Goal: Task Accomplishment & Management: Use online tool/utility

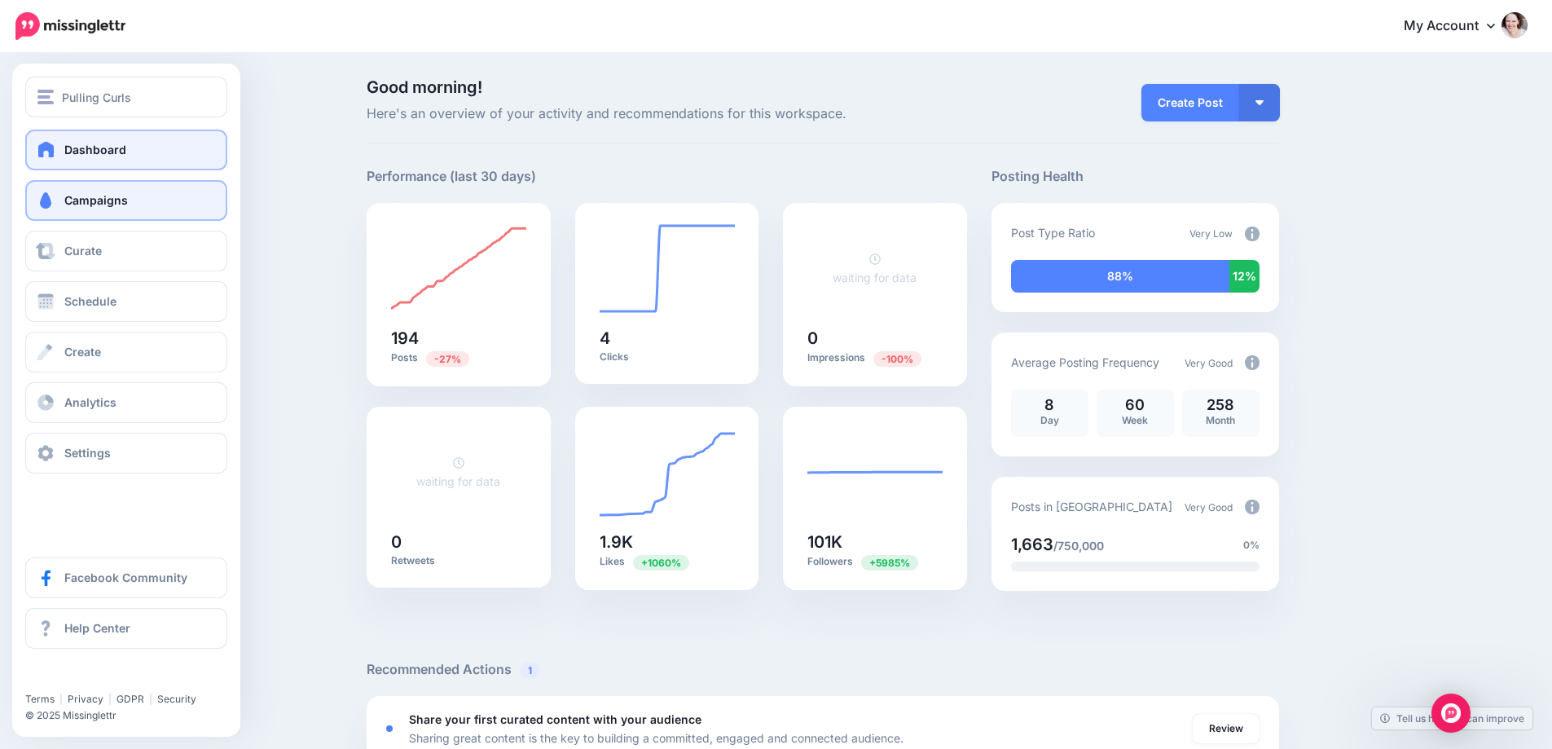
click at [57, 207] on link "Campaigns" at bounding box center [126, 200] width 202 height 41
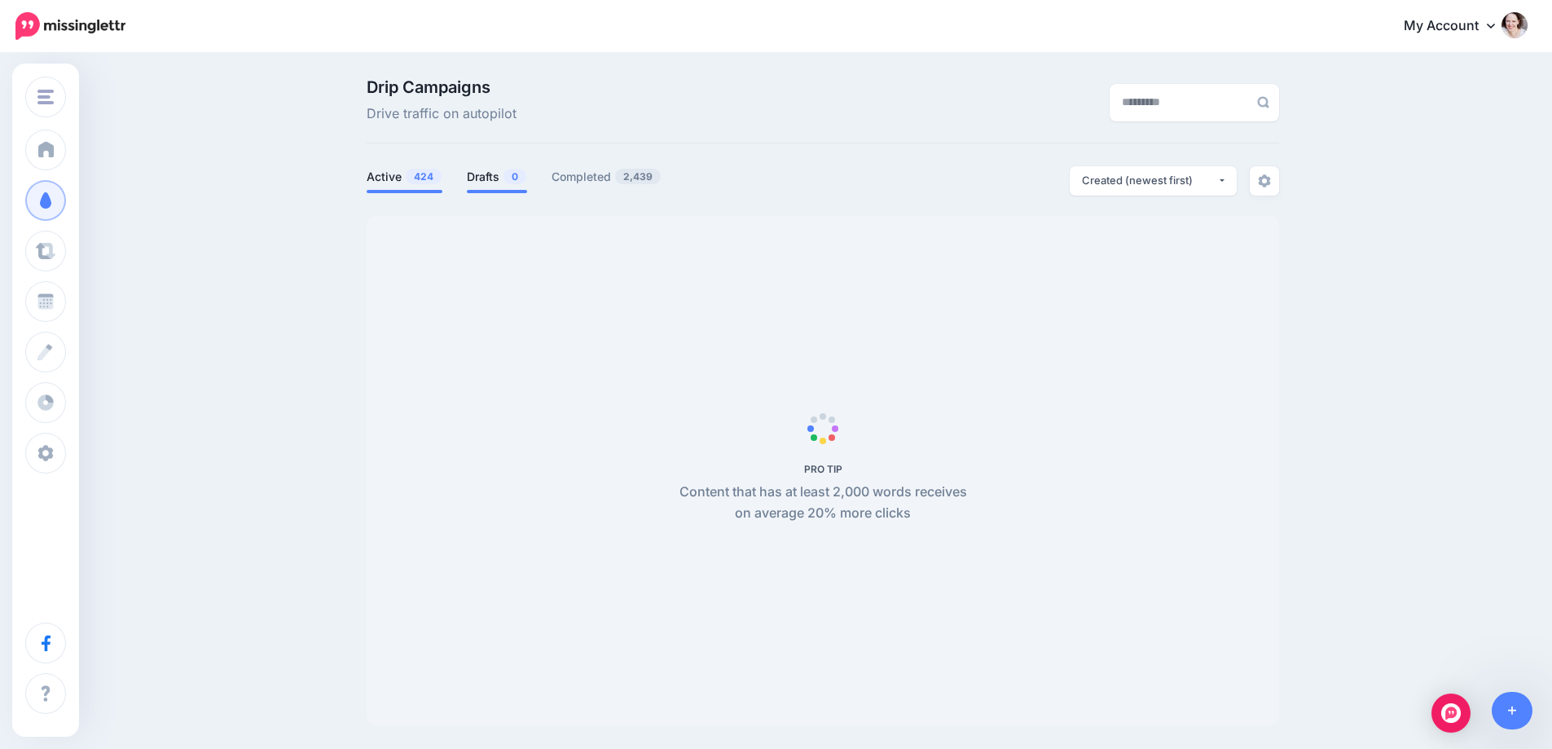
click at [507, 171] on link "Drafts 0" at bounding box center [497, 177] width 60 height 20
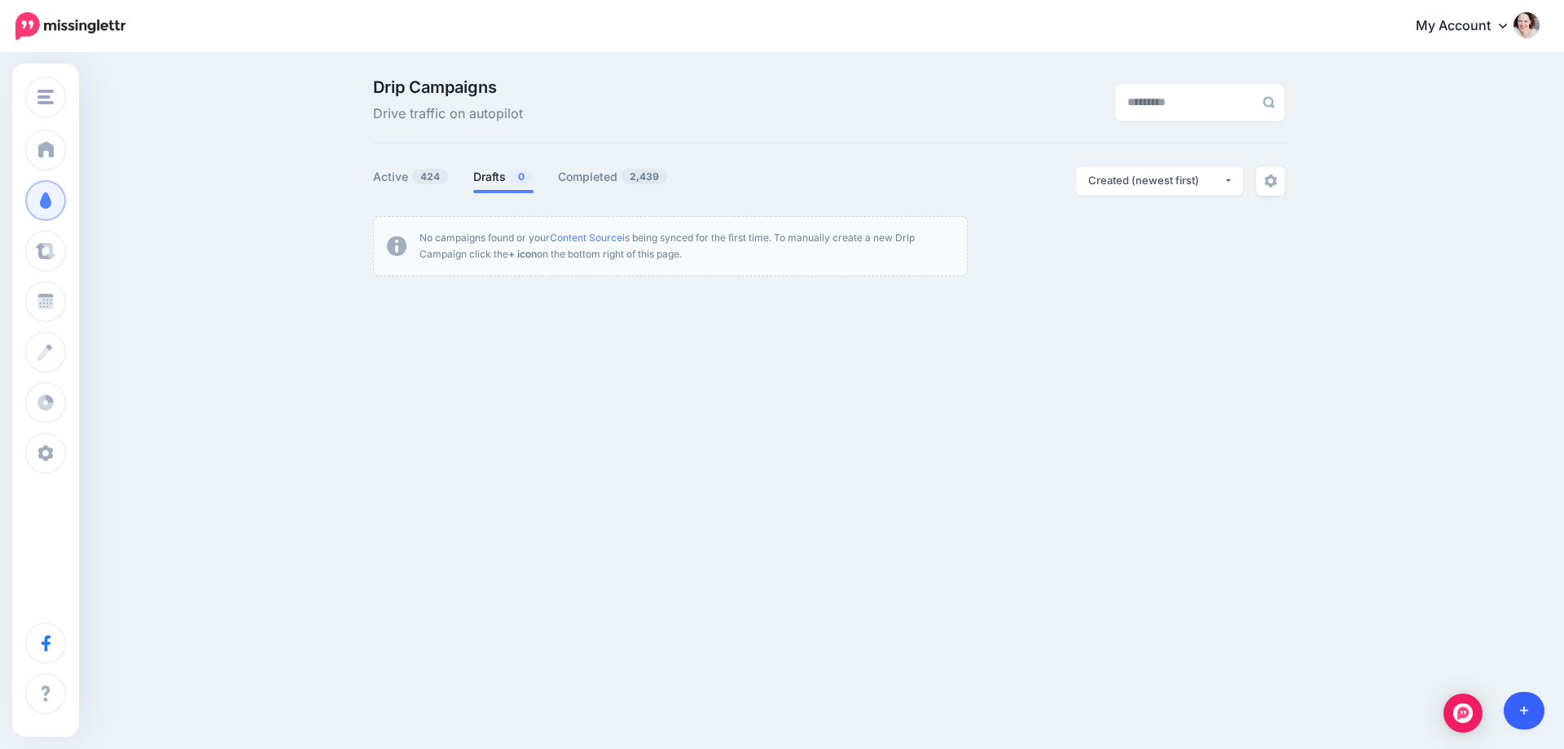
click at [1536, 722] on link at bounding box center [1525, 710] width 42 height 37
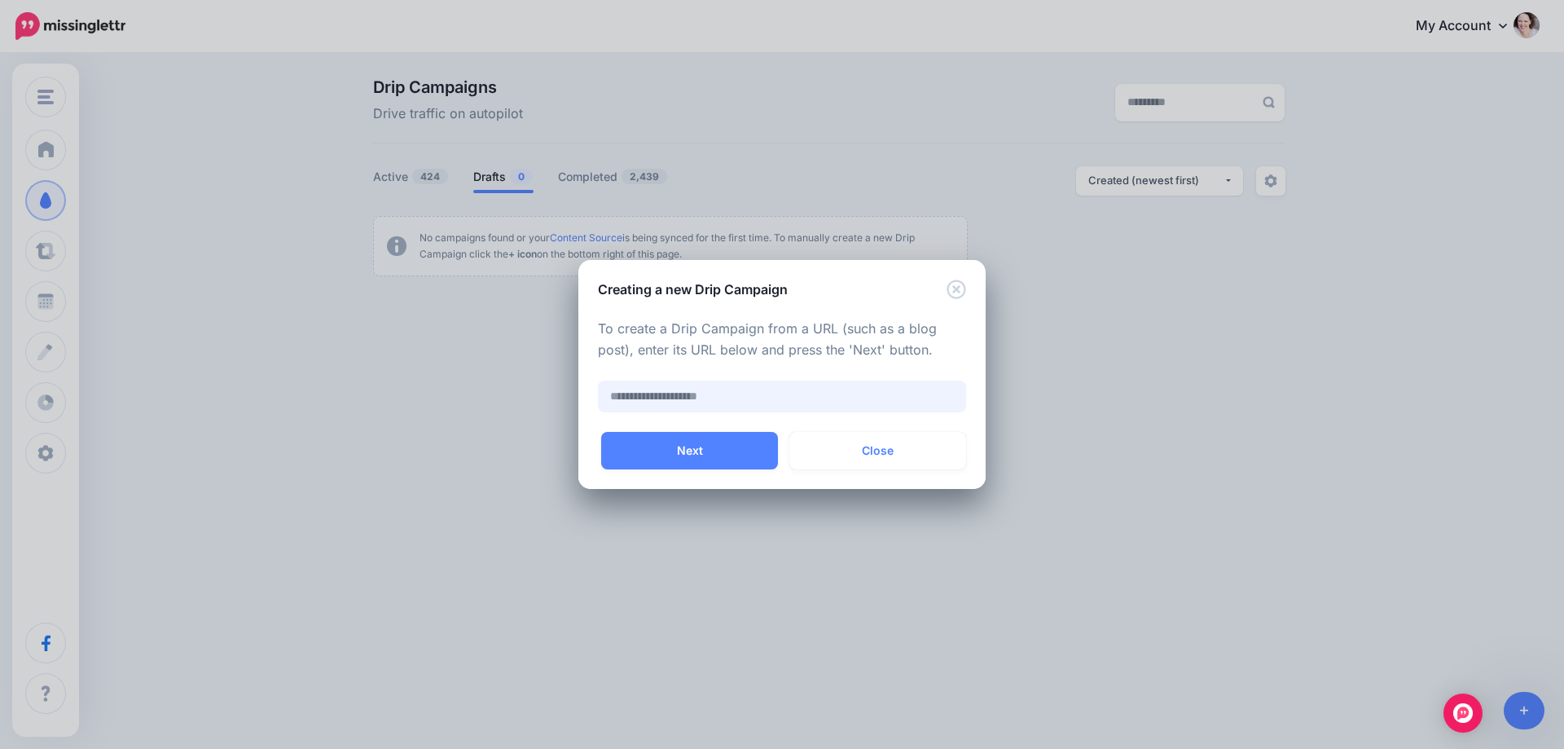
paste input "**********"
type input "**********"
click at [719, 452] on button "Next" at bounding box center [689, 450] width 177 height 37
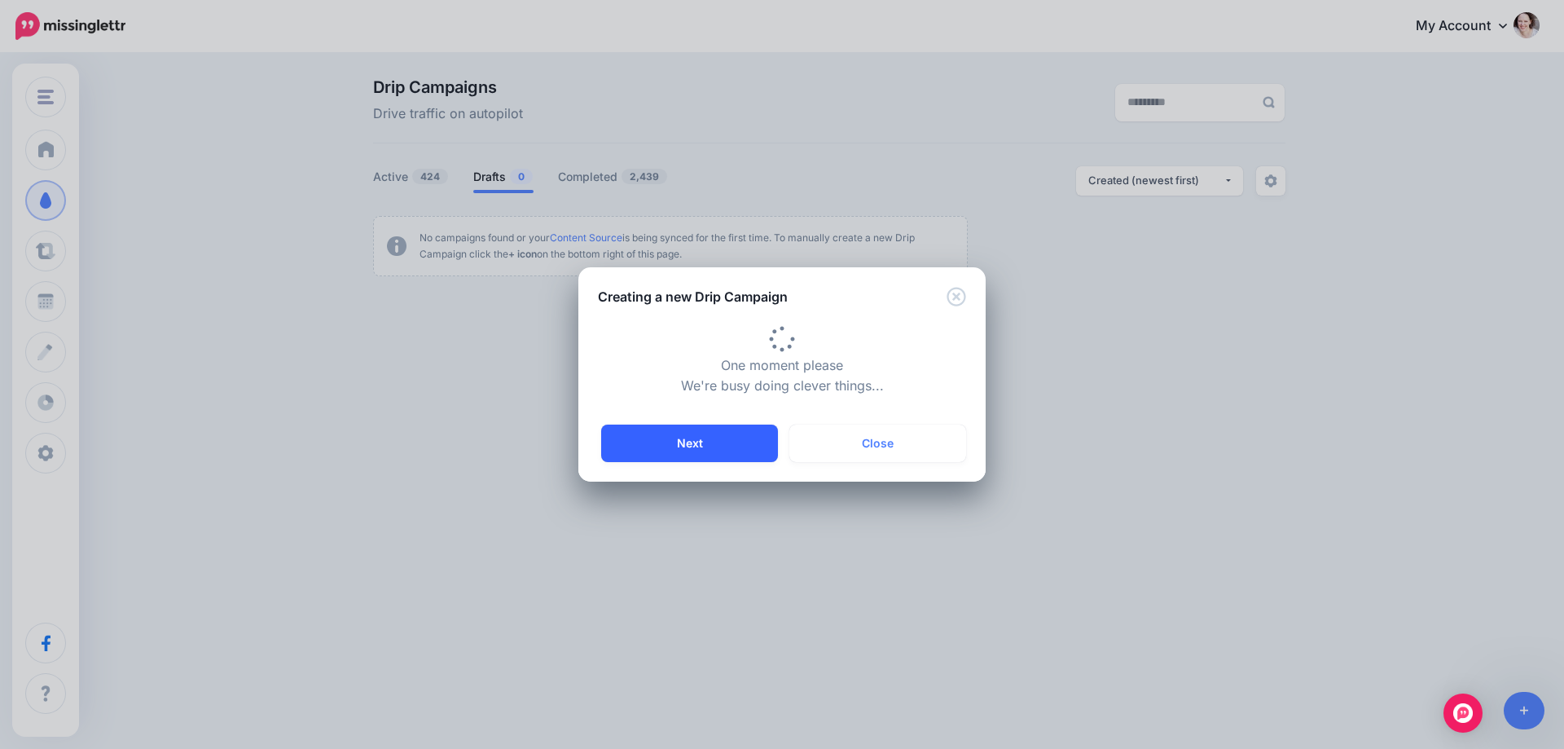
type input "**********"
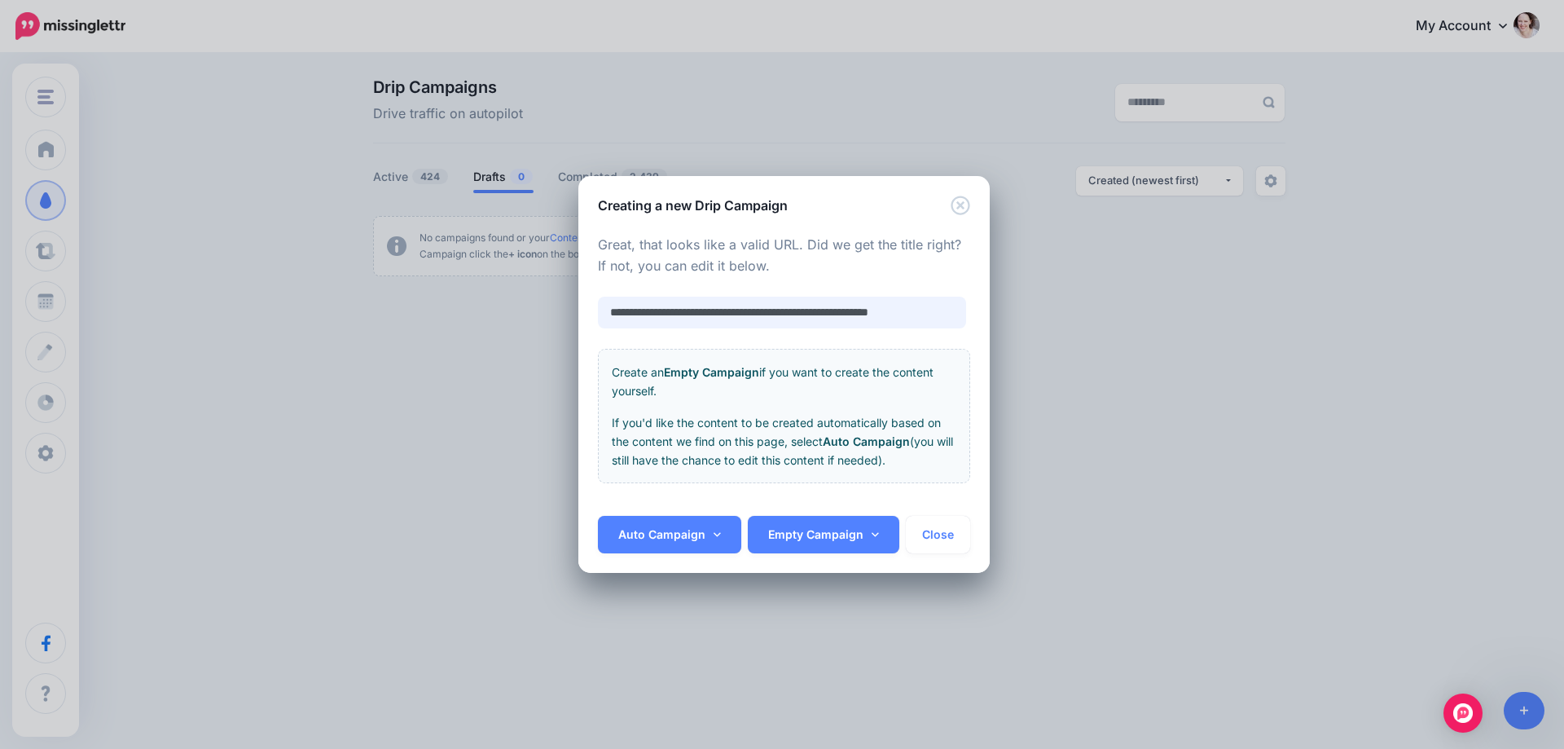
scroll to position [0, 20]
click at [652, 514] on div "**********" at bounding box center [783, 365] width 411 height 301
click at [650, 525] on link "Auto Campaign" at bounding box center [669, 534] width 143 height 37
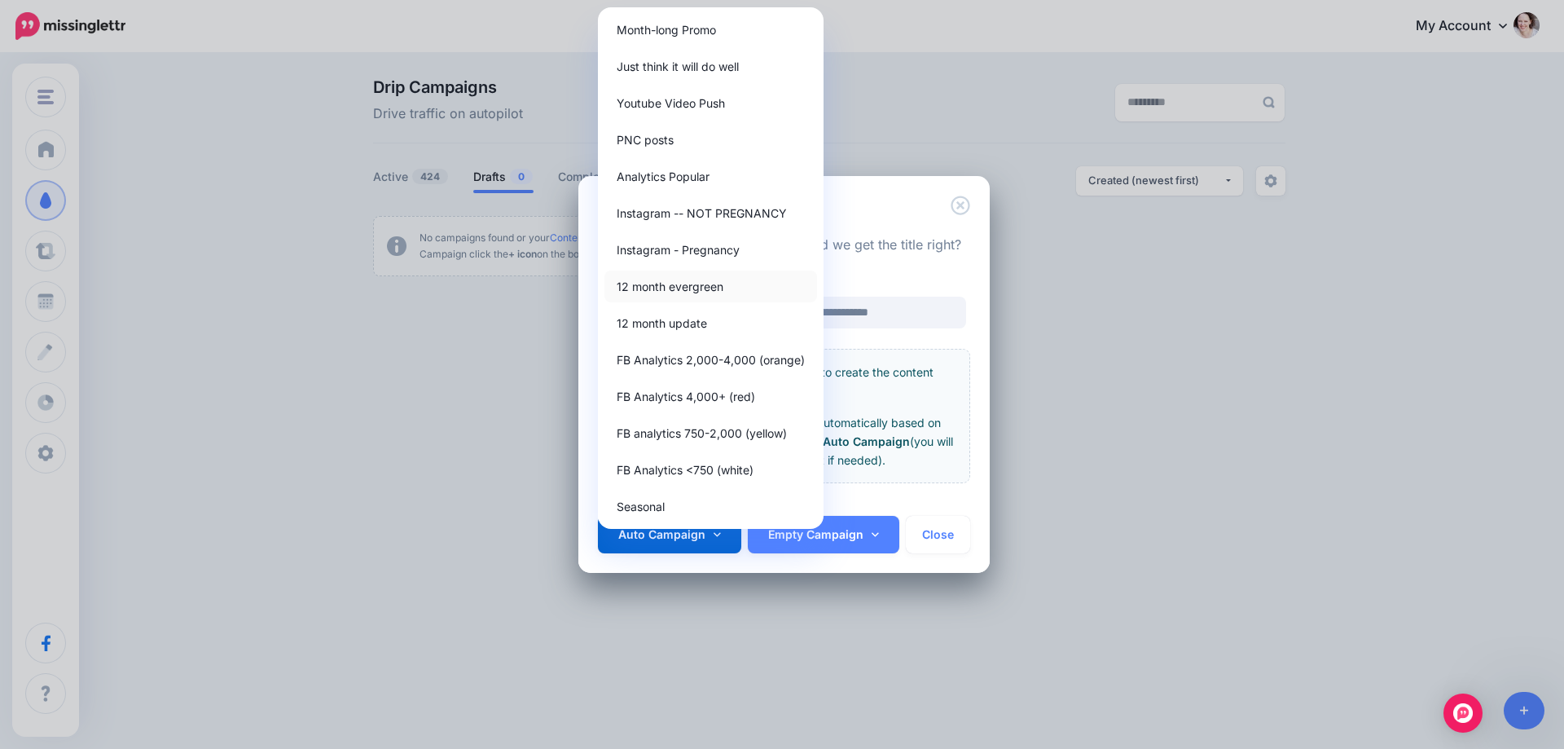
click at [678, 288] on link "12 month evergreen" at bounding box center [710, 286] width 213 height 32
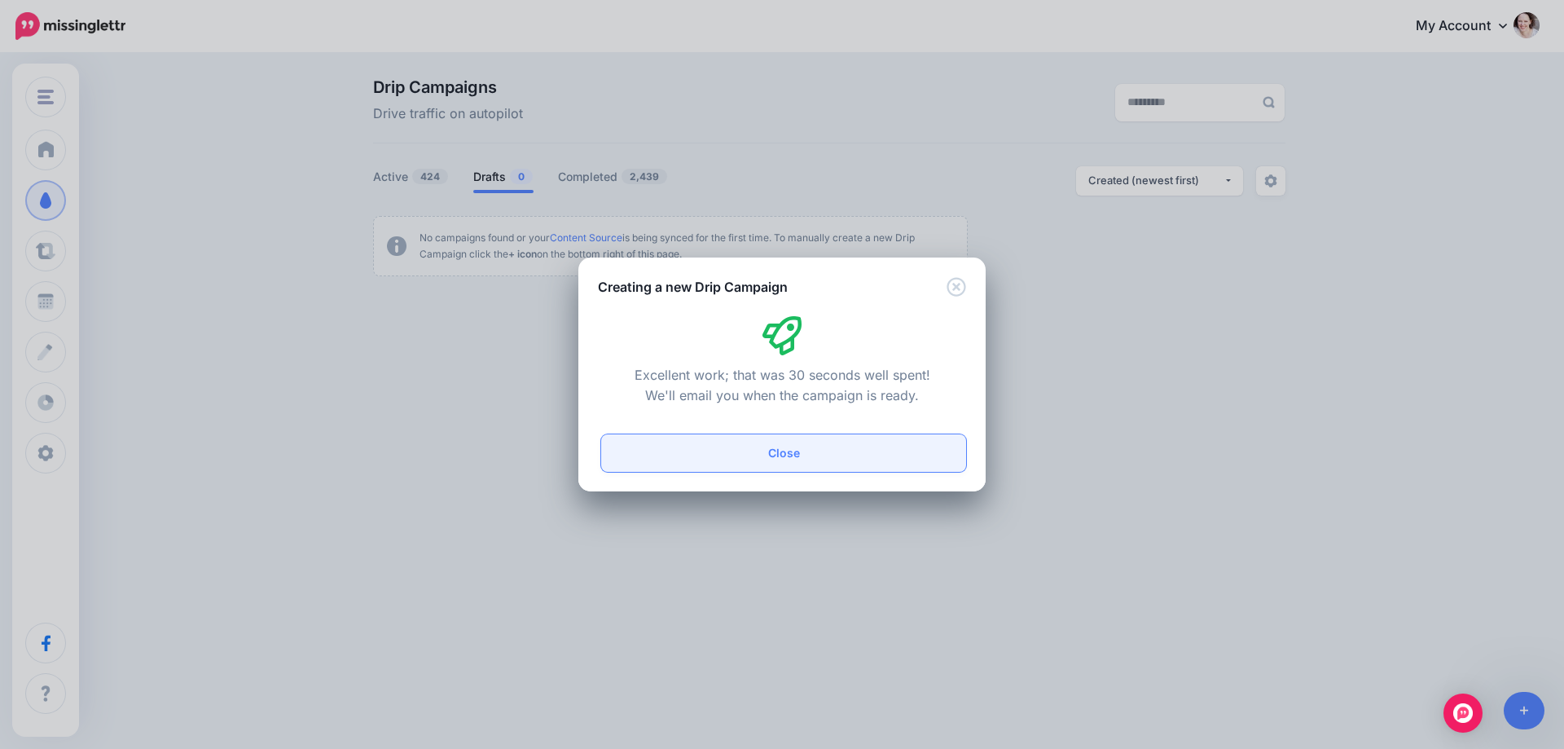
click at [783, 452] on button "Close" at bounding box center [783, 452] width 365 height 37
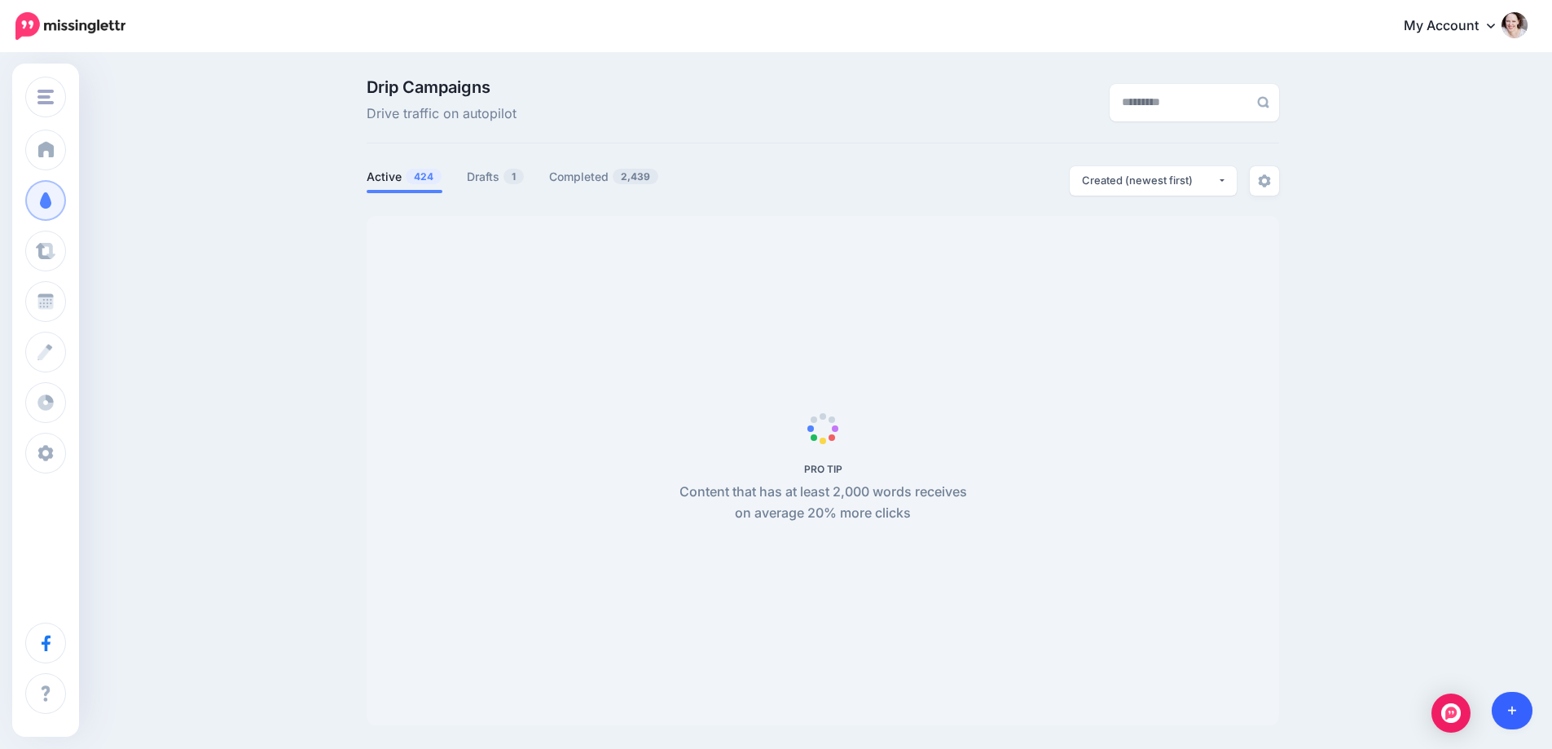
click at [1520, 716] on link at bounding box center [1513, 710] width 42 height 37
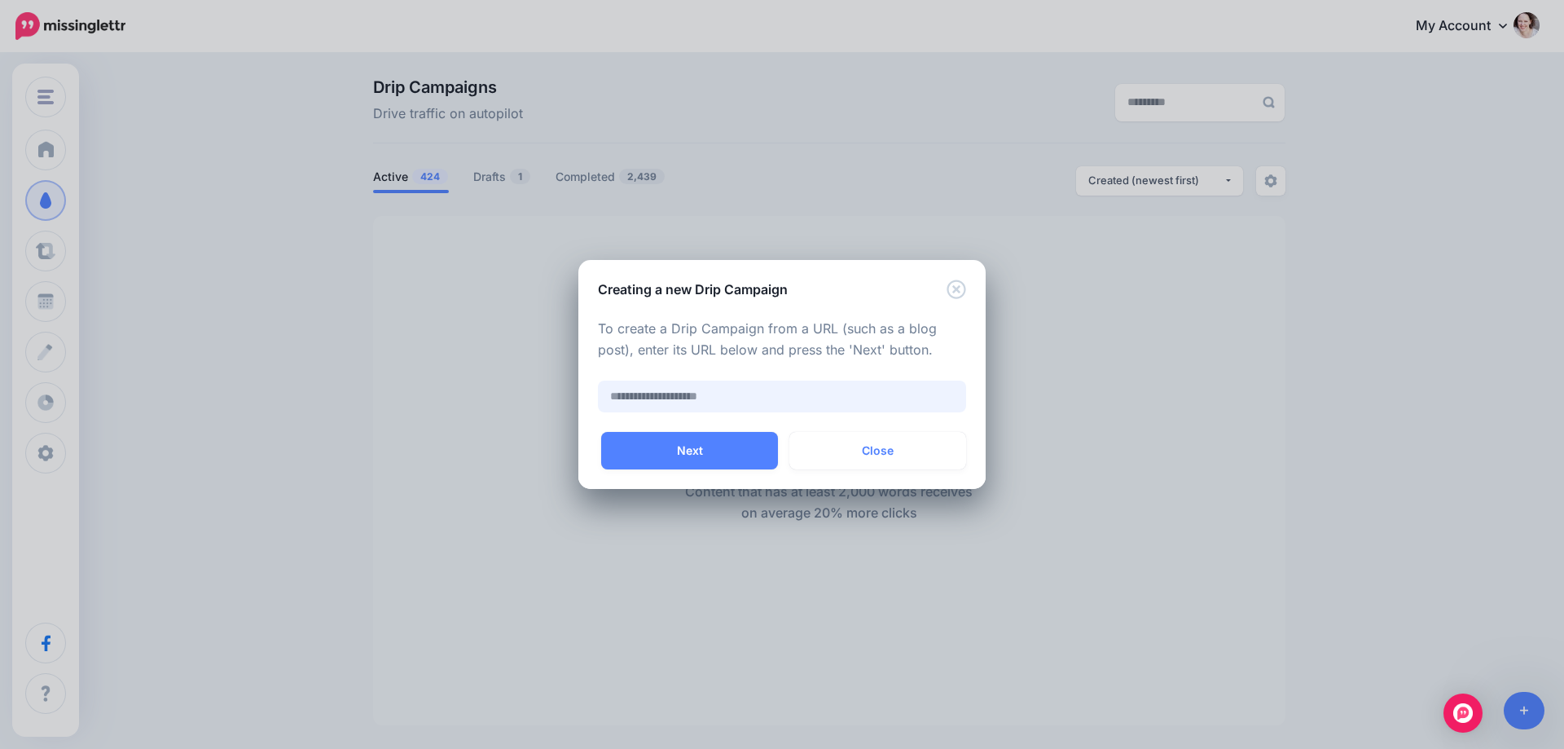
paste input "**********"
type input "**********"
click at [673, 451] on button "Next" at bounding box center [689, 450] width 177 height 37
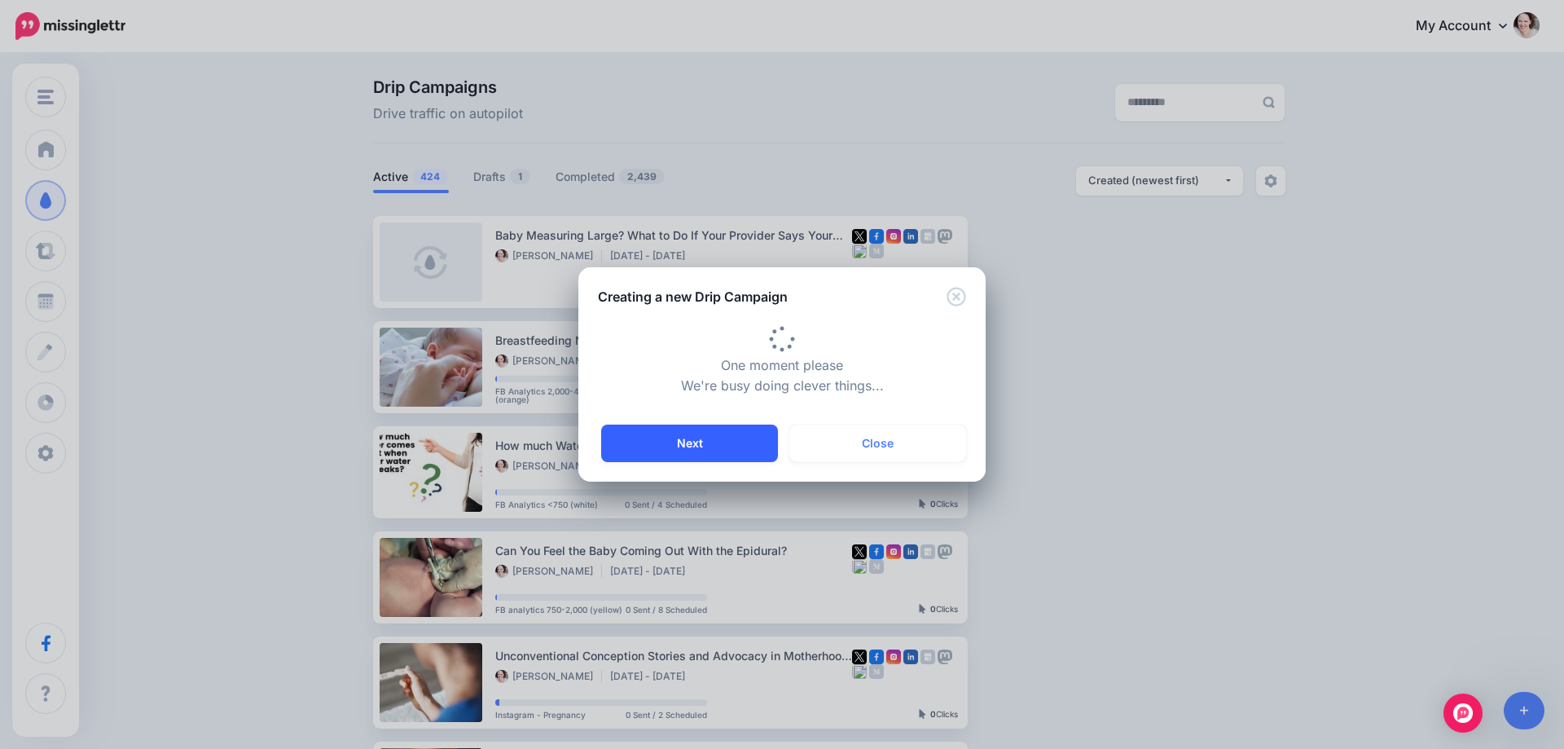
type input "**********"
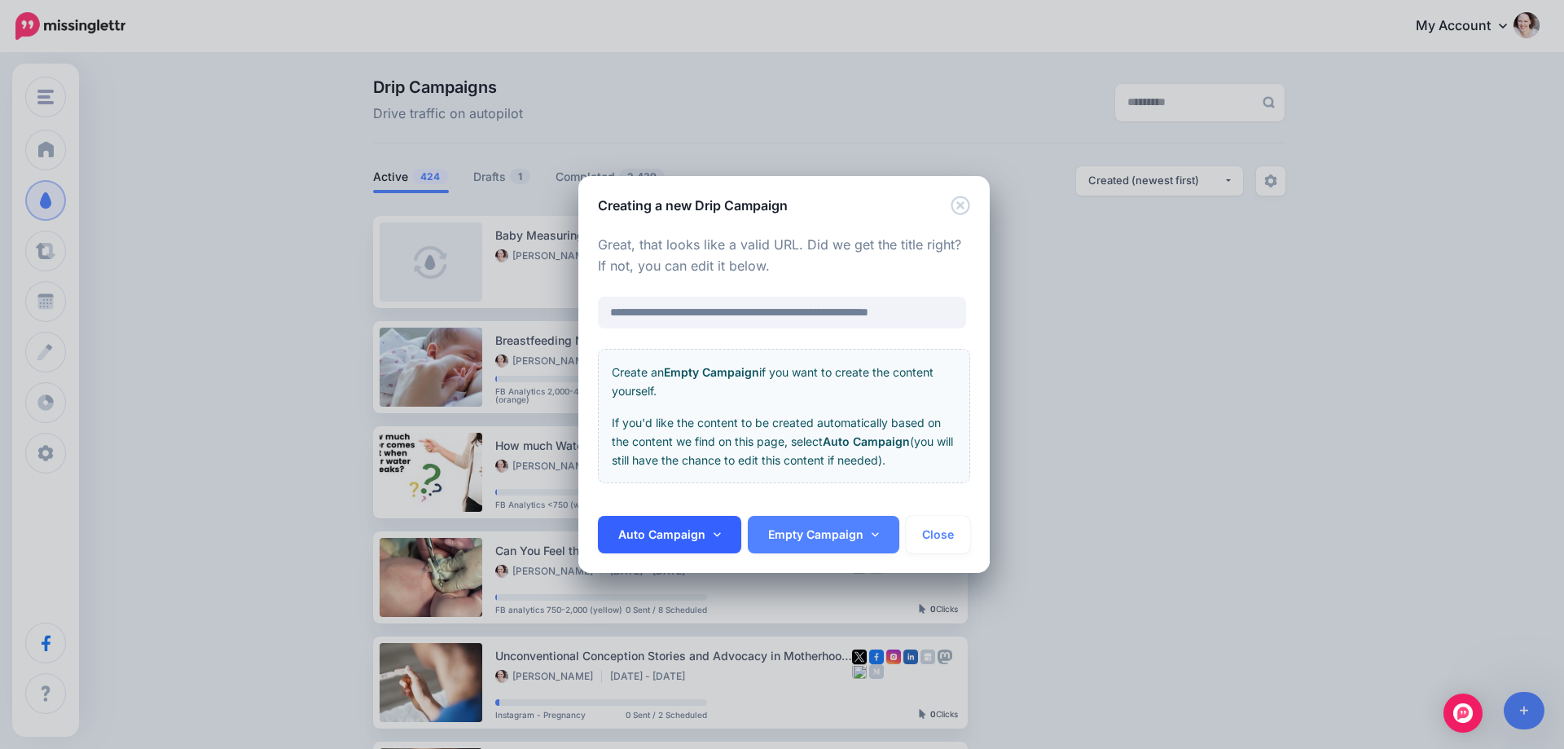
click at [672, 524] on link "Auto Campaign" at bounding box center [669, 534] width 143 height 37
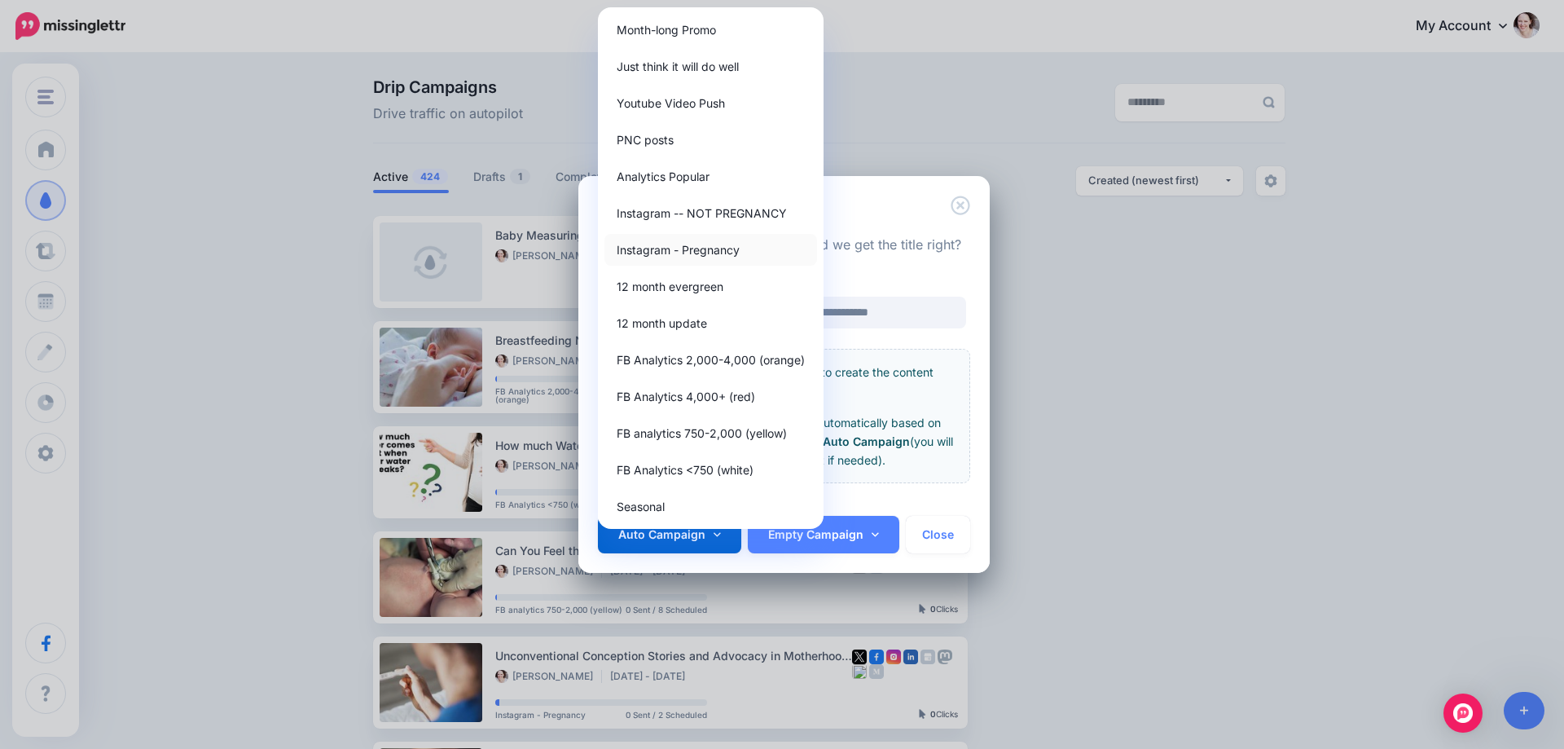
click at [681, 242] on link "Instagram - Pregnancy" at bounding box center [710, 250] width 213 height 32
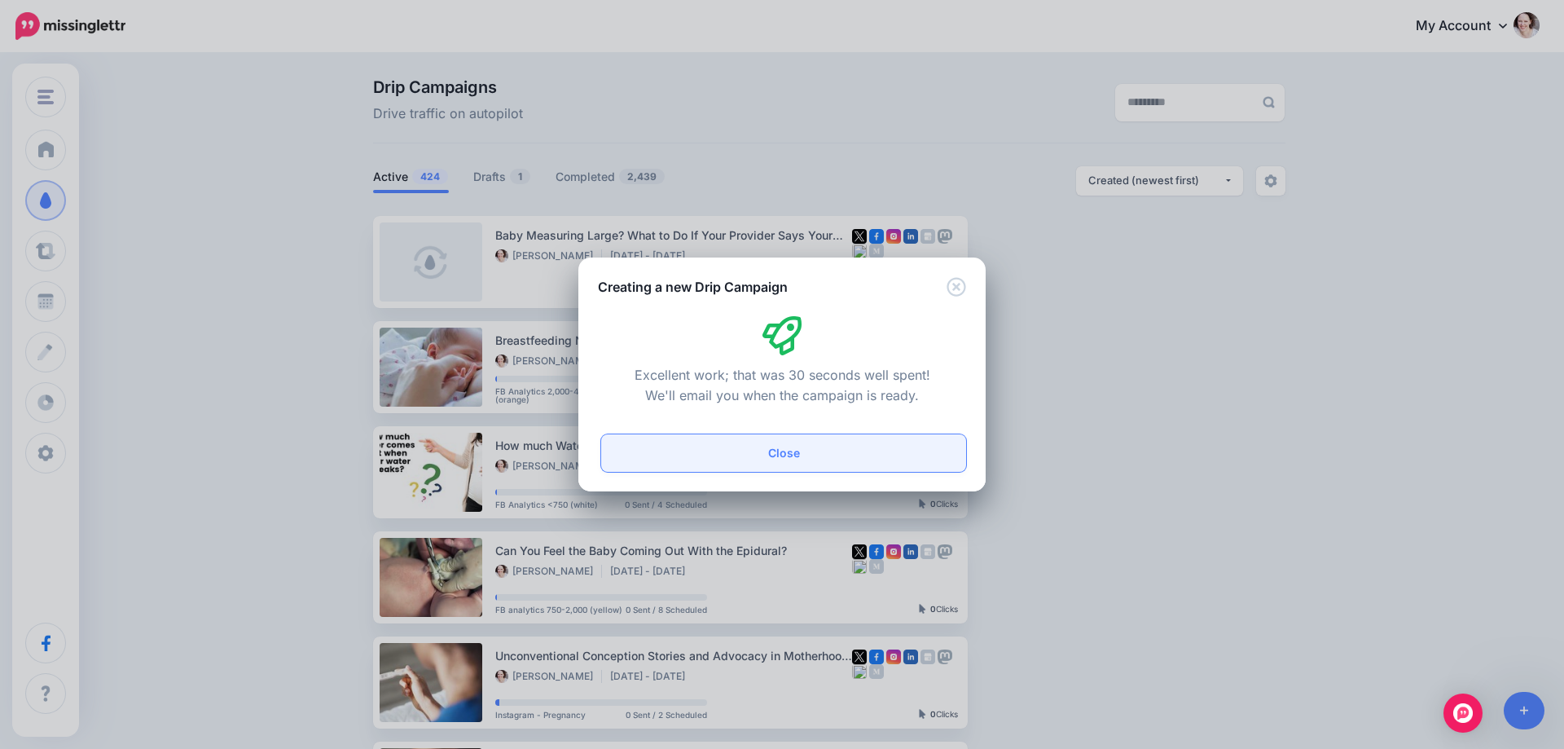
click at [745, 451] on button "Close" at bounding box center [783, 452] width 365 height 37
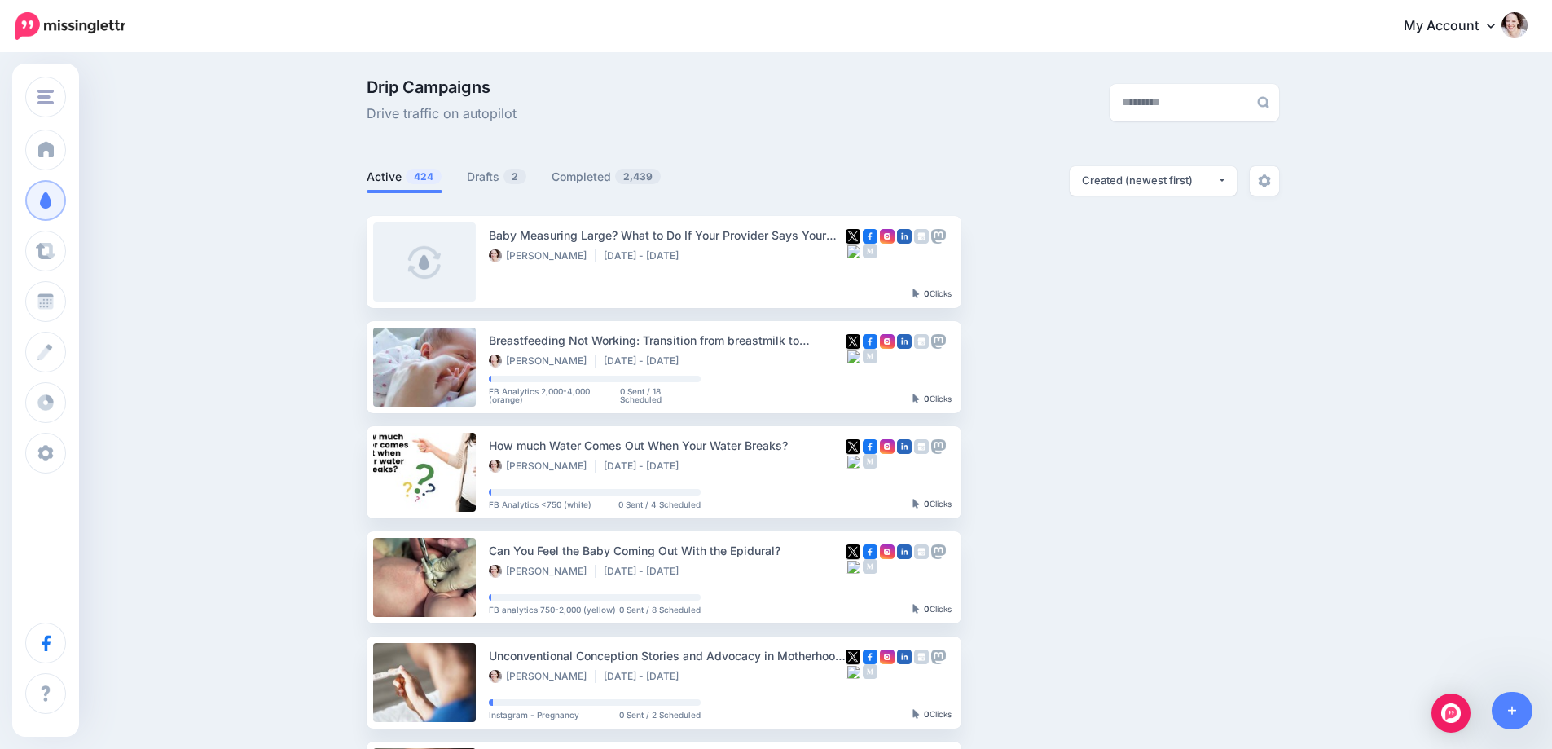
click at [470, 169] on ul "Active 424 Drafts 2 Completed 2,439" at bounding box center [595, 179] width 456 height 27
click at [484, 171] on link "Drafts 2" at bounding box center [497, 177] width 60 height 20
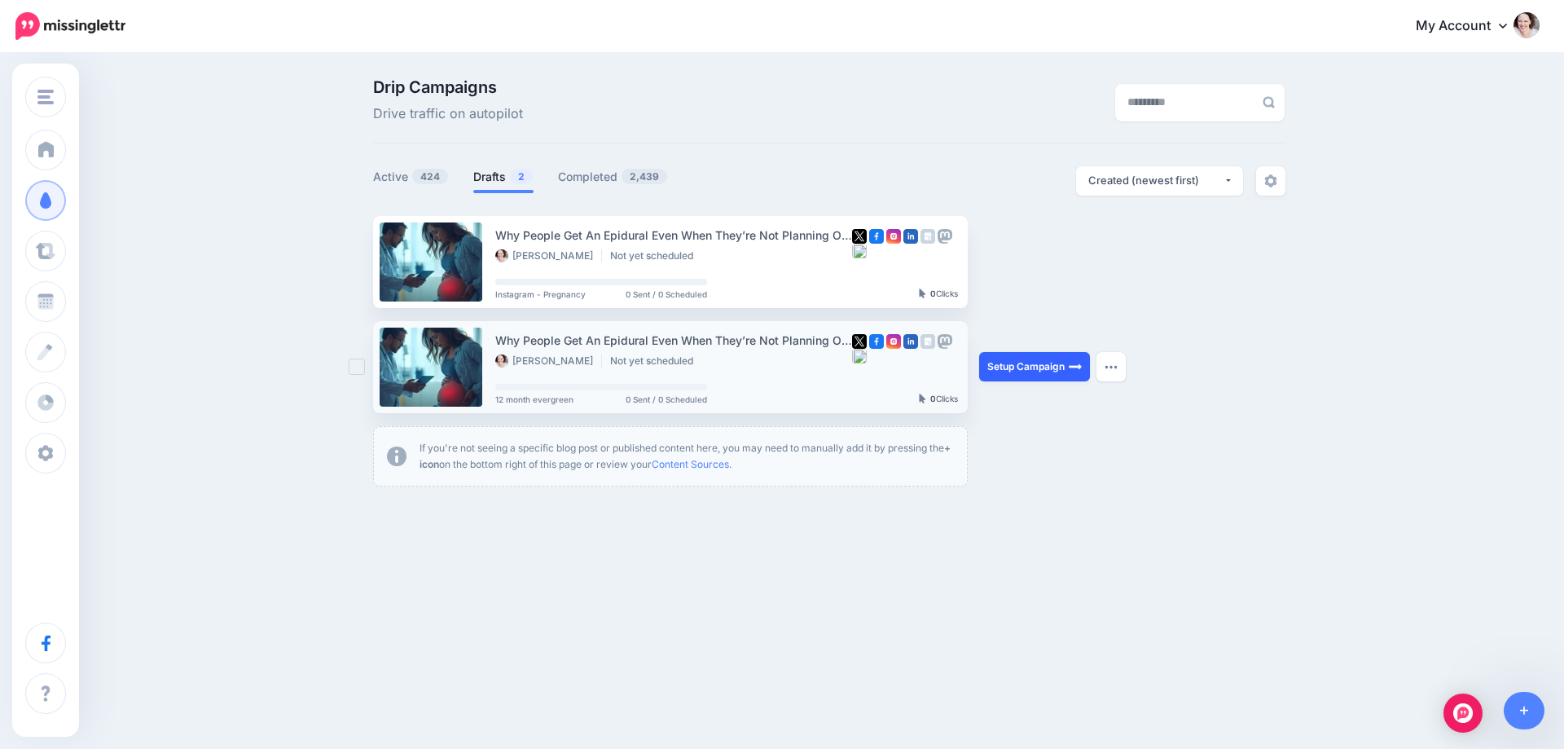
click at [1031, 358] on link "Setup Campaign" at bounding box center [1034, 366] width 111 height 29
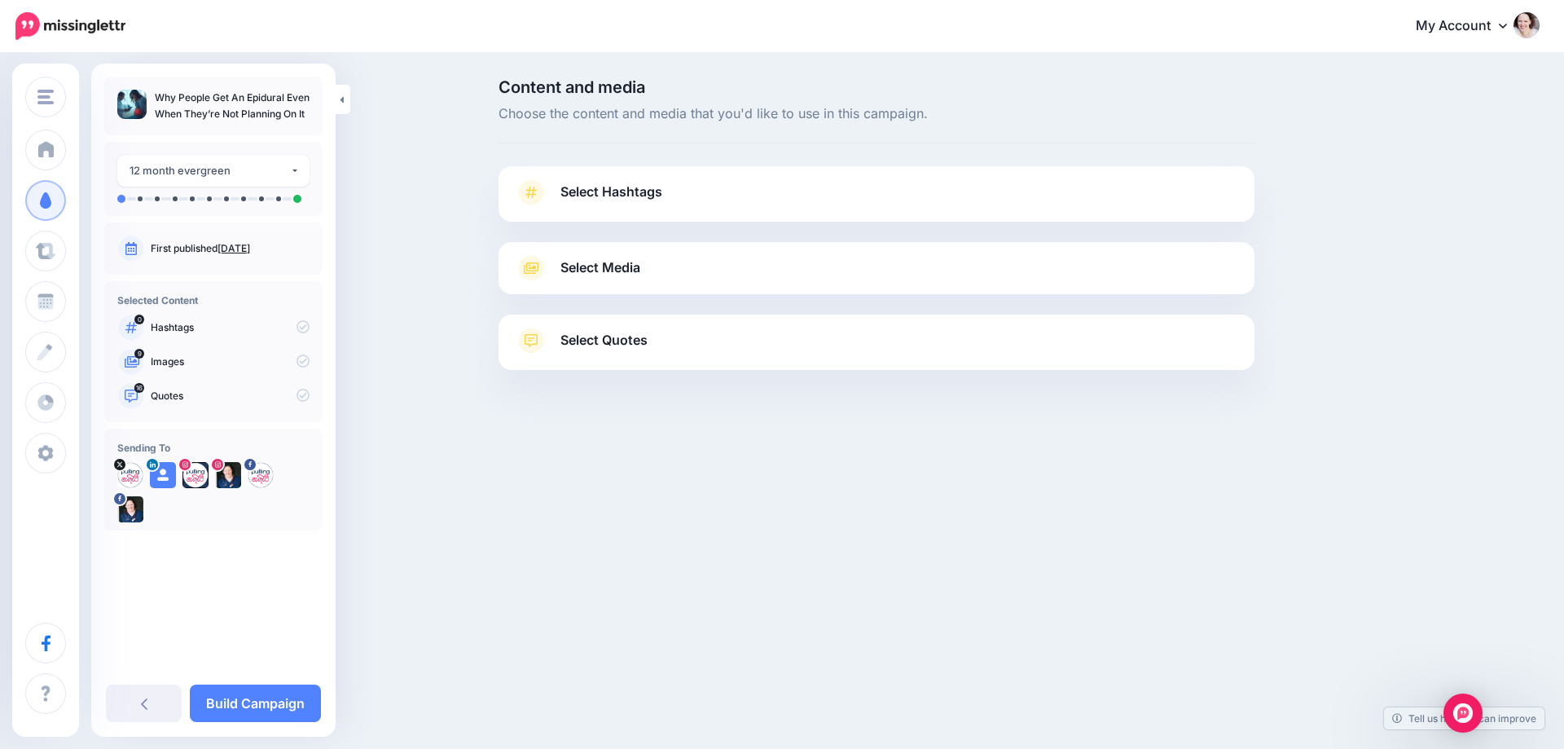
click at [674, 190] on link "Select Hashtags" at bounding box center [876, 200] width 723 height 42
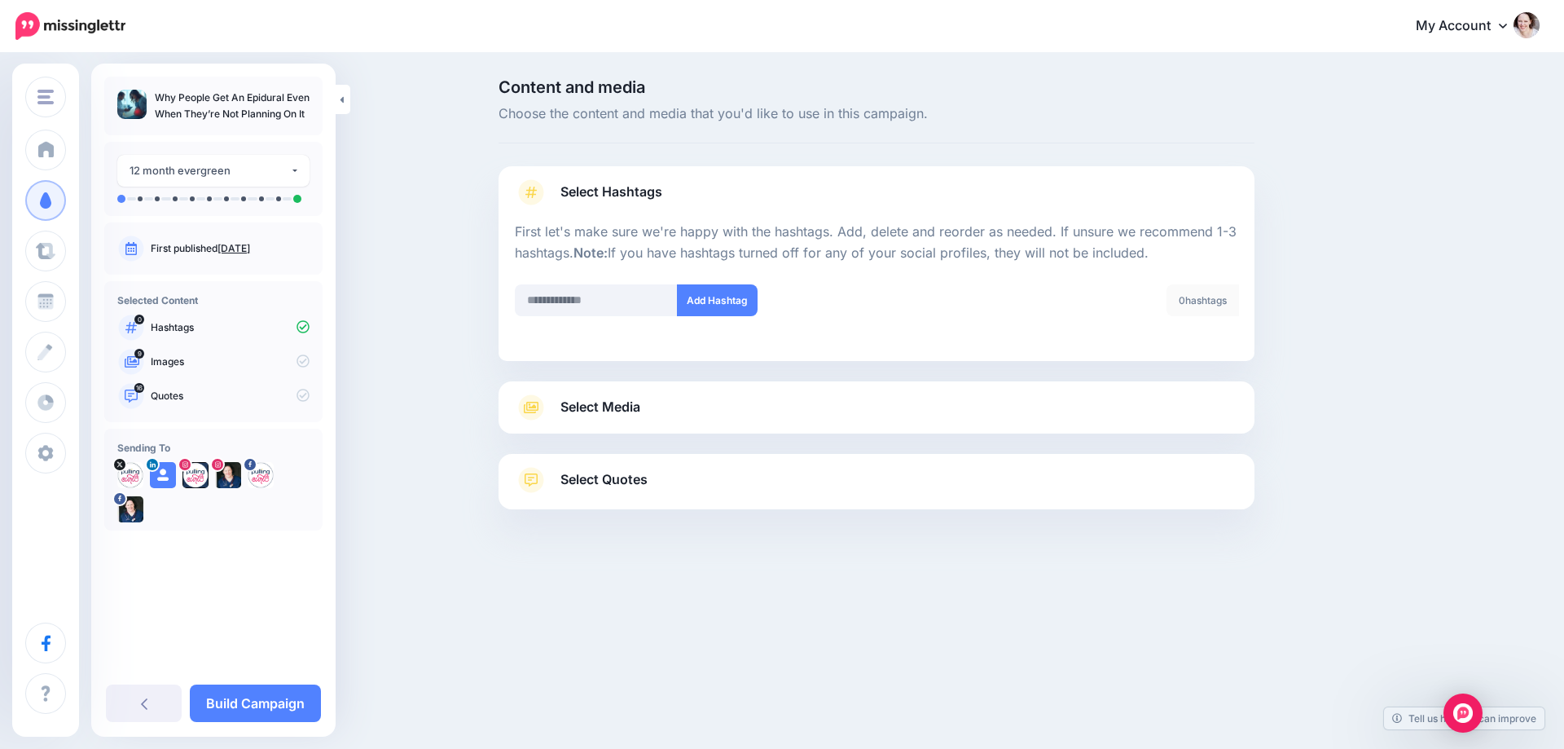
click at [625, 422] on div "Select Media Next, let's make sure we have the best media for this campaign. De…" at bounding box center [877, 407] width 756 height 52
click at [640, 403] on span "Select Media" at bounding box center [600, 407] width 80 height 22
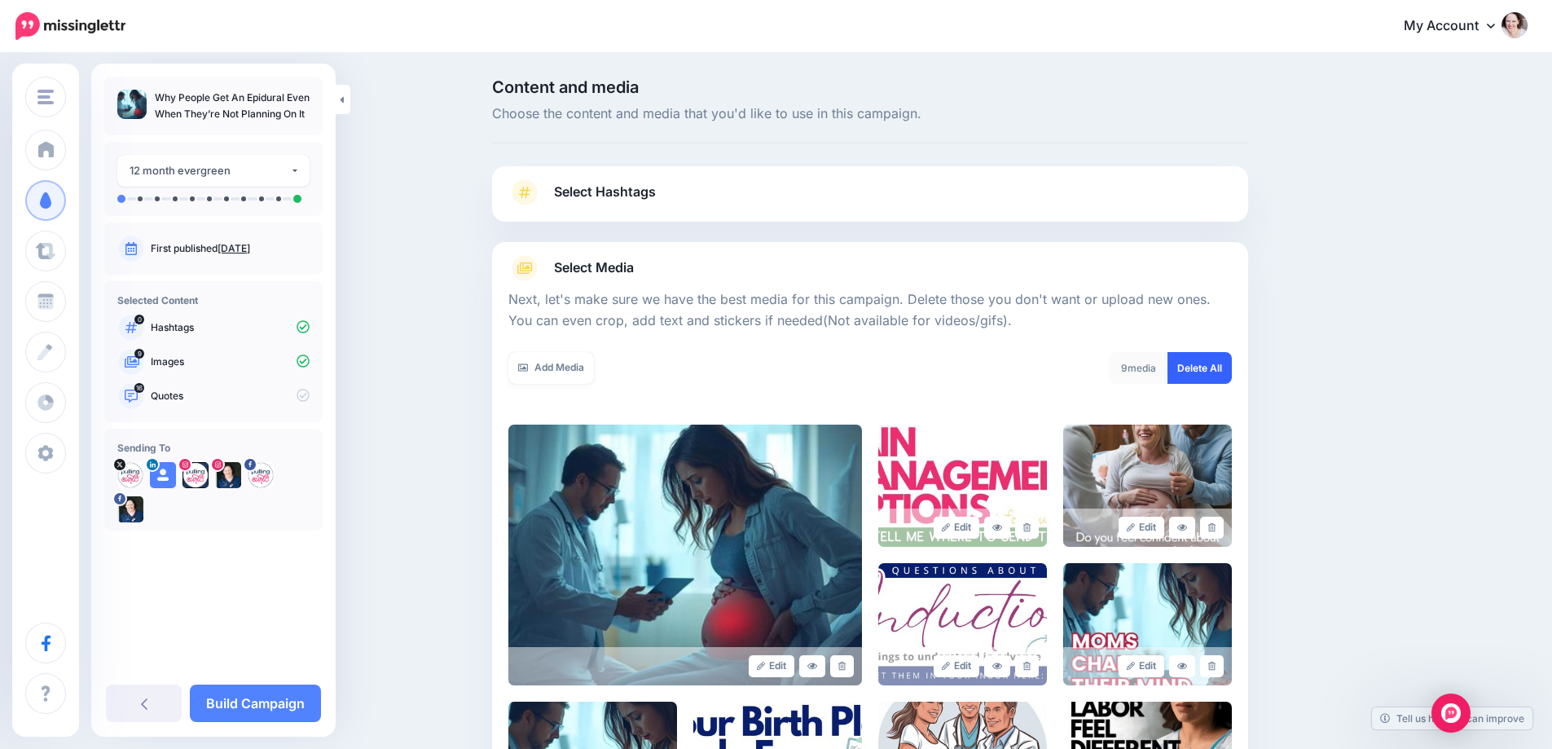
click at [1199, 363] on link "Delete All" at bounding box center [1199, 368] width 64 height 32
click at [564, 370] on link "Add Media" at bounding box center [551, 368] width 86 height 32
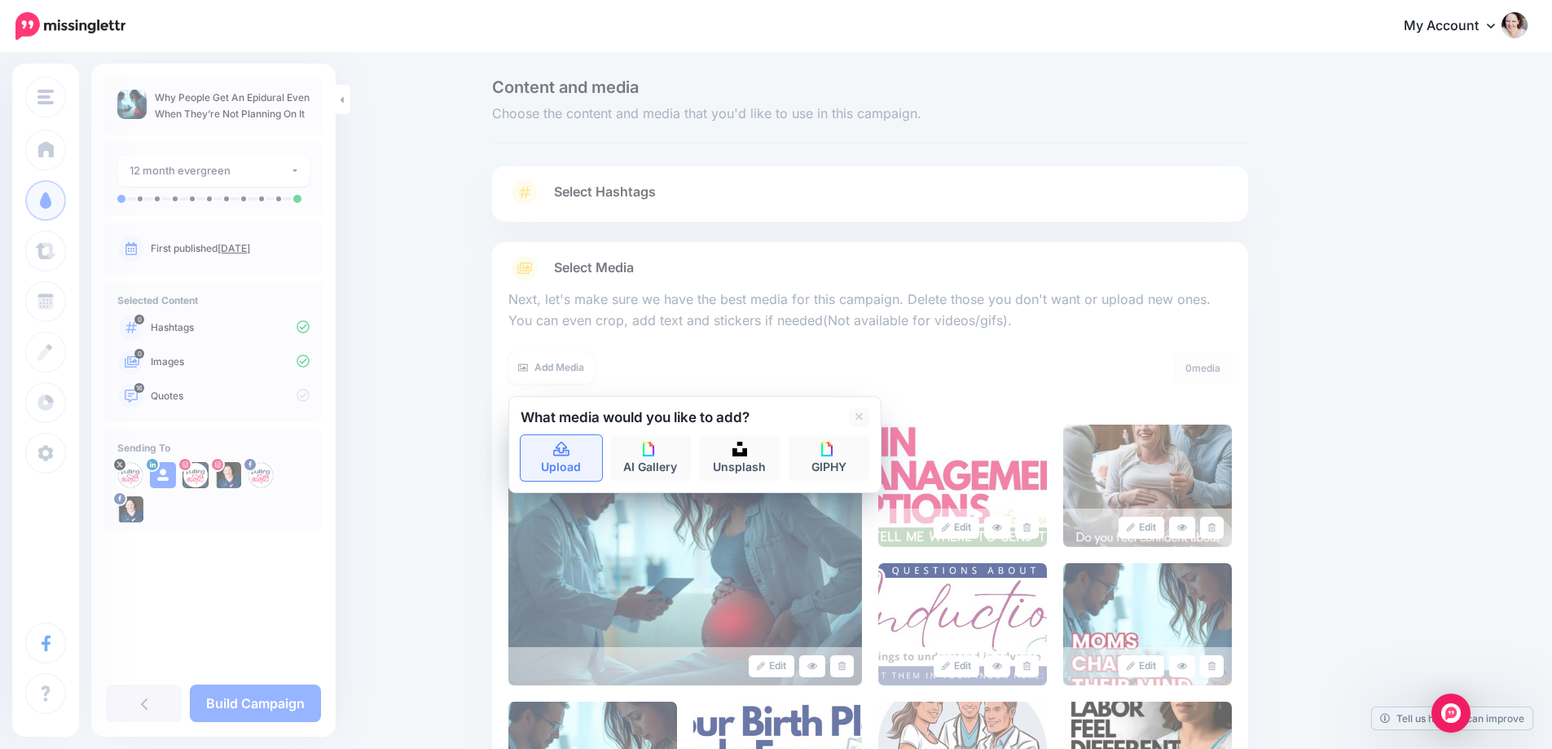
click at [579, 459] on link "Upload" at bounding box center [561, 458] width 81 height 46
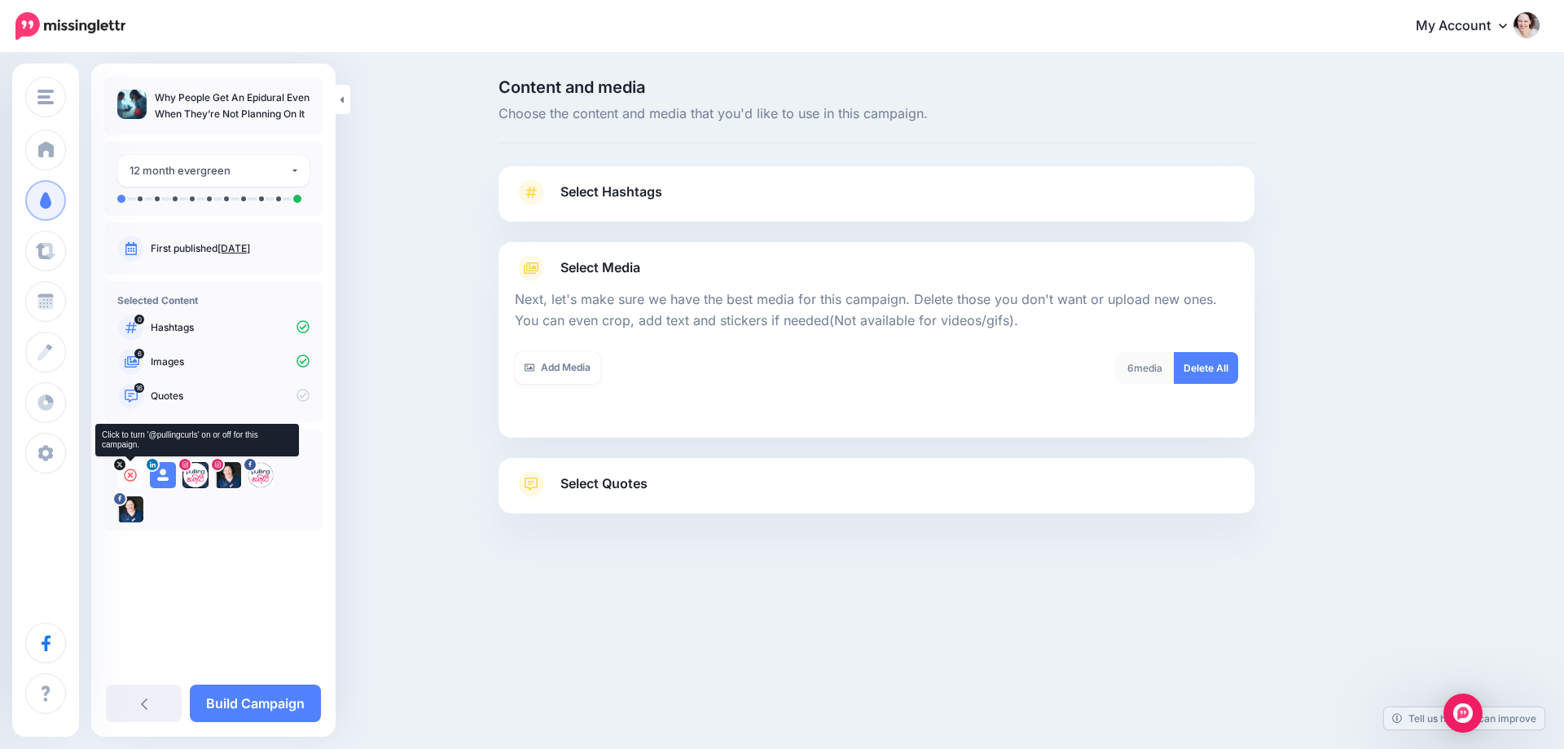
click at [125, 476] on icon at bounding box center [130, 474] width 13 height 13
click at [160, 476] on icon at bounding box center [162, 474] width 13 height 13
click at [197, 477] on icon at bounding box center [195, 474] width 13 height 13
click at [221, 477] on div at bounding box center [228, 475] width 26 height 26
click at [265, 473] on icon at bounding box center [260, 474] width 13 height 13
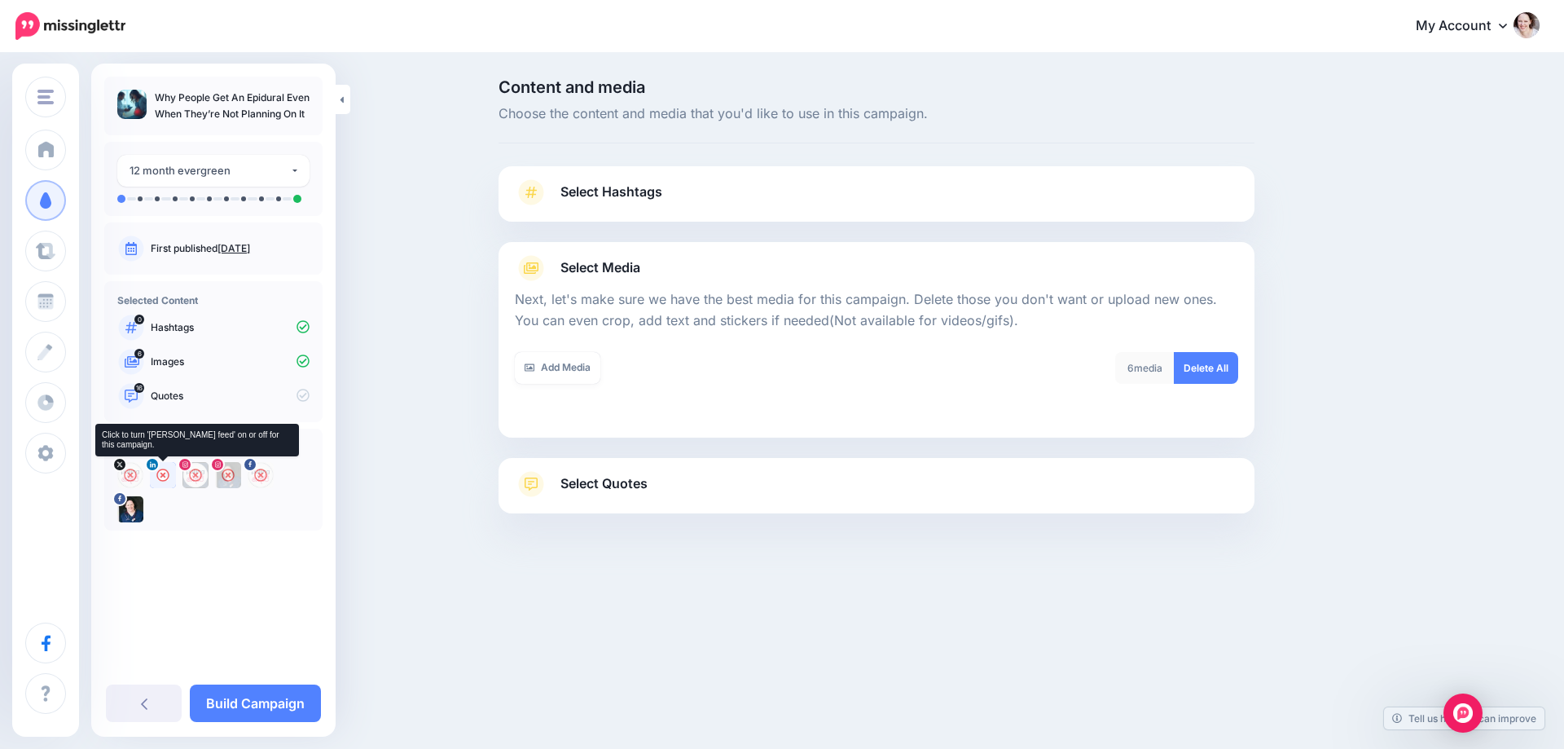
click at [160, 467] on div at bounding box center [163, 475] width 26 height 26
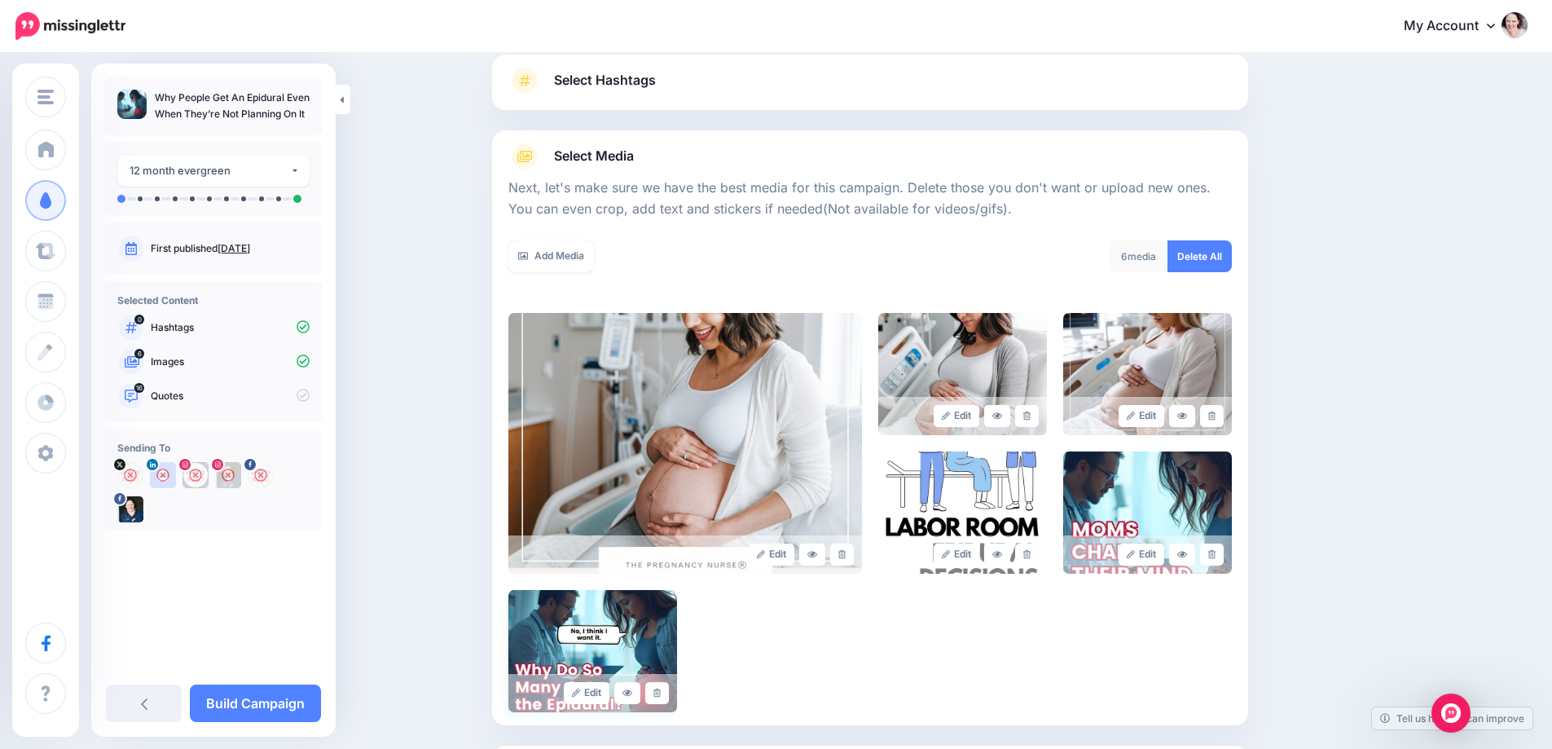
scroll to position [188, 0]
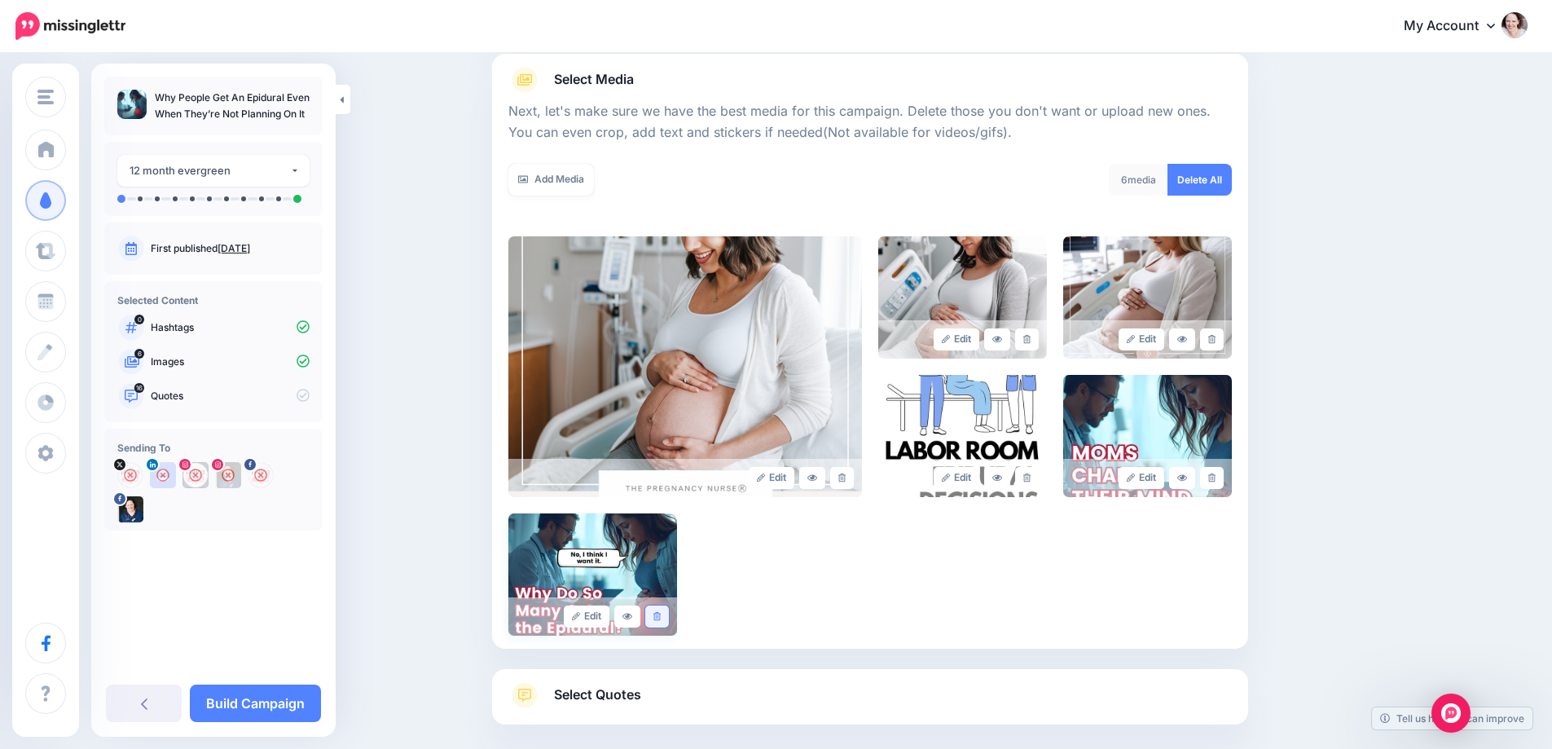
click at [656, 610] on link at bounding box center [657, 616] width 24 height 22
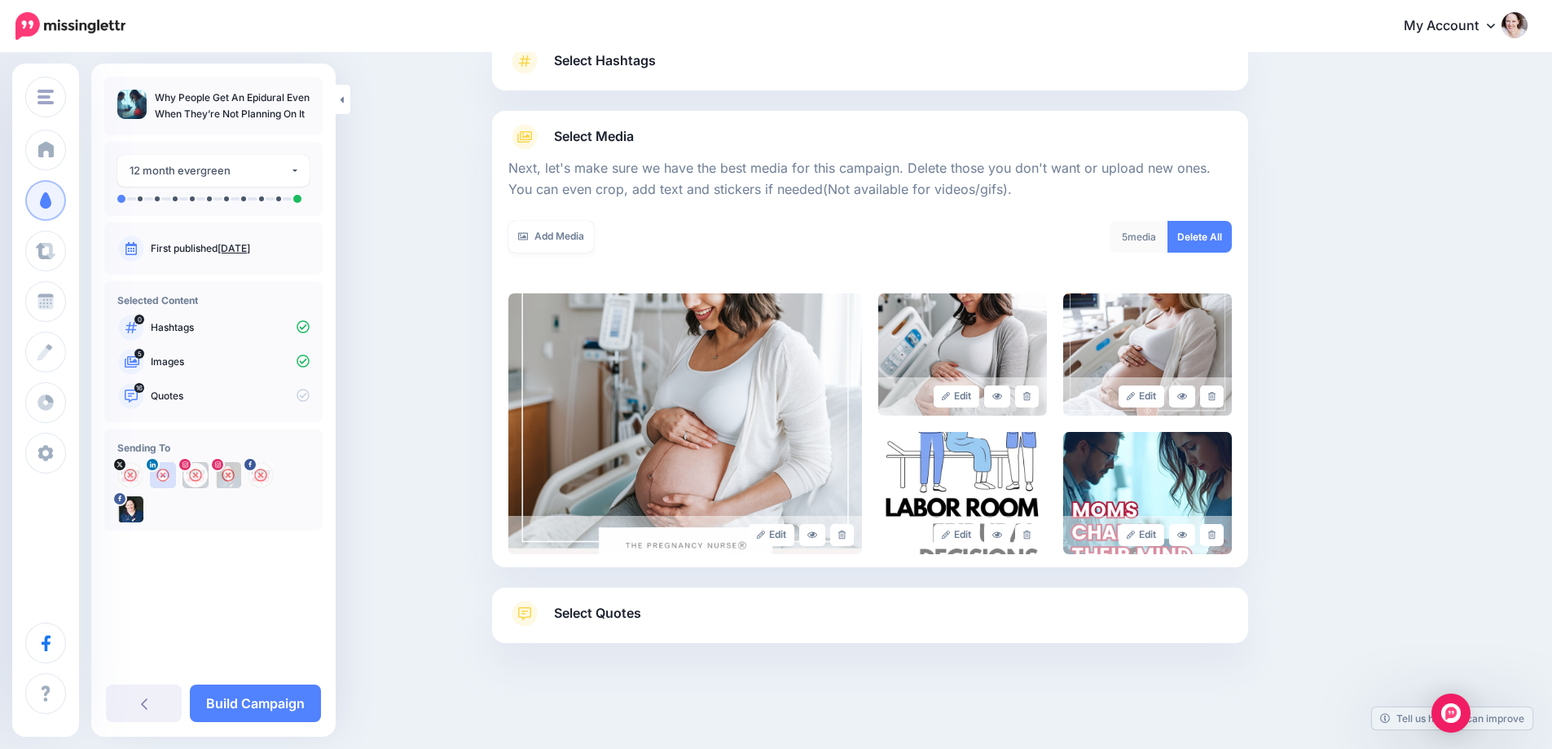
click at [614, 615] on span "Select Quotes" at bounding box center [597, 613] width 87 height 22
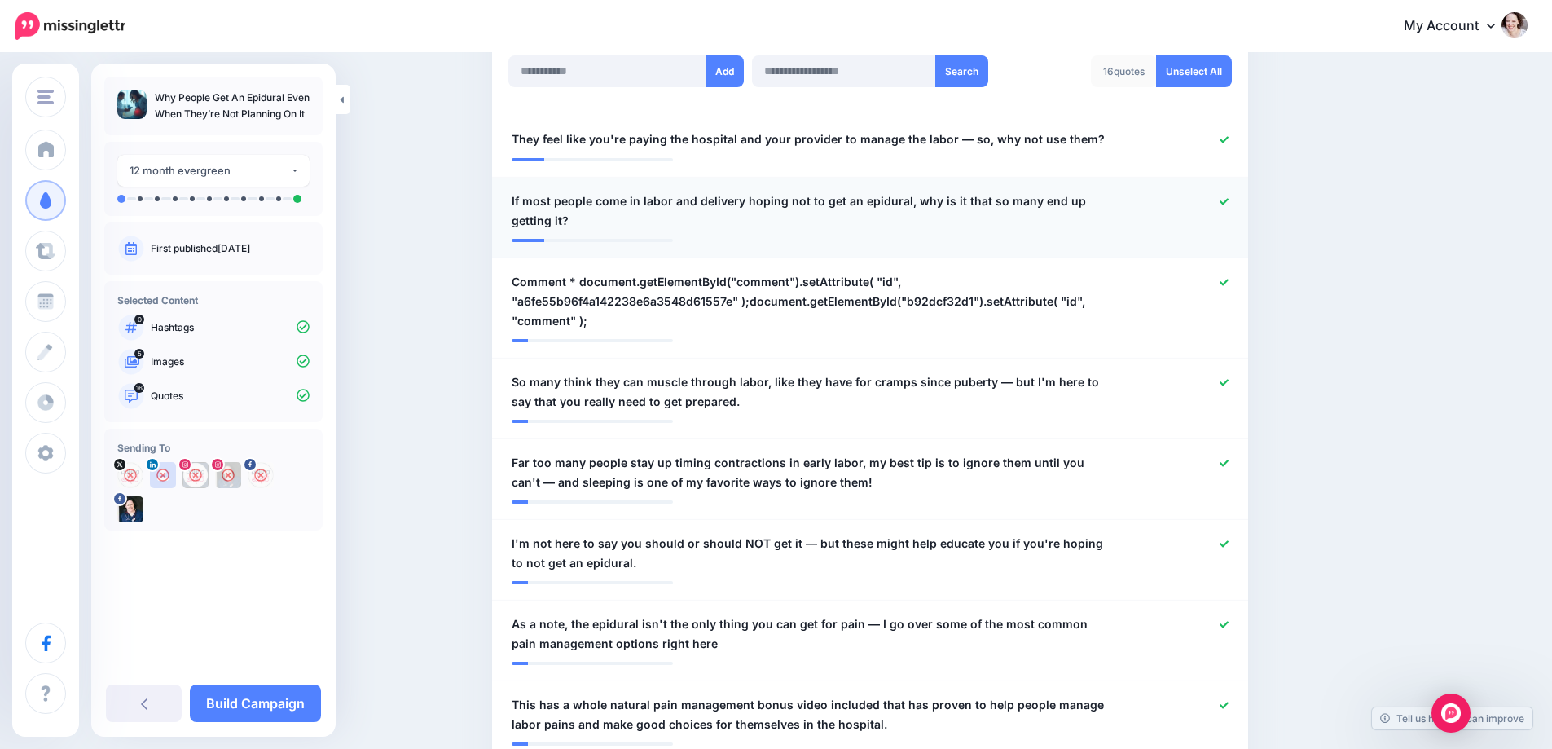
scroll to position [457, 0]
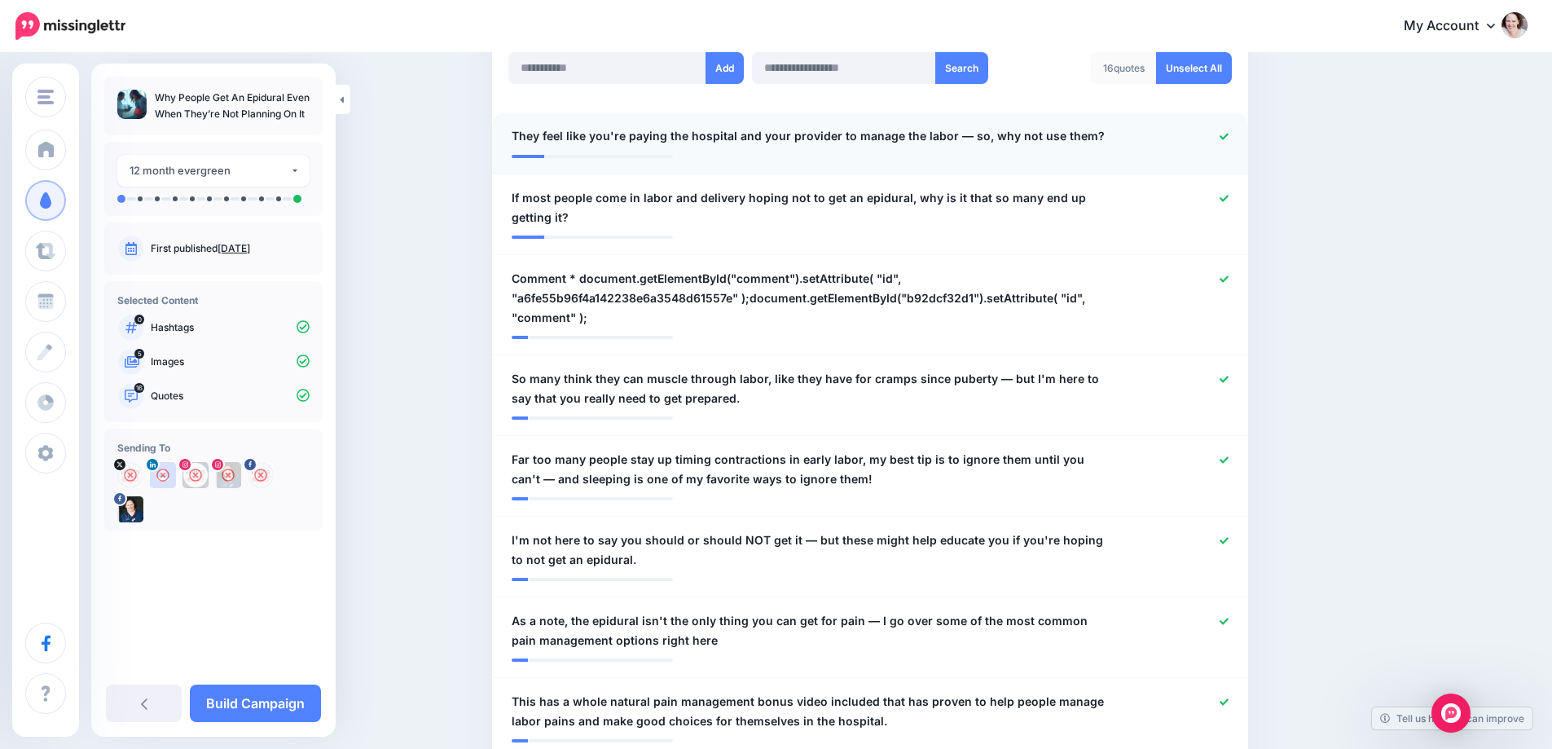
click at [1227, 130] on div at bounding box center [1180, 136] width 124 height 20
click at [1229, 141] on link at bounding box center [1224, 136] width 9 height 11
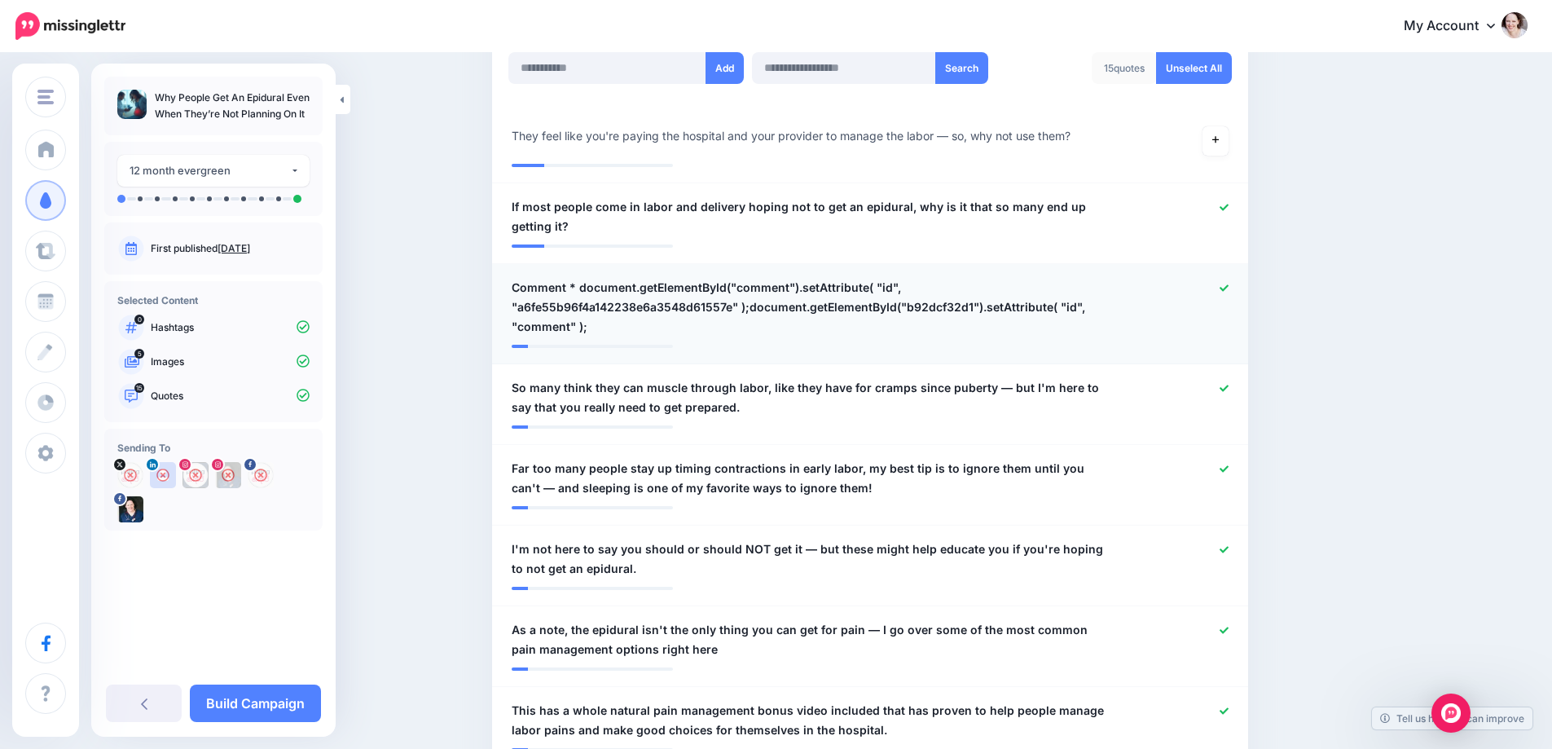
click at [1228, 288] on icon at bounding box center [1224, 287] width 9 height 7
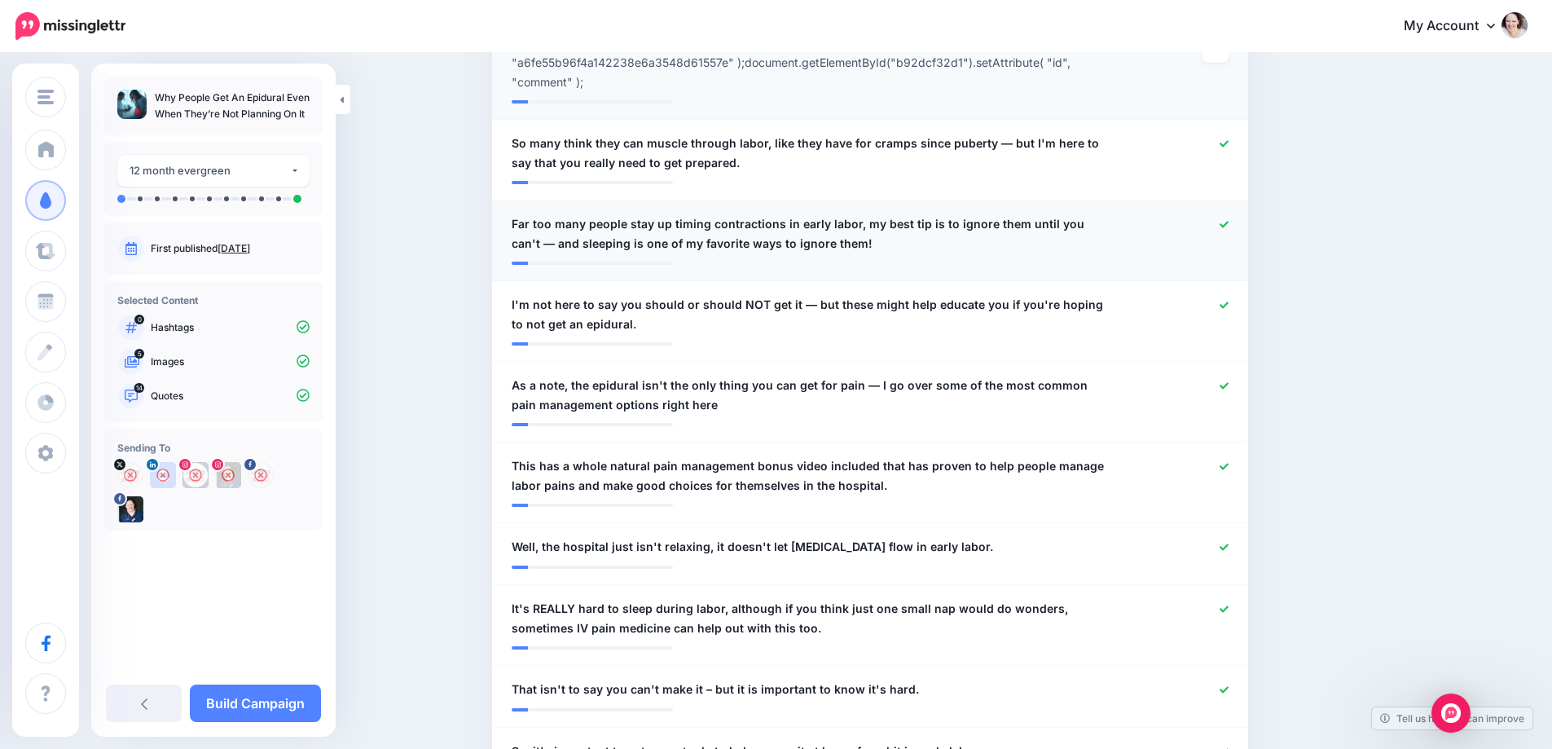
scroll to position [783, 0]
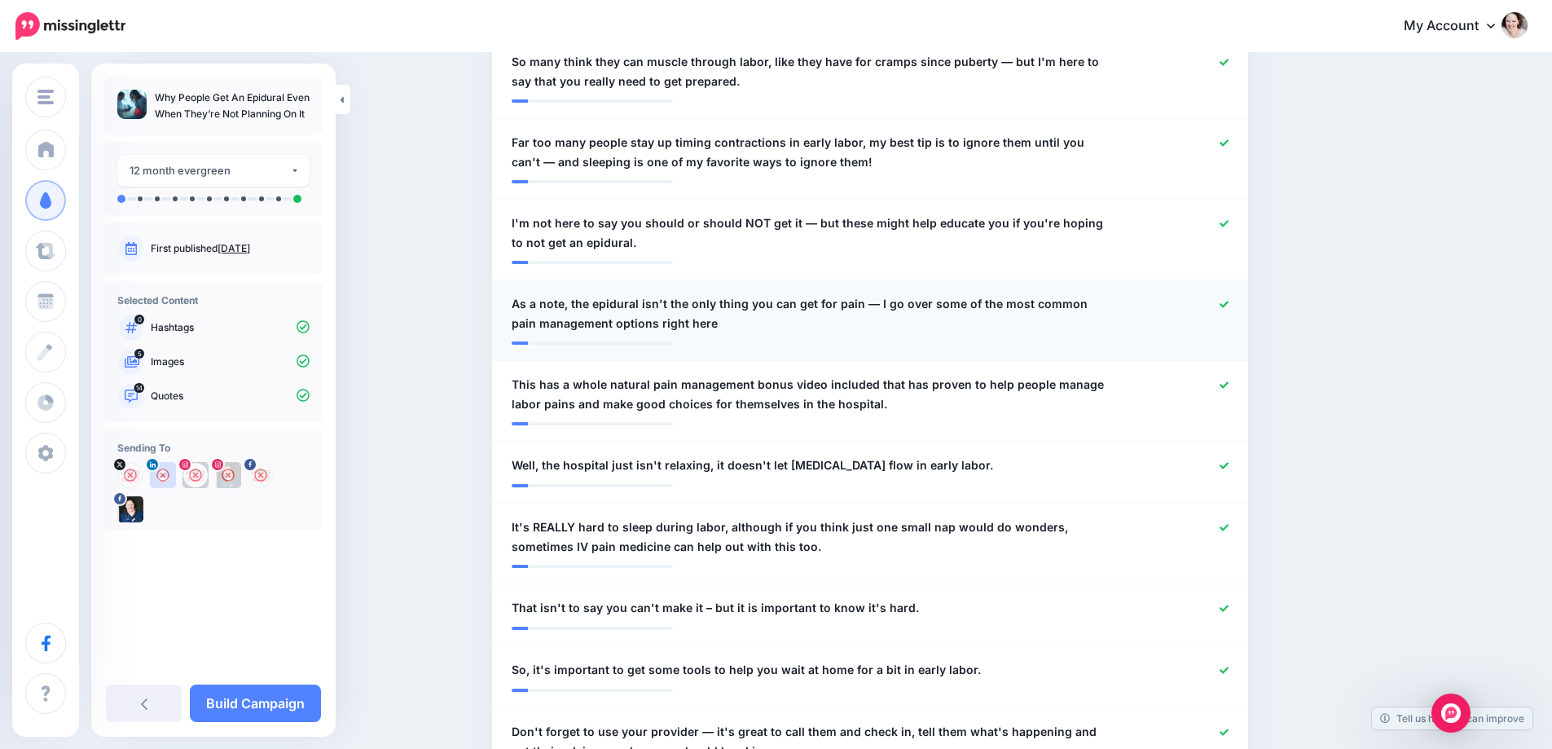
click at [1228, 303] on icon at bounding box center [1224, 304] width 9 height 9
click at [1229, 382] on icon at bounding box center [1224, 384] width 9 height 9
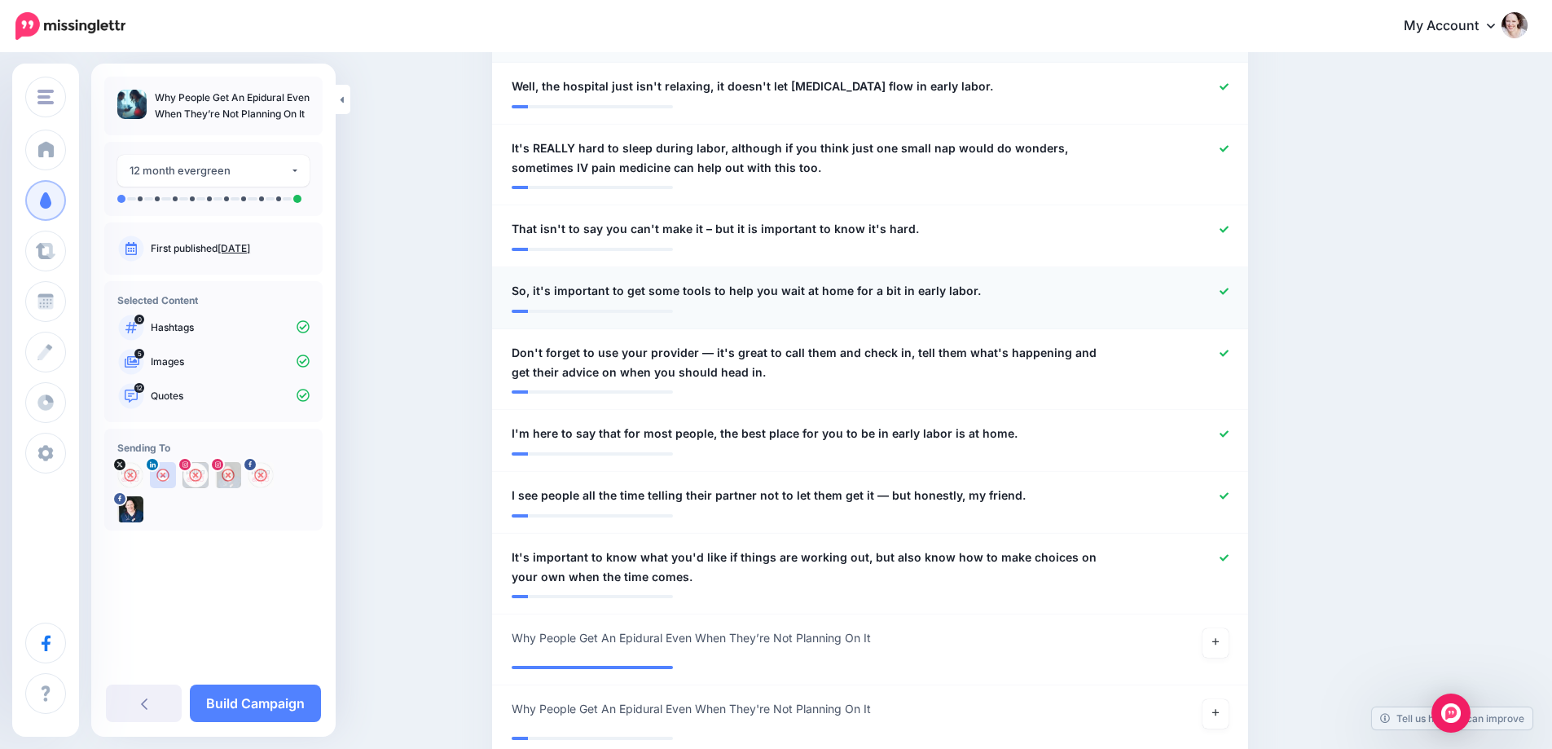
scroll to position [1190, 0]
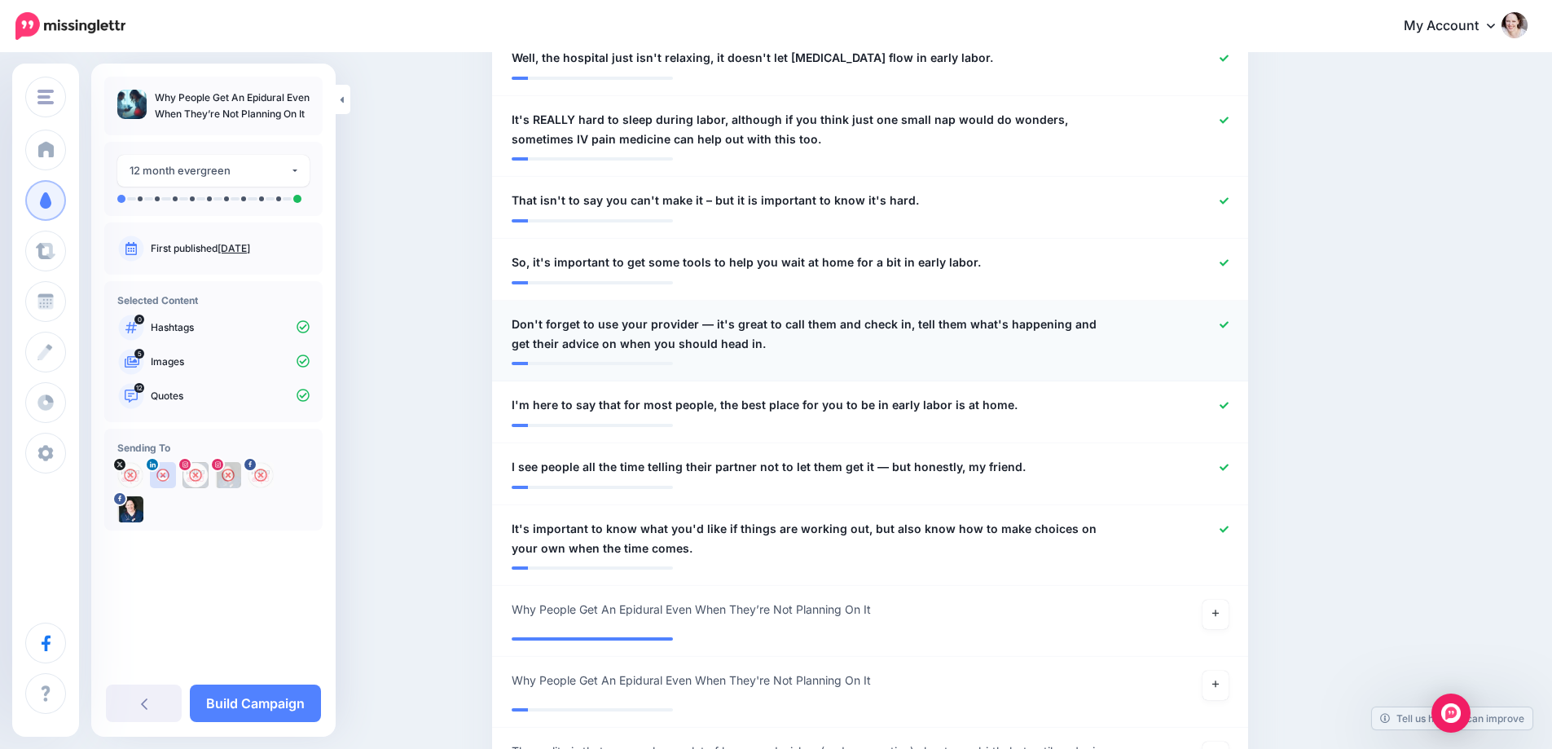
click at [1229, 323] on icon at bounding box center [1224, 324] width 9 height 9
click at [1225, 403] on icon at bounding box center [1224, 405] width 9 height 9
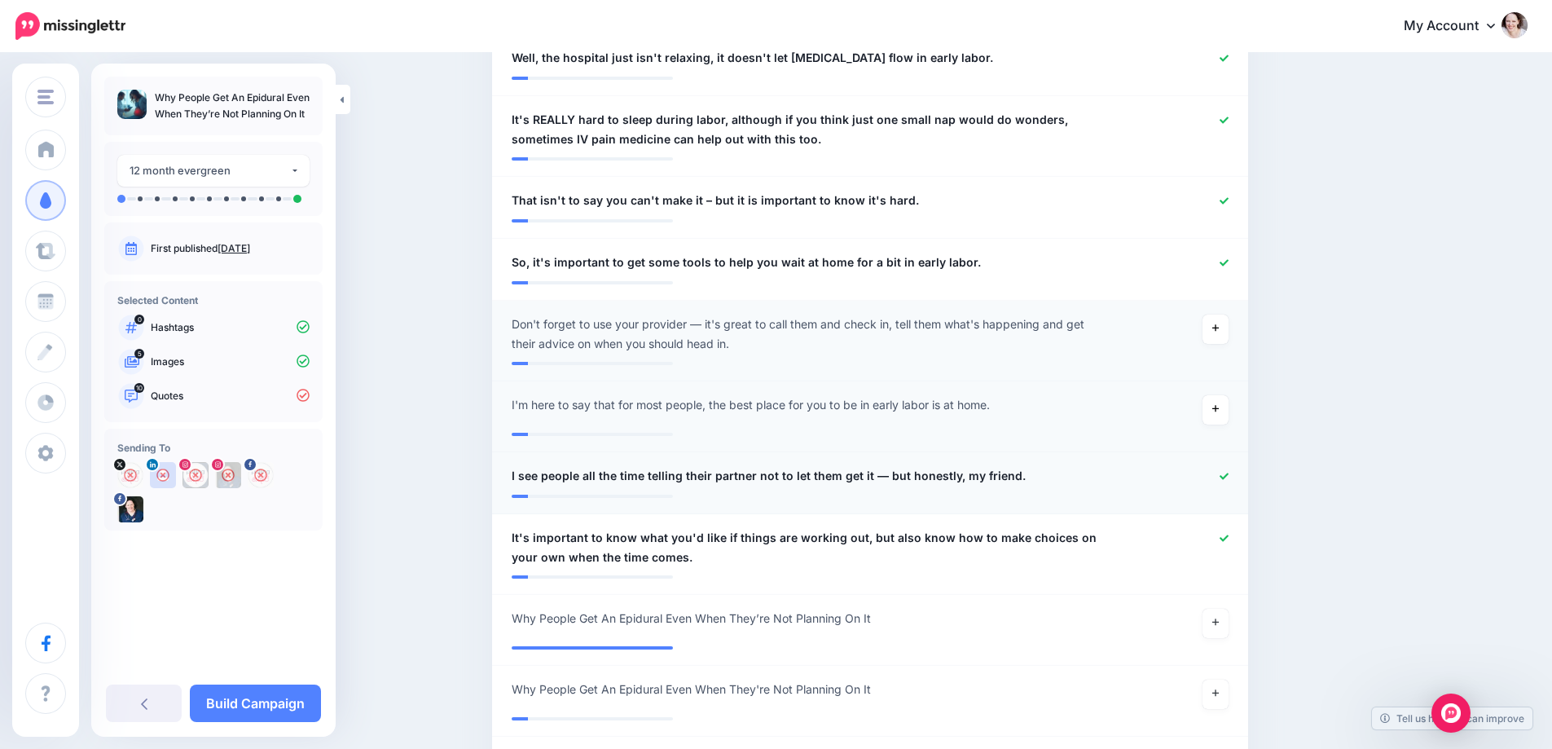
click at [1096, 480] on div "**********" at bounding box center [808, 476] width 618 height 20
click at [1043, 471] on div "**********" at bounding box center [808, 476] width 618 height 20
click at [1009, 468] on span "I see people all the time telling their partner not to let them get it — but ho…" at bounding box center [769, 476] width 514 height 20
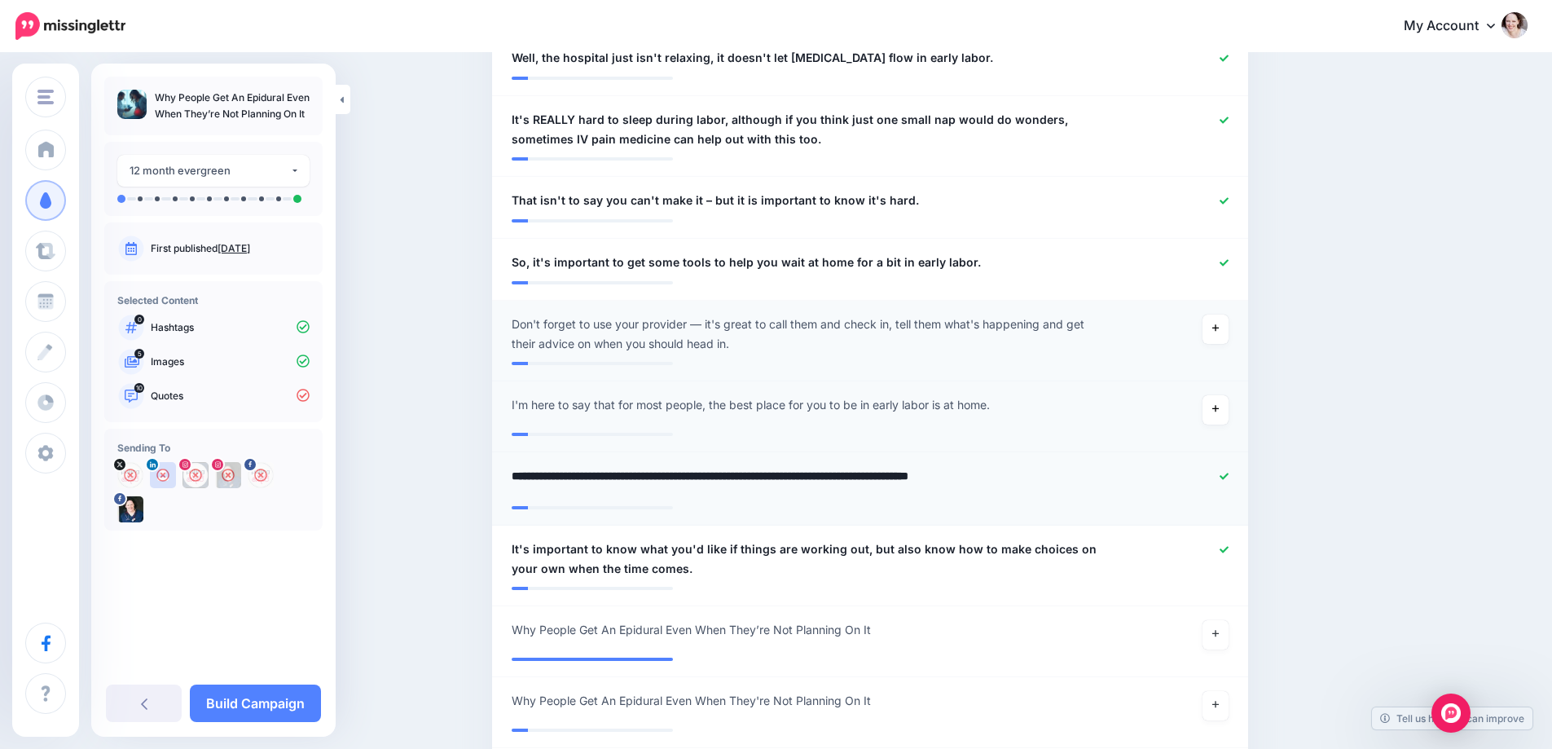
click at [1055, 473] on textarea "**********" at bounding box center [809, 482] width 594 height 32
type textarea "**********"
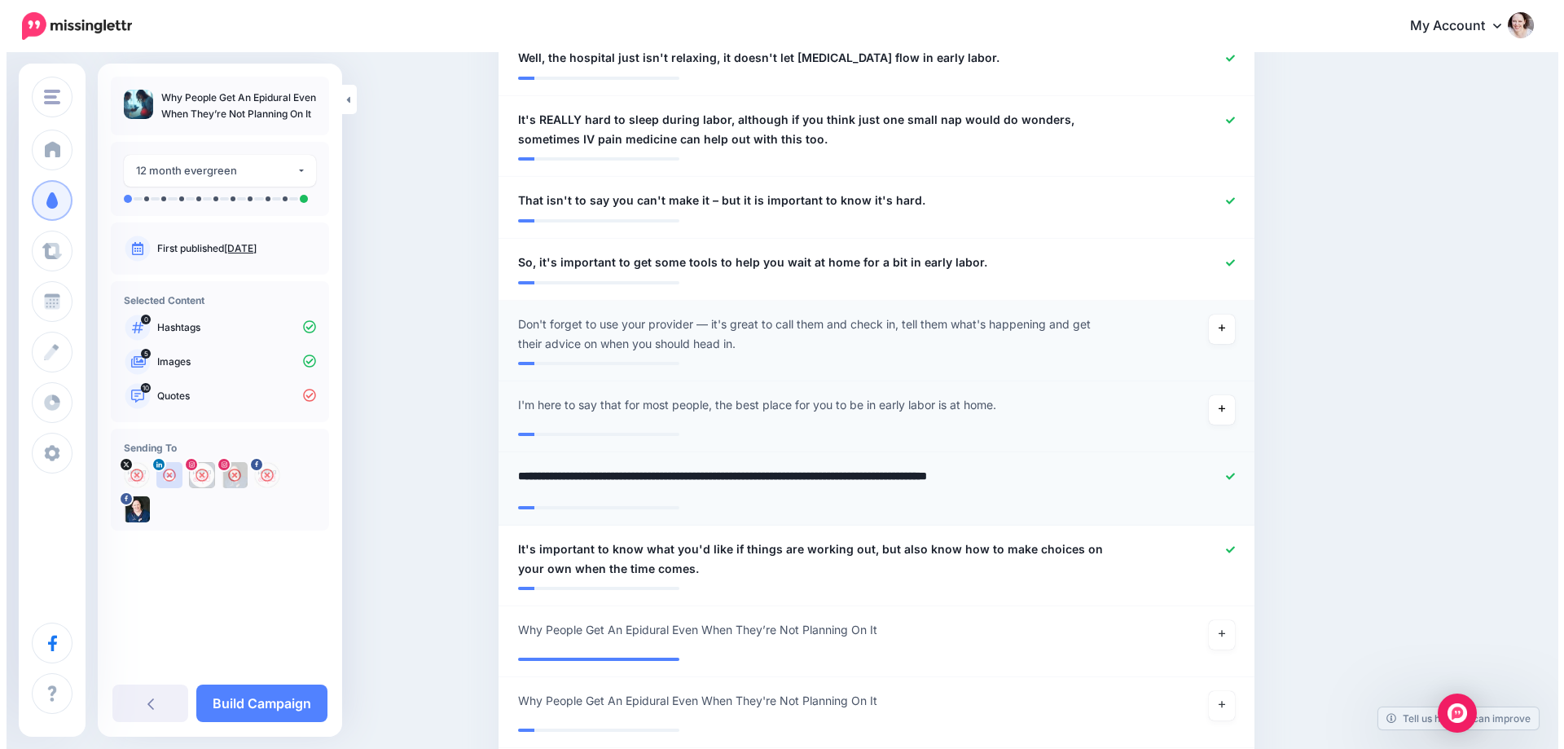
scroll to position [1272, 0]
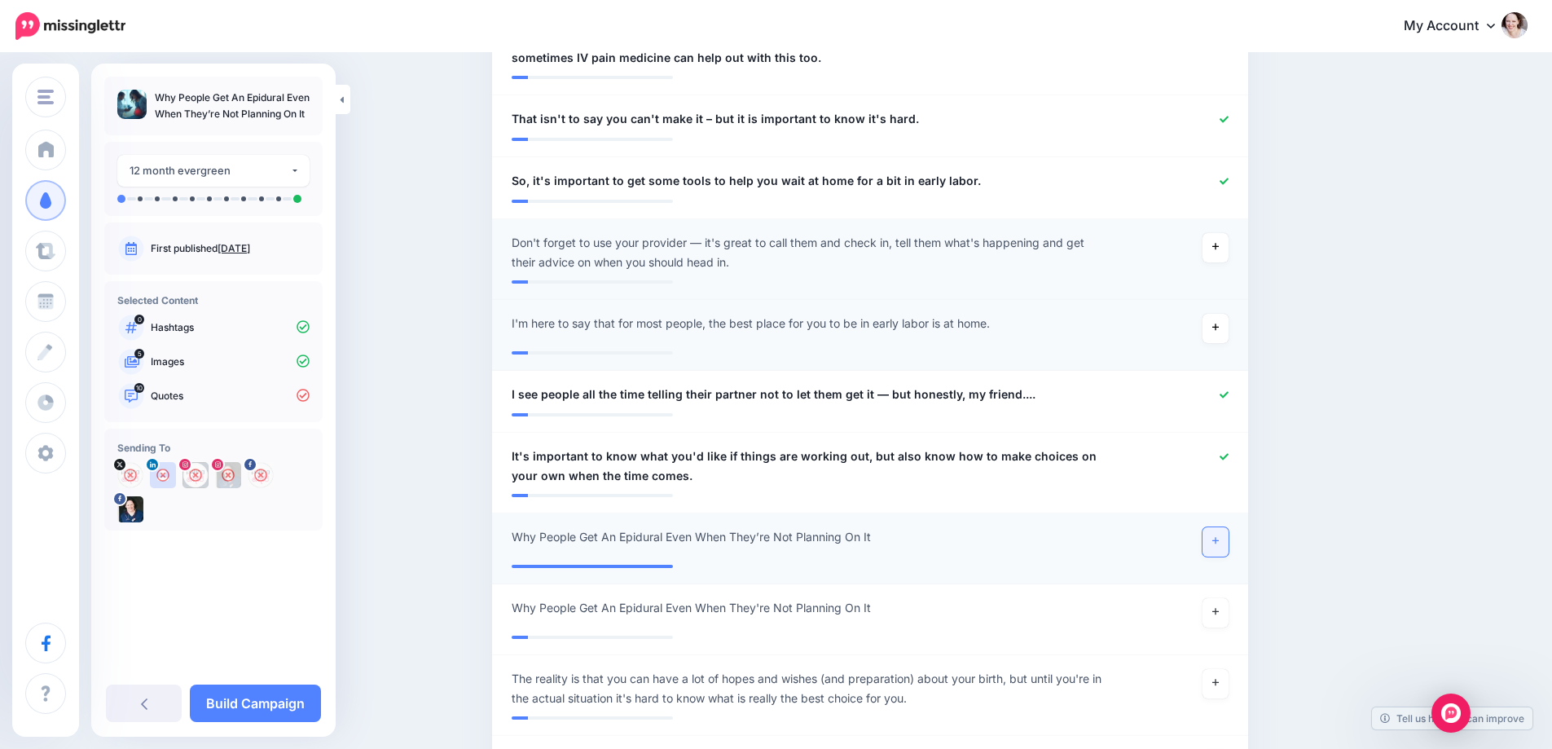
click at [1220, 556] on li "**********" at bounding box center [870, 548] width 756 height 71
click at [257, 703] on link "Build Campaign" at bounding box center [255, 702] width 131 height 37
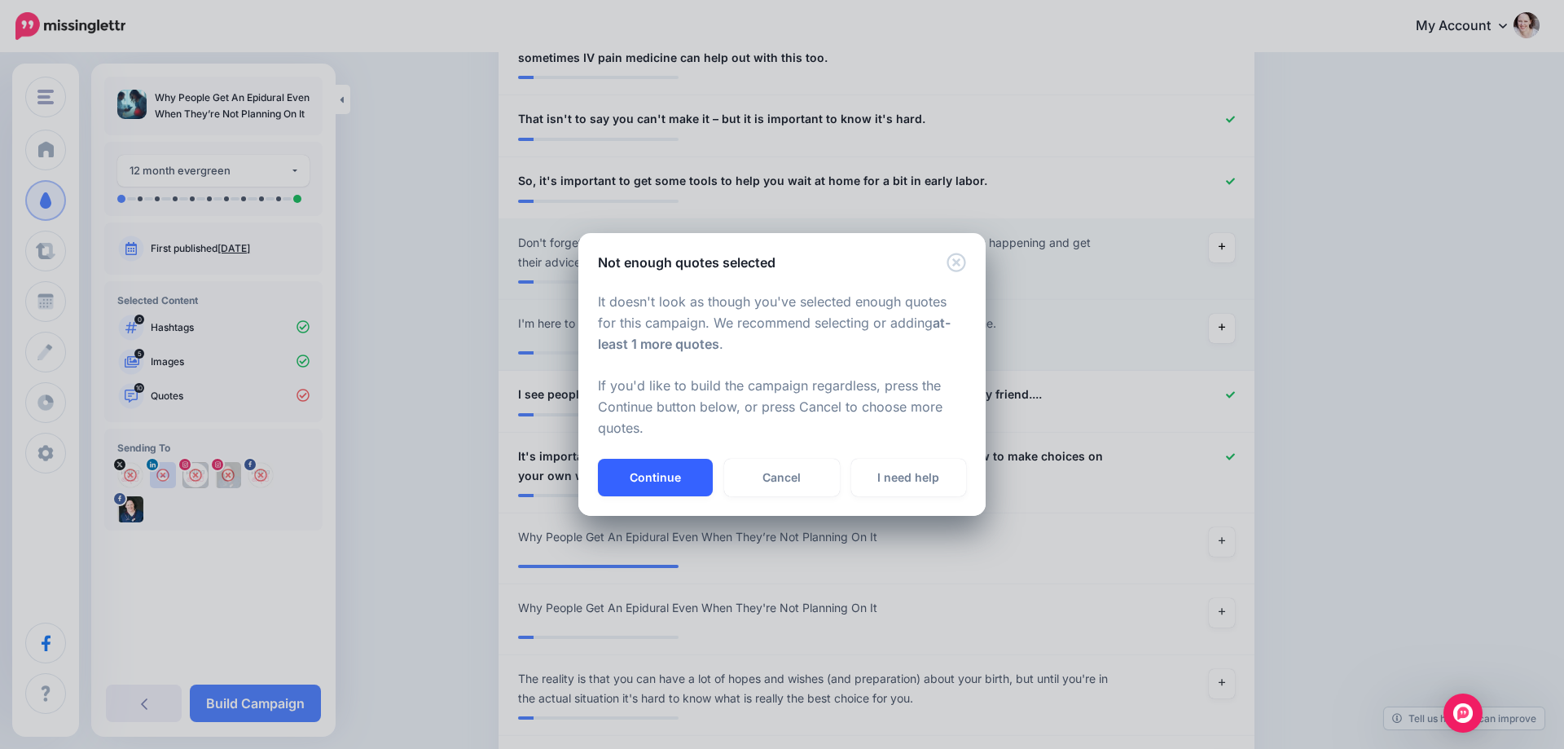
click at [658, 479] on button "Continue" at bounding box center [655, 477] width 115 height 37
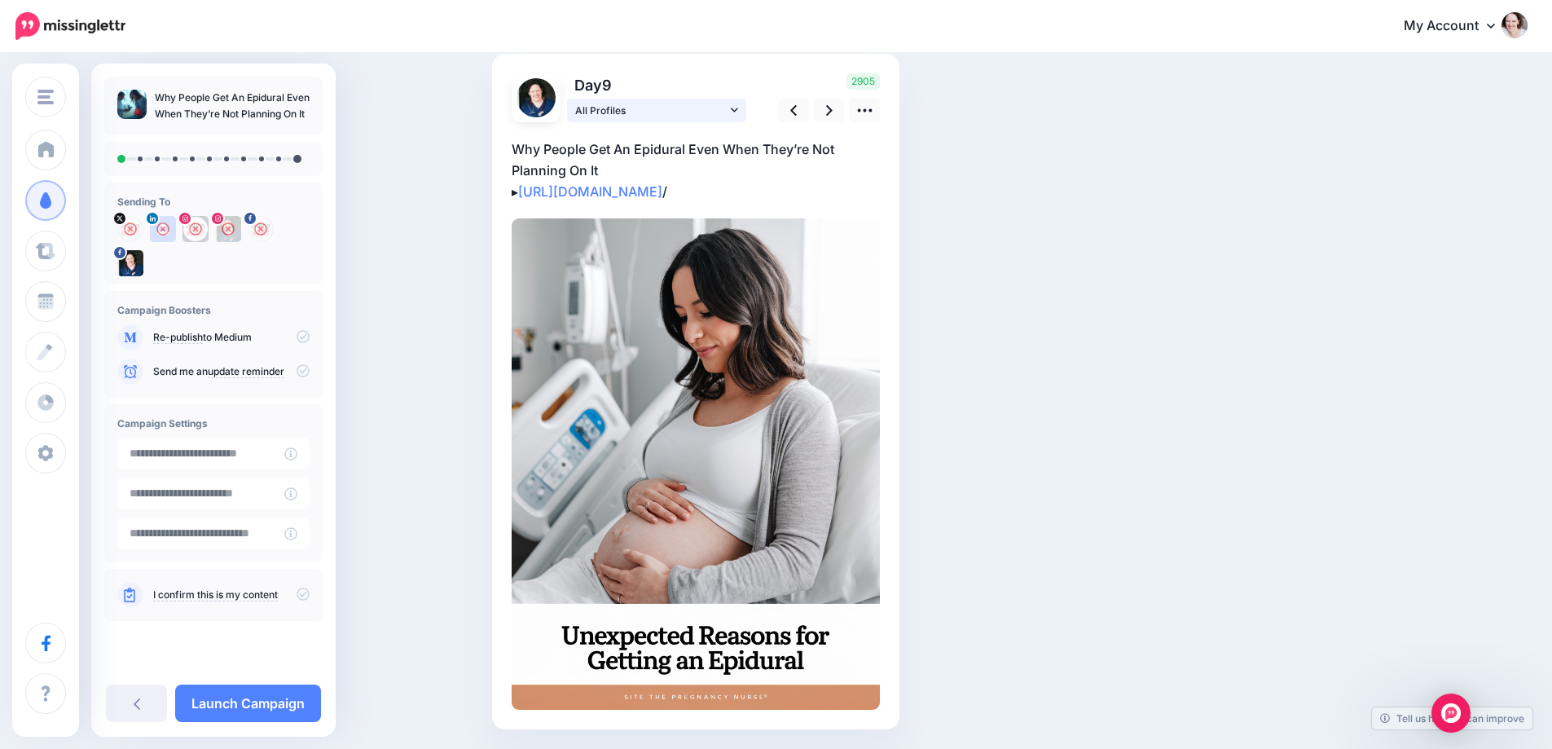
scroll to position [85, 0]
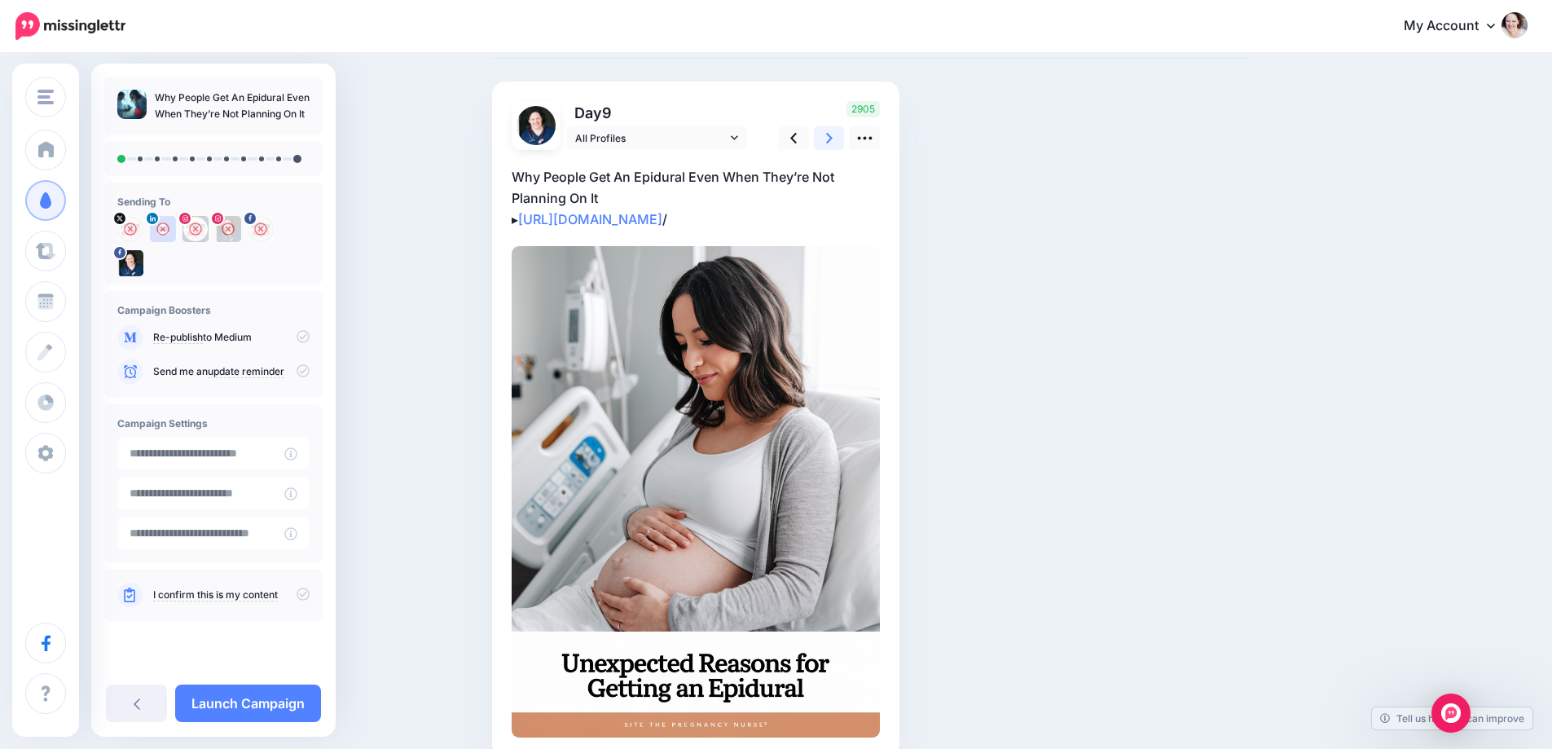
click at [833, 131] on icon at bounding box center [829, 138] width 7 height 17
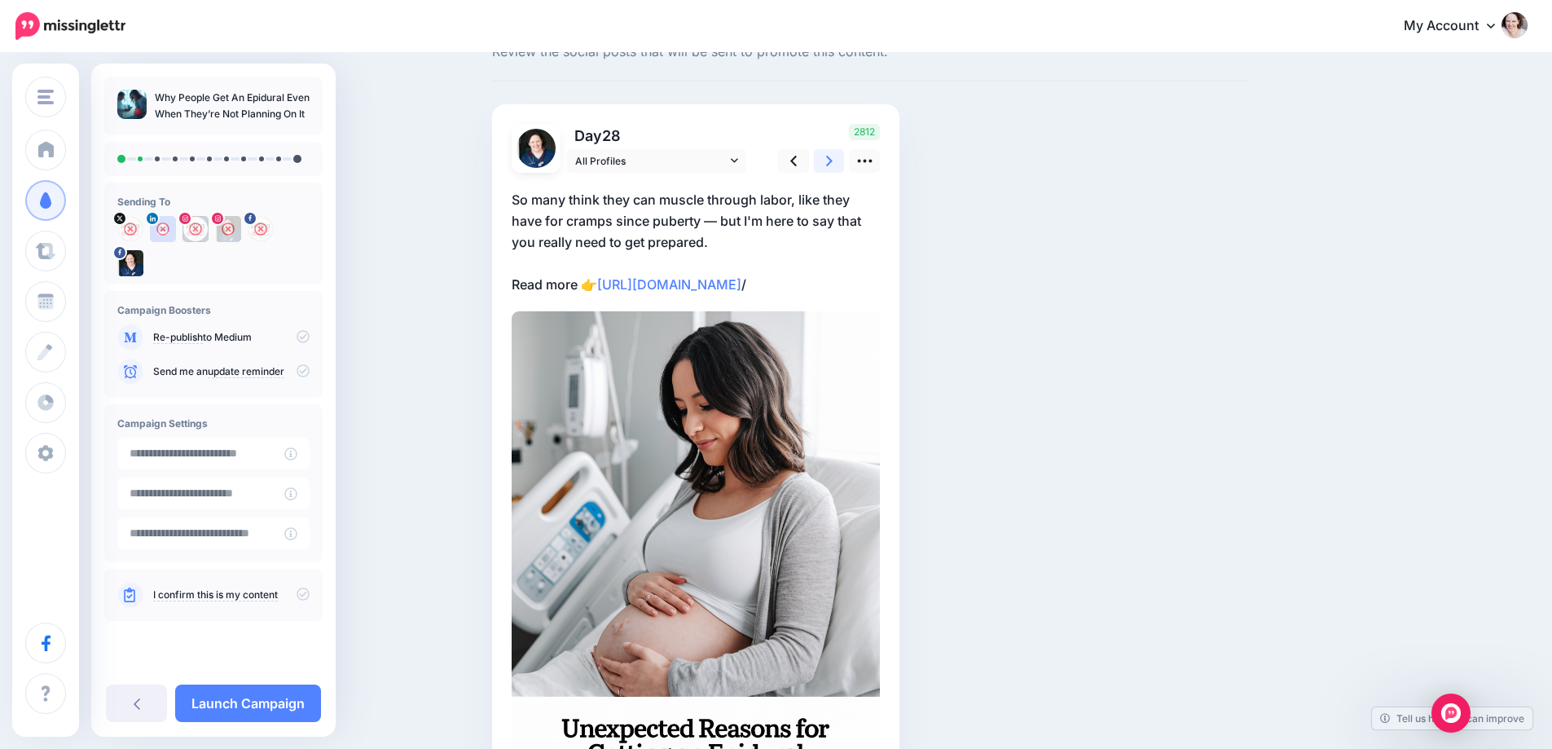
scroll to position [46, 0]
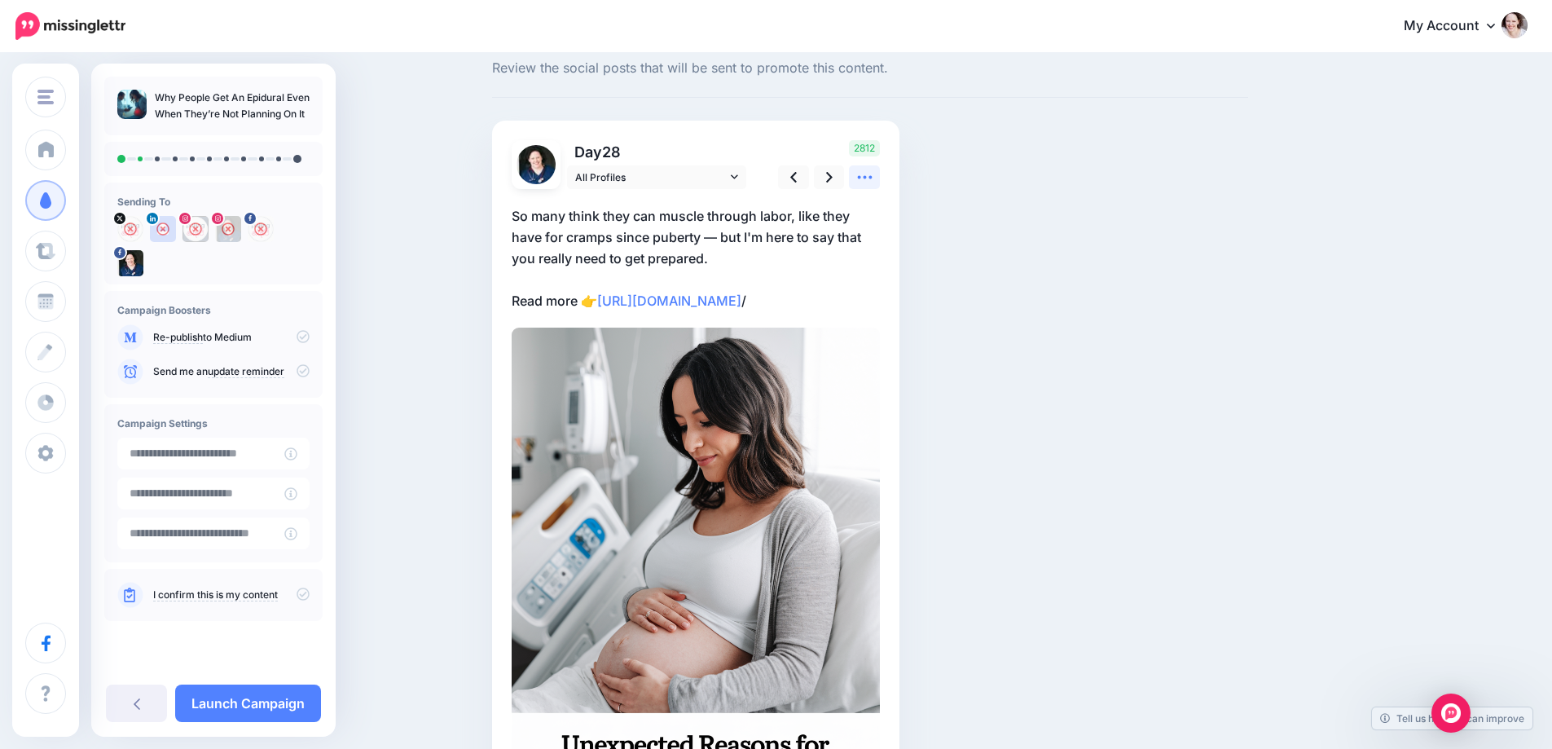
click at [869, 171] on icon at bounding box center [864, 177] width 17 height 17
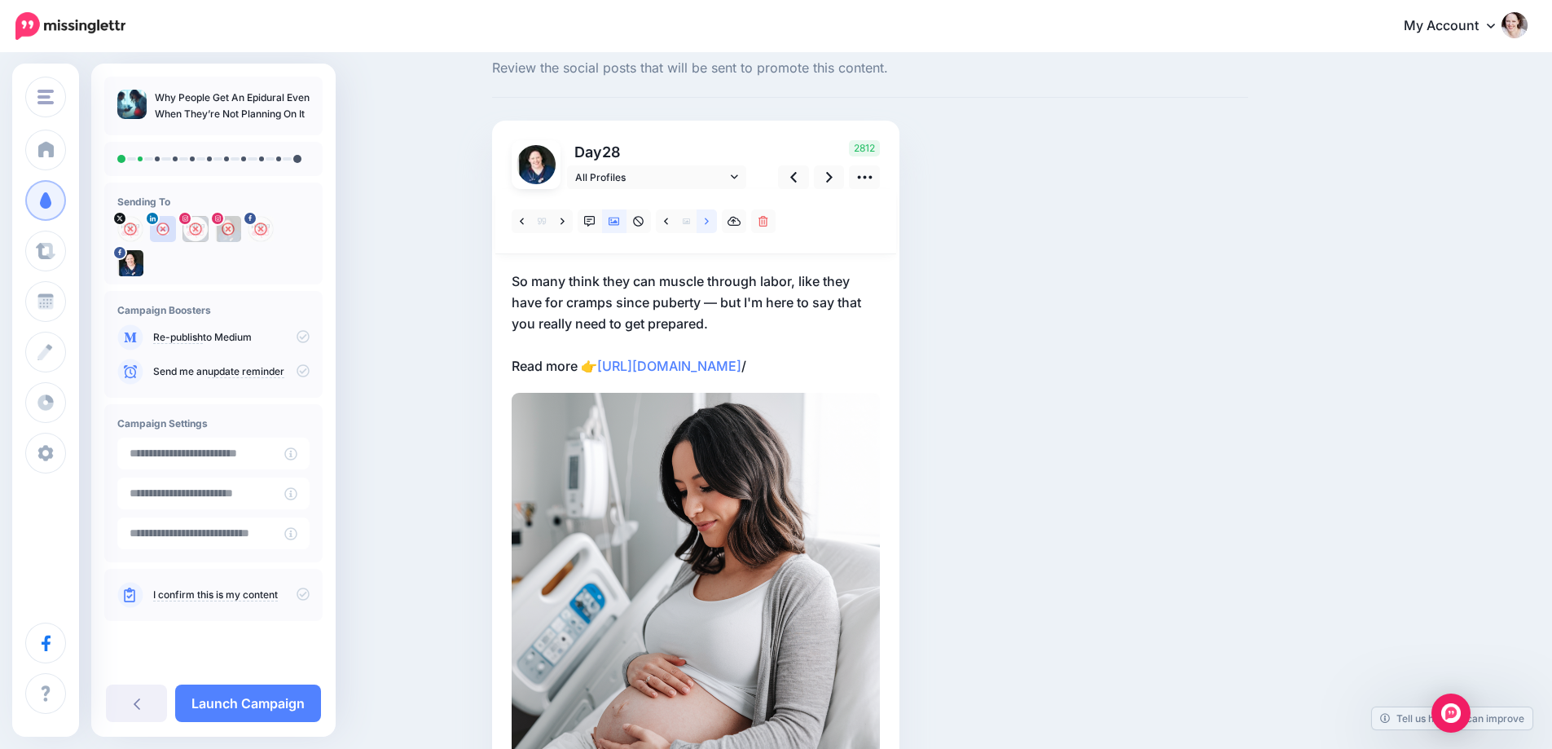
click at [709, 223] on icon at bounding box center [707, 221] width 4 height 7
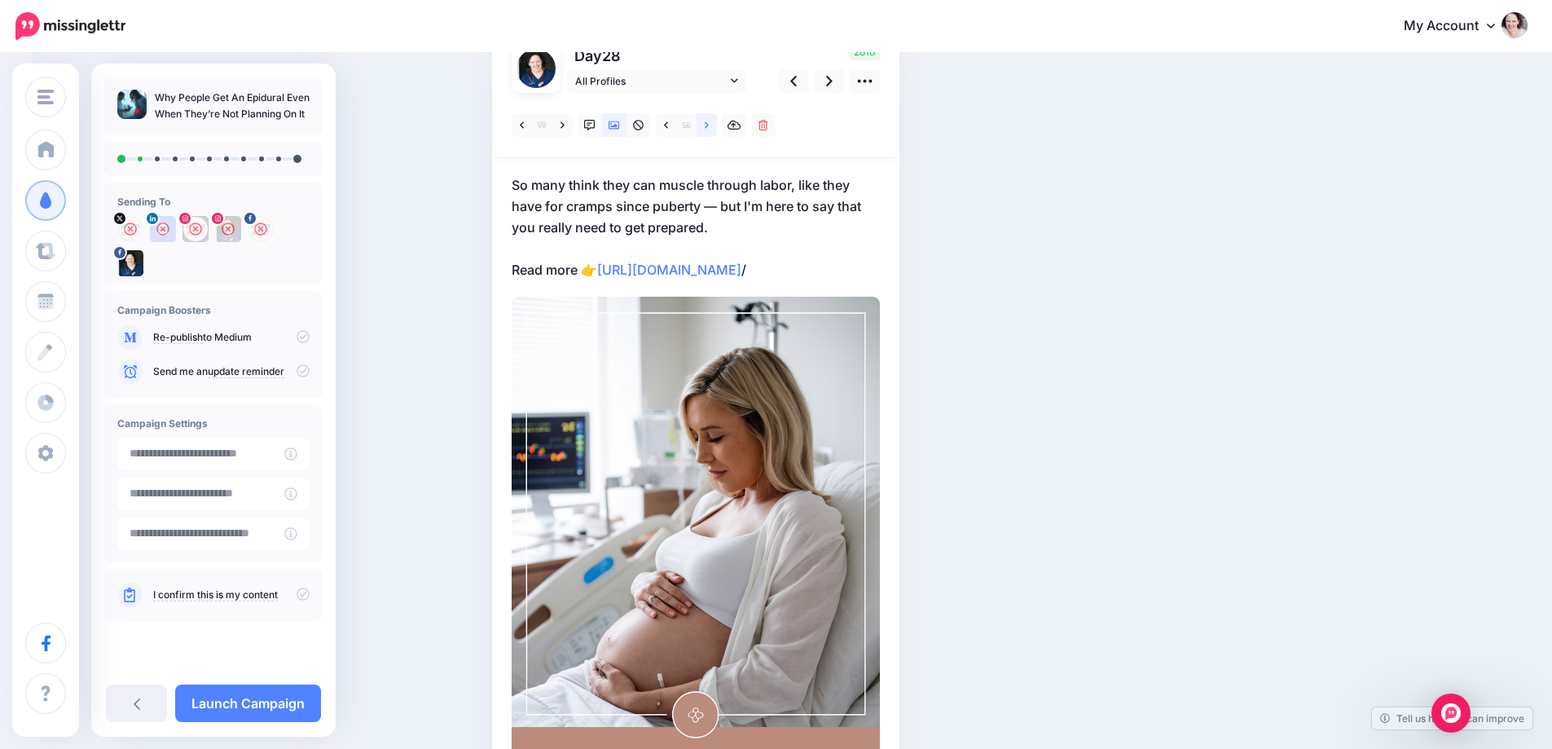
scroll to position [127, 0]
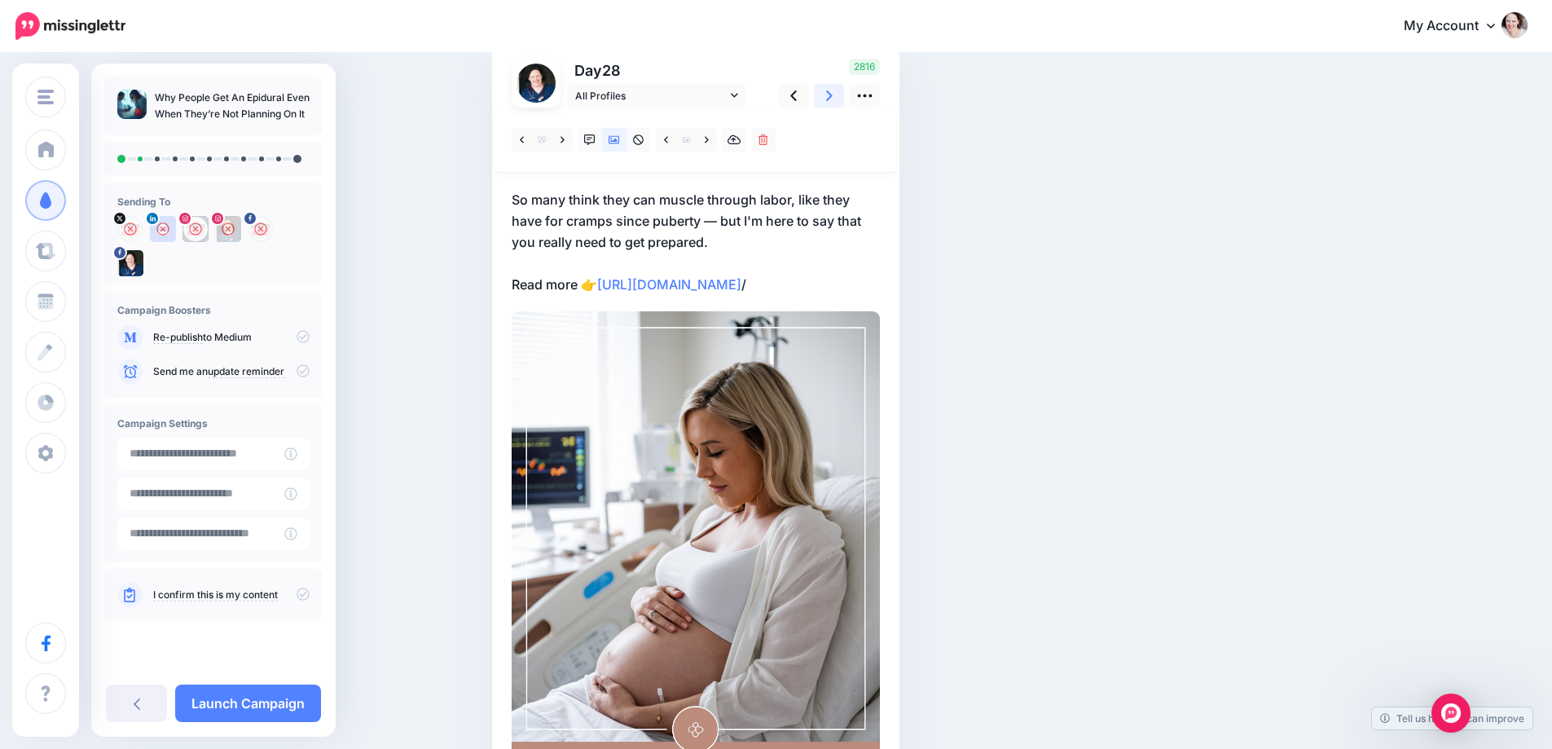
click at [839, 96] on link at bounding box center [829, 96] width 31 height 24
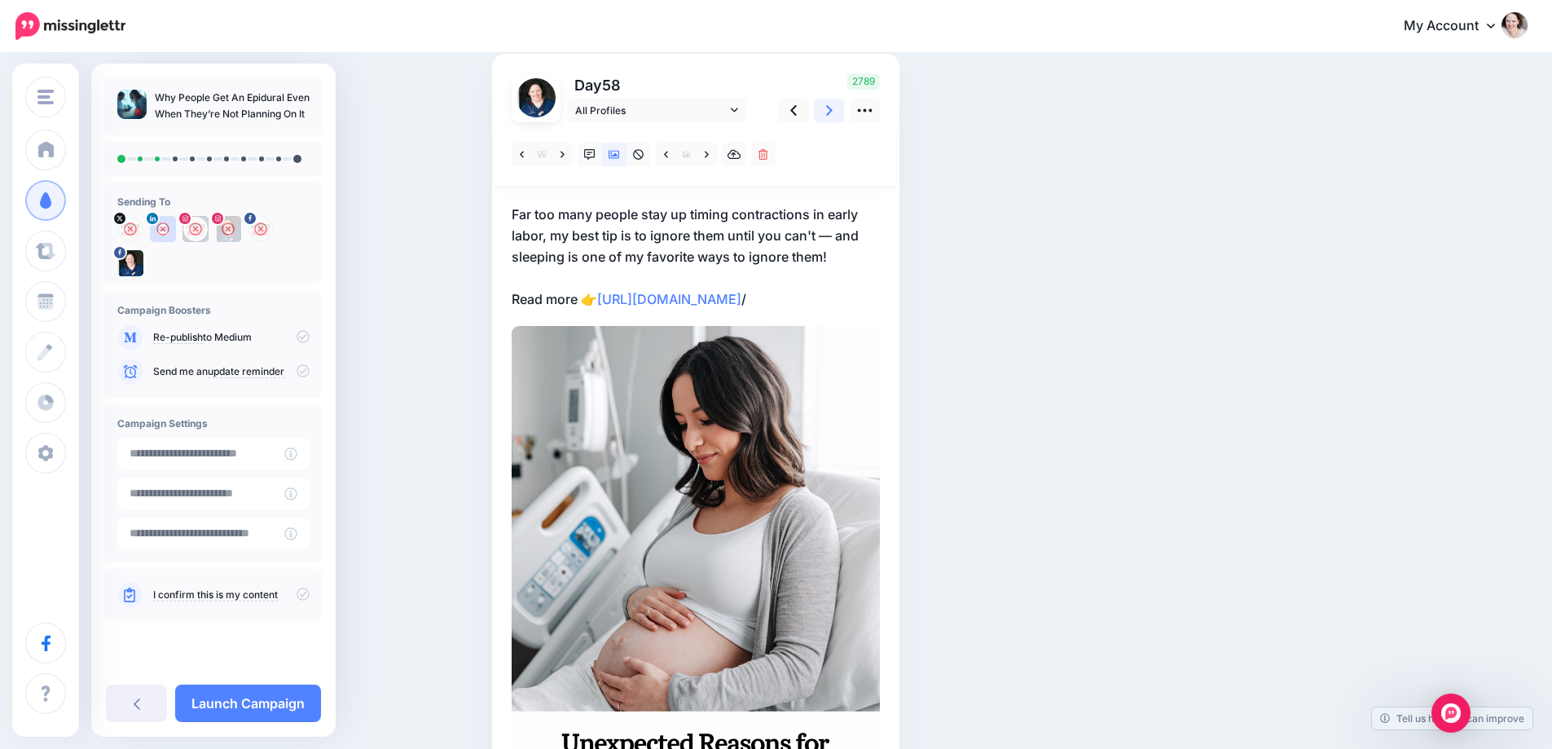
scroll to position [111, 0]
click at [709, 152] on icon at bounding box center [707, 156] width 4 height 11
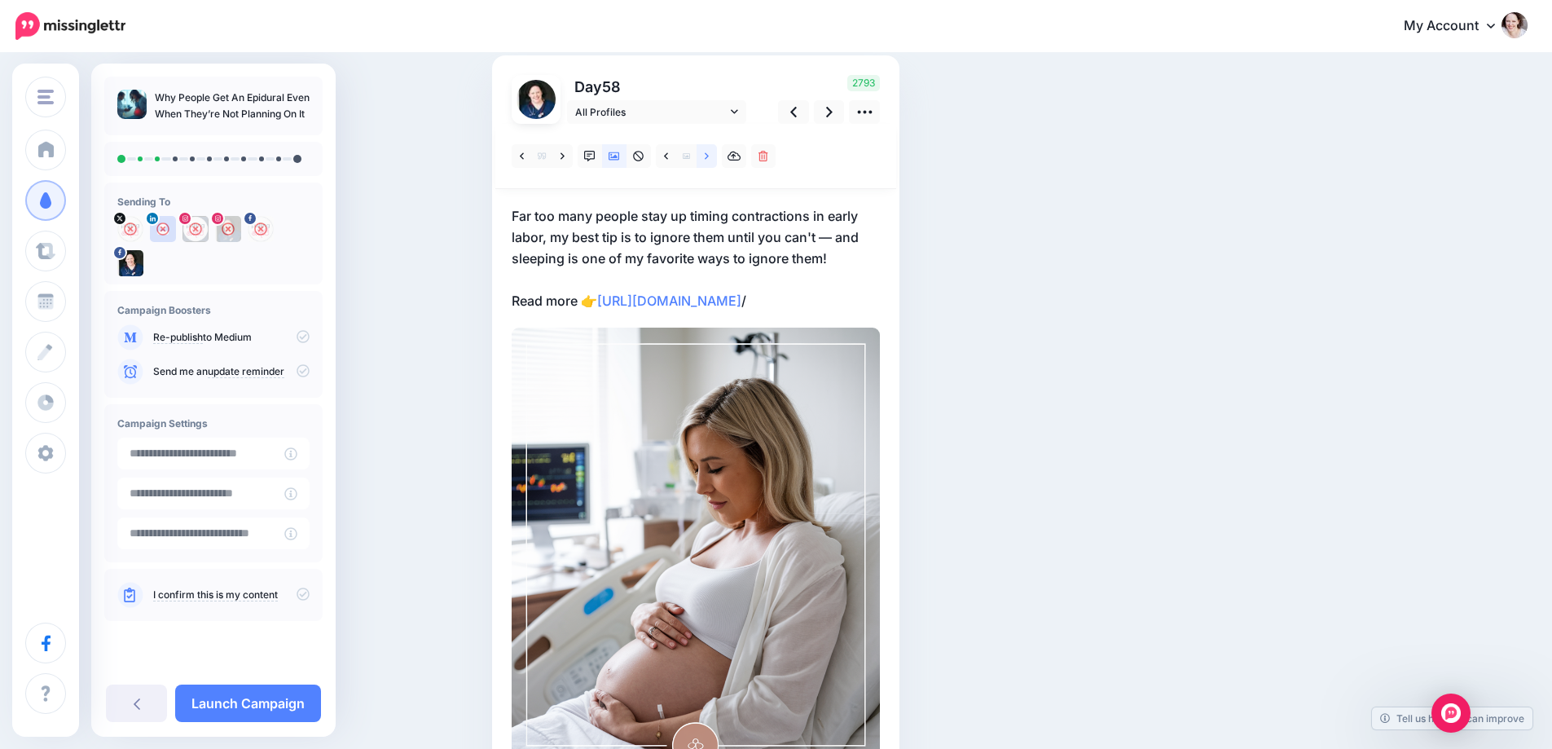
click at [709, 152] on icon at bounding box center [707, 156] width 4 height 11
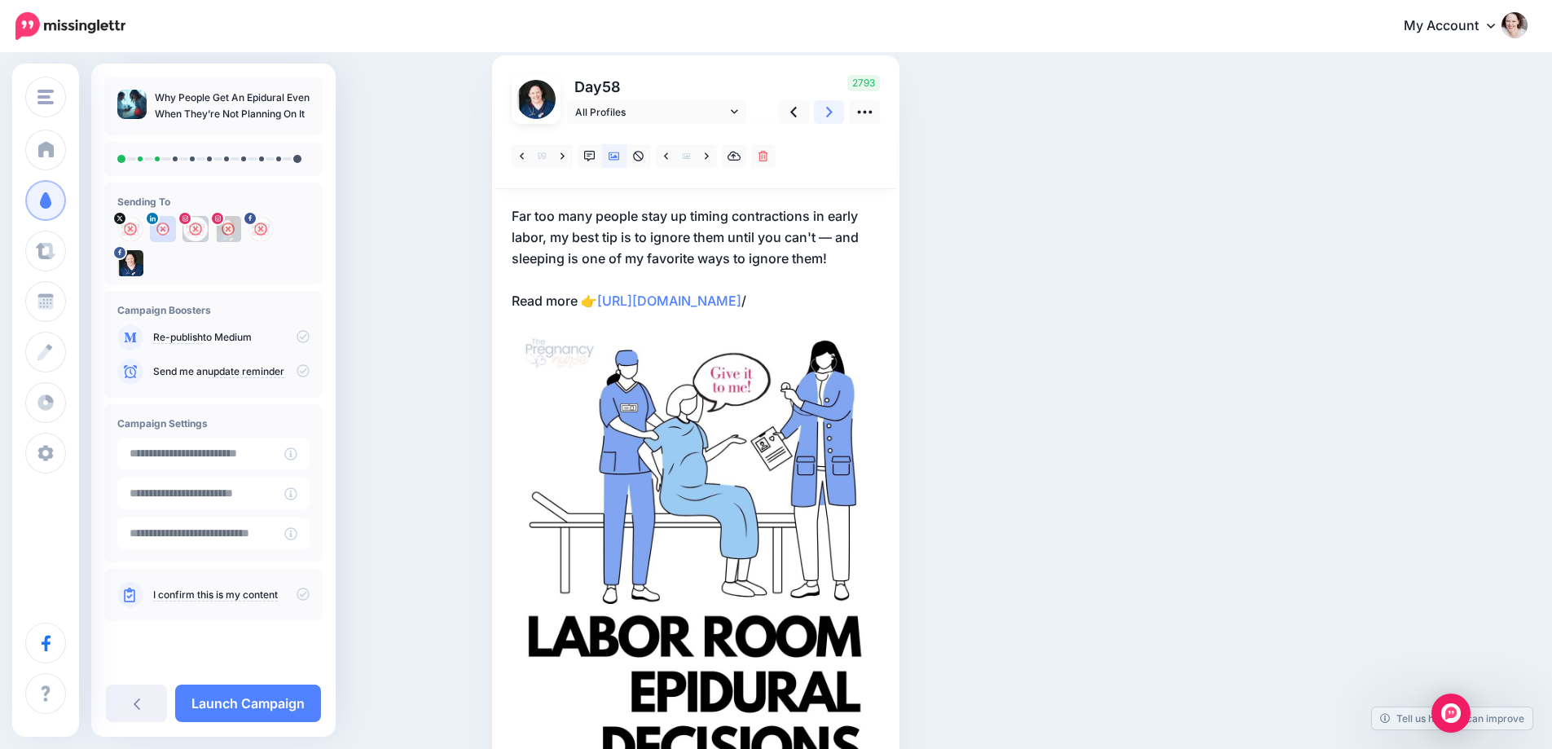
click at [840, 116] on link at bounding box center [829, 112] width 31 height 24
click at [709, 154] on icon at bounding box center [707, 156] width 4 height 11
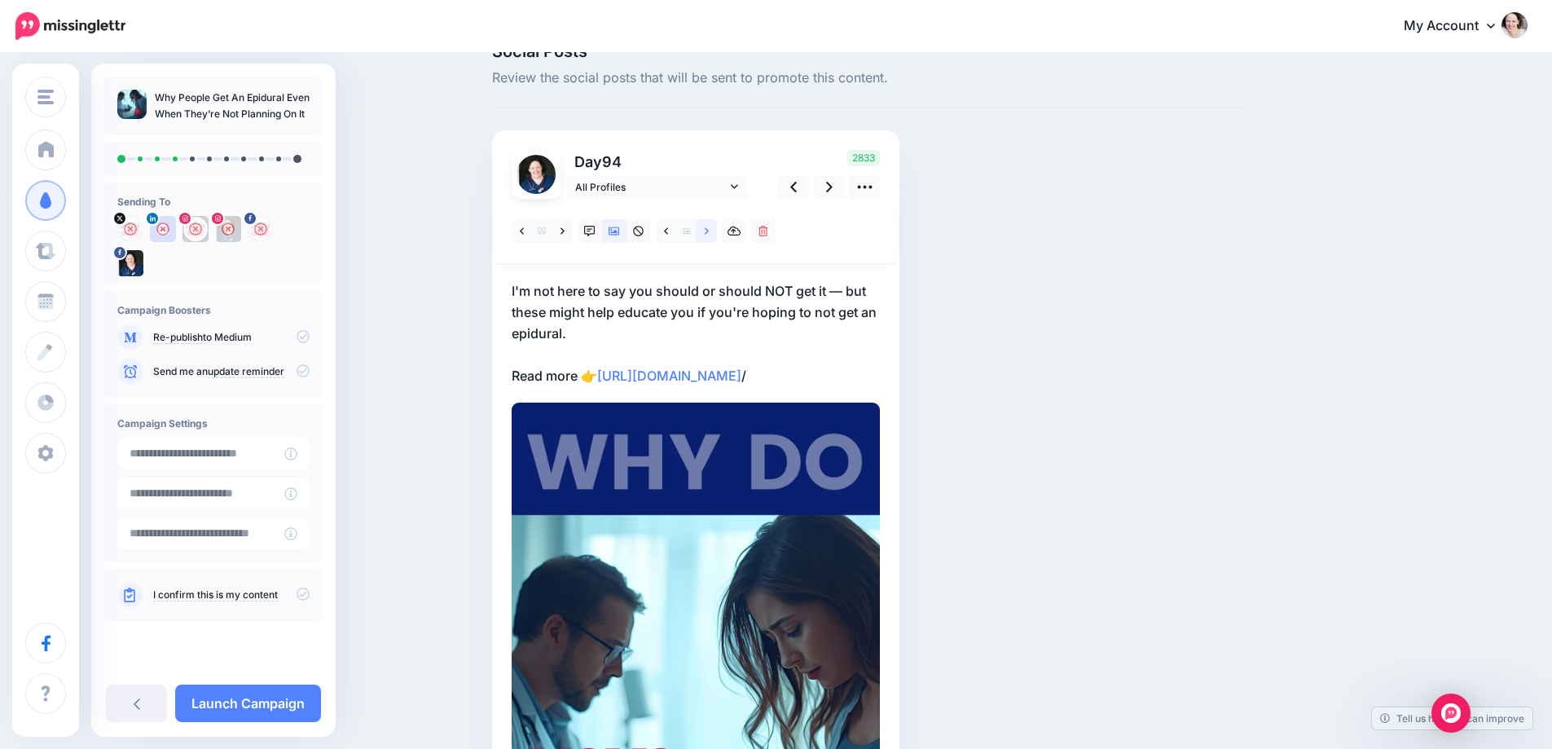
scroll to position [29, 0]
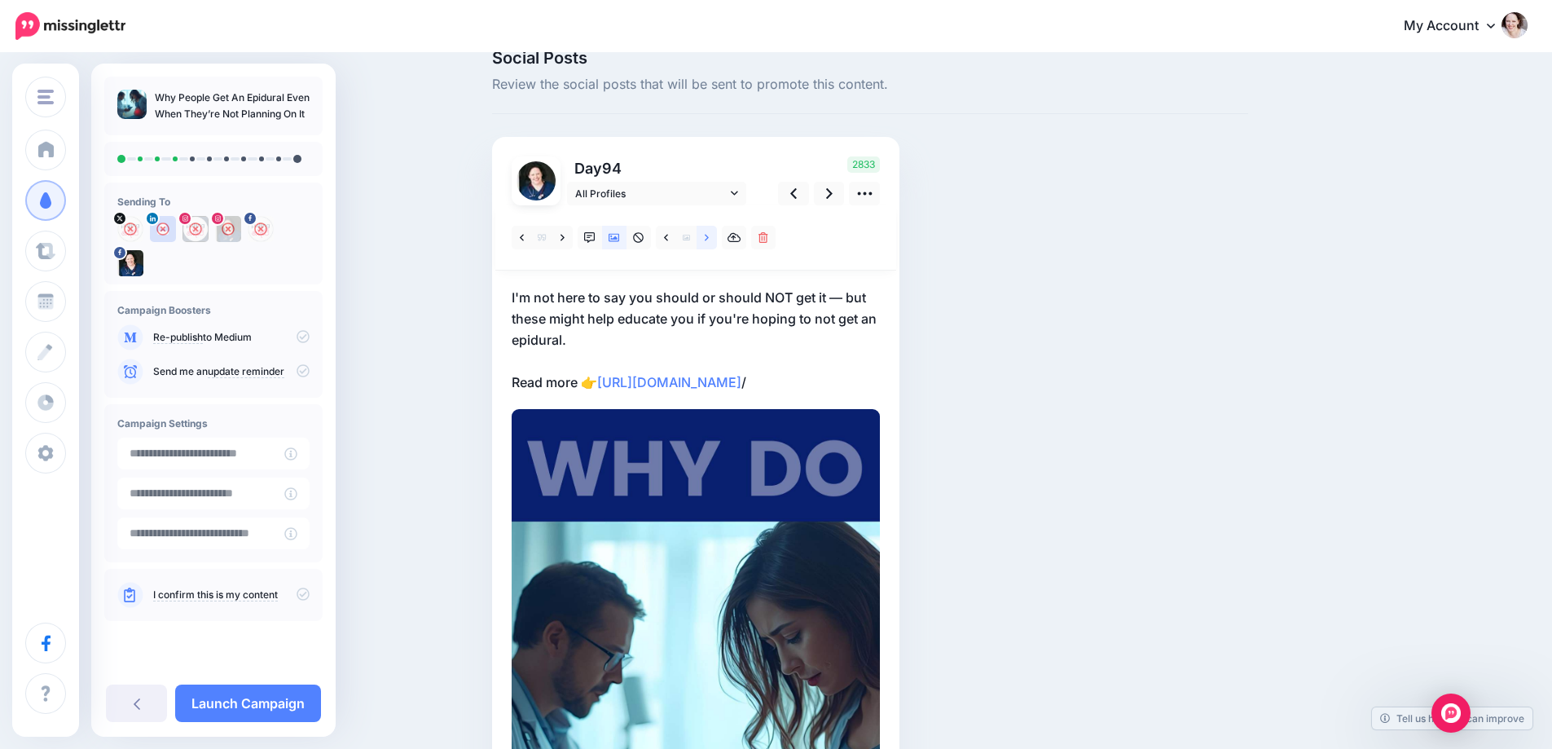
click at [714, 244] on link at bounding box center [707, 238] width 20 height 24
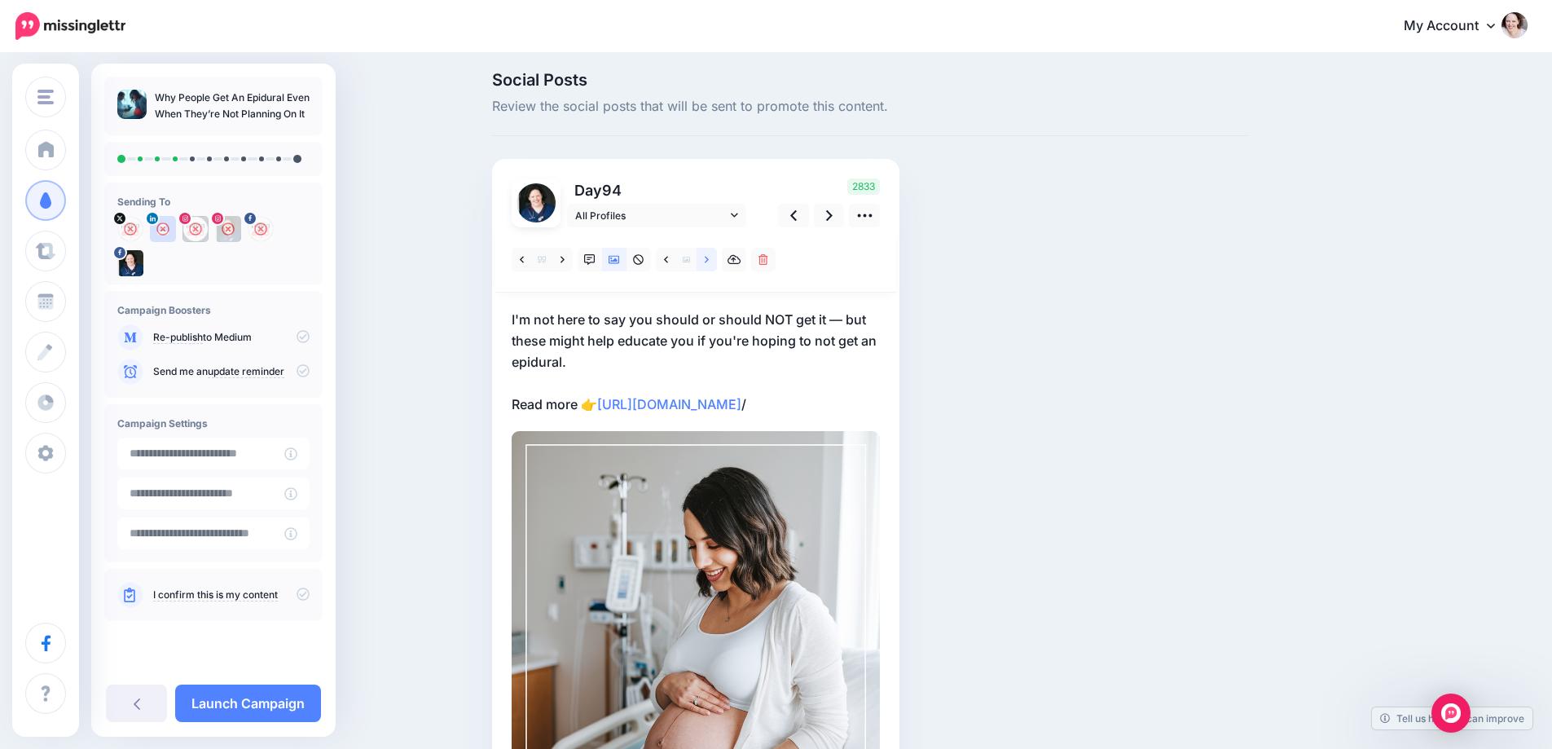
scroll to position [0, 0]
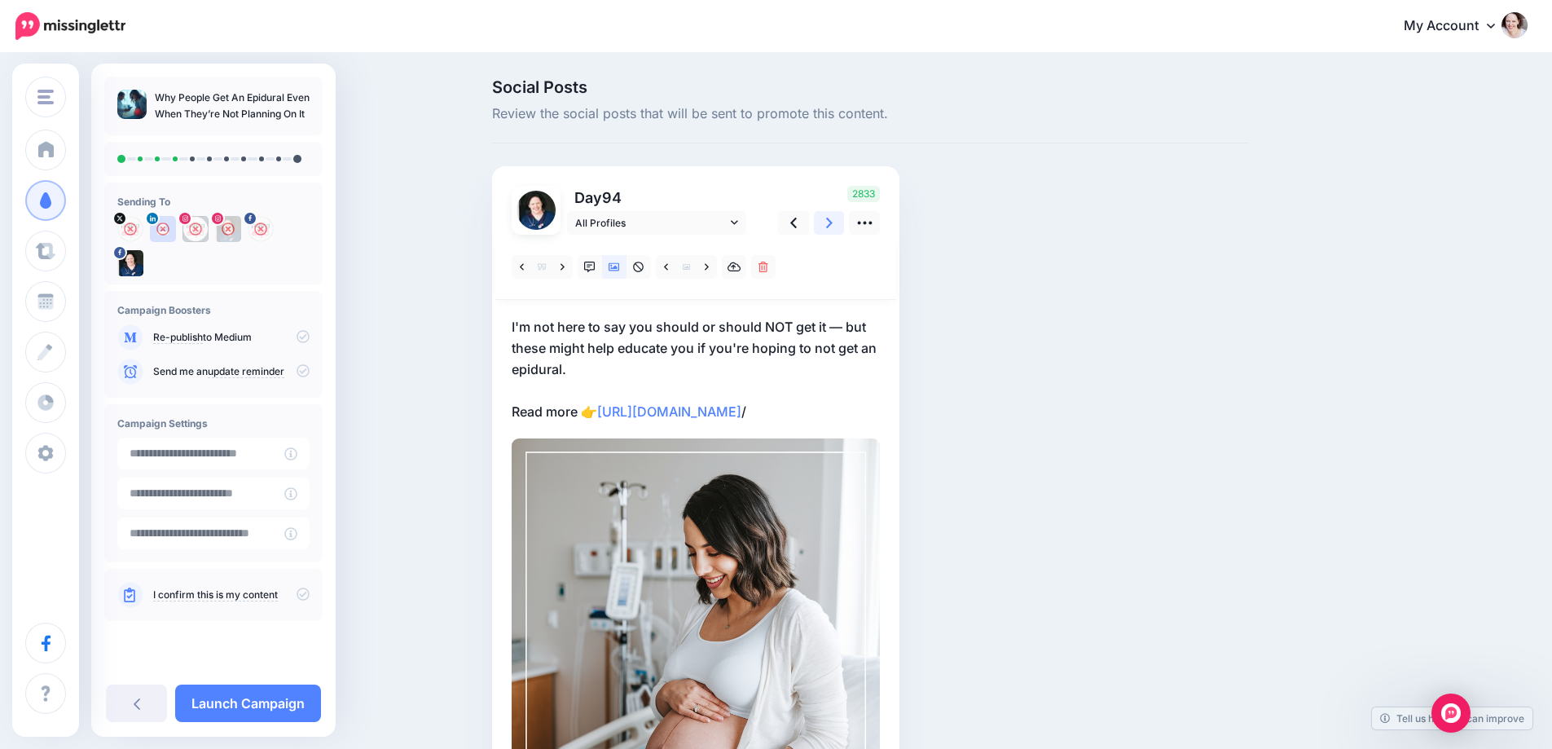
click at [827, 222] on link at bounding box center [829, 223] width 31 height 24
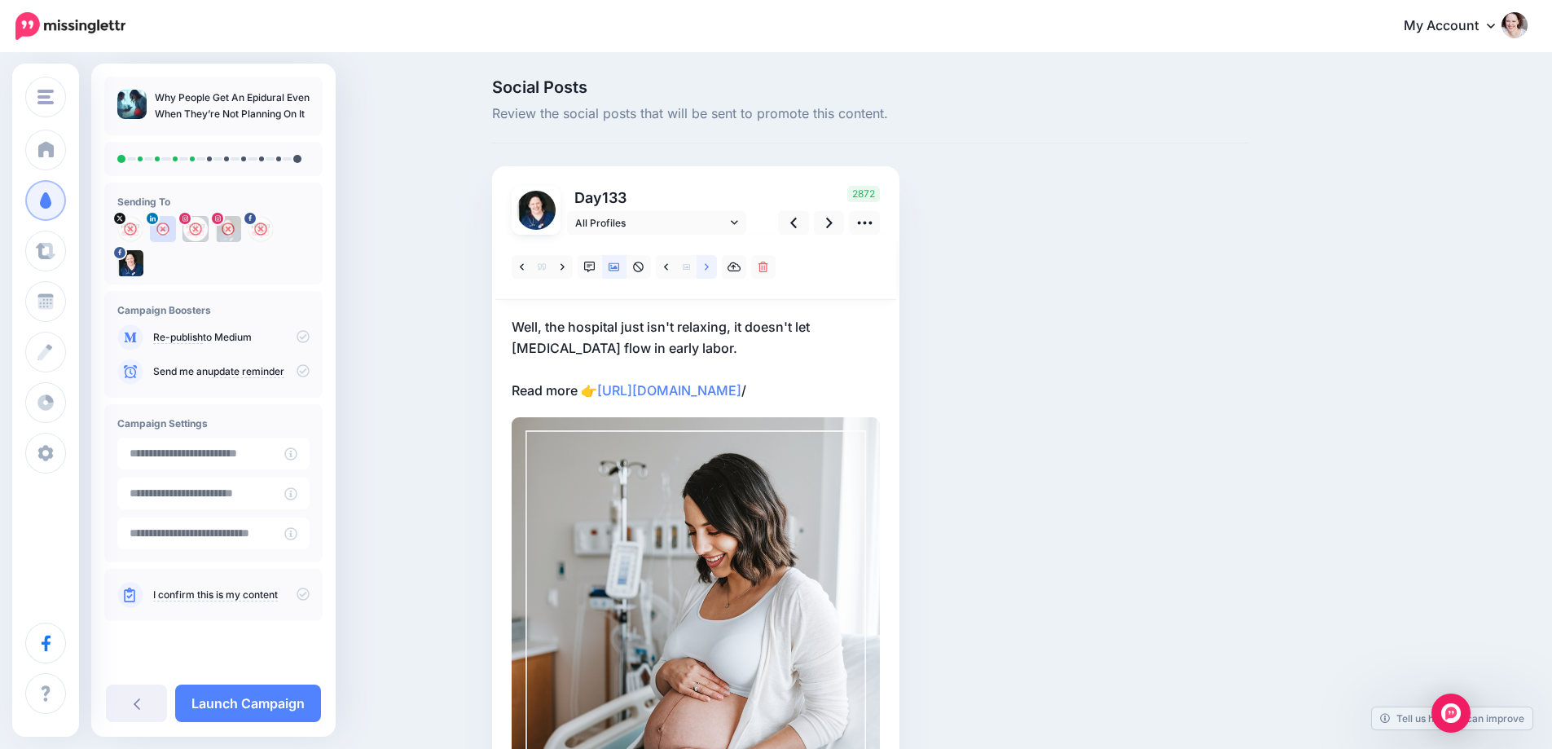
click at [709, 266] on icon at bounding box center [707, 266] width 4 height 7
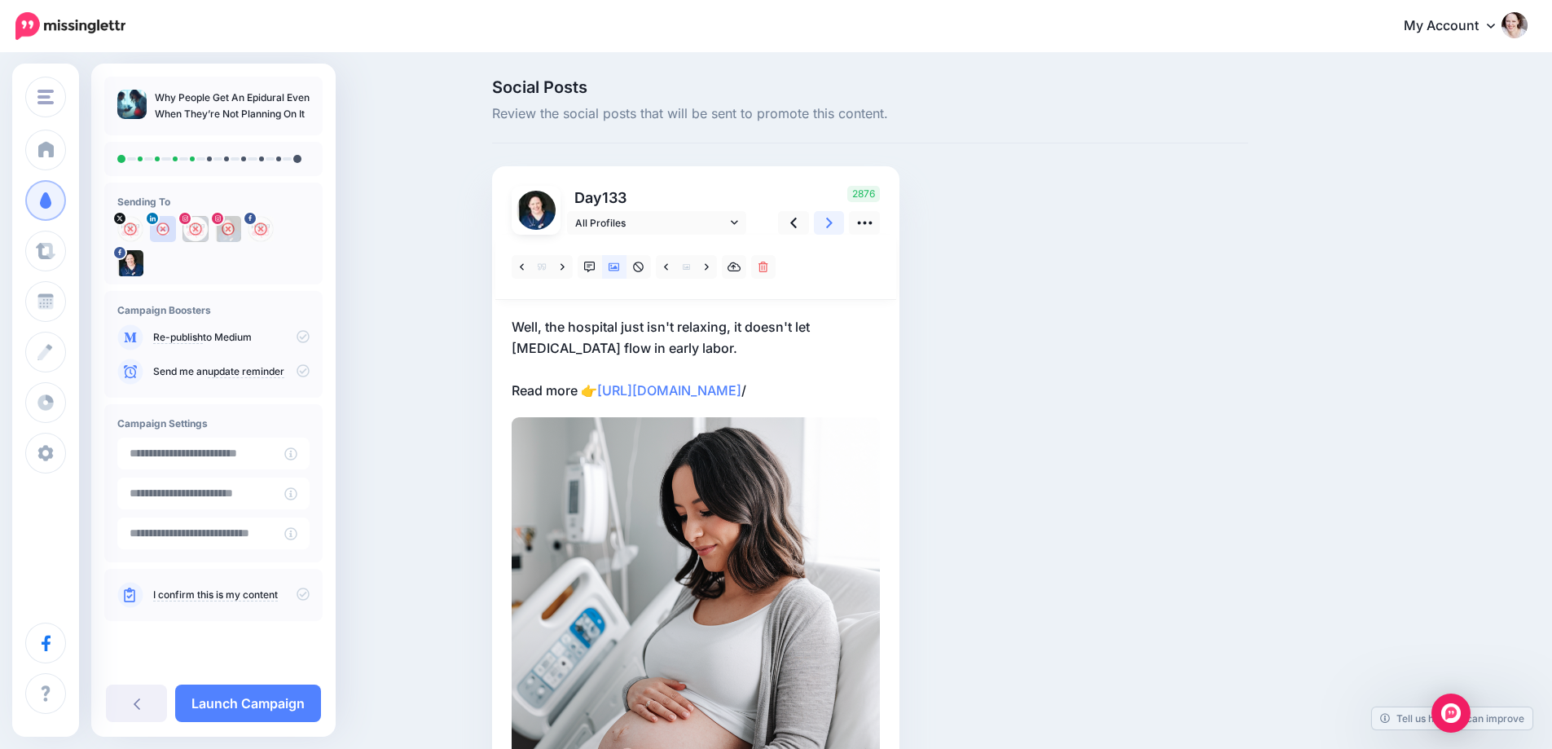
click at [833, 214] on icon at bounding box center [829, 222] width 7 height 17
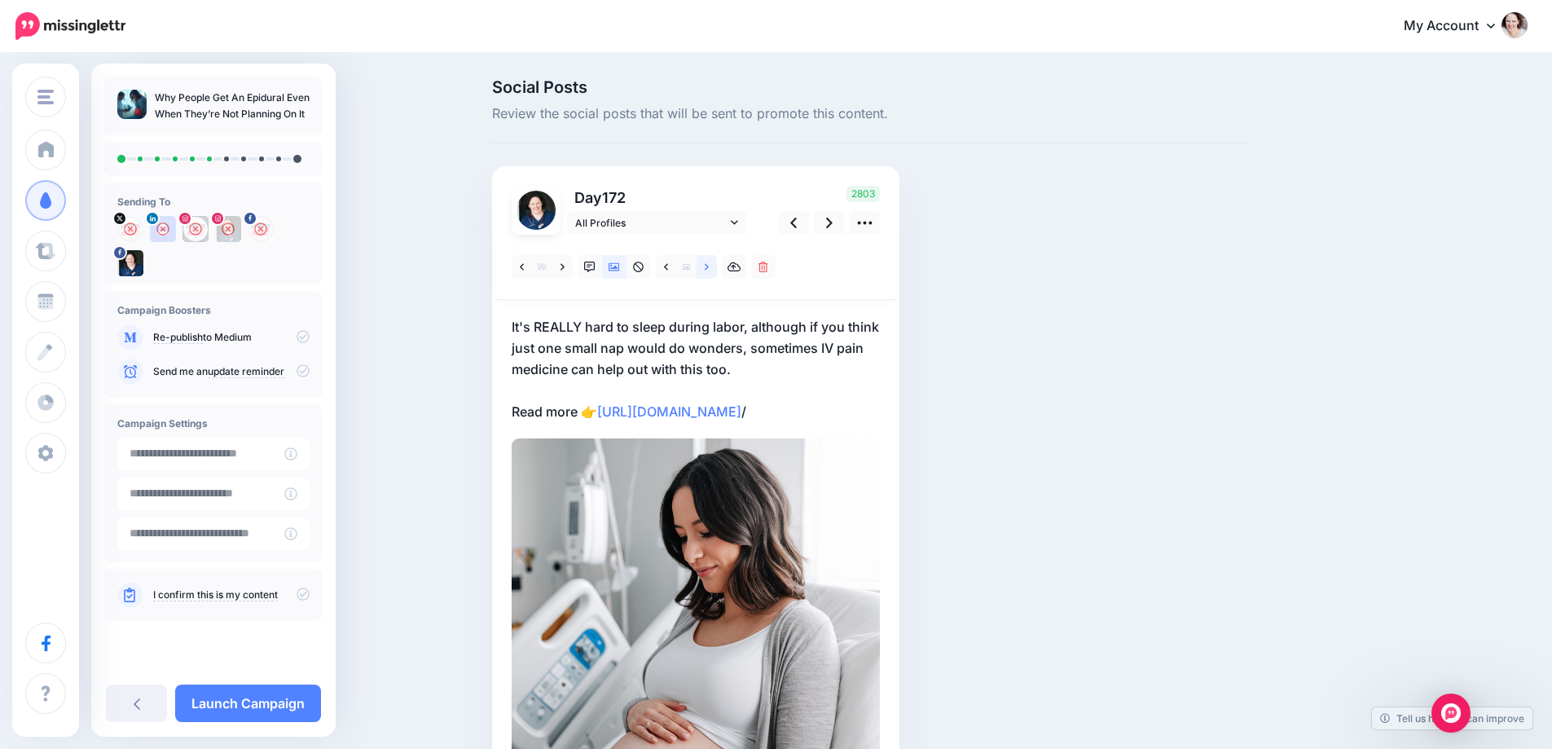
click at [716, 266] on link at bounding box center [707, 267] width 20 height 24
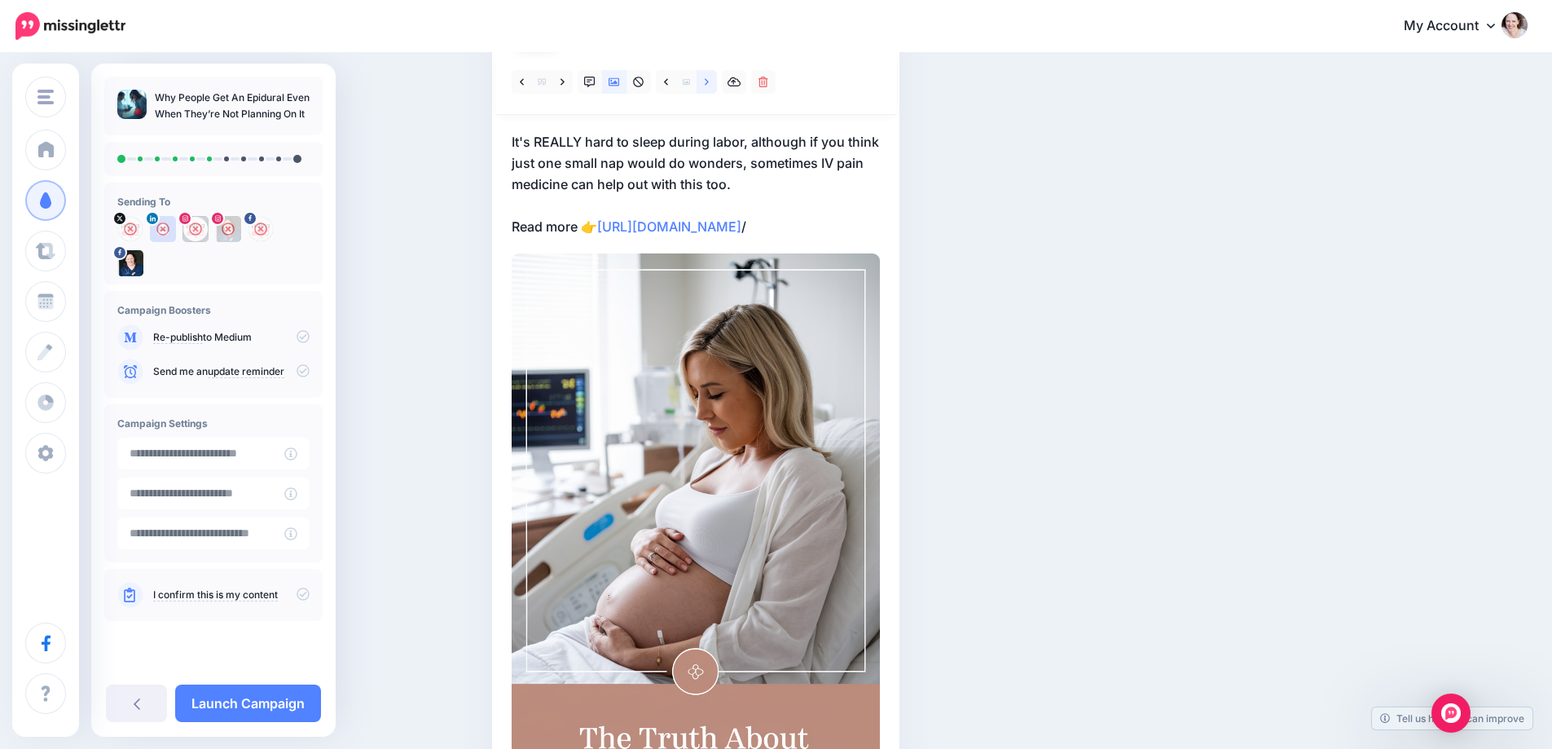
scroll to position [46, 0]
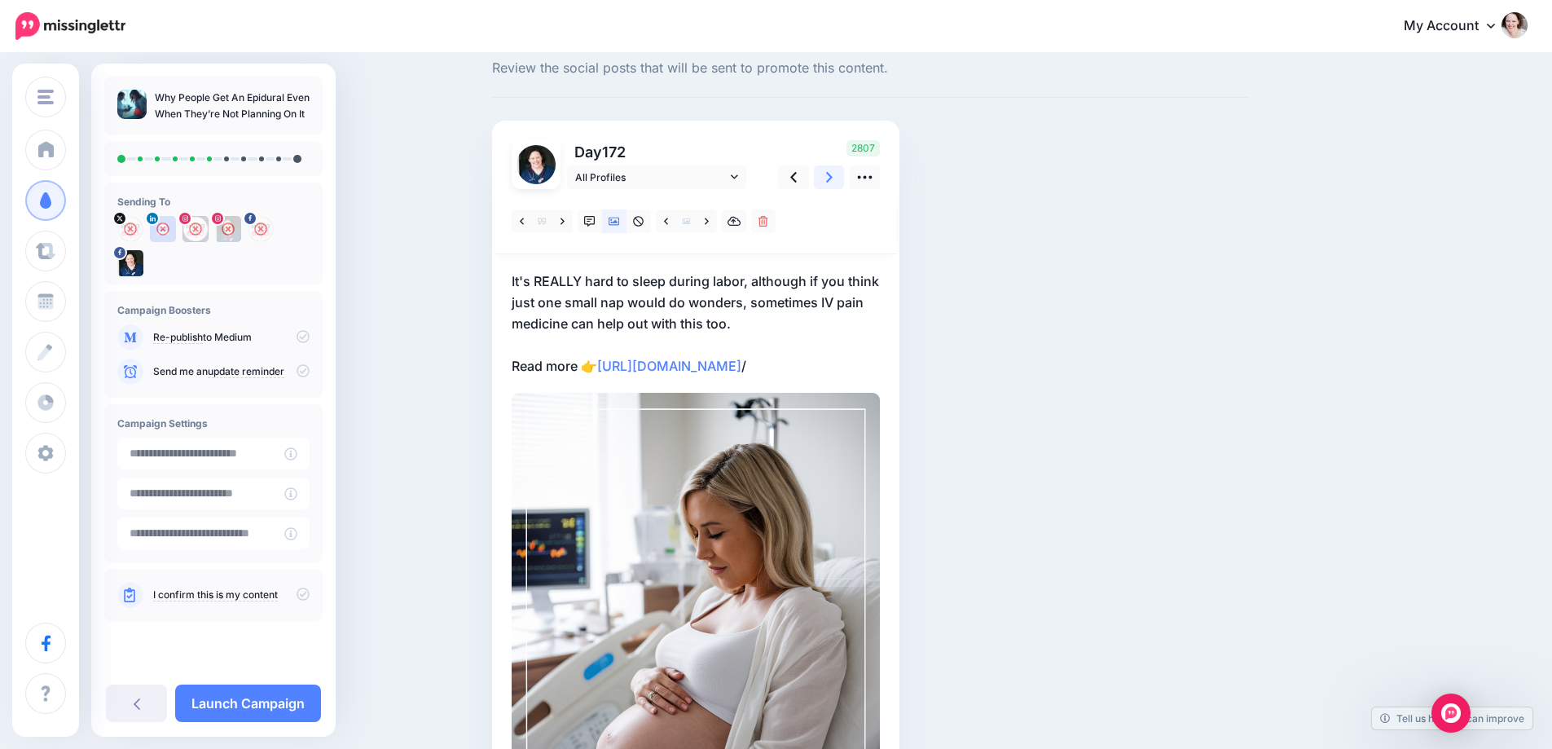
click at [833, 177] on icon at bounding box center [829, 177] width 7 height 17
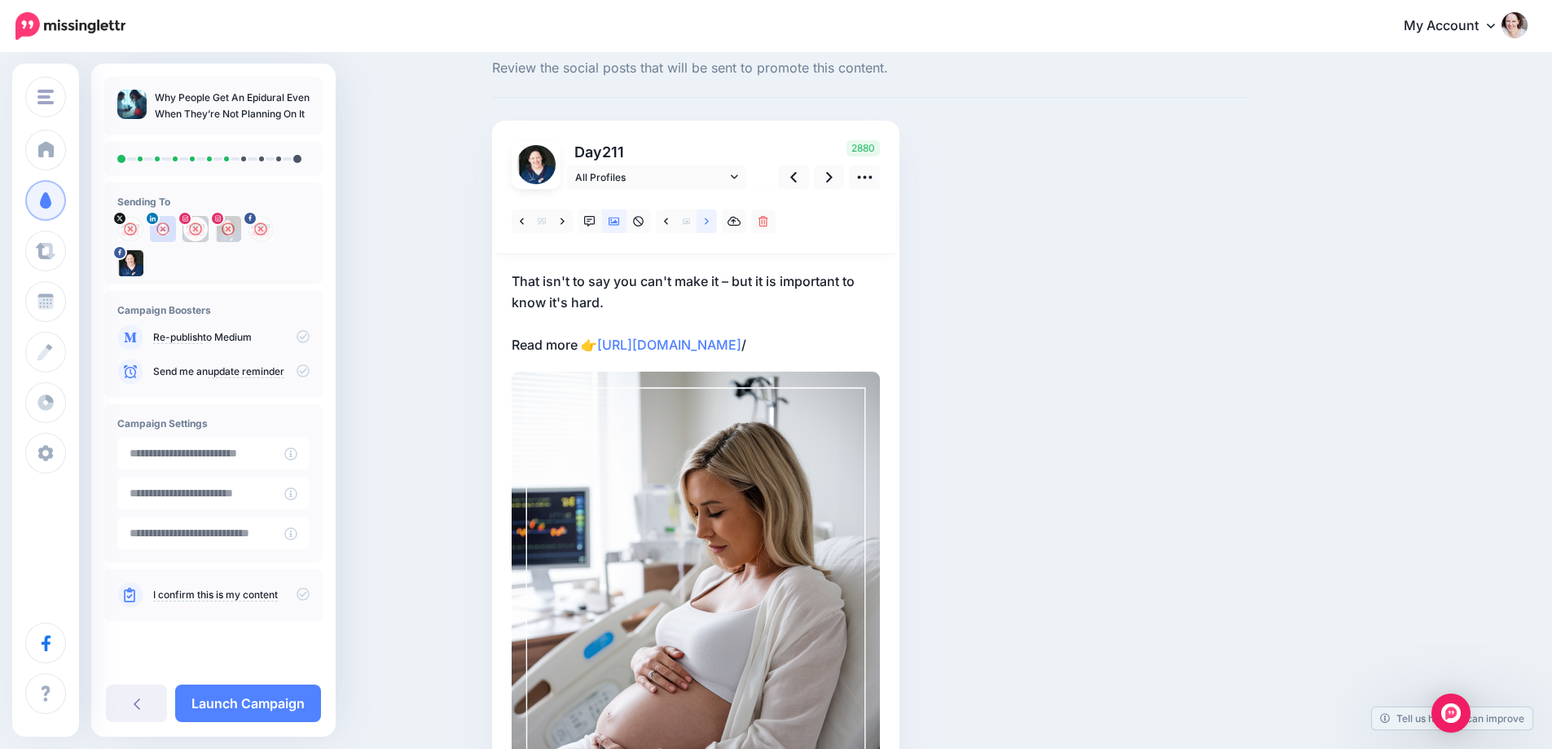
click at [709, 223] on icon at bounding box center [707, 221] width 4 height 11
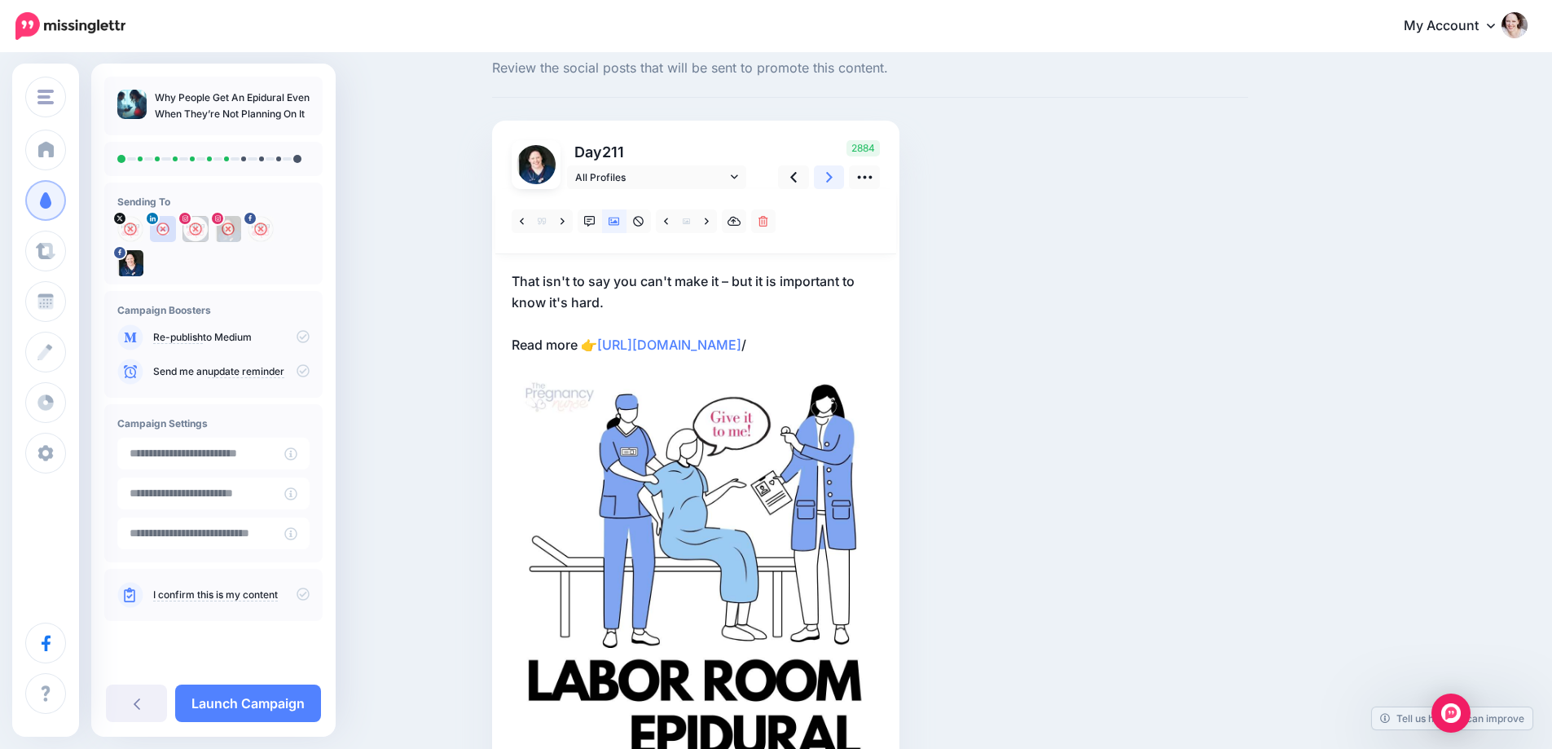
click at [833, 178] on icon at bounding box center [829, 177] width 7 height 11
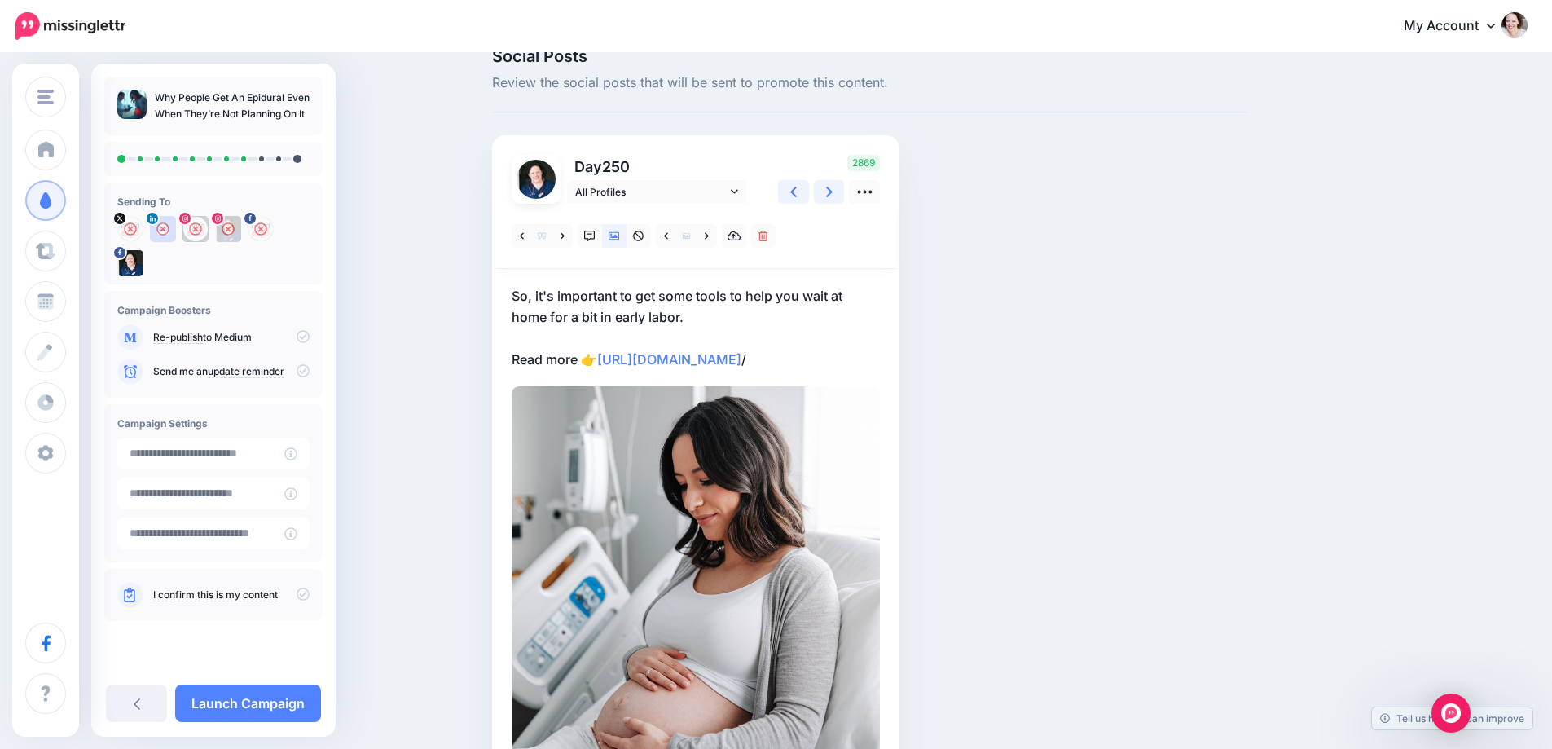
scroll to position [8, 0]
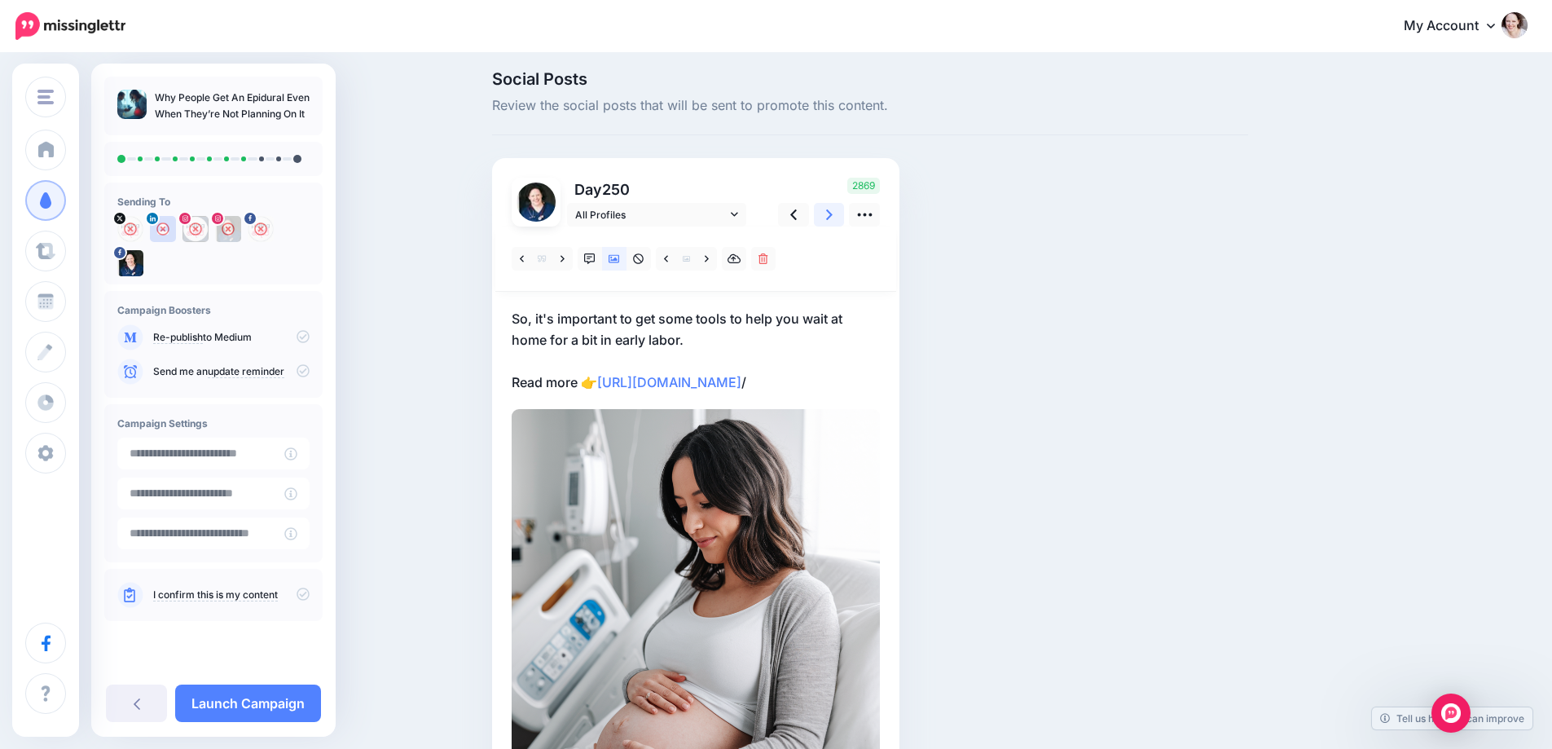
click at [826, 204] on link at bounding box center [829, 215] width 31 height 24
click at [710, 256] on link at bounding box center [707, 259] width 20 height 24
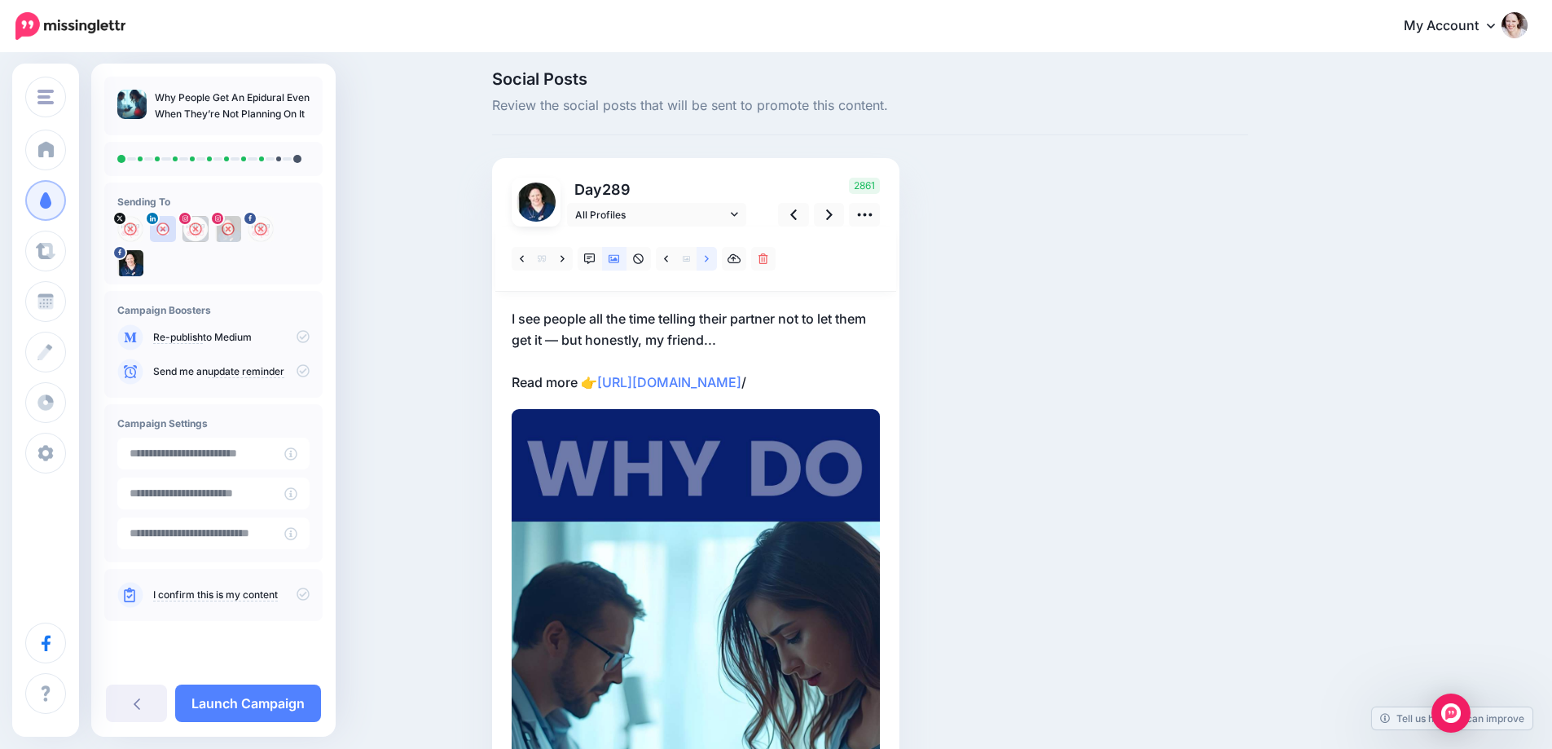
click at [709, 262] on icon at bounding box center [707, 258] width 4 height 11
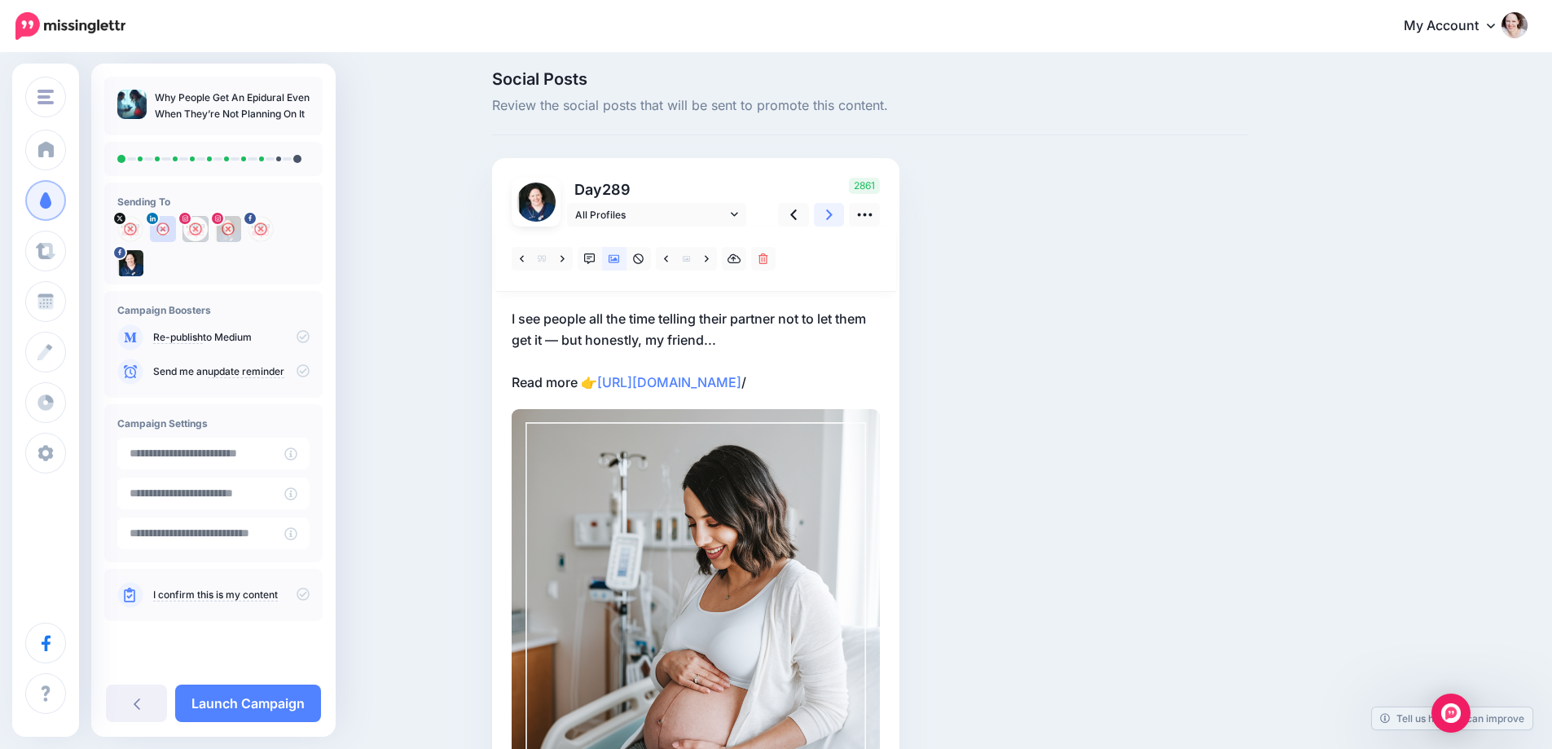
click at [833, 213] on icon at bounding box center [829, 214] width 7 height 17
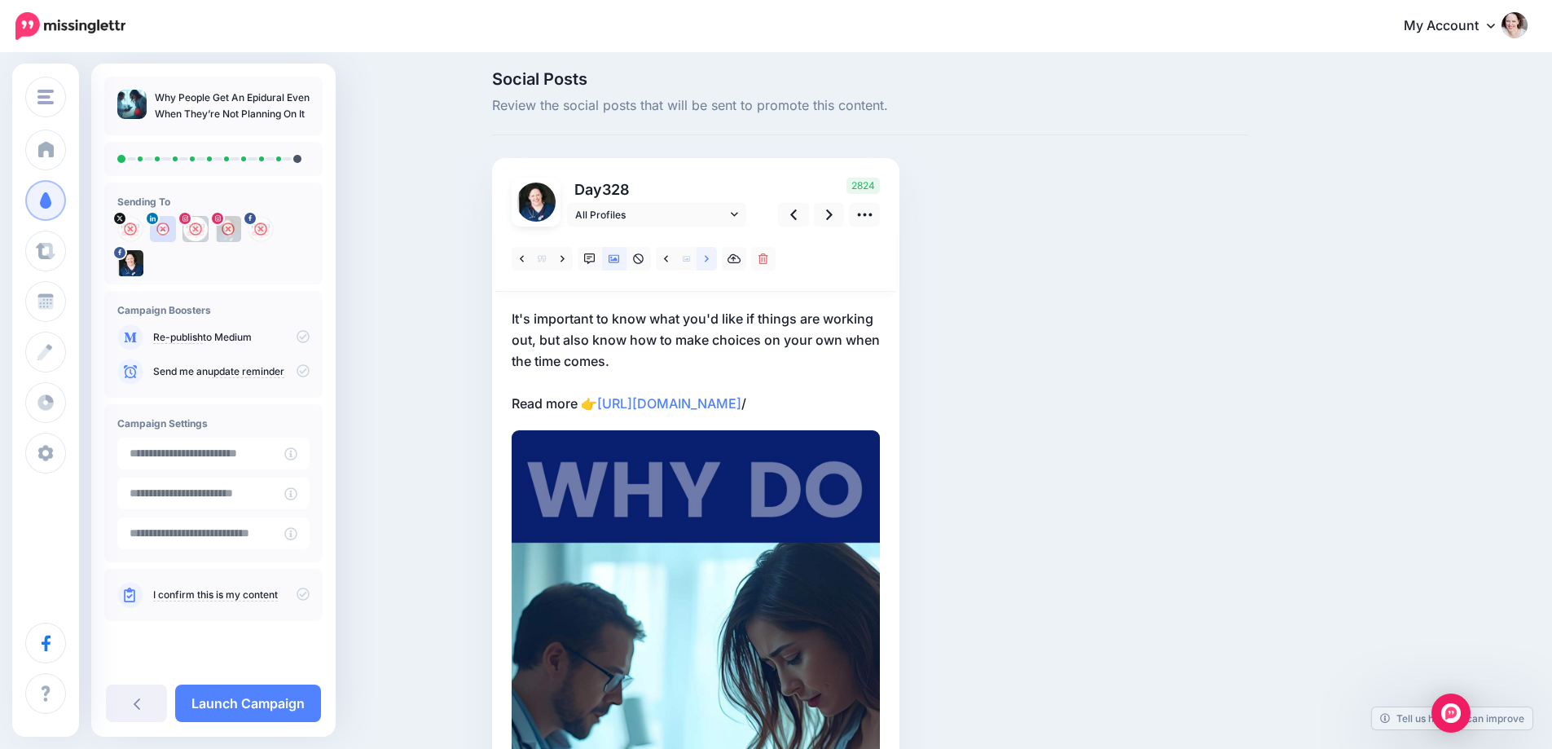
click at [710, 266] on link at bounding box center [707, 259] width 20 height 24
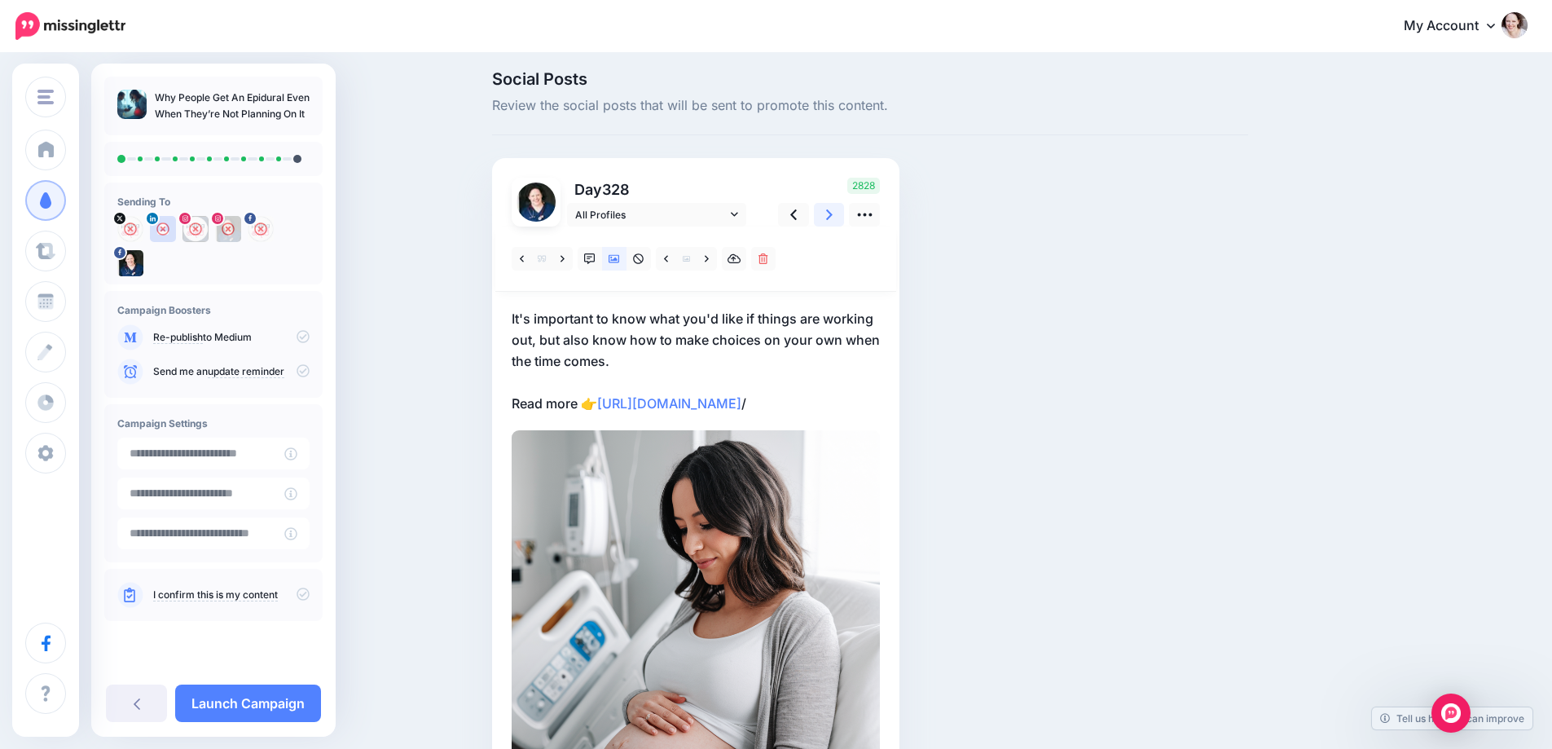
click at [833, 216] on icon at bounding box center [829, 214] width 7 height 17
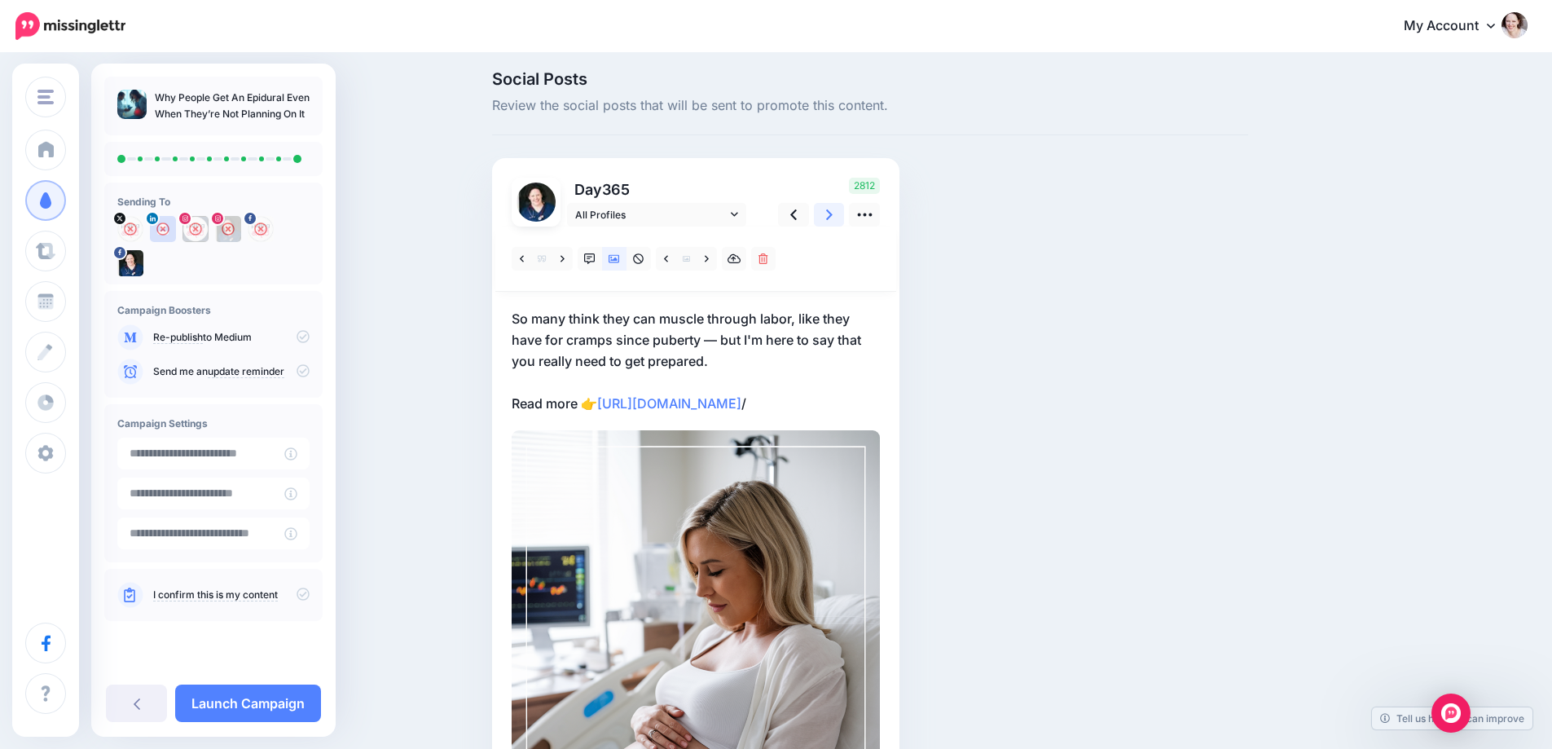
click at [833, 216] on icon at bounding box center [829, 214] width 7 height 17
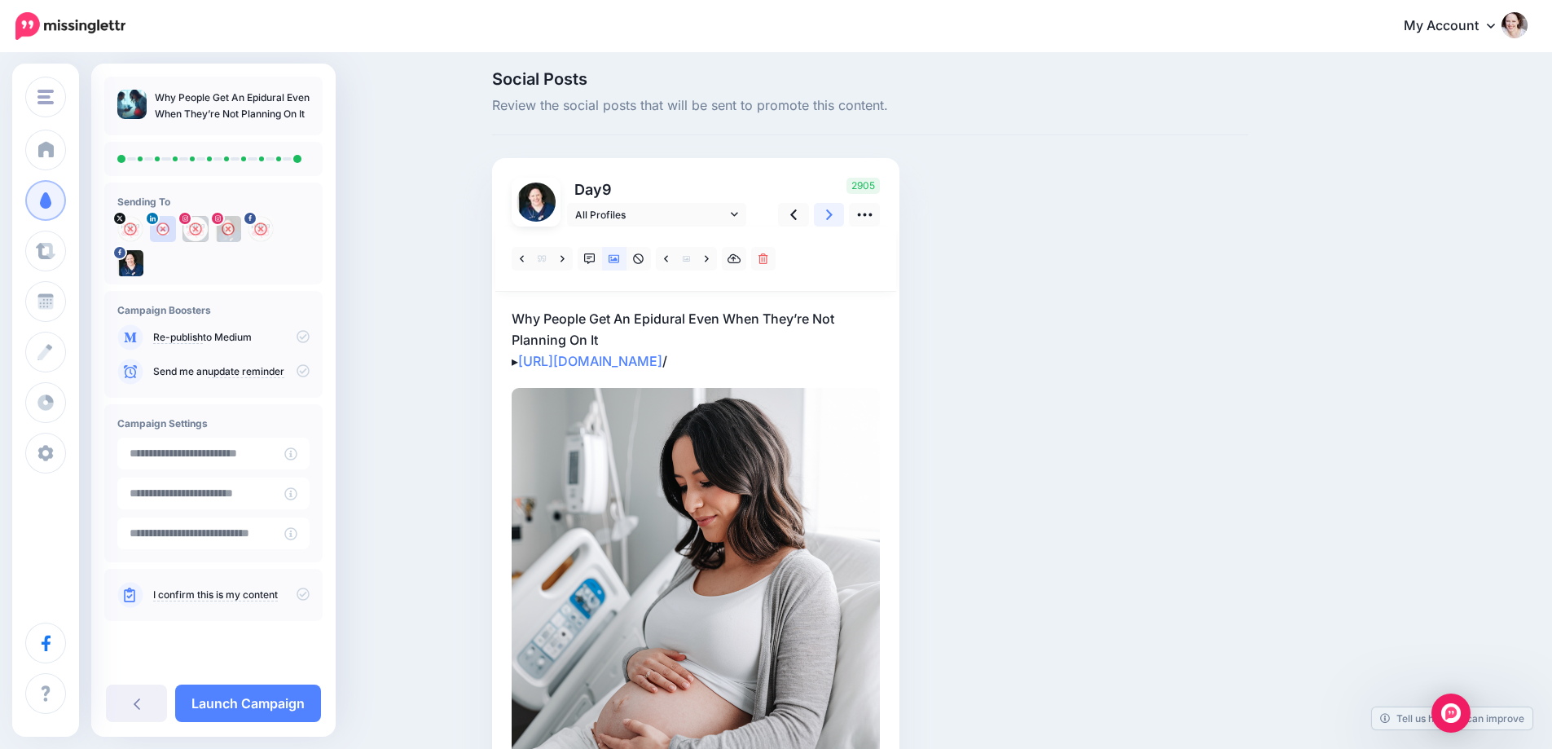
click at [833, 216] on icon at bounding box center [829, 214] width 7 height 17
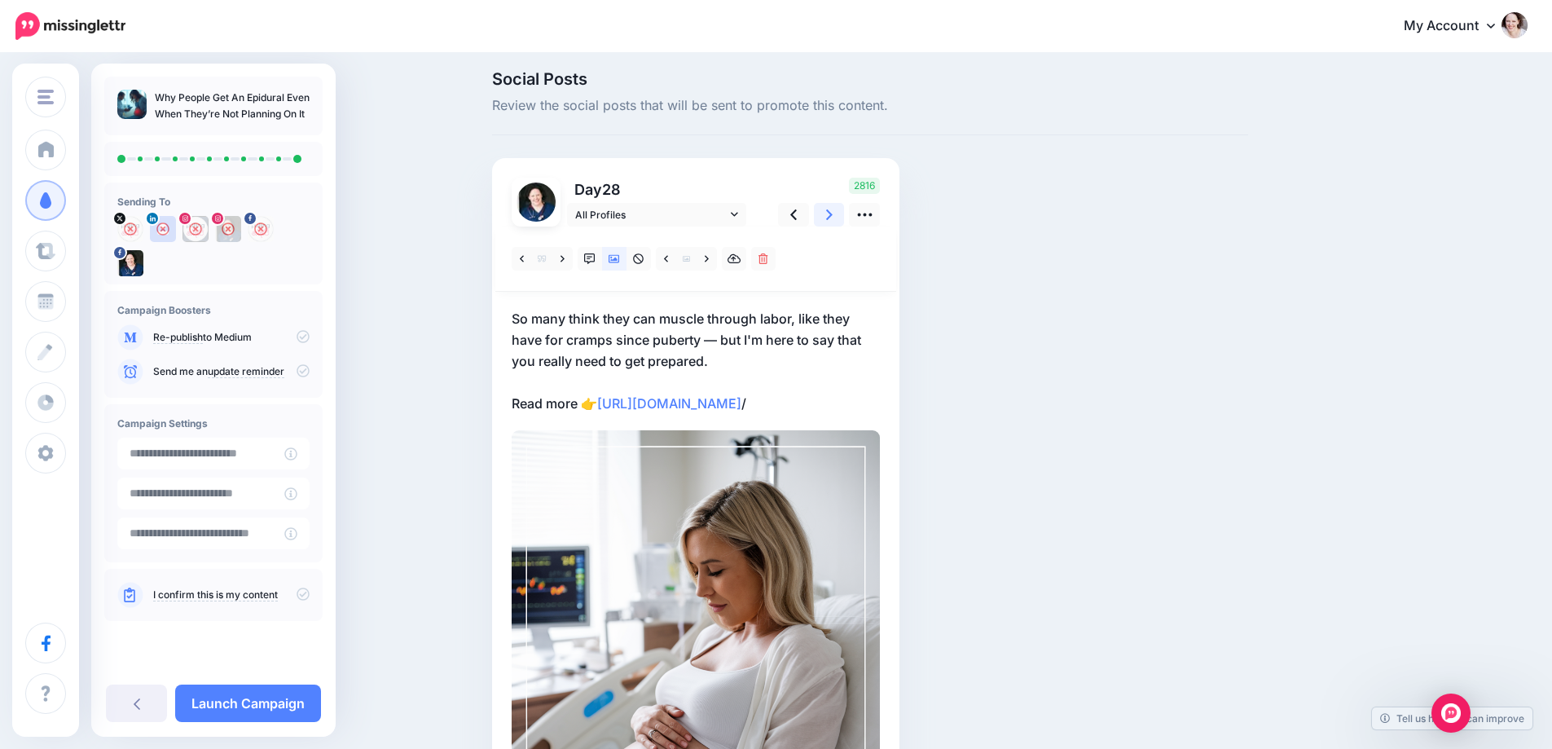
click at [833, 216] on icon at bounding box center [829, 214] width 7 height 17
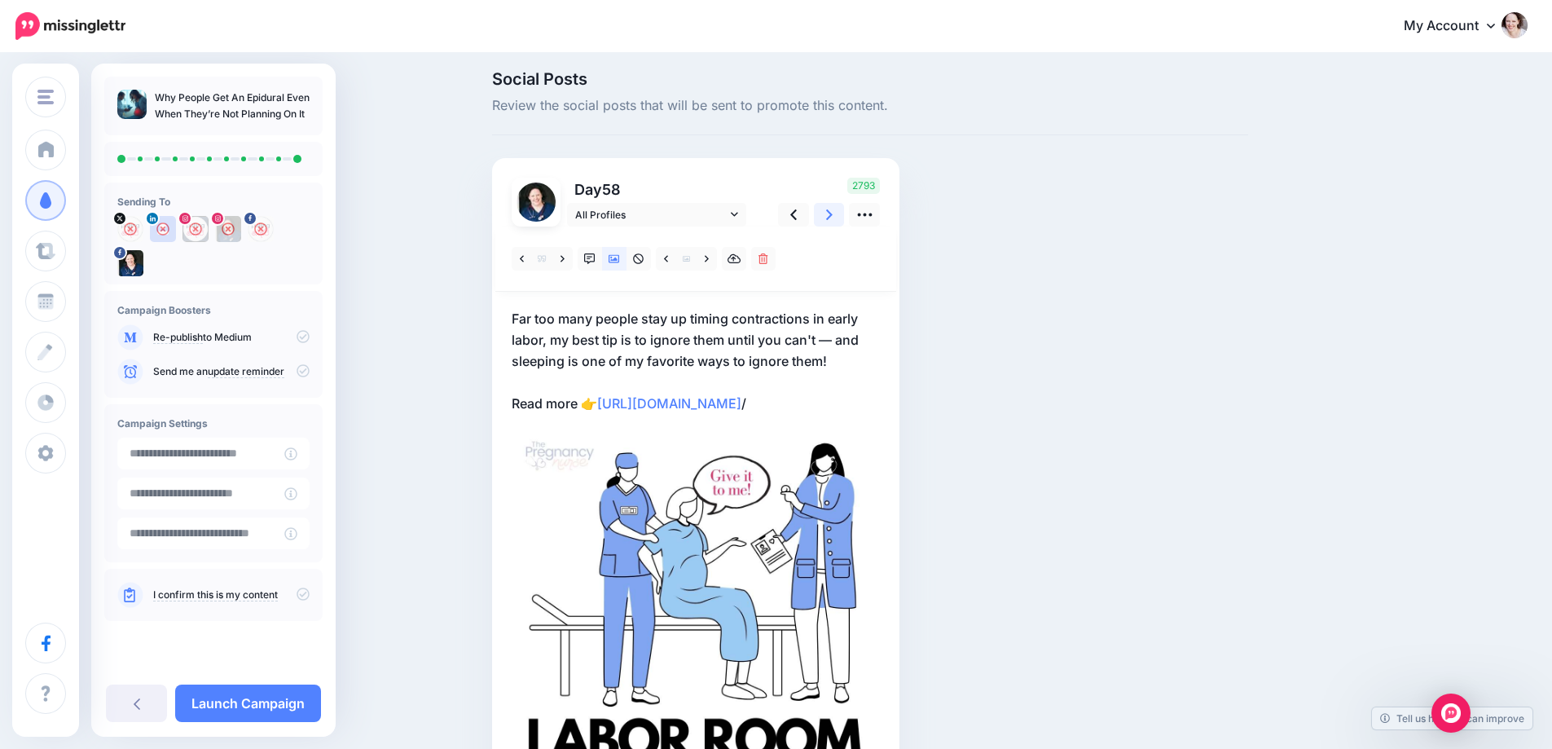
click at [833, 216] on icon at bounding box center [829, 214] width 7 height 17
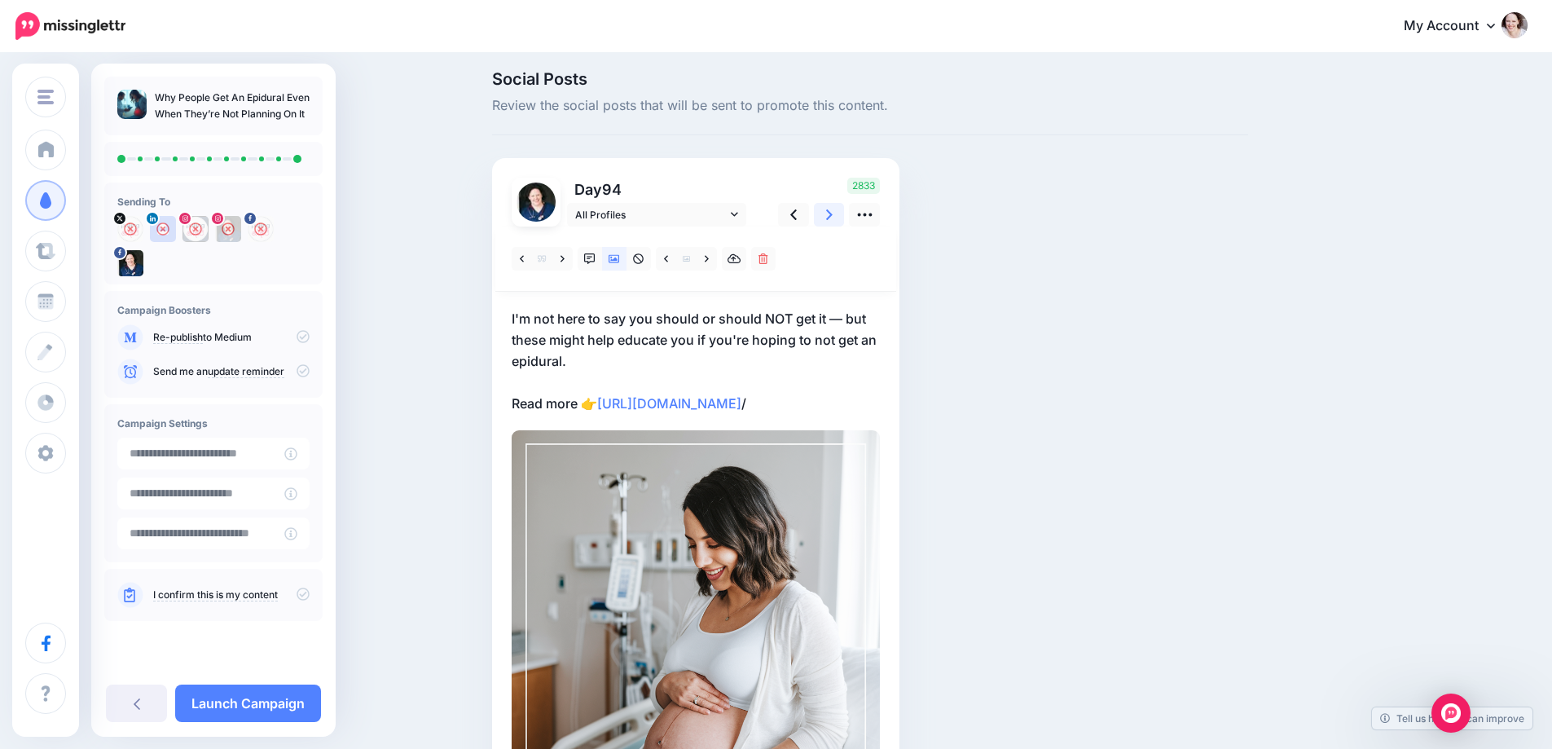
click at [833, 217] on icon at bounding box center [829, 214] width 7 height 17
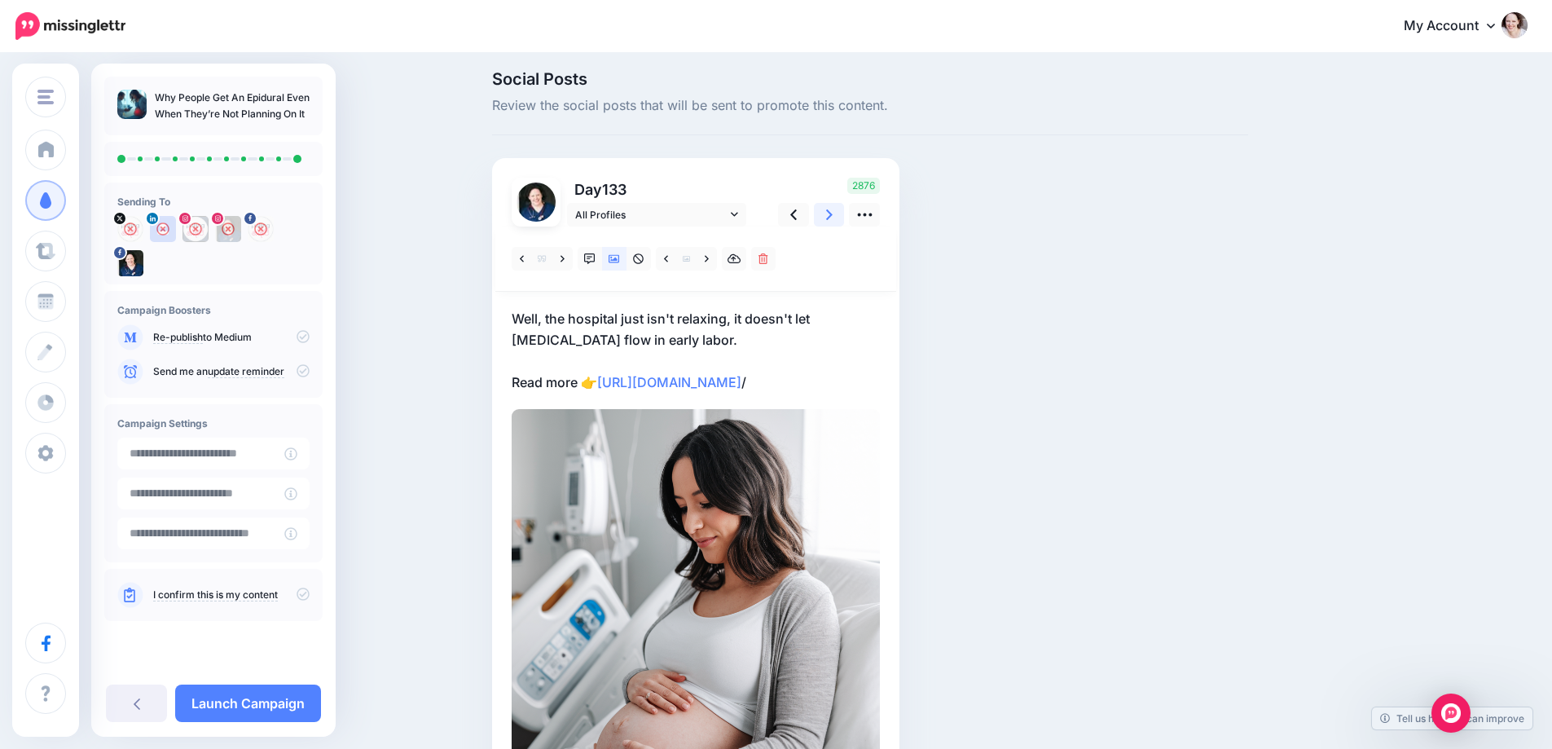
click at [833, 217] on icon at bounding box center [829, 214] width 7 height 17
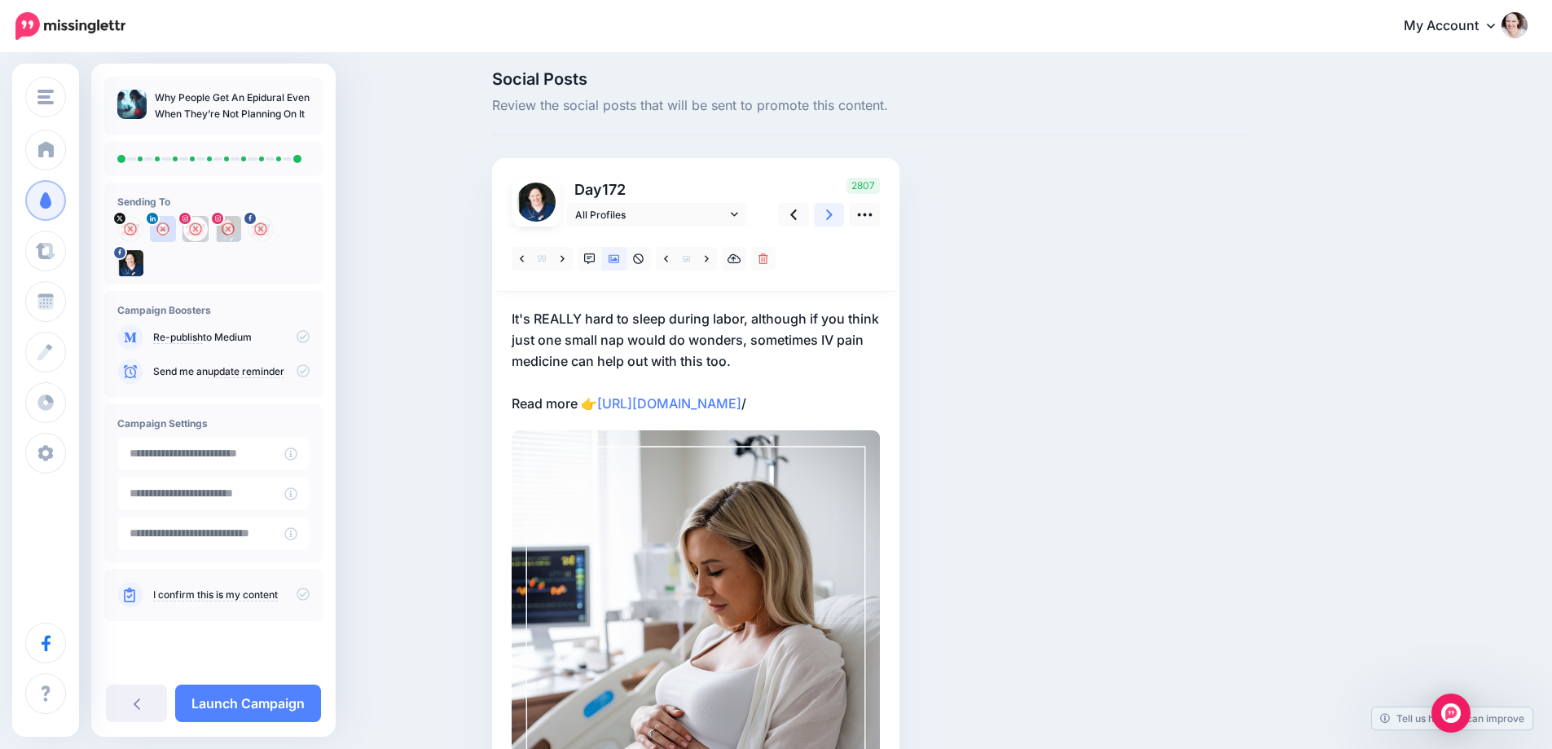
click at [833, 217] on icon at bounding box center [829, 214] width 7 height 17
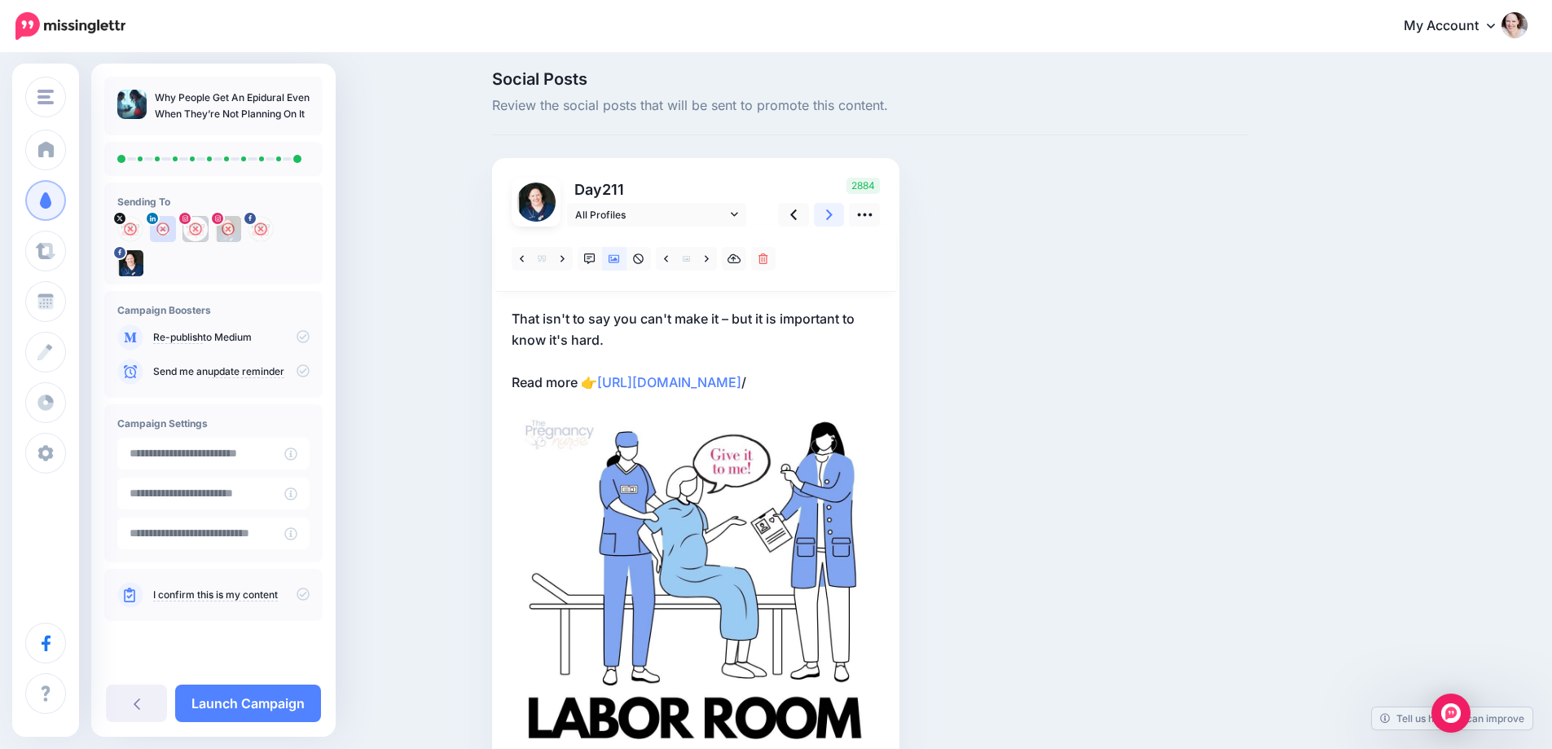
click at [833, 217] on icon at bounding box center [829, 214] width 7 height 17
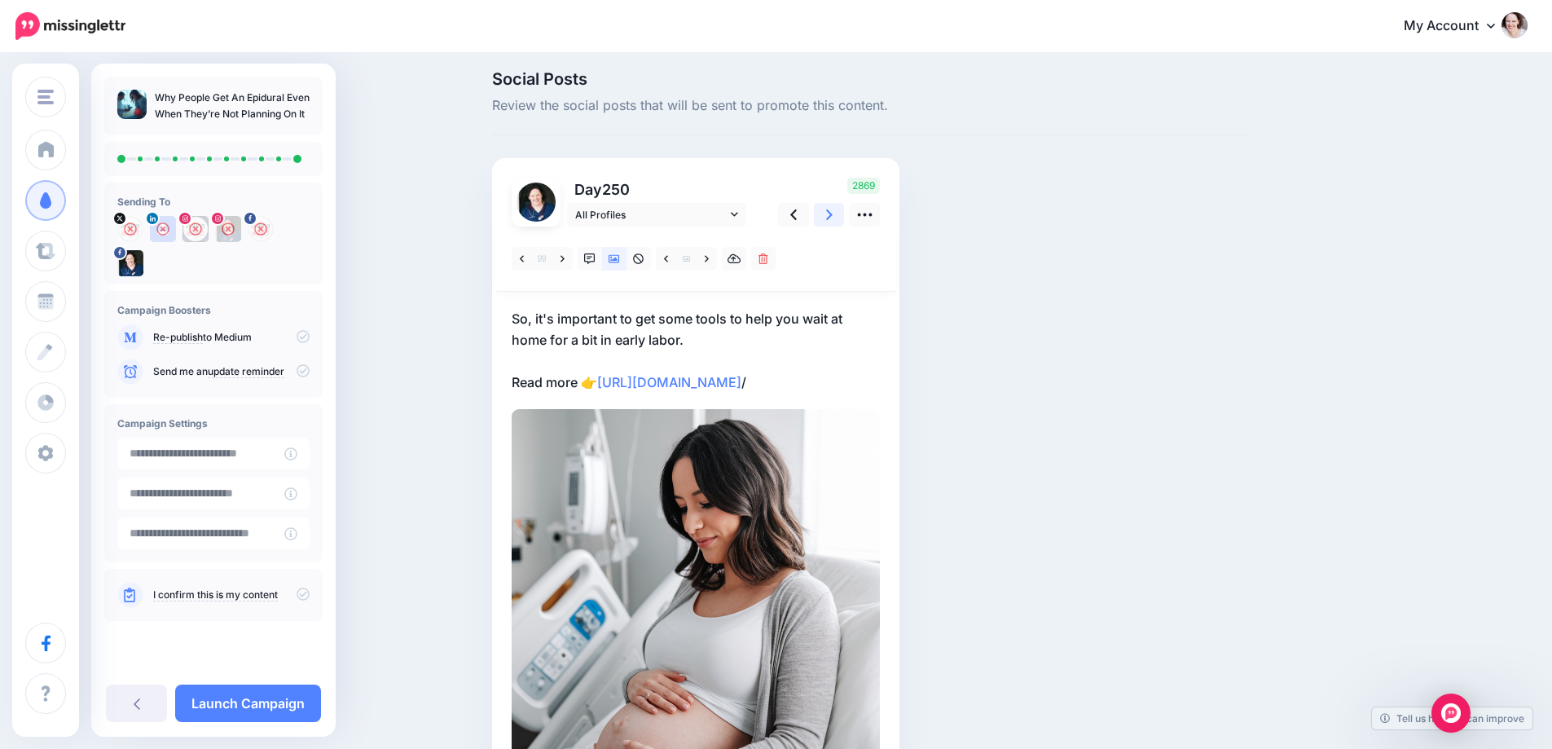
click at [833, 217] on icon at bounding box center [829, 214] width 7 height 17
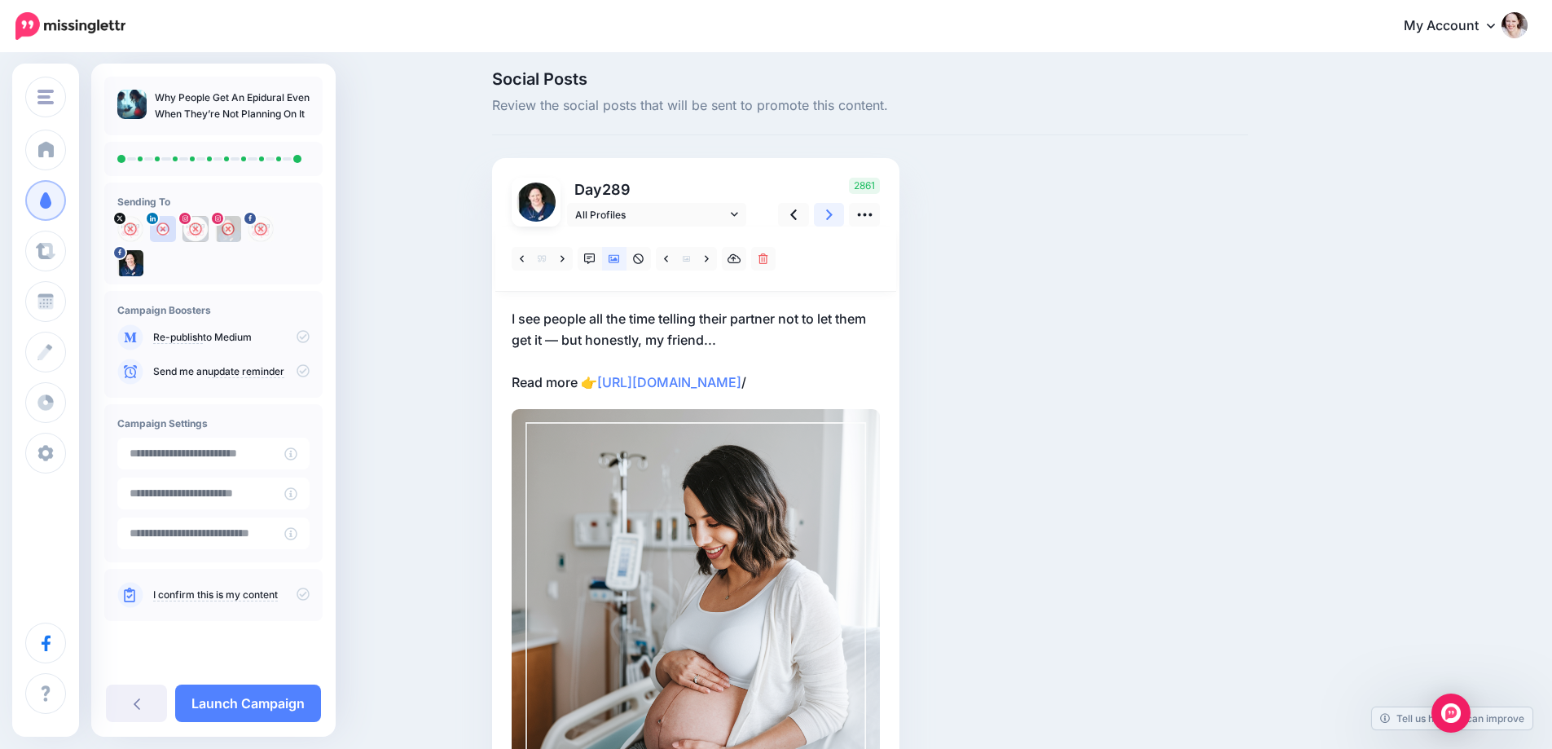
click at [833, 217] on icon at bounding box center [829, 214] width 7 height 17
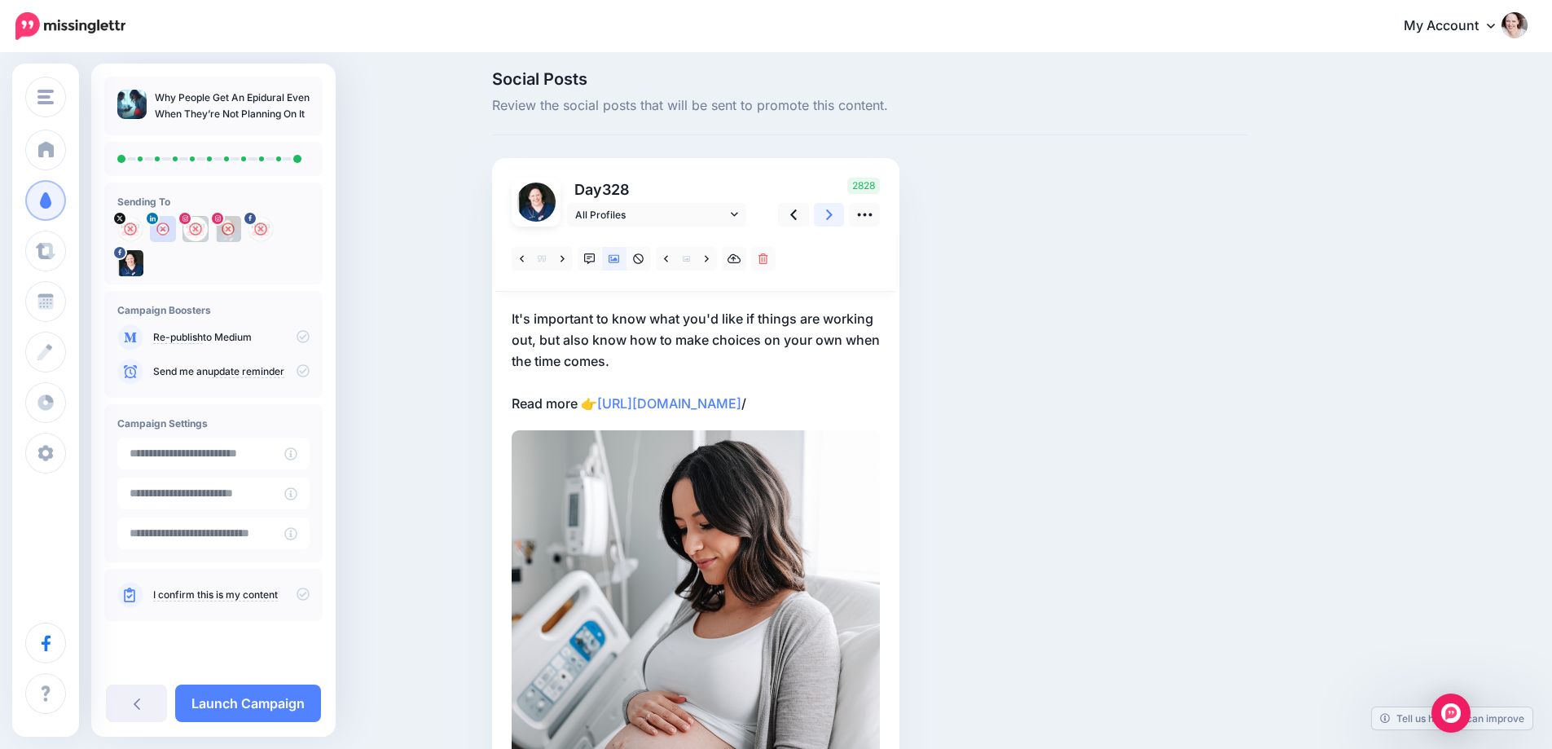
click at [833, 217] on icon at bounding box center [829, 214] width 7 height 17
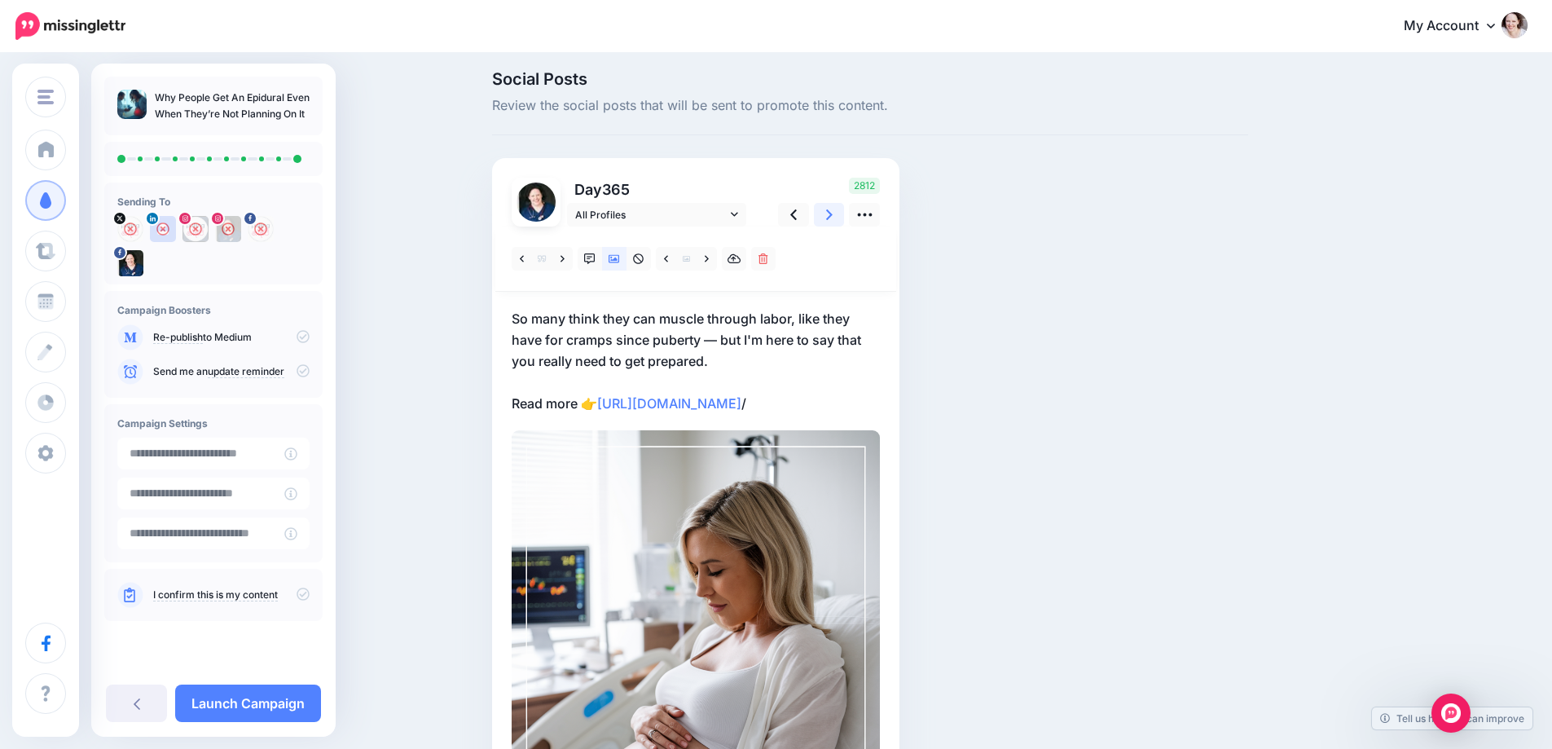
click at [833, 217] on icon at bounding box center [829, 214] width 7 height 17
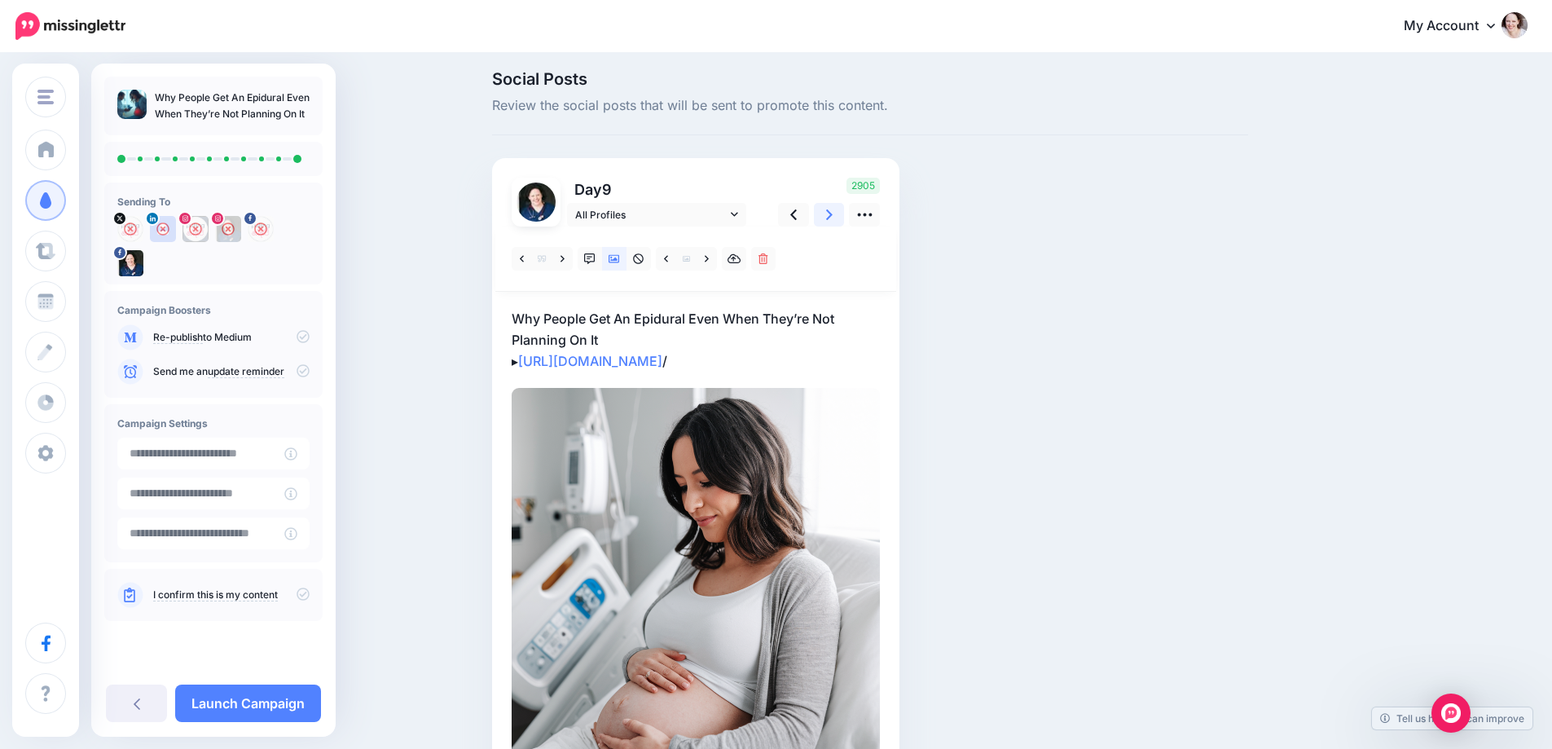
click at [833, 217] on icon at bounding box center [829, 214] width 7 height 17
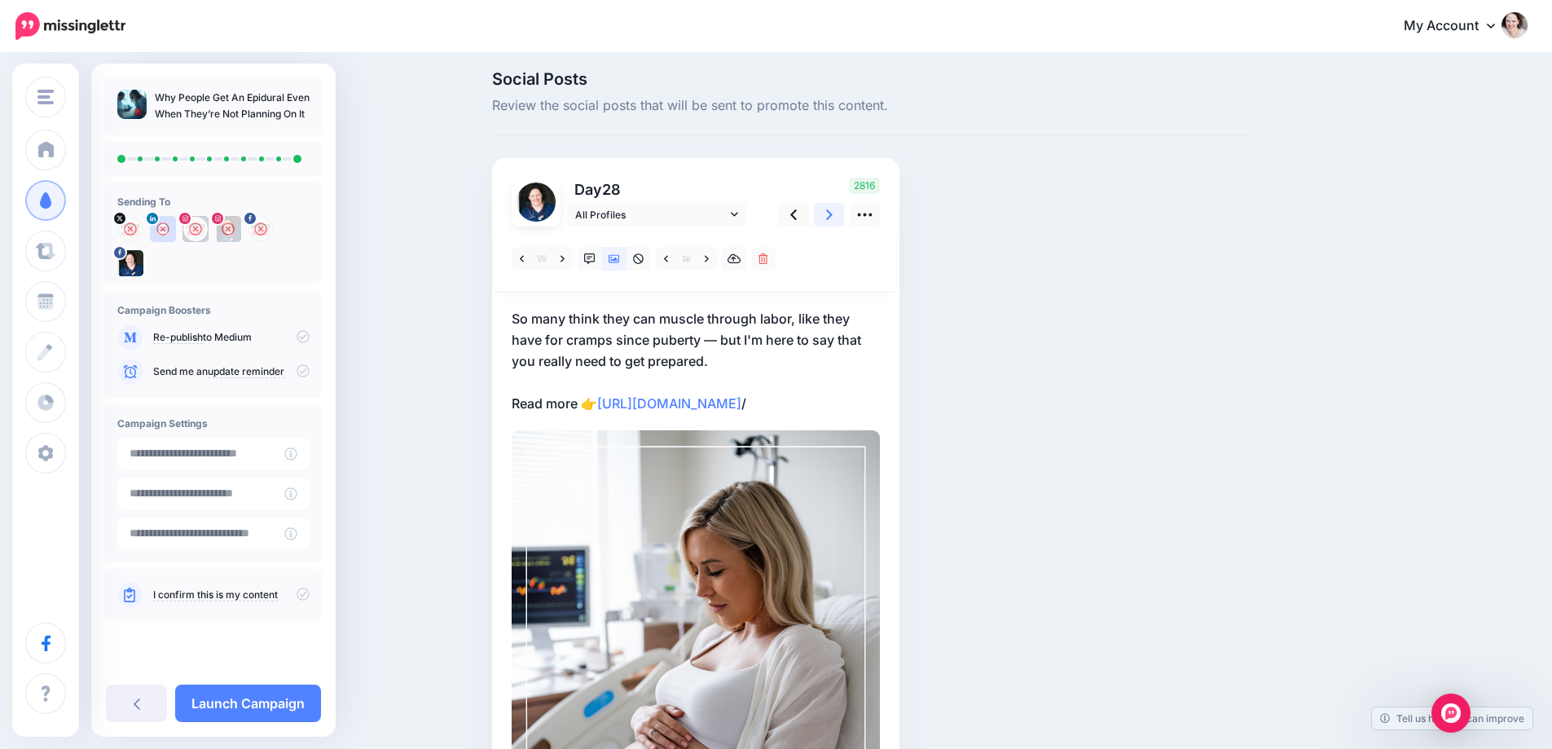
click at [833, 217] on icon at bounding box center [829, 214] width 7 height 17
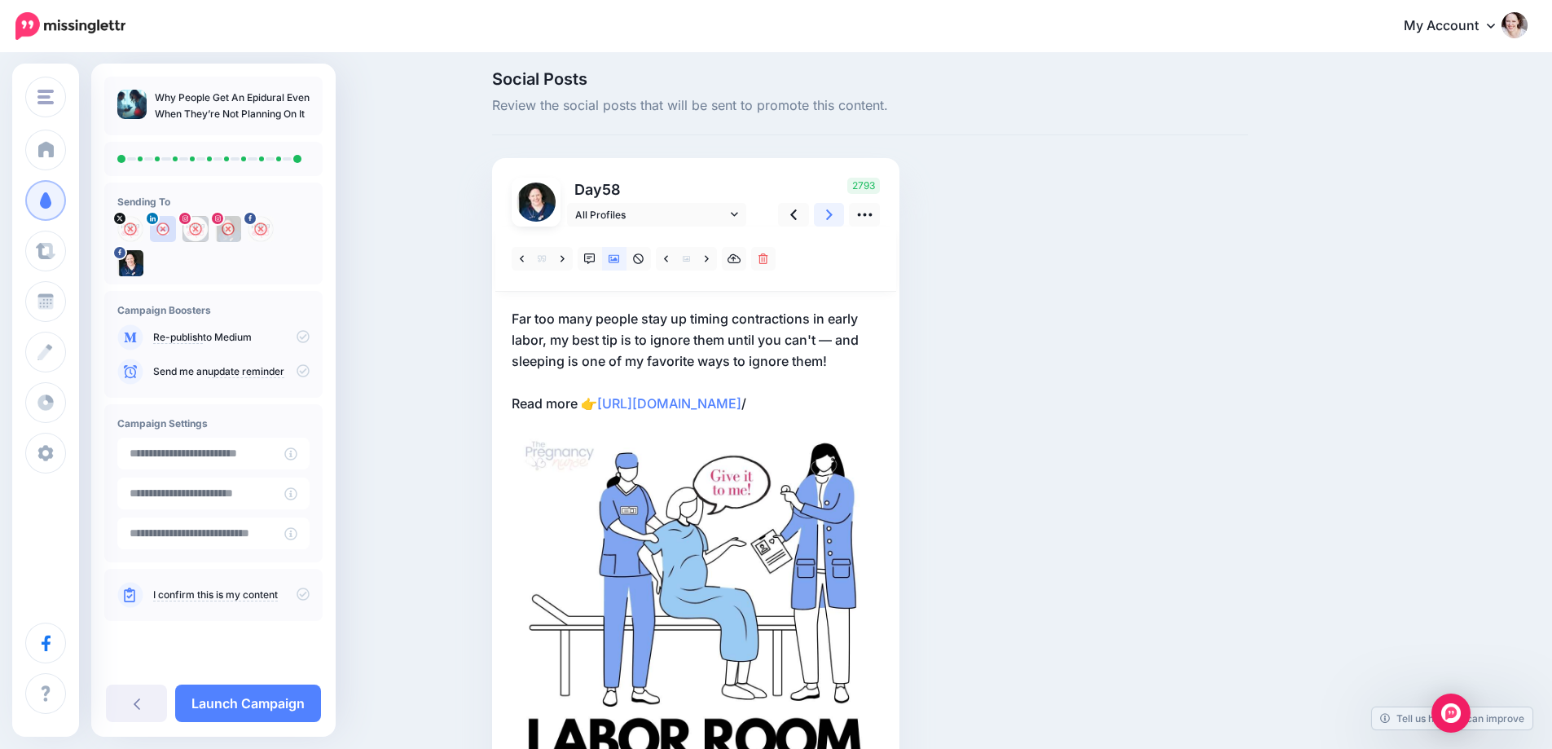
click at [833, 217] on icon at bounding box center [829, 214] width 7 height 17
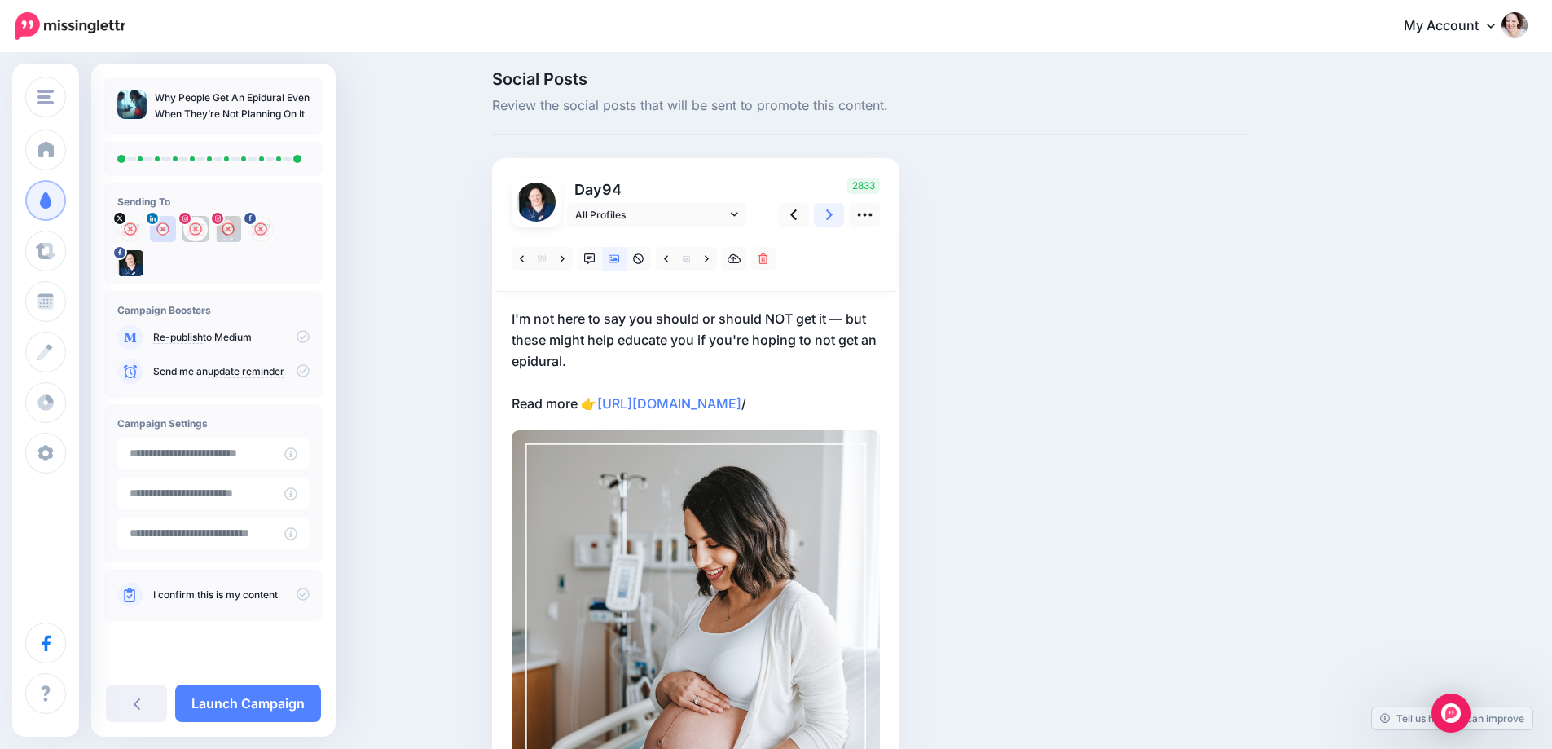
click at [833, 217] on icon at bounding box center [829, 214] width 7 height 17
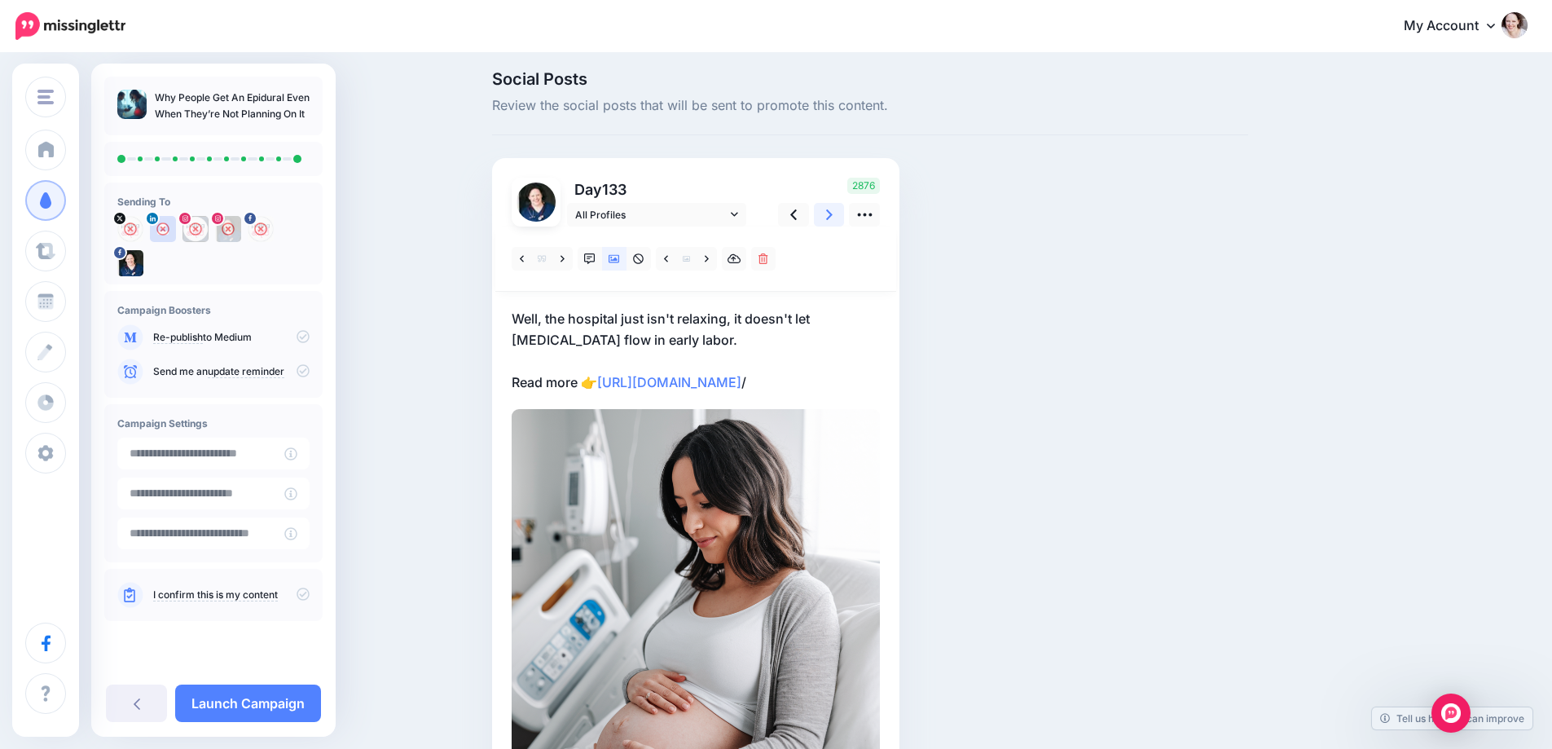
click at [833, 217] on icon at bounding box center [829, 214] width 7 height 17
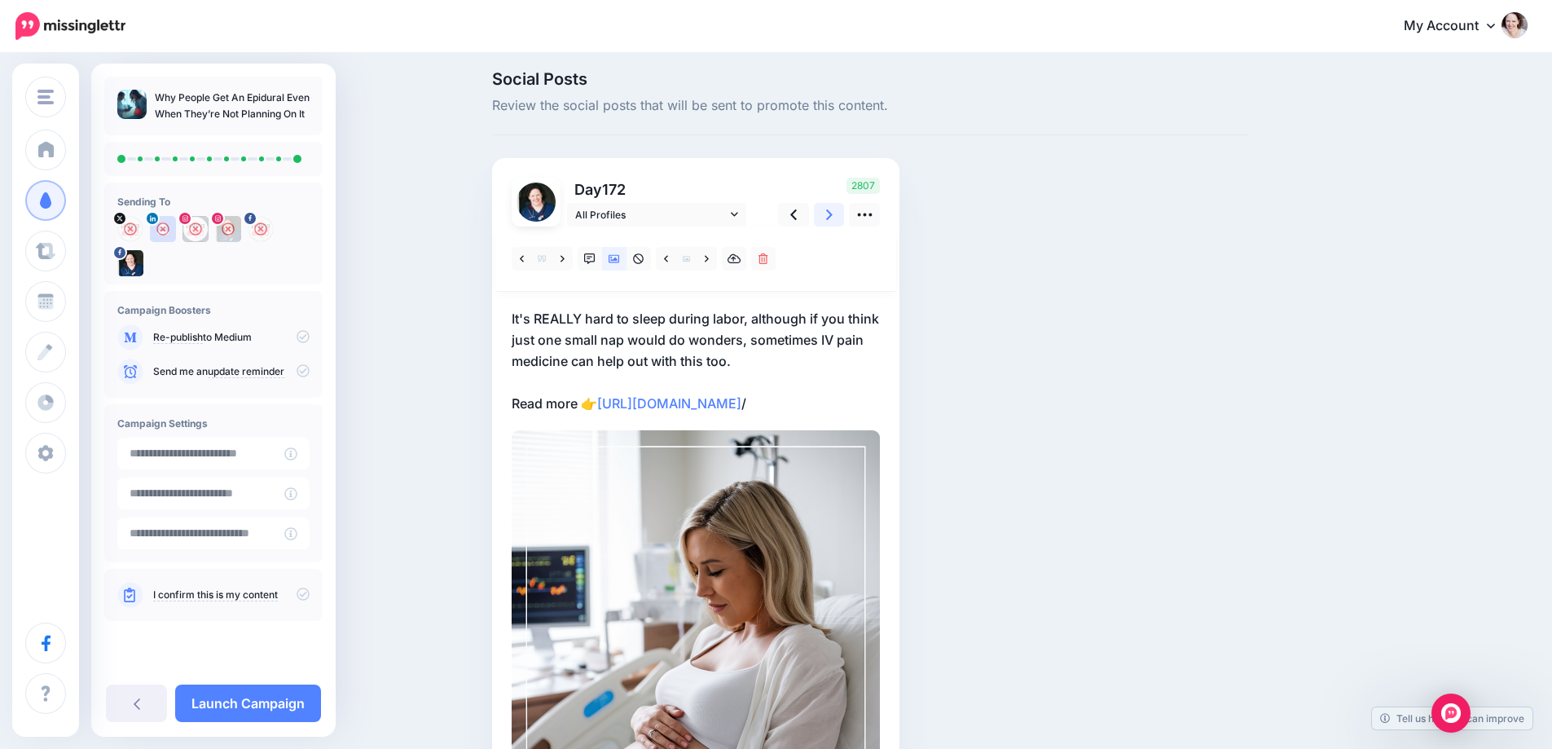
click at [833, 217] on icon at bounding box center [829, 214] width 7 height 17
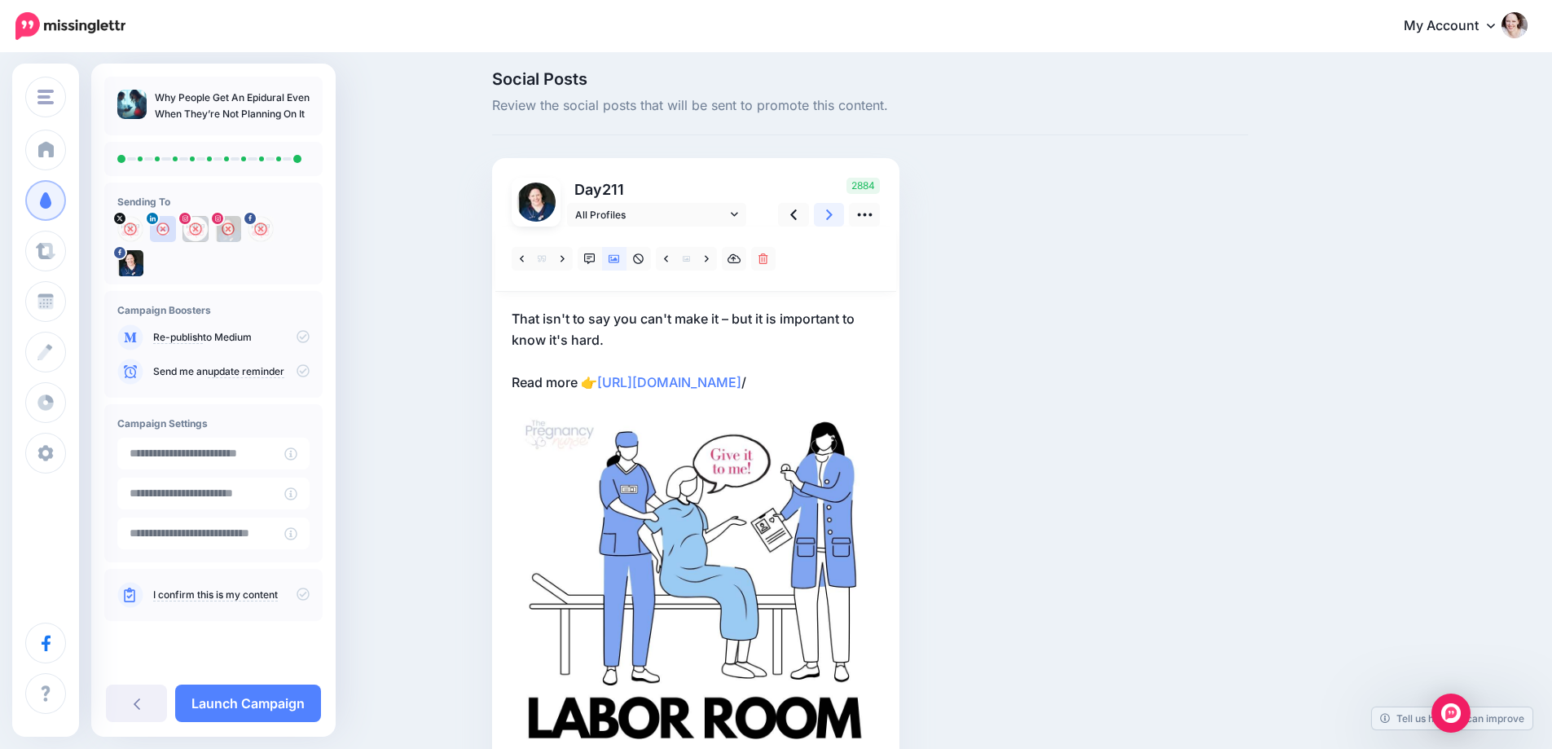
click at [833, 217] on icon at bounding box center [829, 214] width 7 height 17
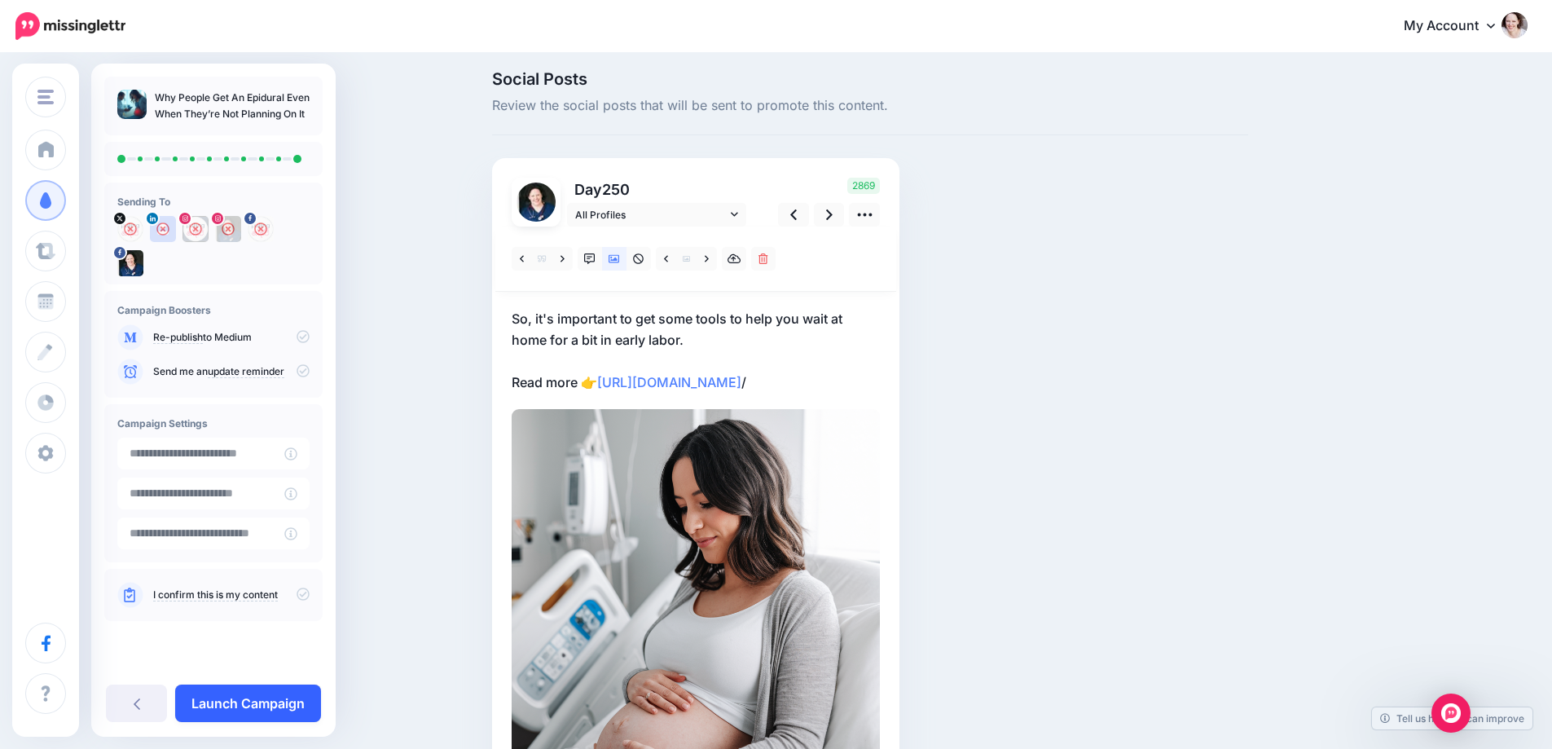
click at [231, 699] on link "Launch Campaign" at bounding box center [248, 702] width 146 height 37
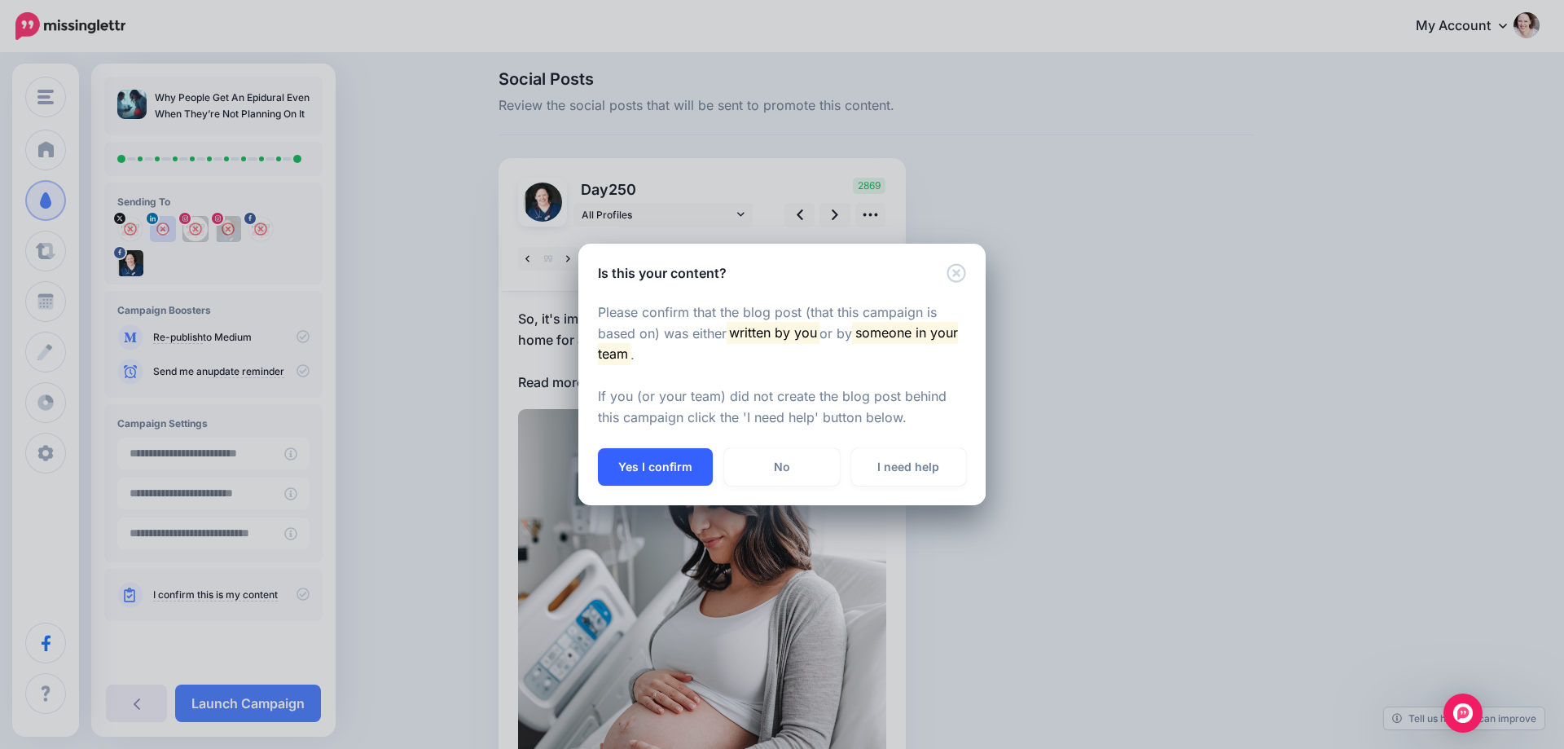
click at [662, 477] on button "Yes I confirm" at bounding box center [655, 466] width 115 height 37
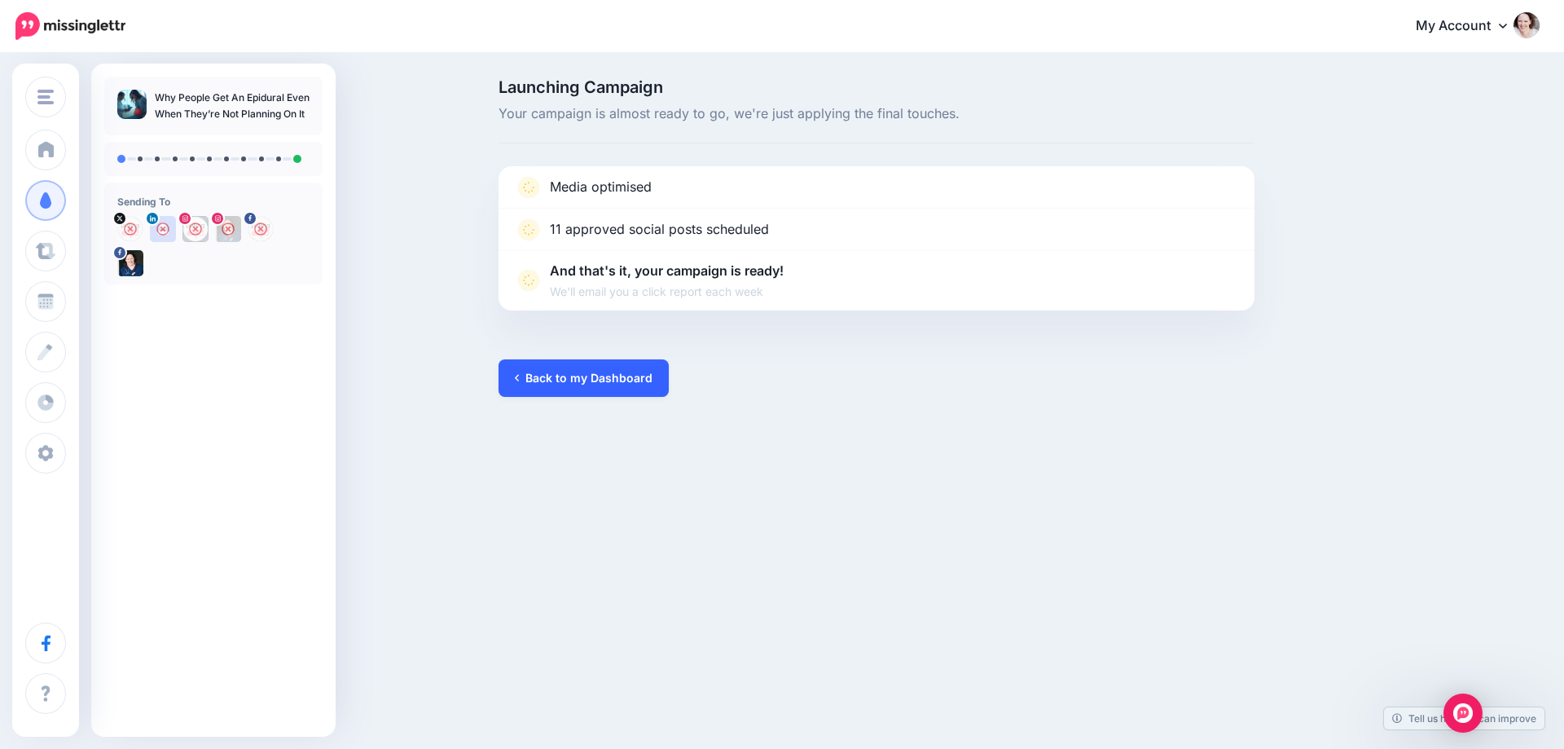
click at [593, 362] on link "Back to my Dashboard" at bounding box center [584, 377] width 170 height 37
click at [586, 385] on link "Back to my Dashboard" at bounding box center [584, 377] width 170 height 37
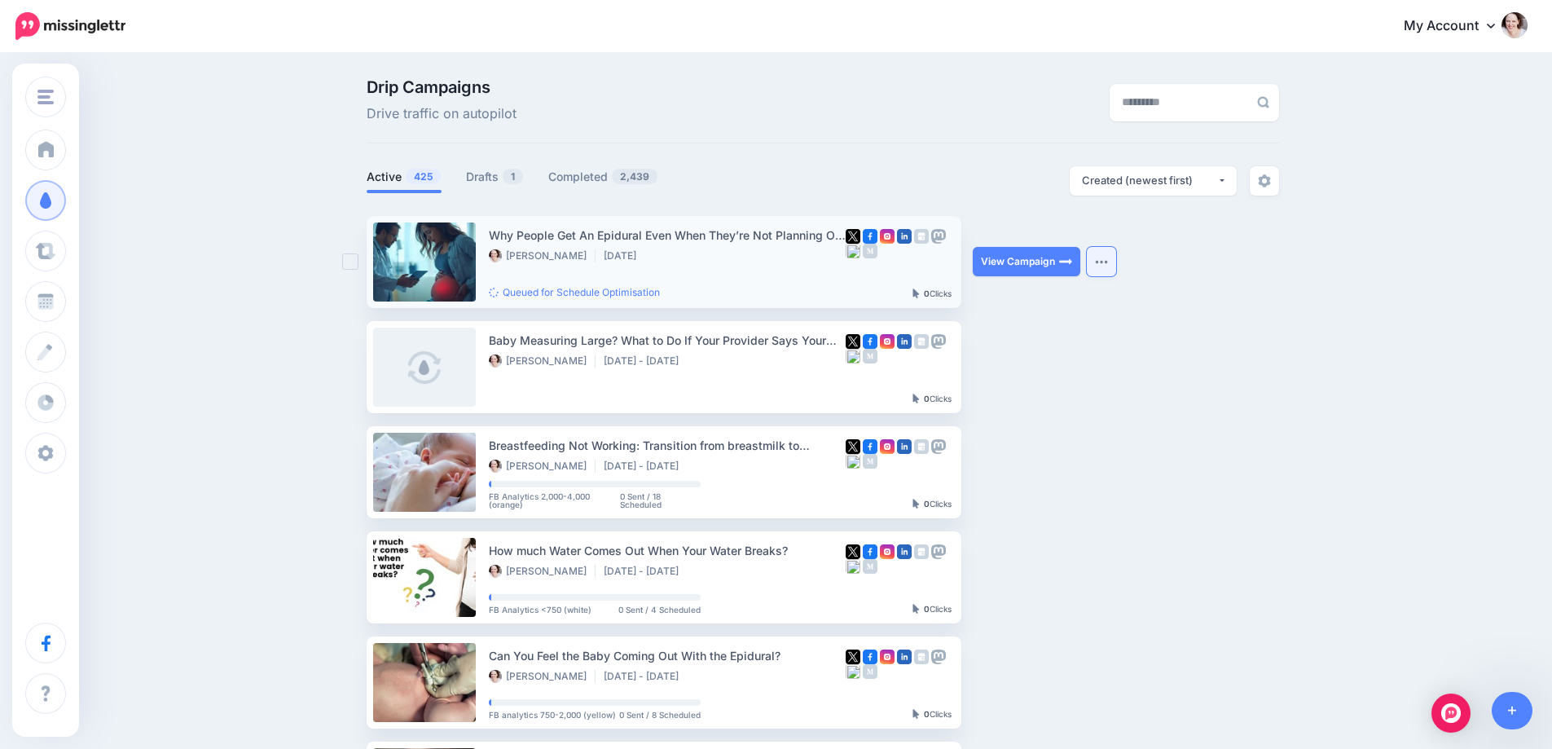
click at [1104, 261] on img "button" at bounding box center [1101, 261] width 13 height 5
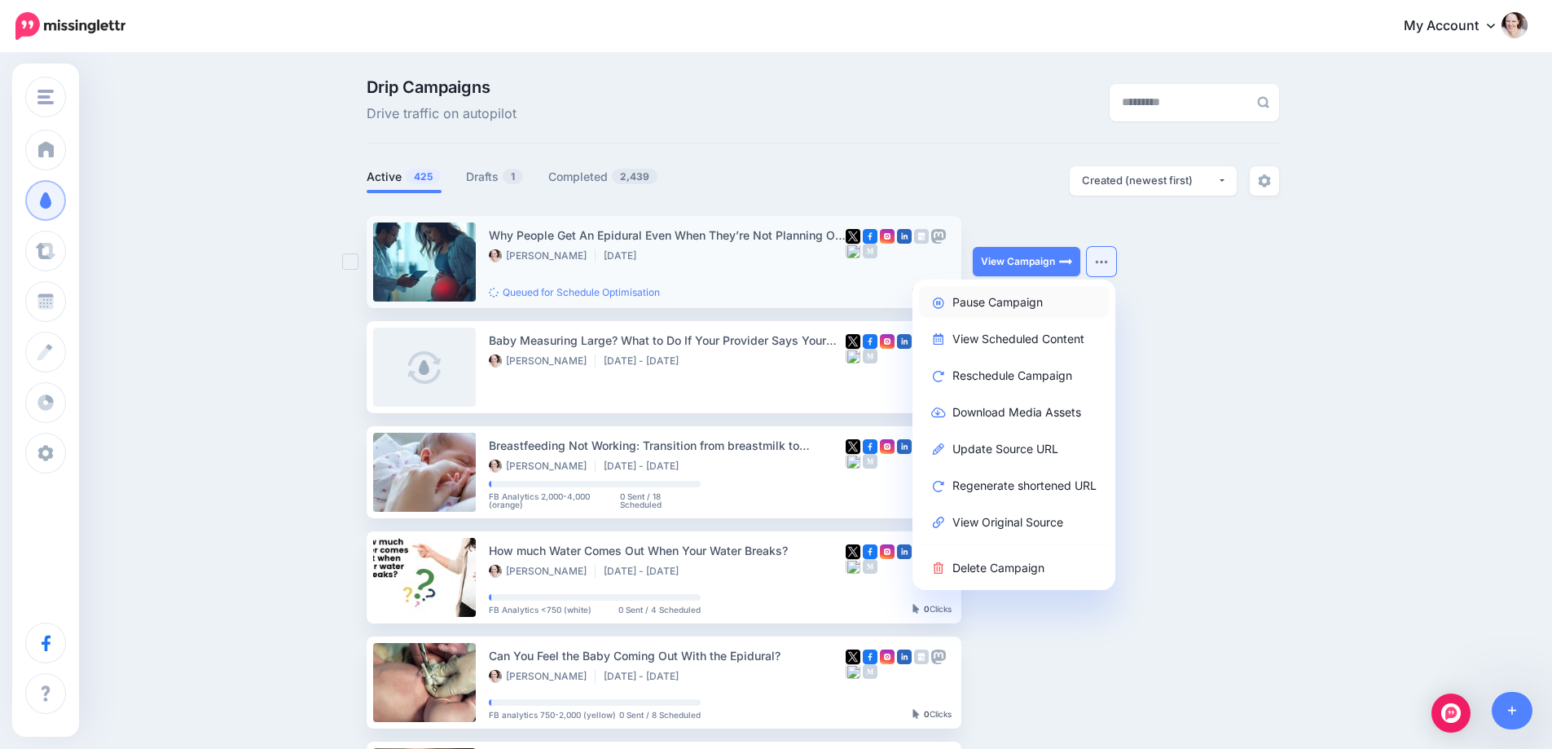
click at [1005, 301] on link "Pause Campaign" at bounding box center [1014, 302] width 190 height 32
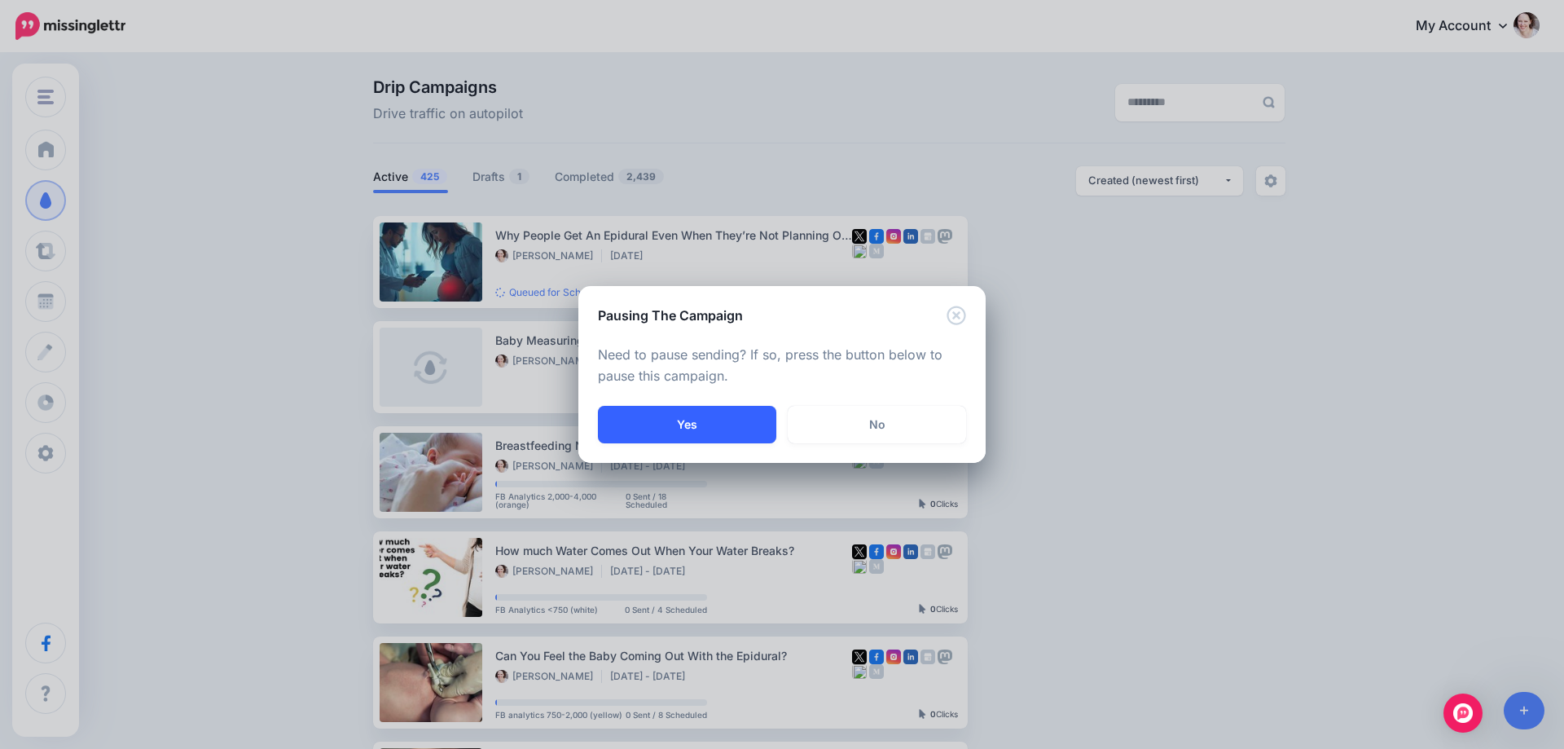
click at [677, 431] on button "Yes" at bounding box center [687, 424] width 178 height 37
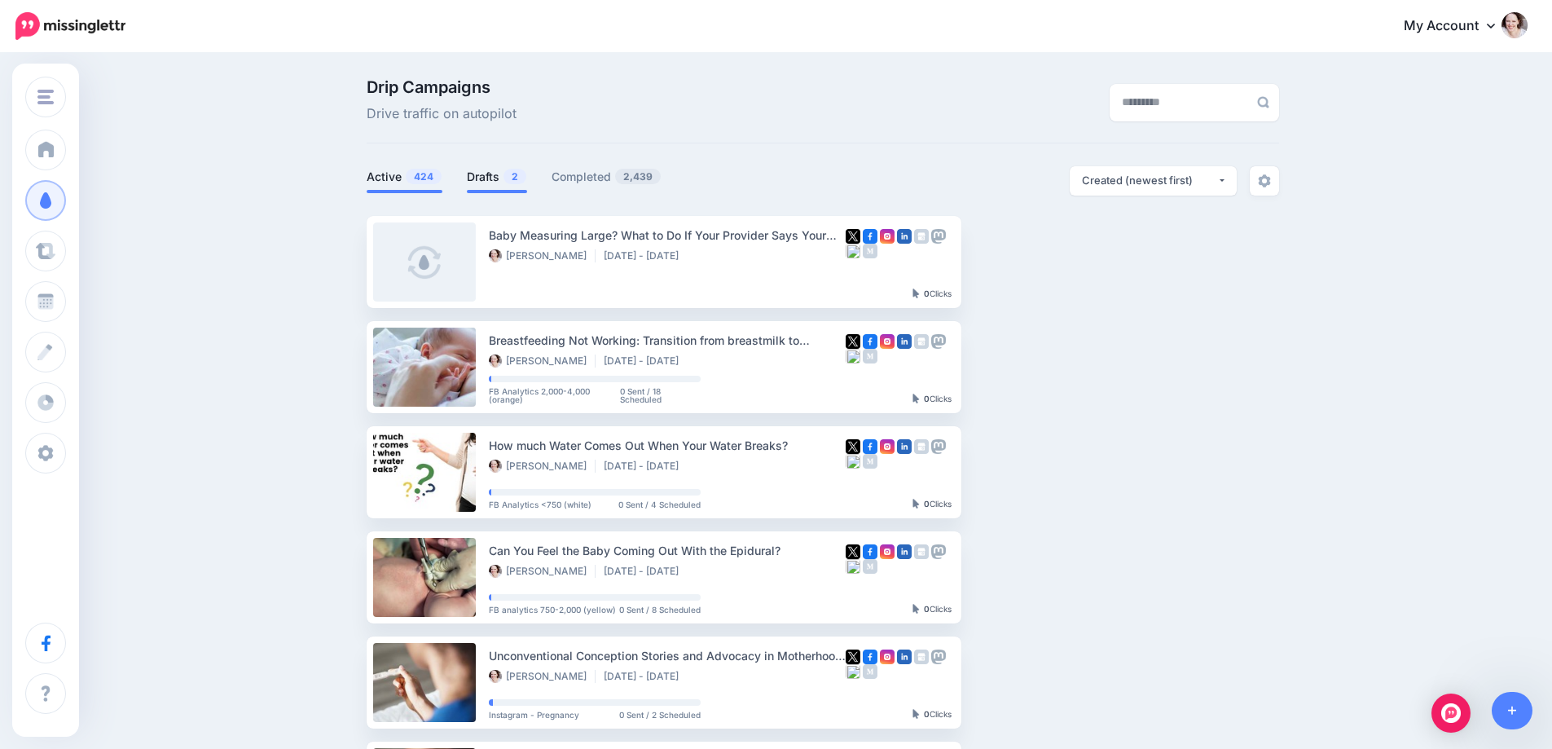
click at [491, 180] on link "Drafts 2" at bounding box center [497, 177] width 60 height 20
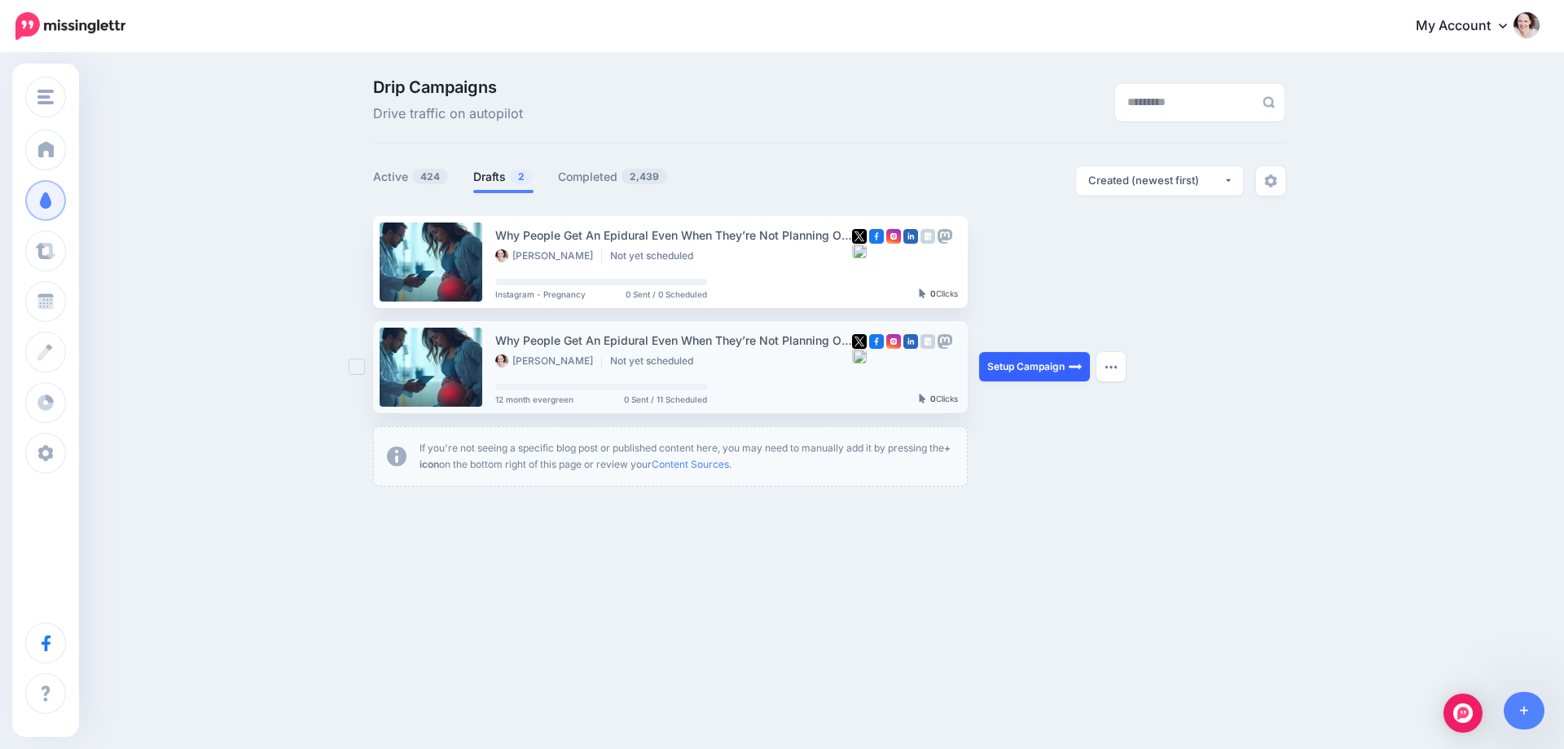
click at [1004, 370] on link "Setup Campaign" at bounding box center [1034, 366] width 111 height 29
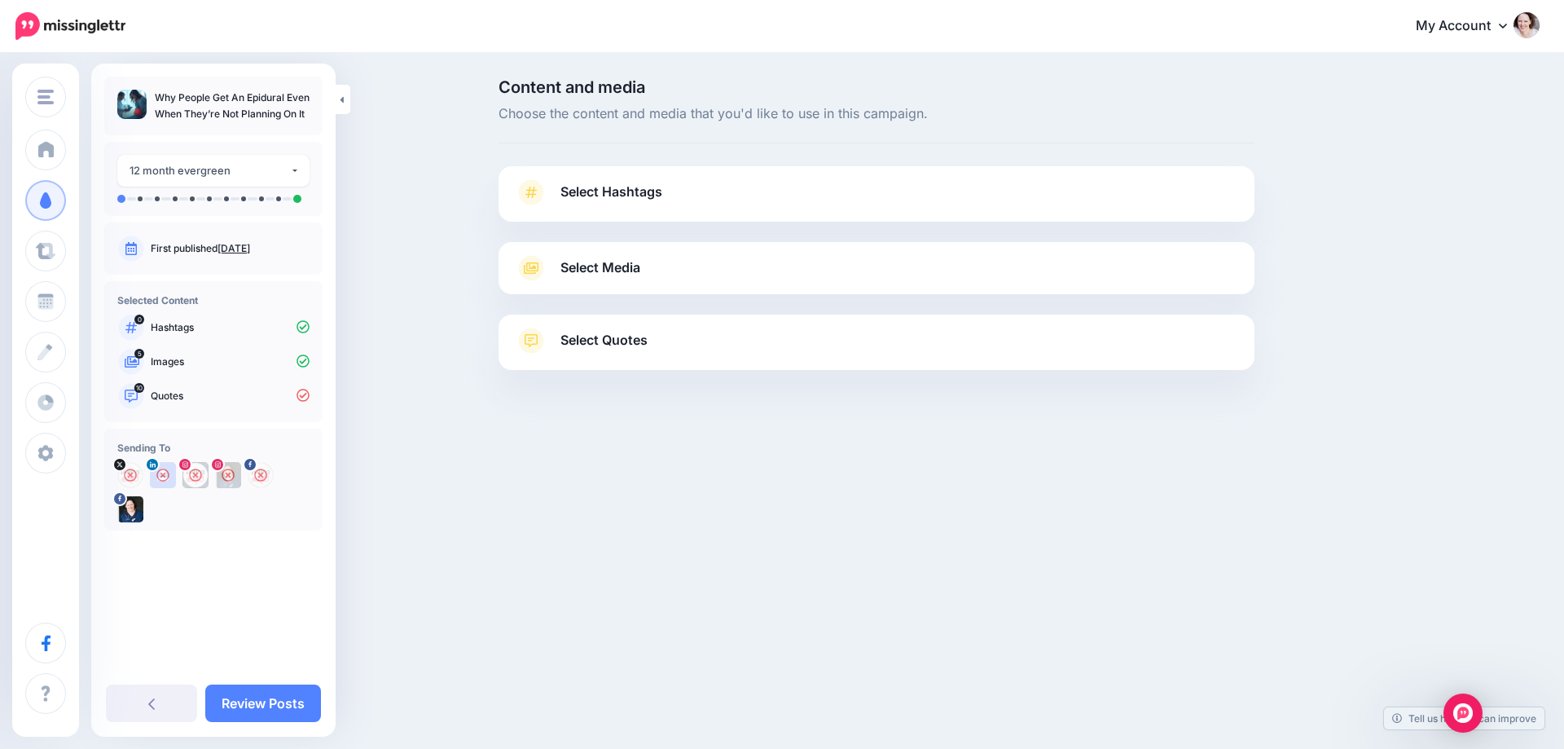
click at [580, 263] on span "Select Media" at bounding box center [600, 268] width 80 height 22
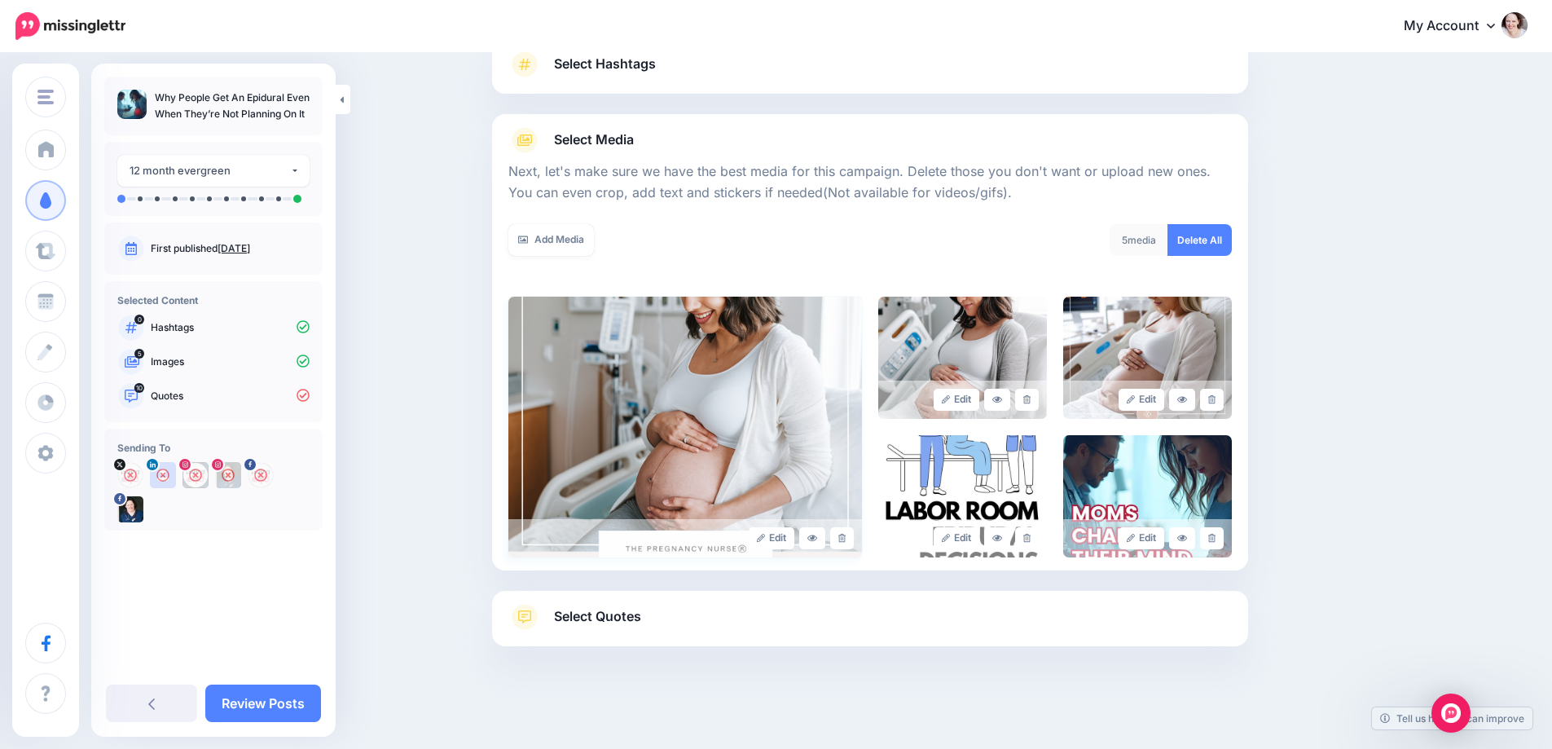
scroll to position [131, 0]
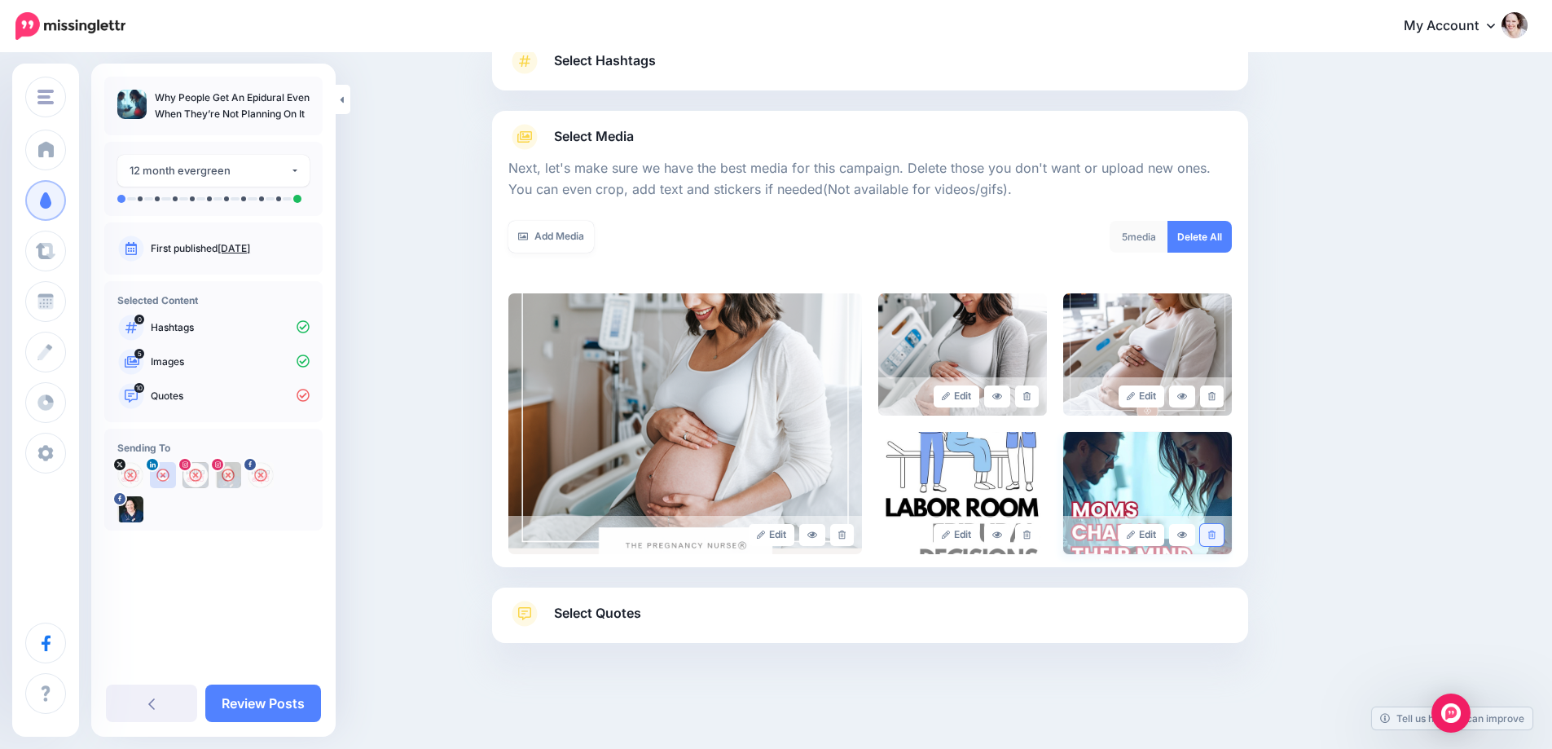
click at [1215, 534] on icon at bounding box center [1211, 534] width 7 height 9
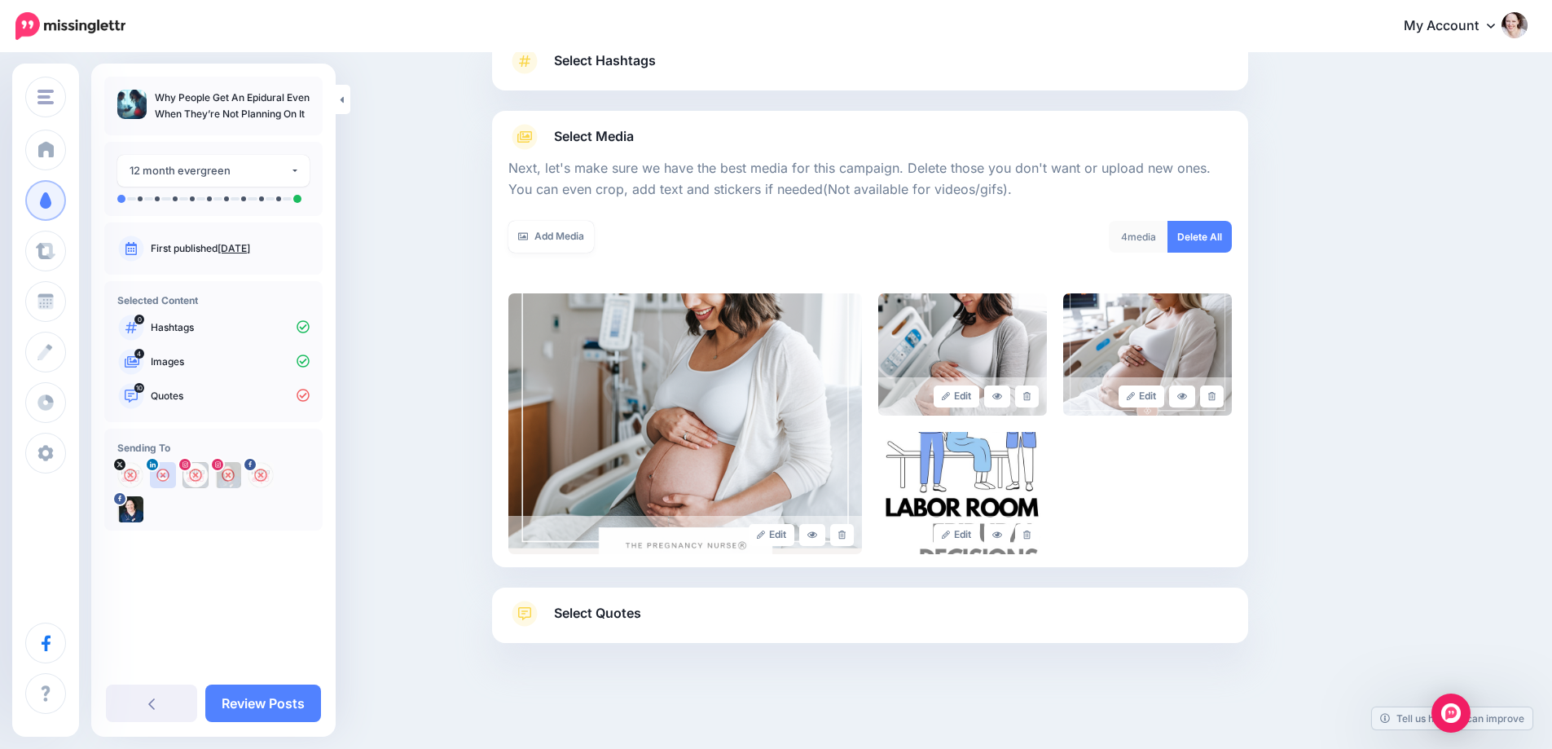
click at [579, 616] on span "Select Quotes" at bounding box center [597, 613] width 87 height 22
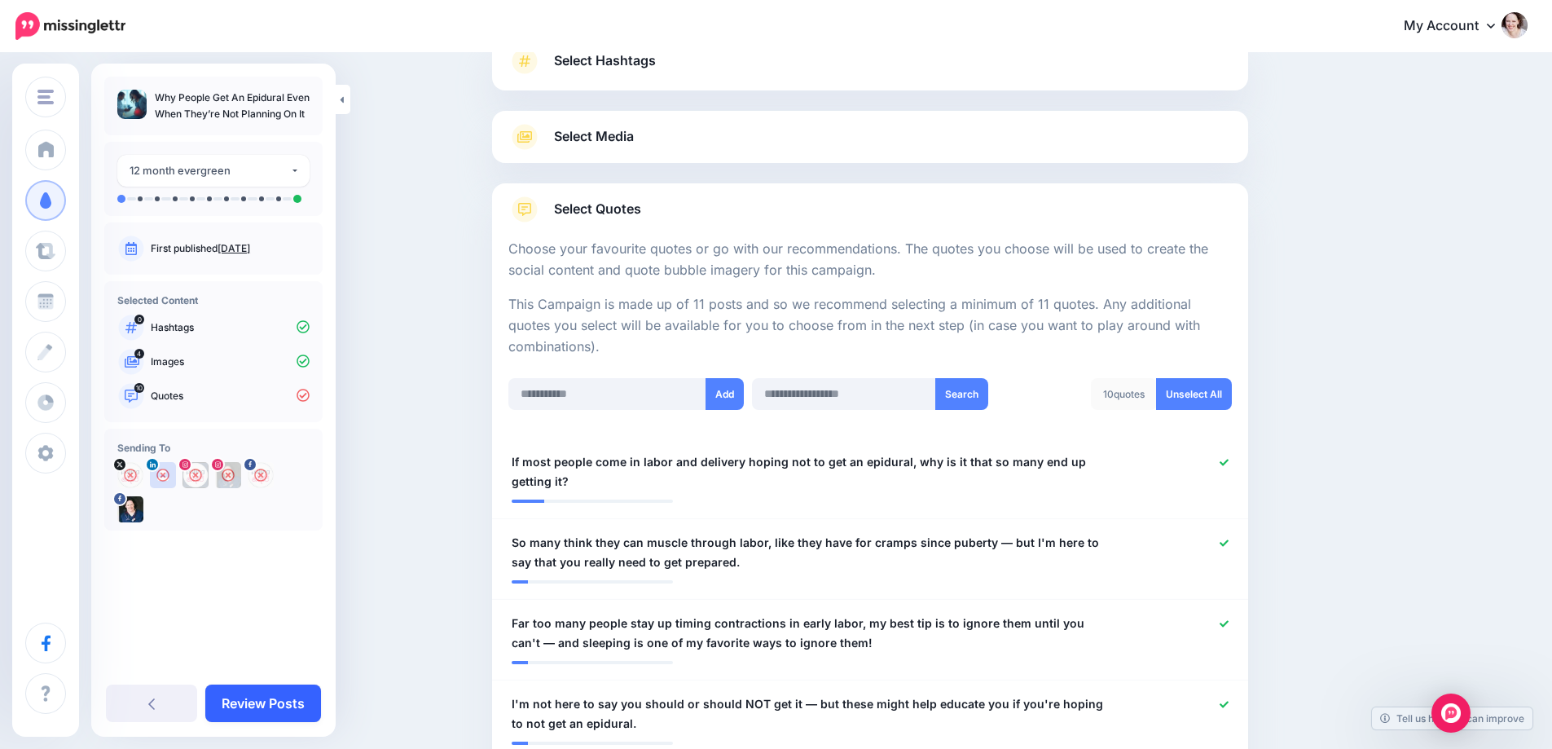
click at [229, 706] on link "Review Posts" at bounding box center [263, 702] width 116 height 37
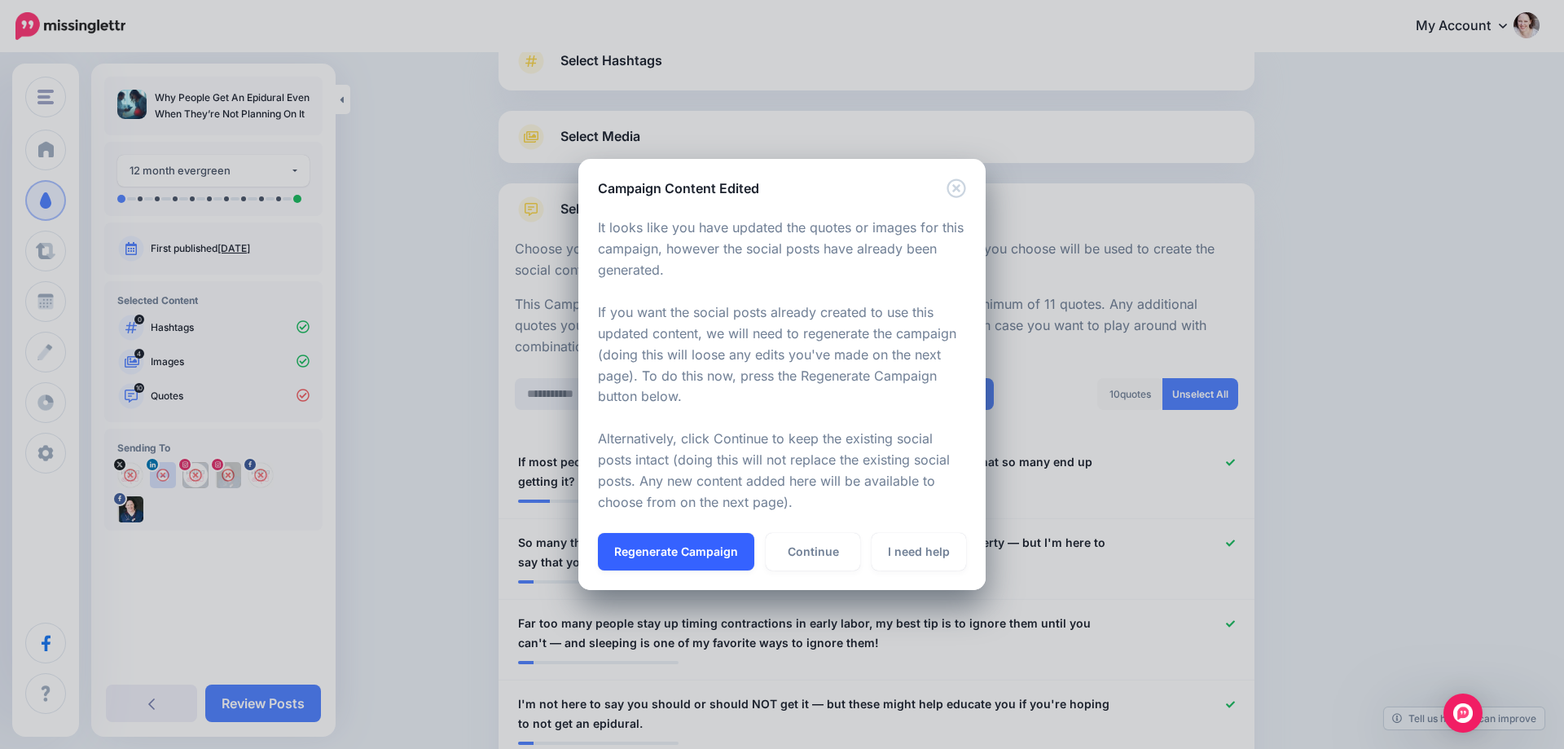
click at [645, 550] on button "Regenerate Campaign" at bounding box center [676, 551] width 156 height 37
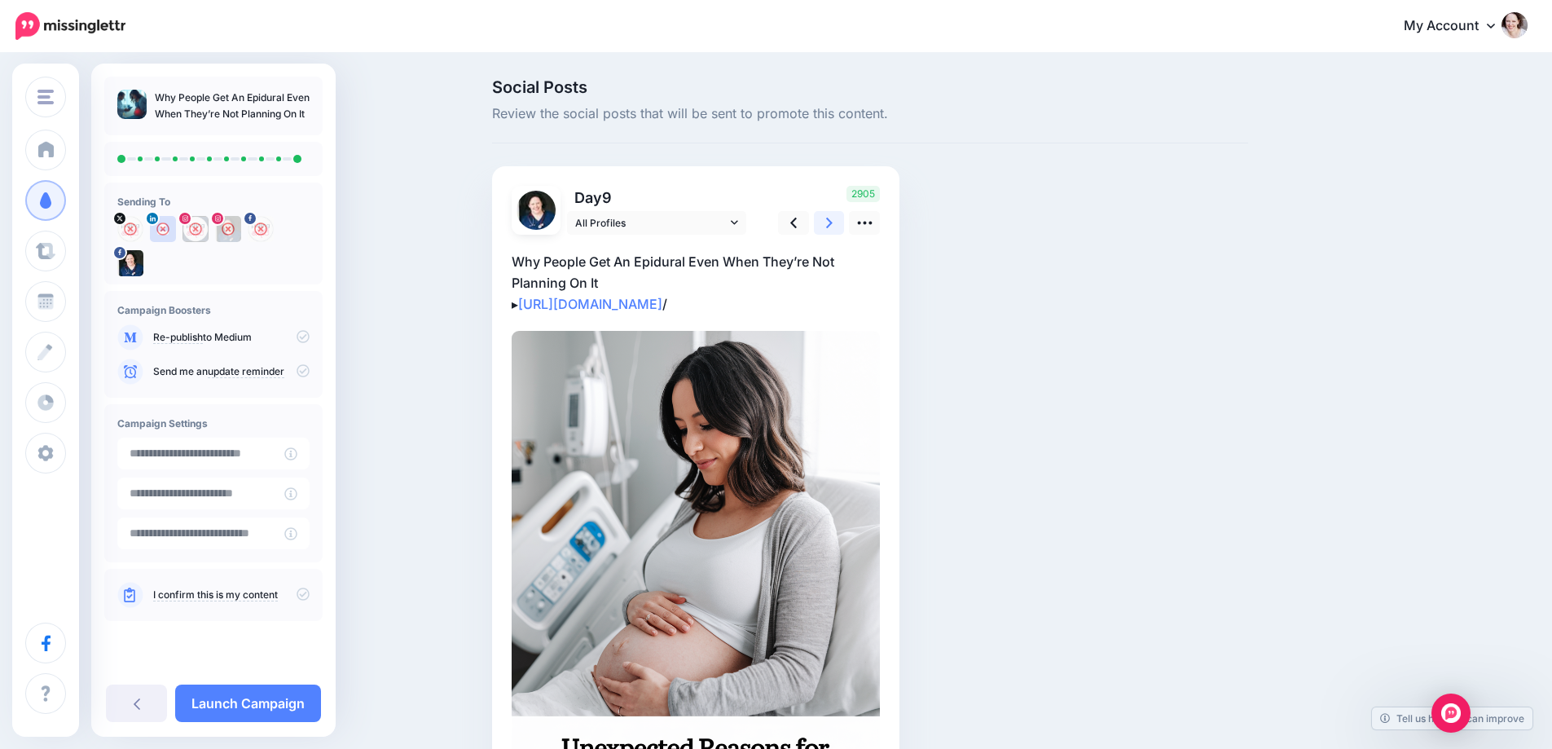
click at [828, 229] on link at bounding box center [829, 223] width 31 height 24
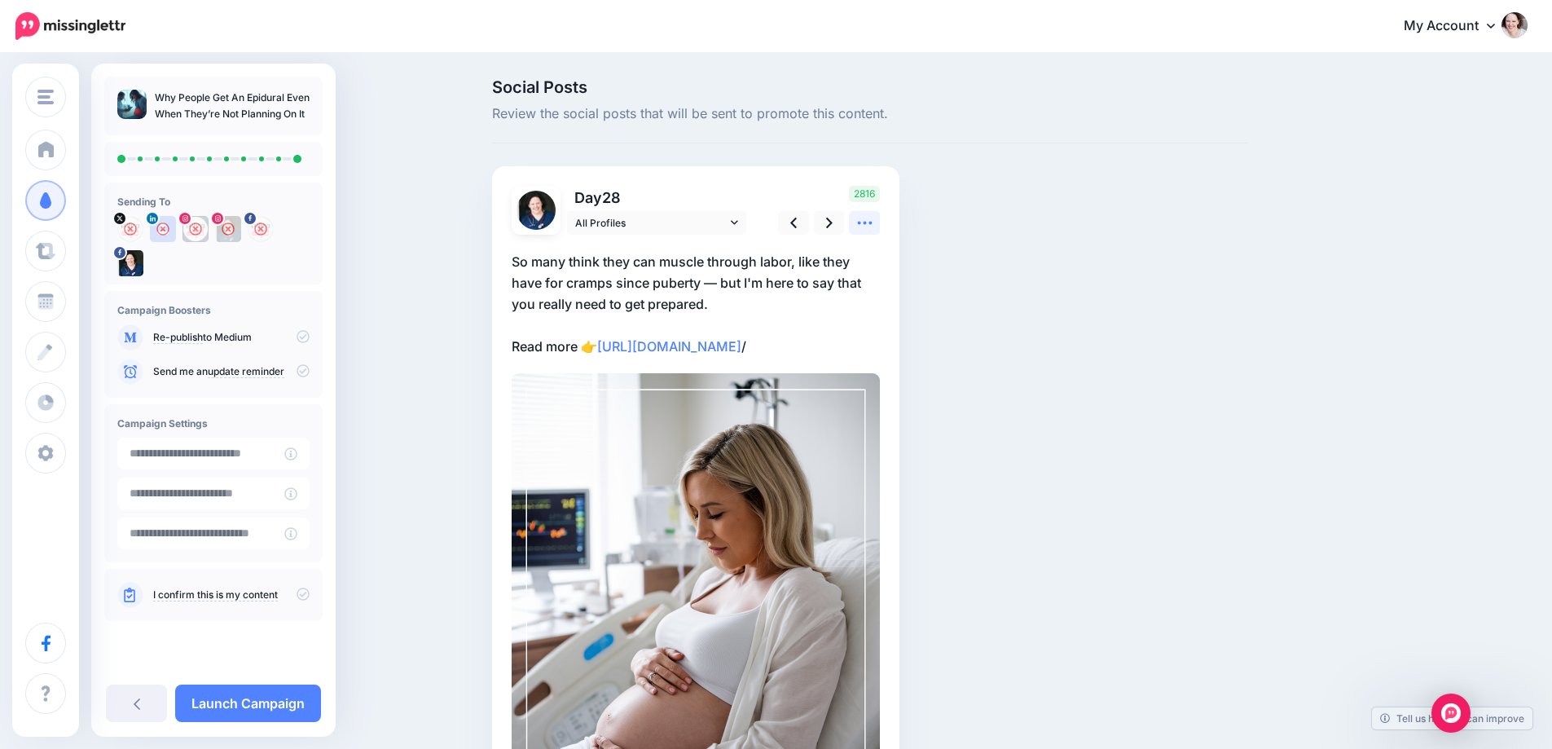
click at [868, 218] on icon at bounding box center [864, 222] width 17 height 17
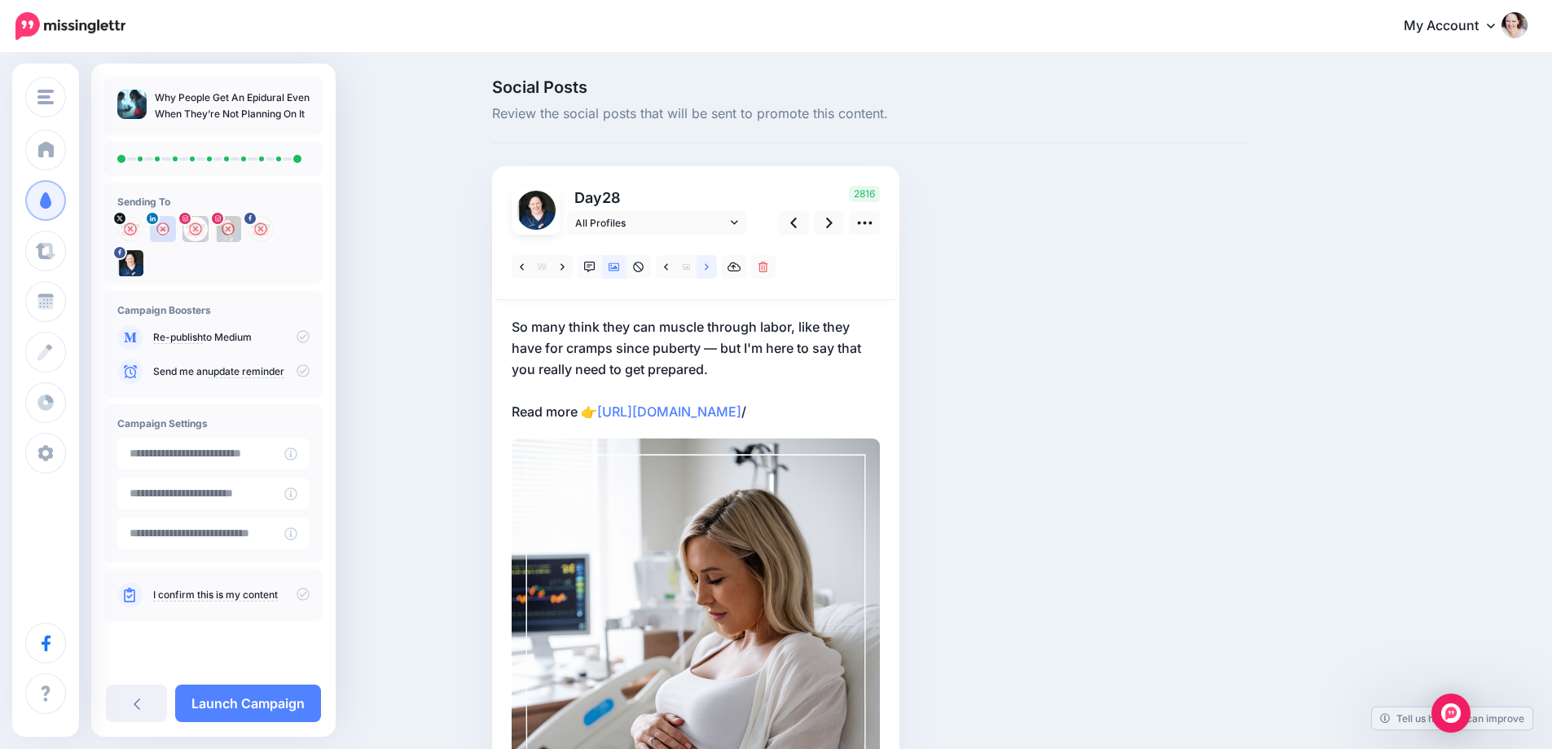
click at [708, 263] on link at bounding box center [707, 267] width 20 height 24
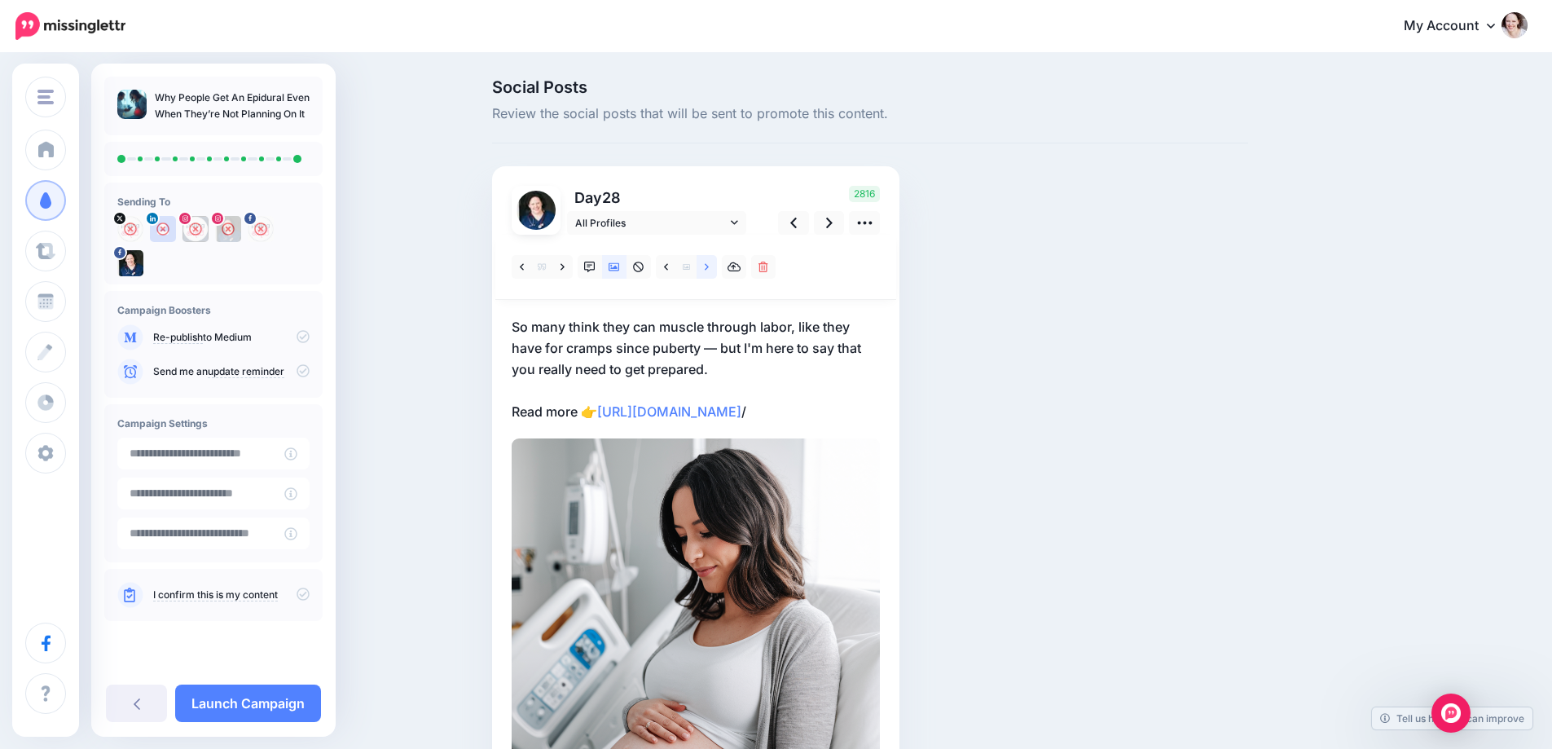
click at [708, 263] on link at bounding box center [707, 267] width 20 height 24
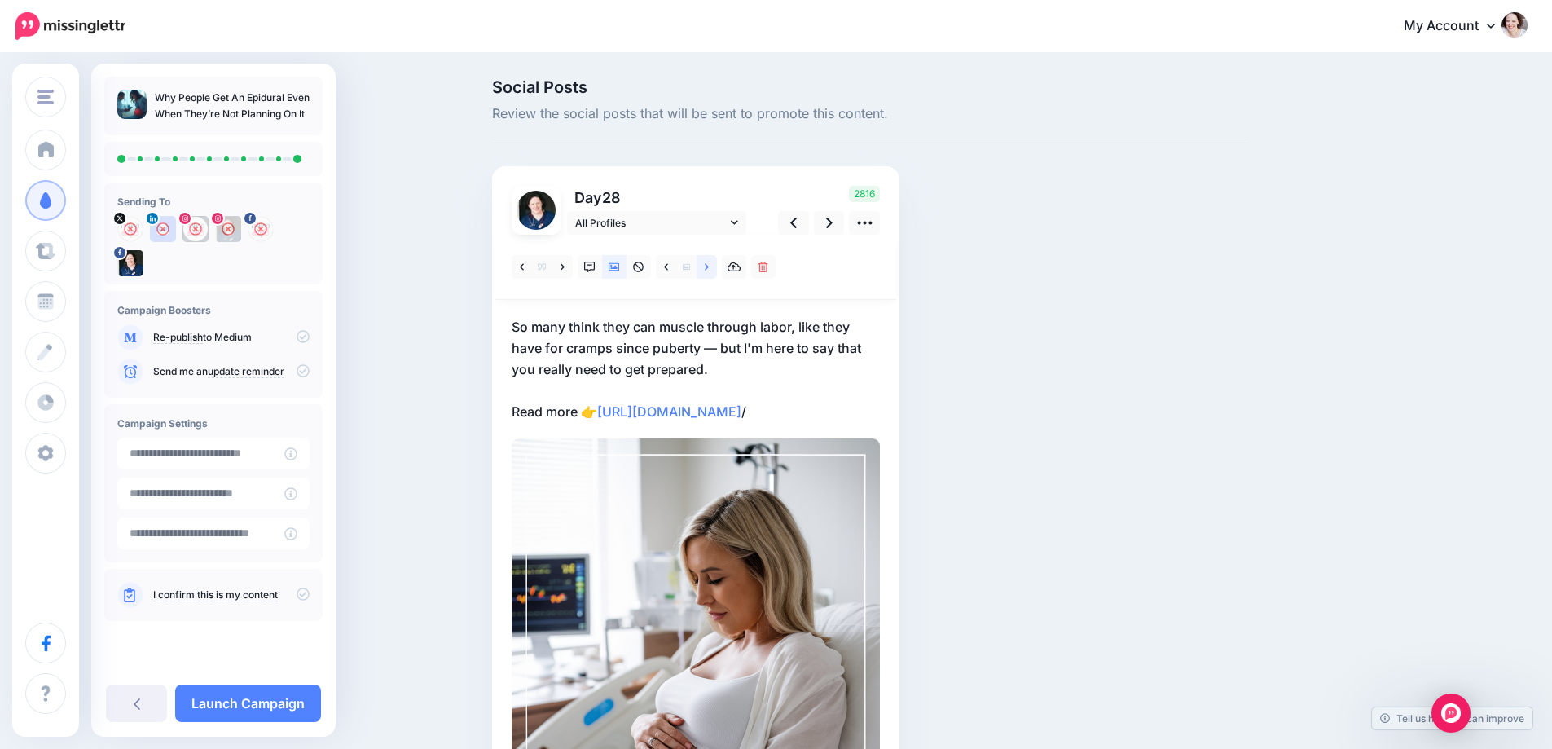
click at [708, 263] on link at bounding box center [707, 267] width 20 height 24
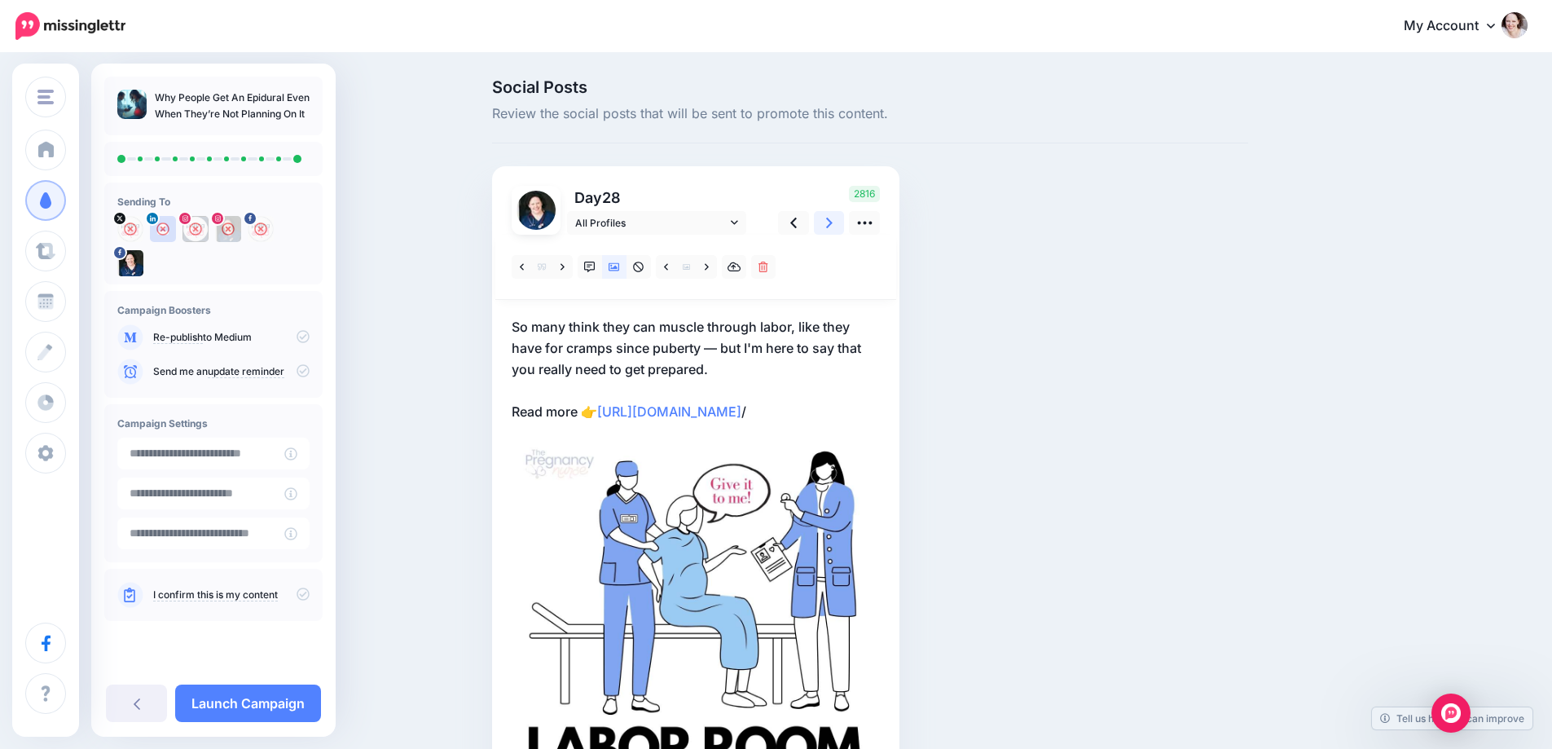
click at [844, 222] on link at bounding box center [829, 223] width 31 height 24
click at [715, 267] on link at bounding box center [707, 267] width 20 height 24
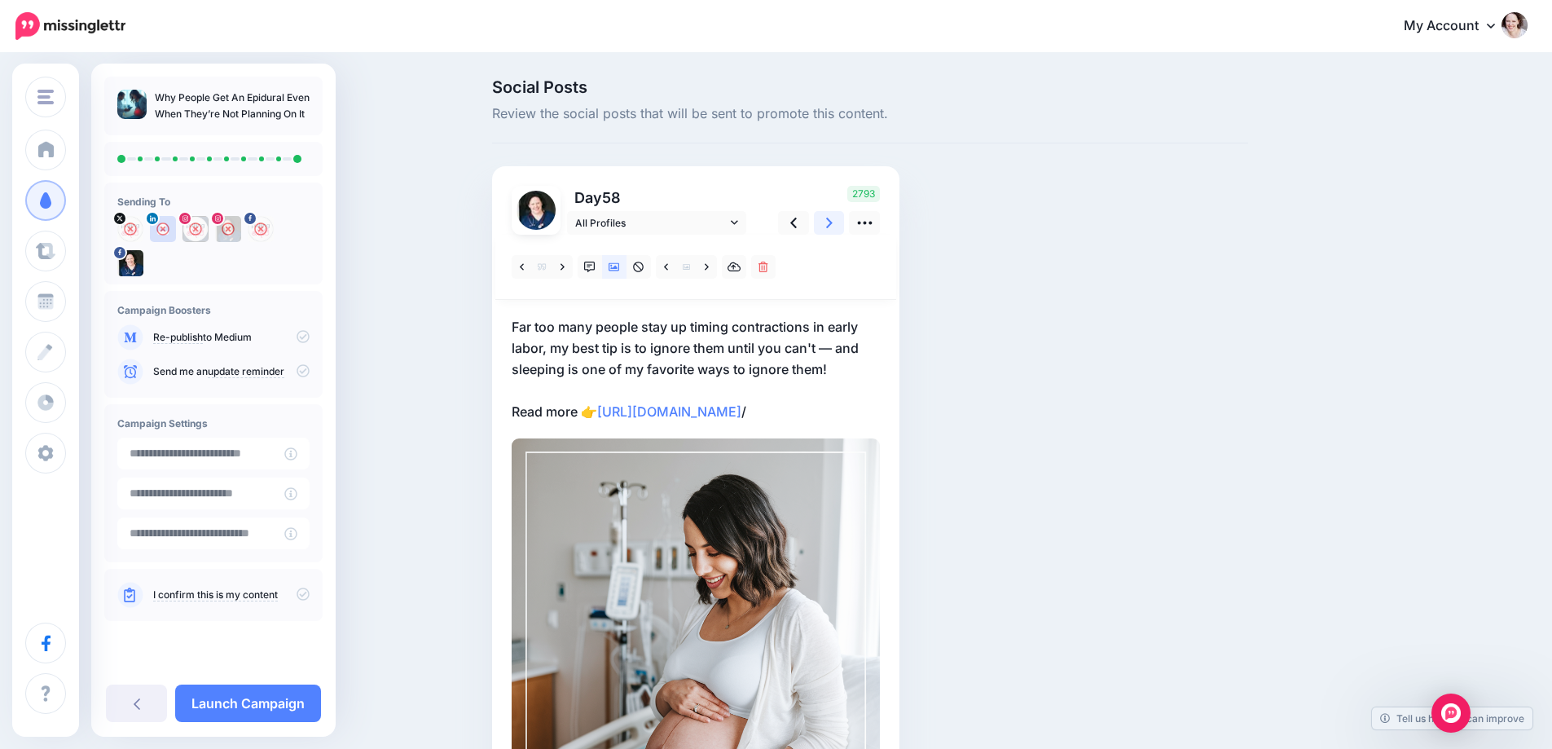
click at [833, 216] on icon at bounding box center [829, 222] width 7 height 17
click at [709, 264] on link at bounding box center [707, 267] width 20 height 24
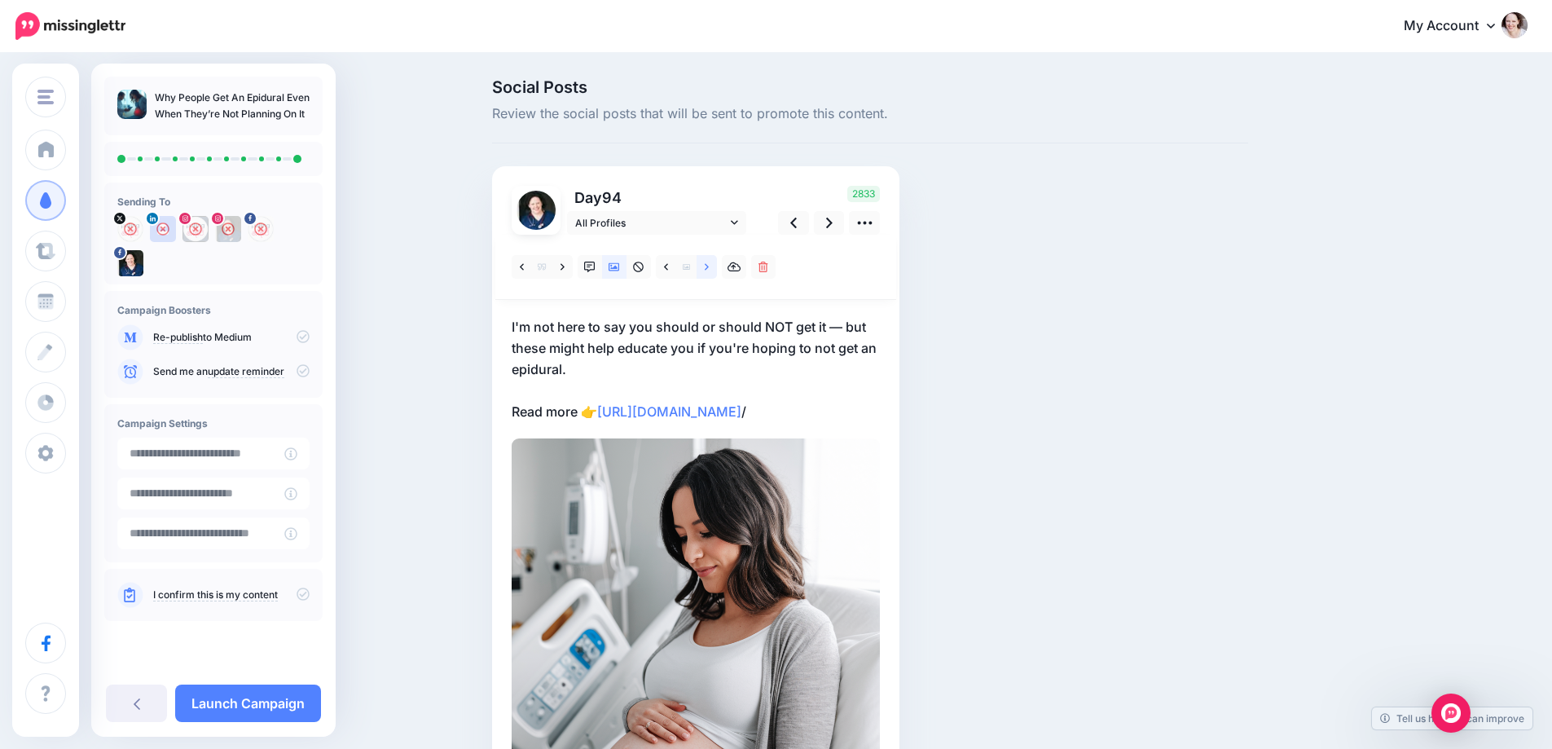
click at [709, 265] on link at bounding box center [707, 267] width 20 height 24
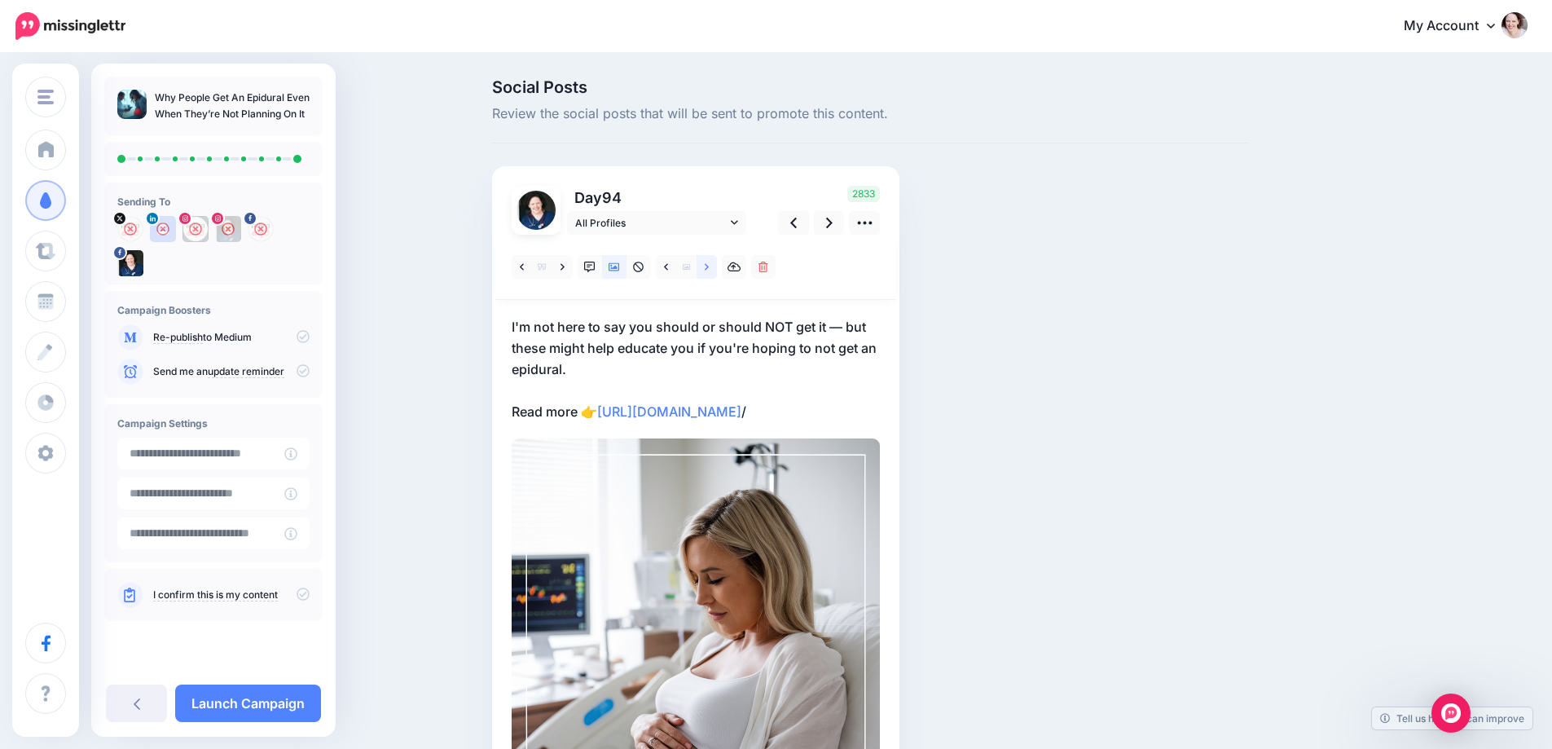
click at [709, 265] on link at bounding box center [707, 267] width 20 height 24
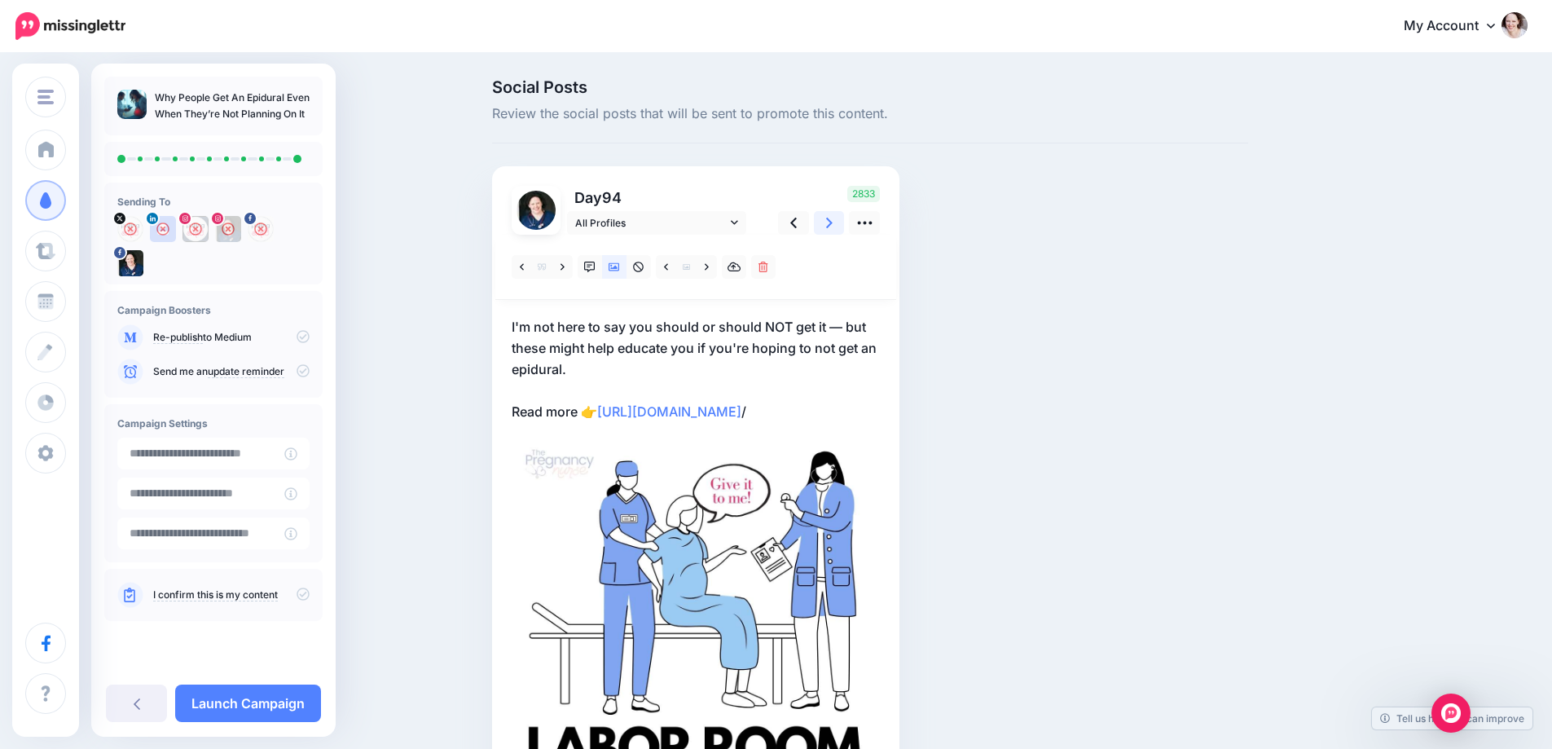
click at [828, 223] on link at bounding box center [829, 223] width 31 height 24
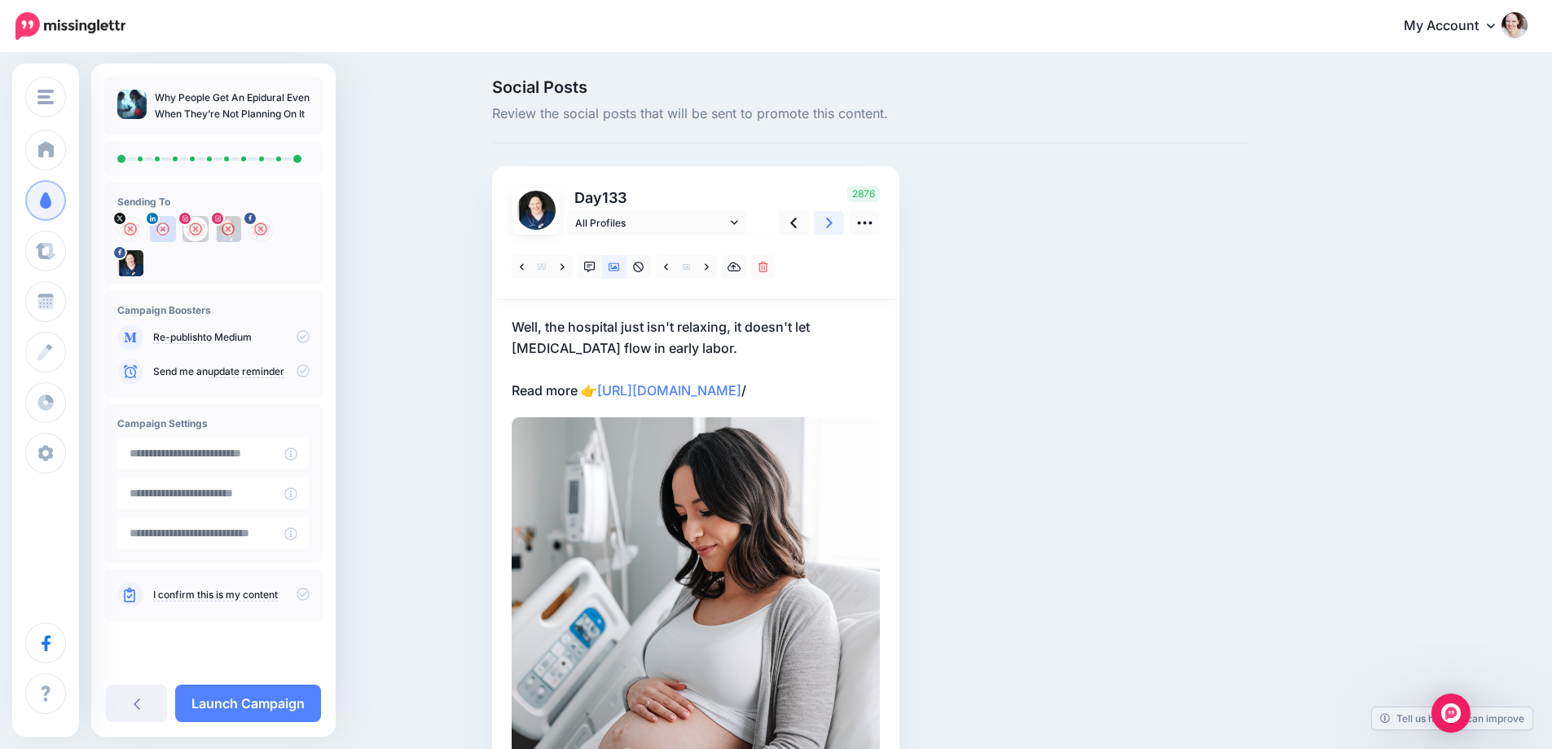
click at [828, 223] on link at bounding box center [829, 223] width 31 height 24
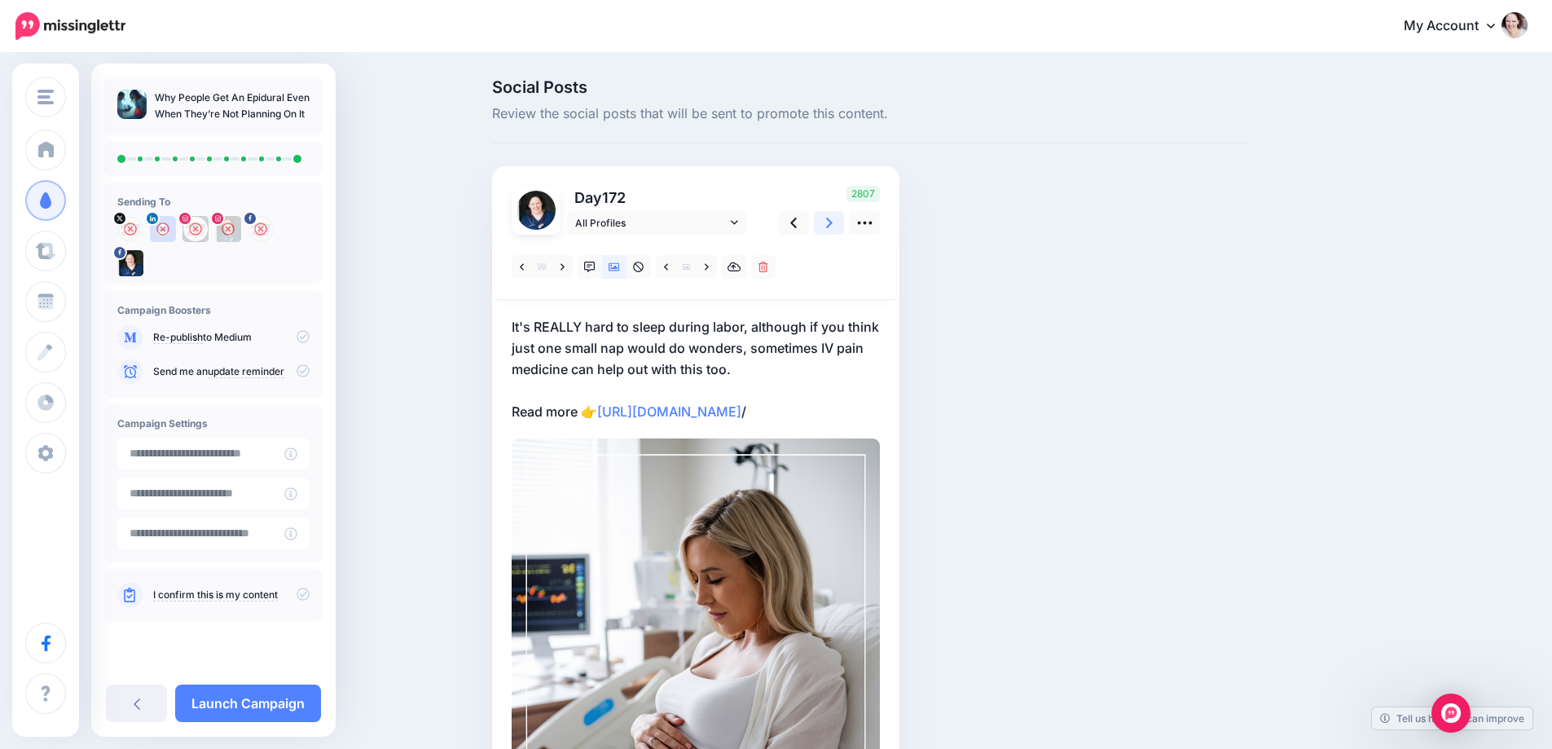
click at [833, 230] on icon at bounding box center [829, 222] width 7 height 17
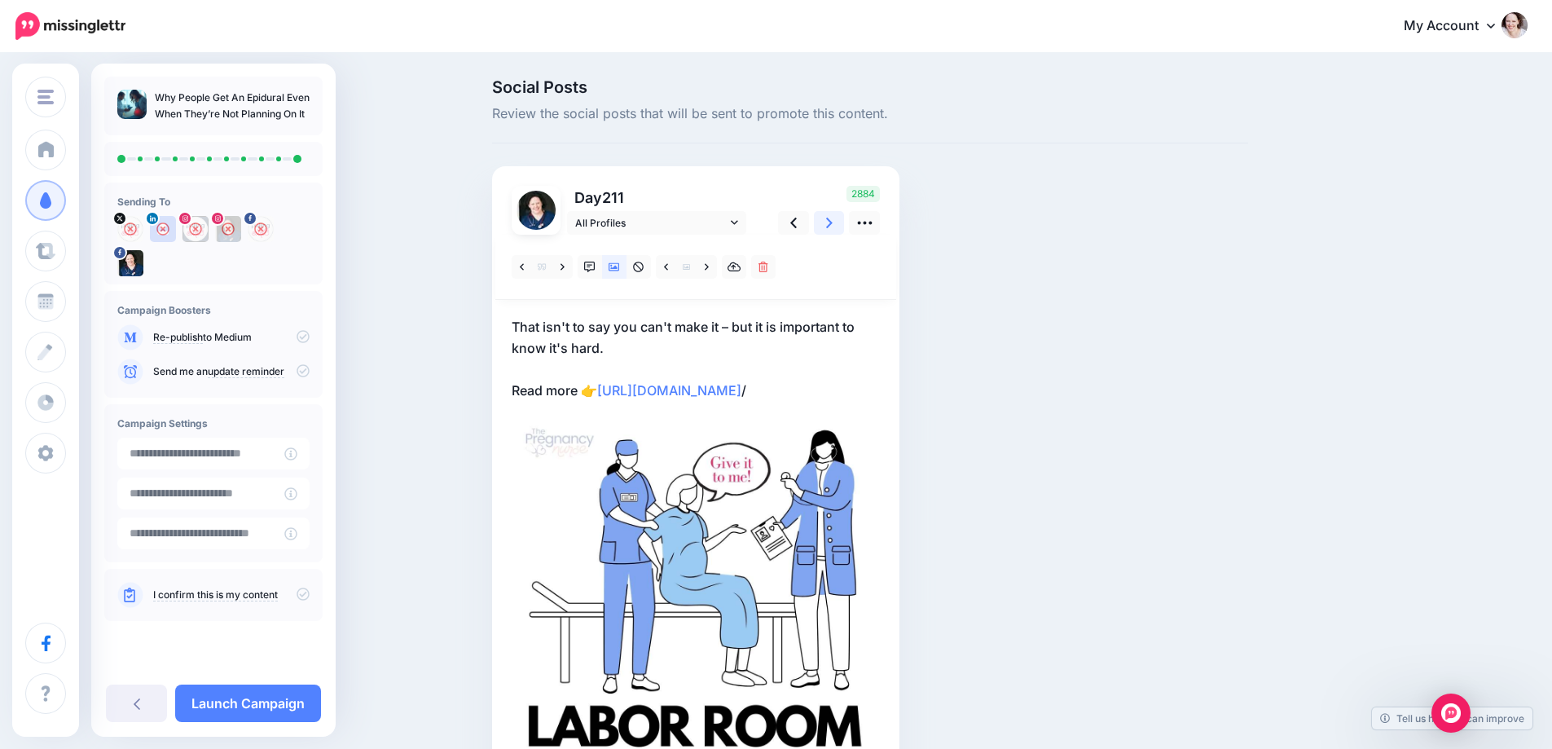
click at [830, 225] on link at bounding box center [829, 223] width 31 height 24
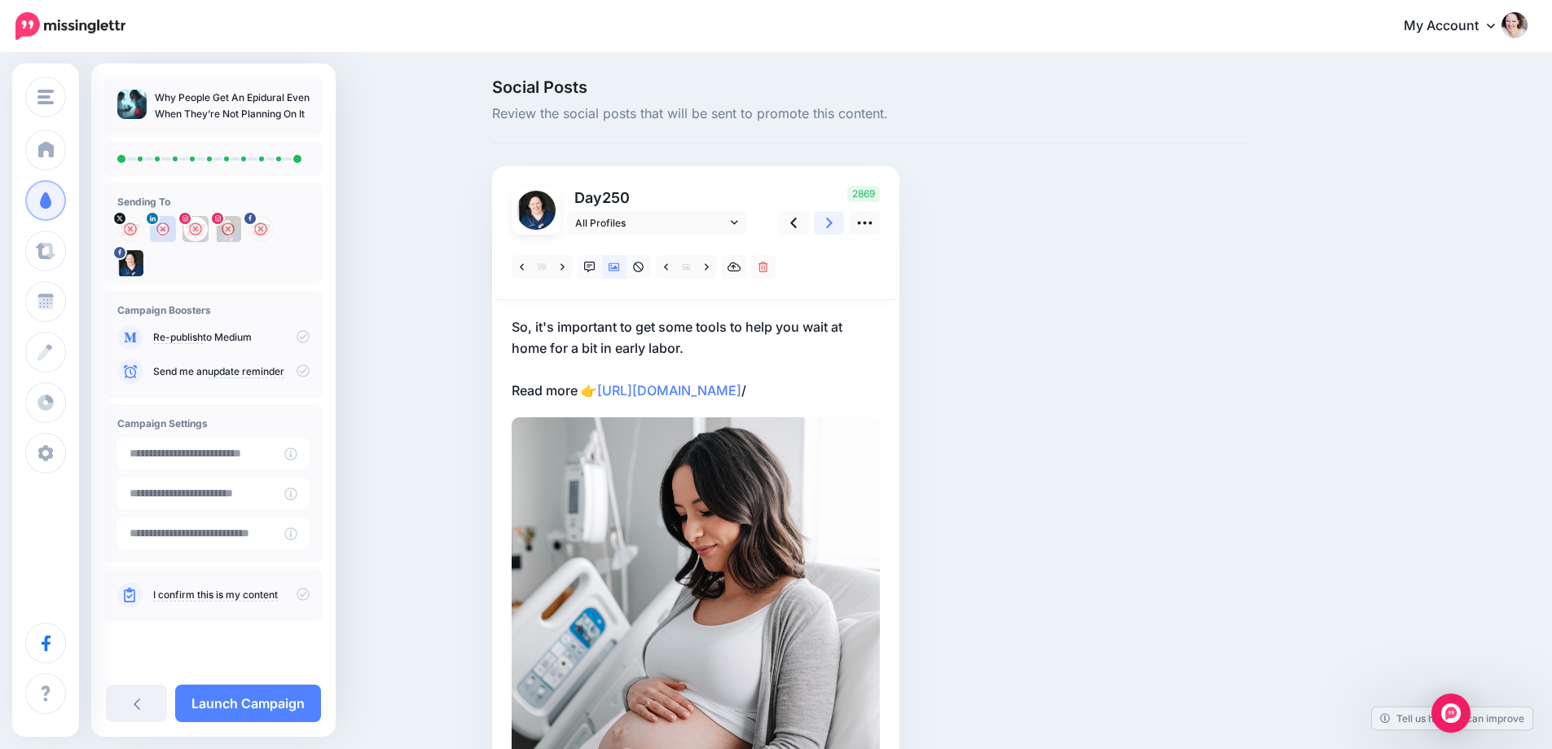
click at [830, 225] on link at bounding box center [829, 223] width 31 height 24
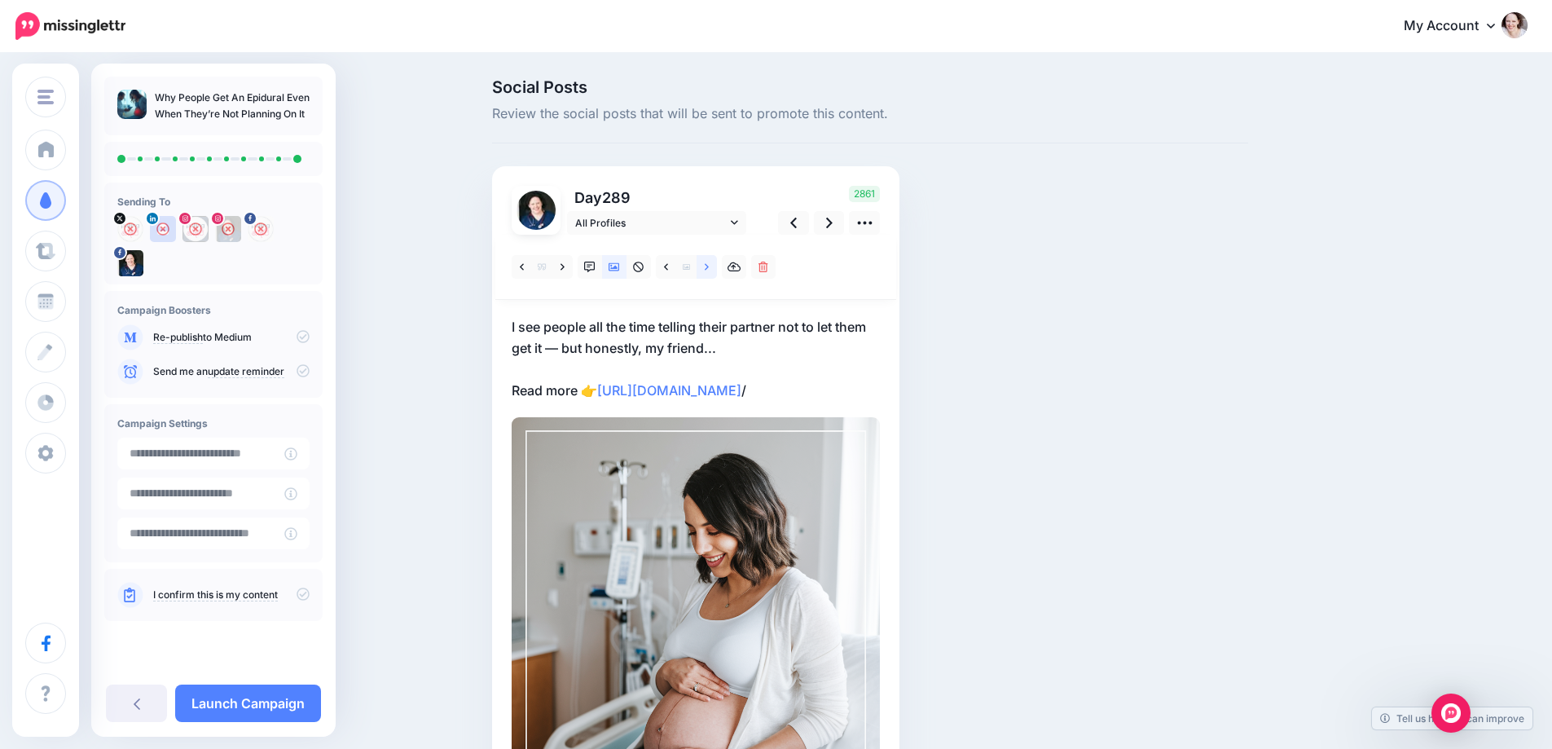
click at [709, 266] on icon at bounding box center [707, 266] width 4 height 7
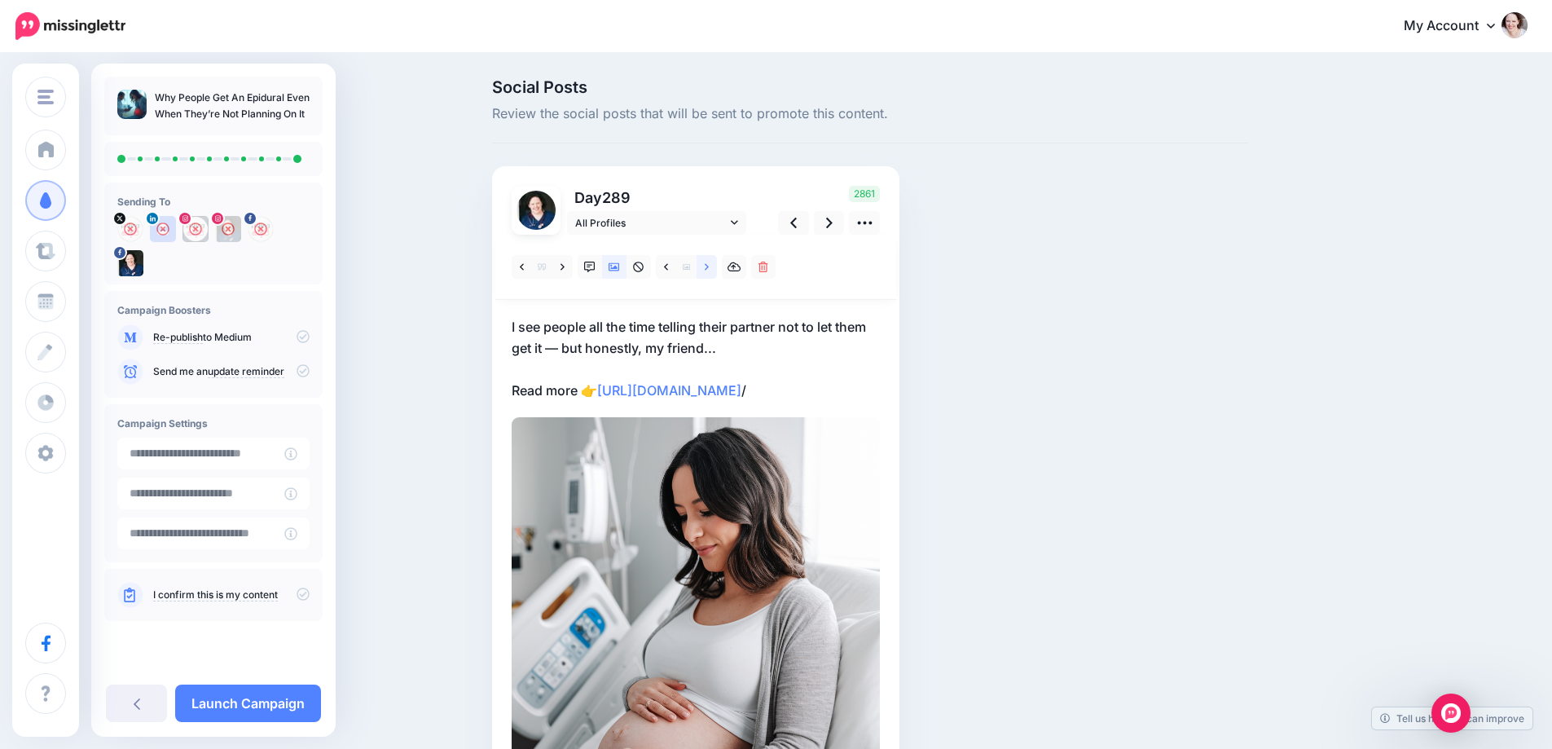
click at [709, 267] on icon at bounding box center [707, 266] width 4 height 7
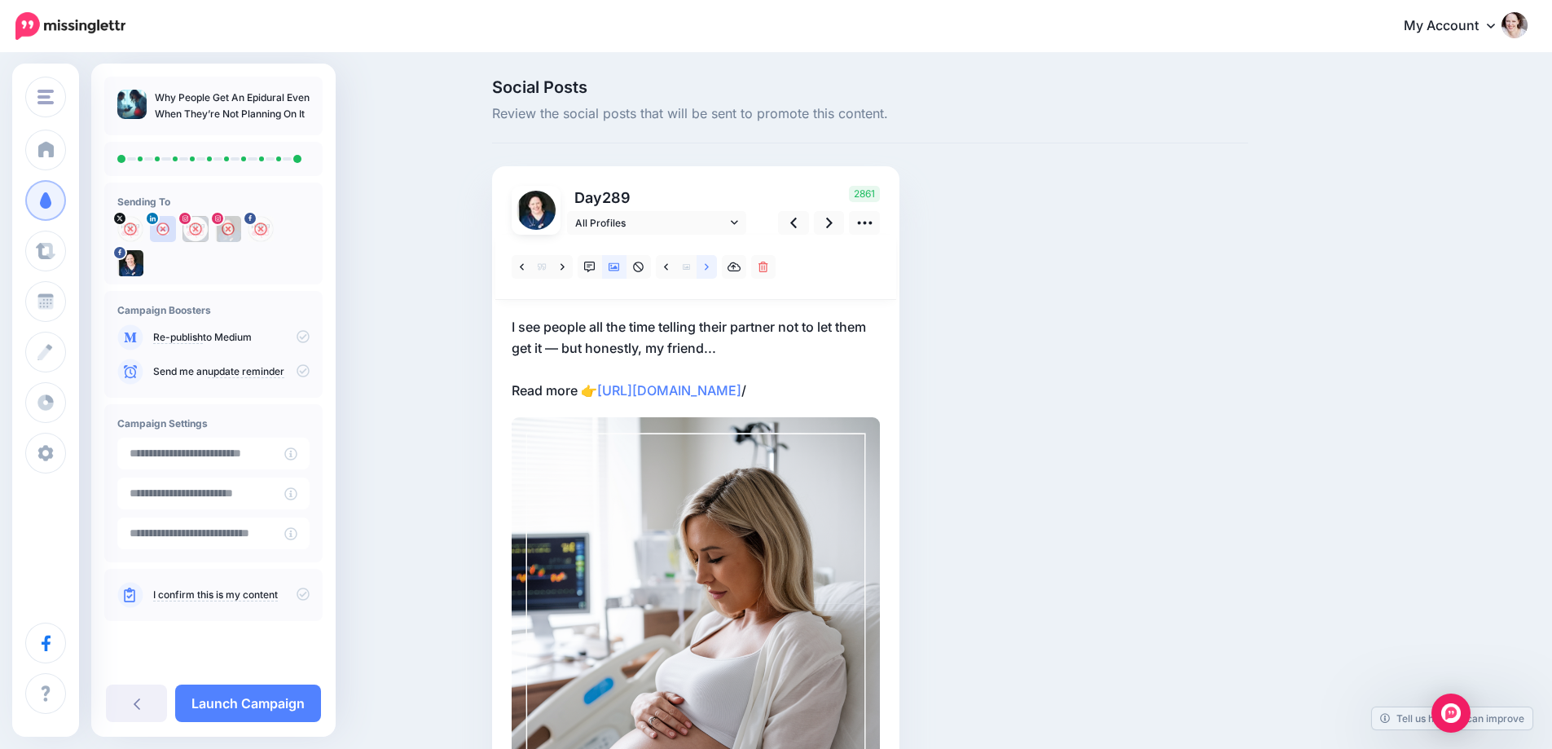
click at [709, 267] on icon at bounding box center [707, 266] width 4 height 7
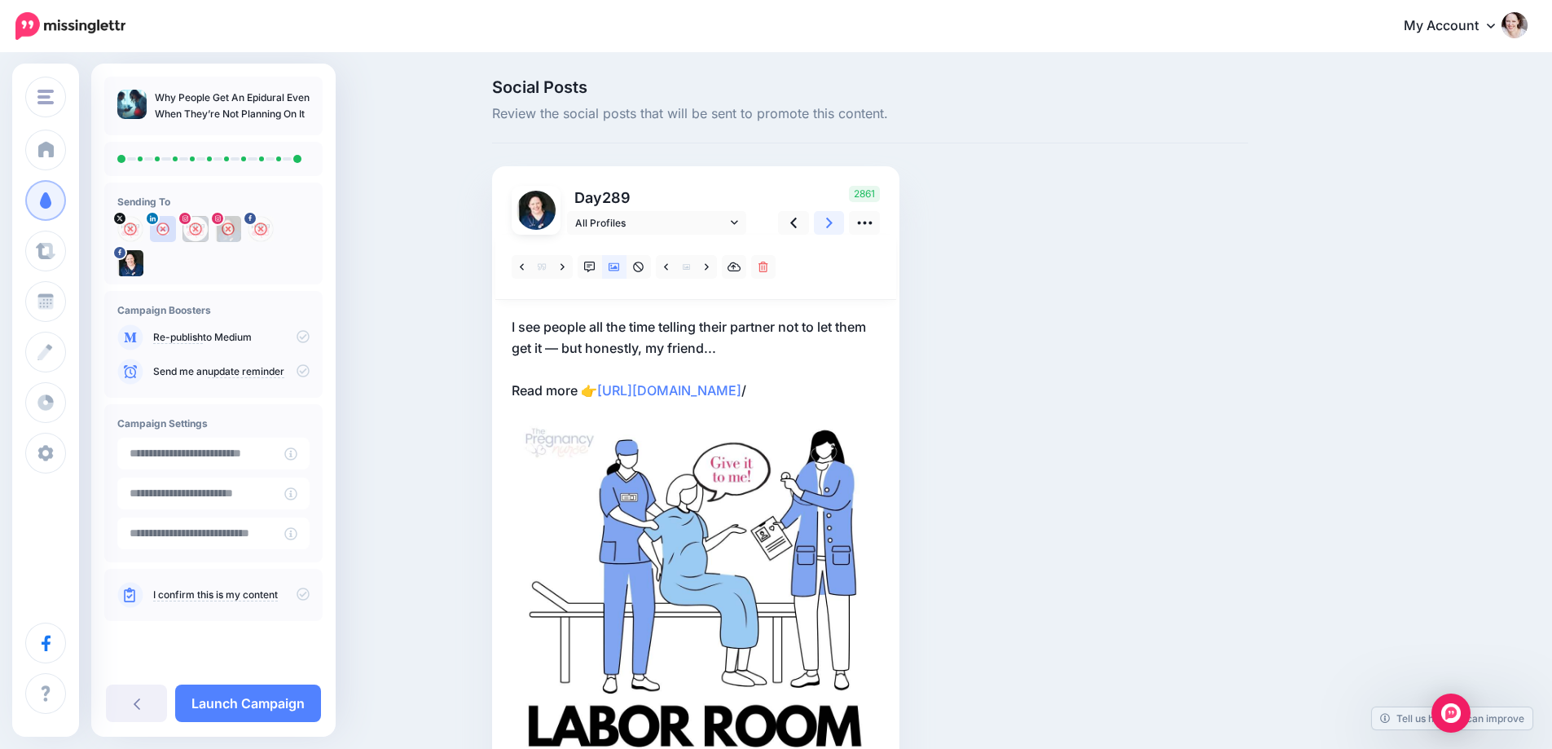
click at [829, 222] on link at bounding box center [829, 223] width 31 height 24
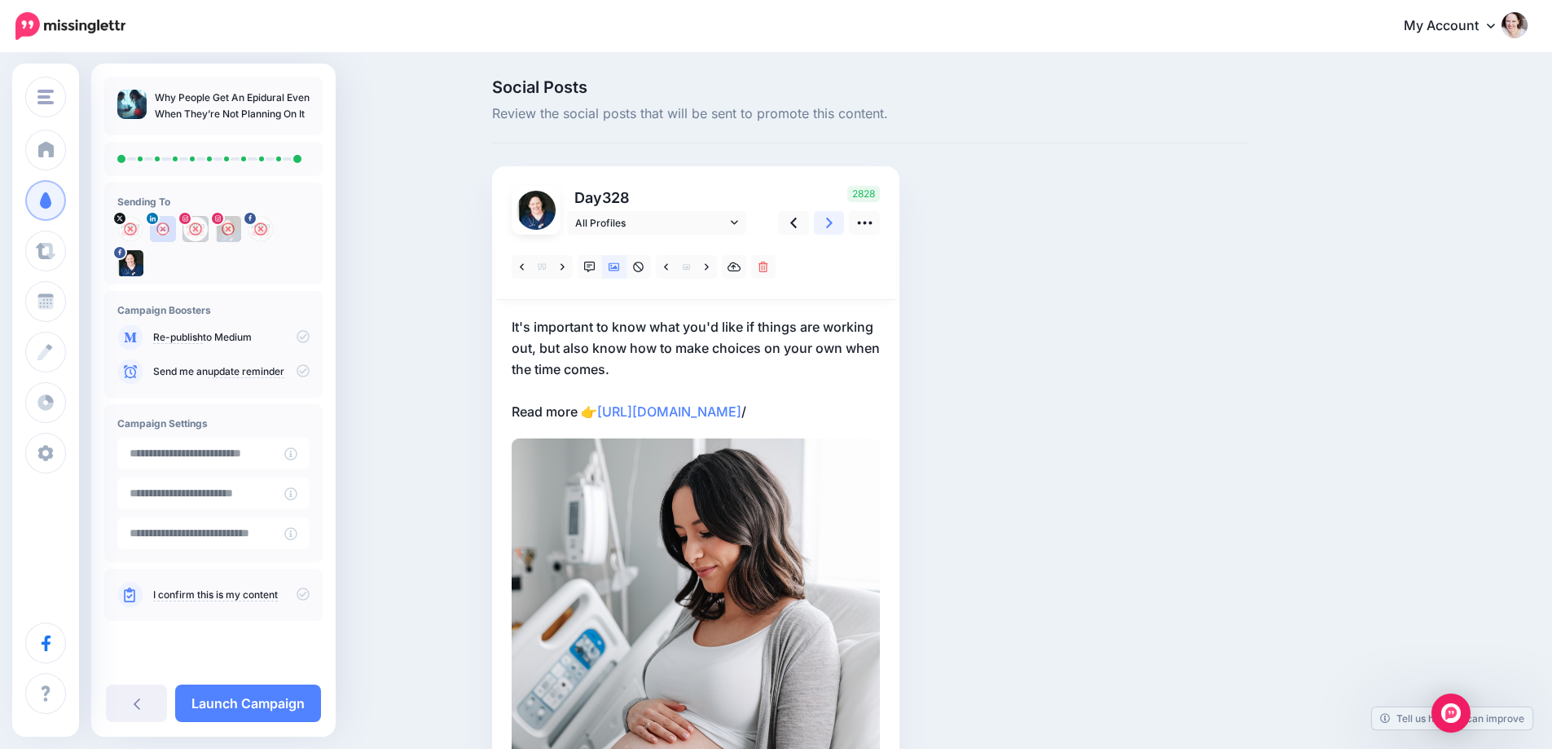
click at [829, 222] on link at bounding box center [829, 223] width 31 height 24
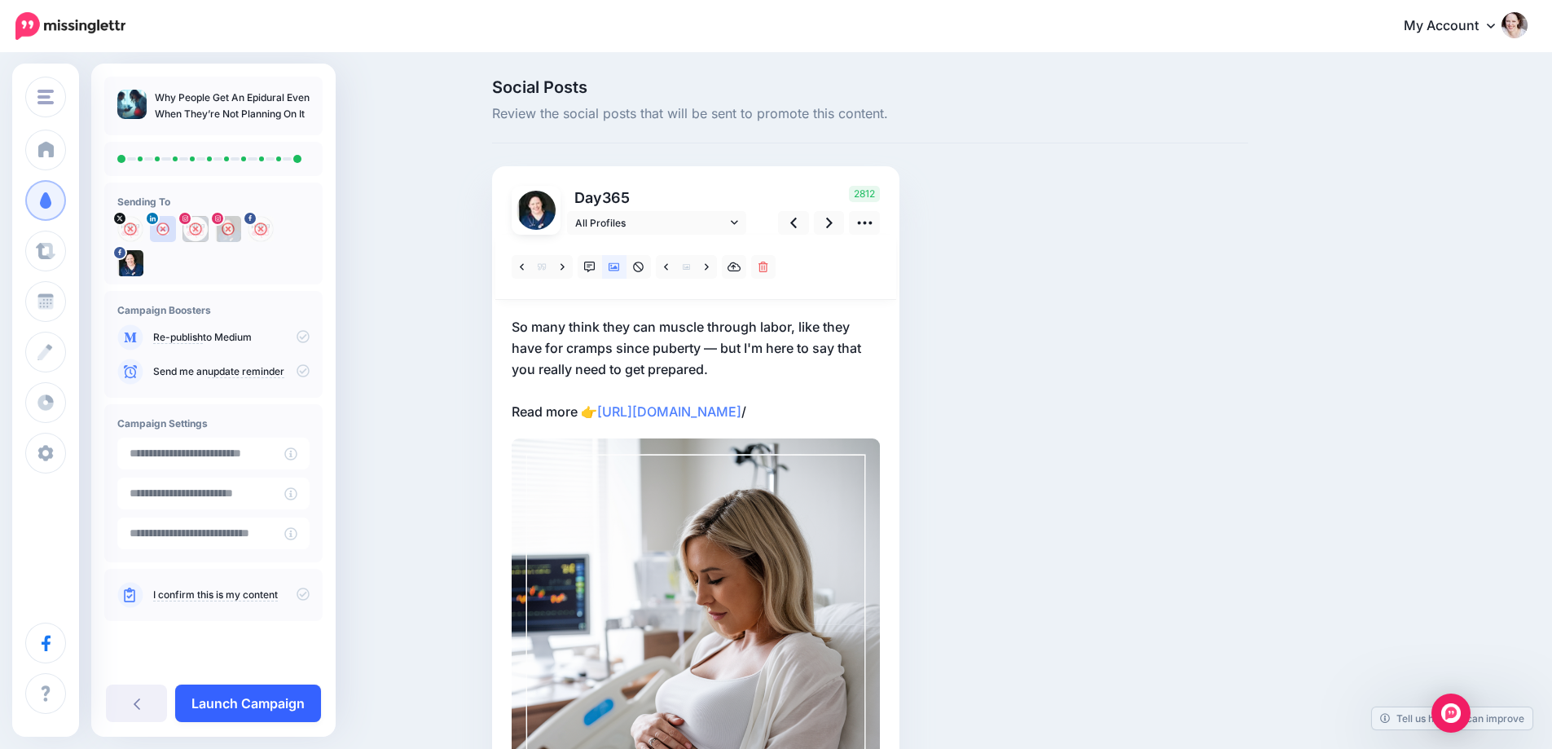
click at [227, 705] on link "Launch Campaign" at bounding box center [248, 702] width 146 height 37
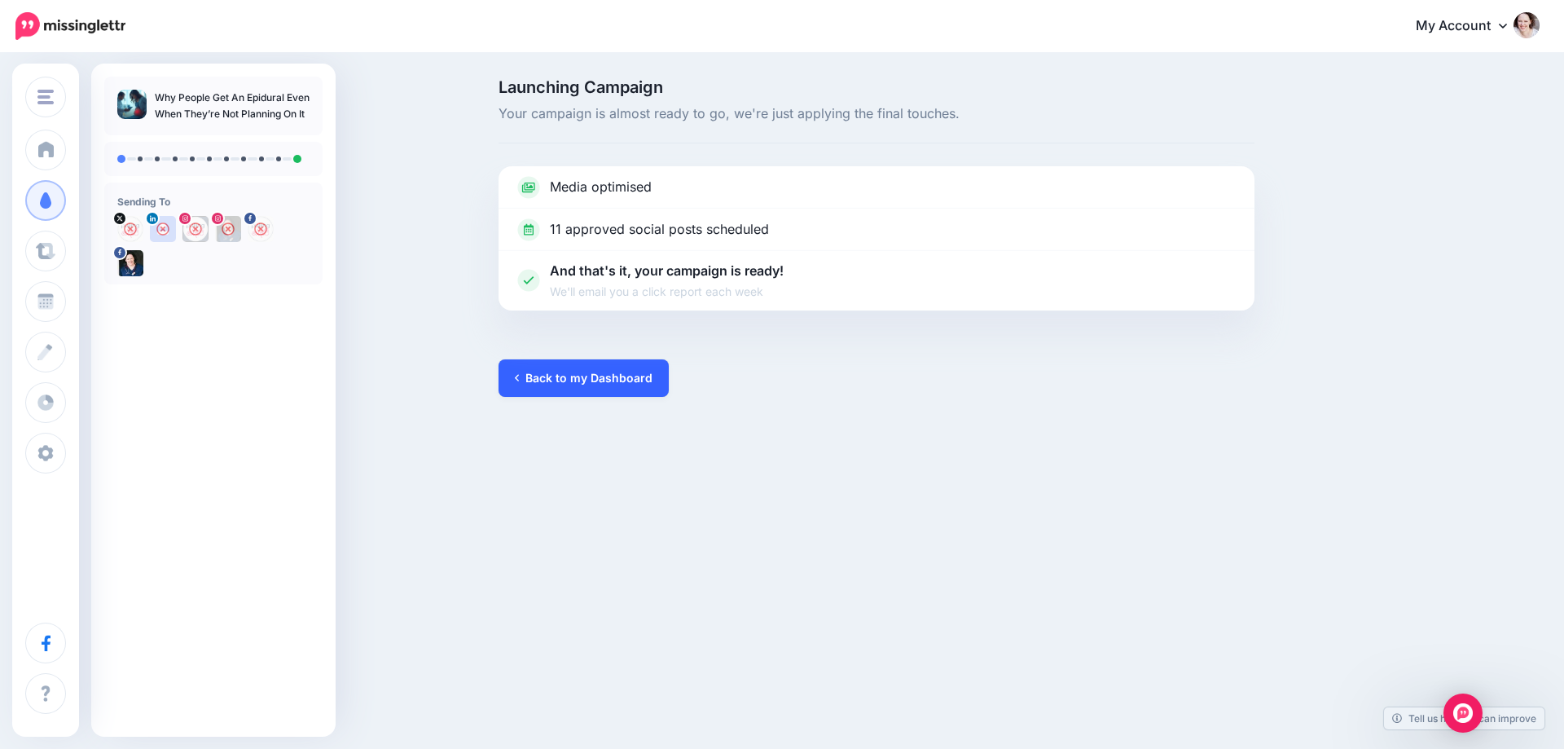
click at [611, 369] on link "Back to my Dashboard" at bounding box center [584, 377] width 170 height 37
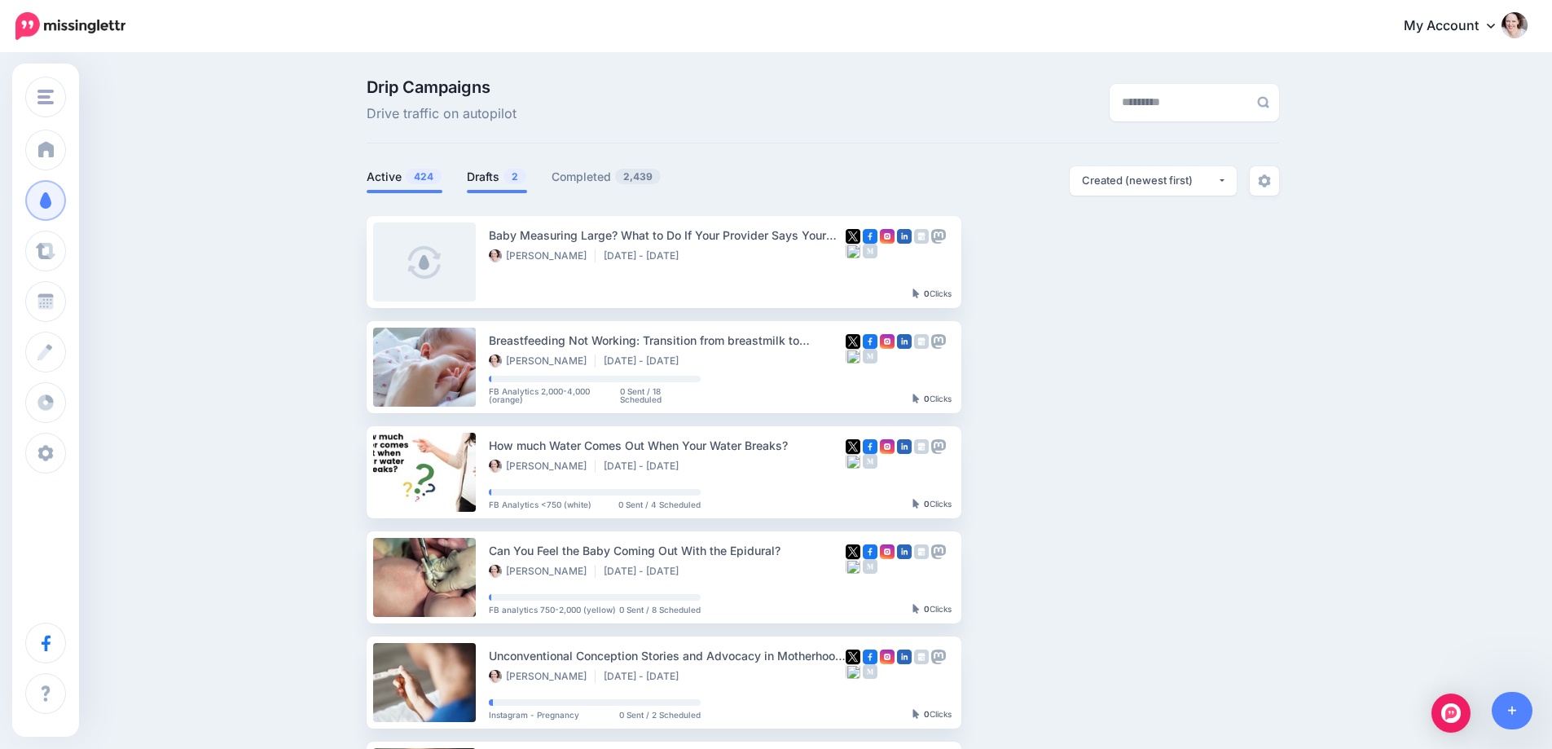
click at [490, 167] on link "Drafts 2" at bounding box center [497, 177] width 60 height 20
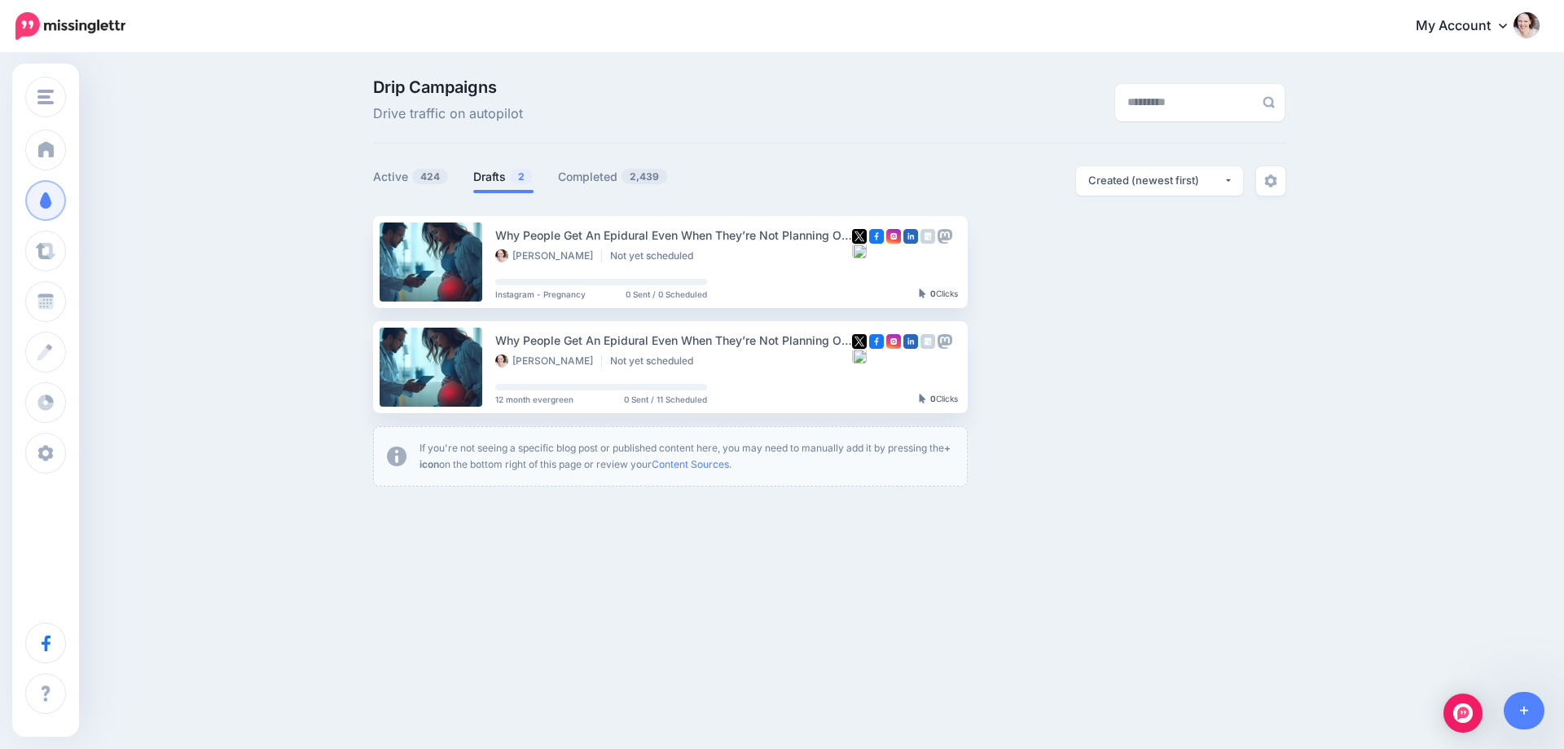
click at [365, 186] on div "Drip Campaigns Drive traffic on autopilot Active 424 2" at bounding box center [829, 282] width 937 height 407
click at [400, 174] on link "Active 424" at bounding box center [411, 177] width 76 height 20
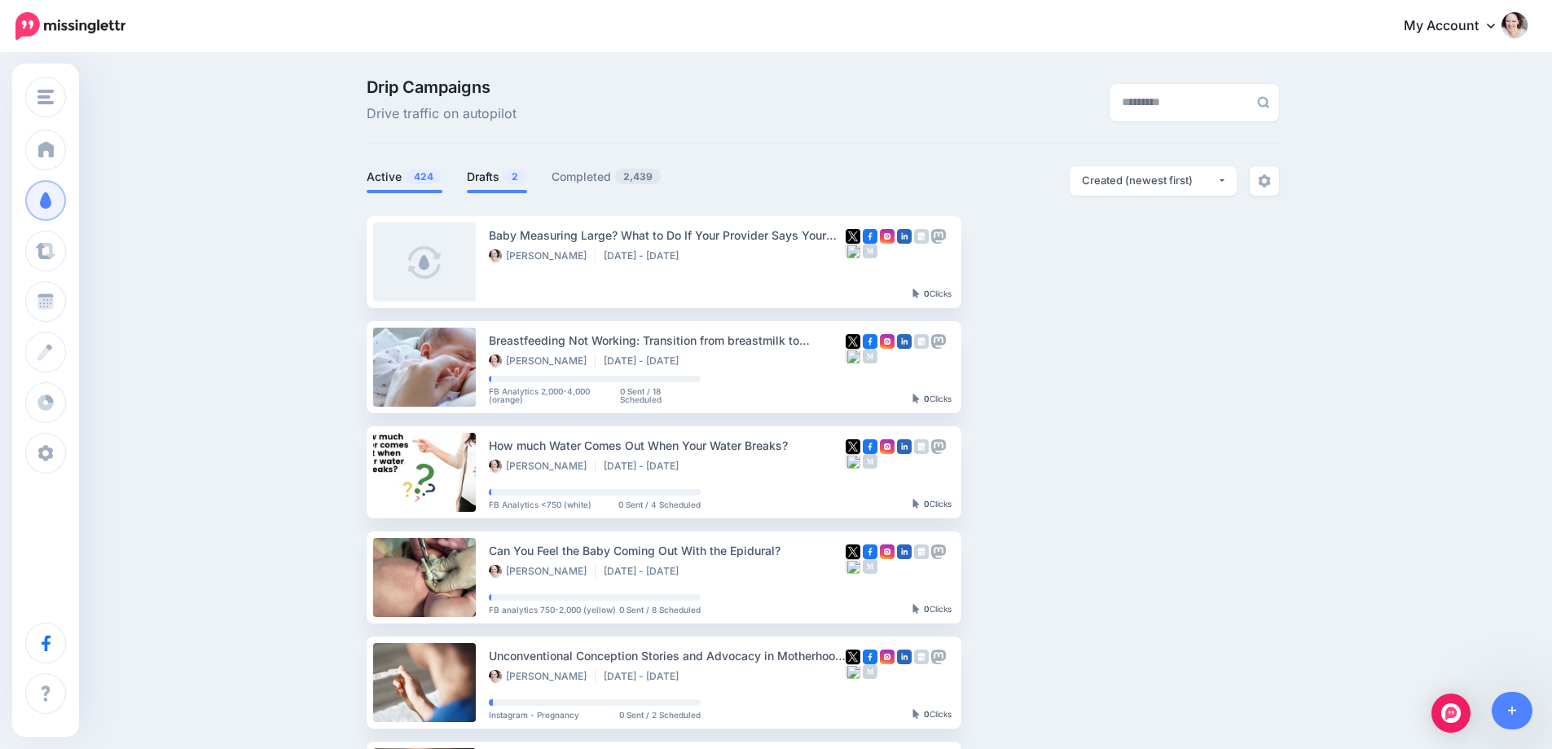
click at [517, 181] on span "2" at bounding box center [514, 176] width 23 height 15
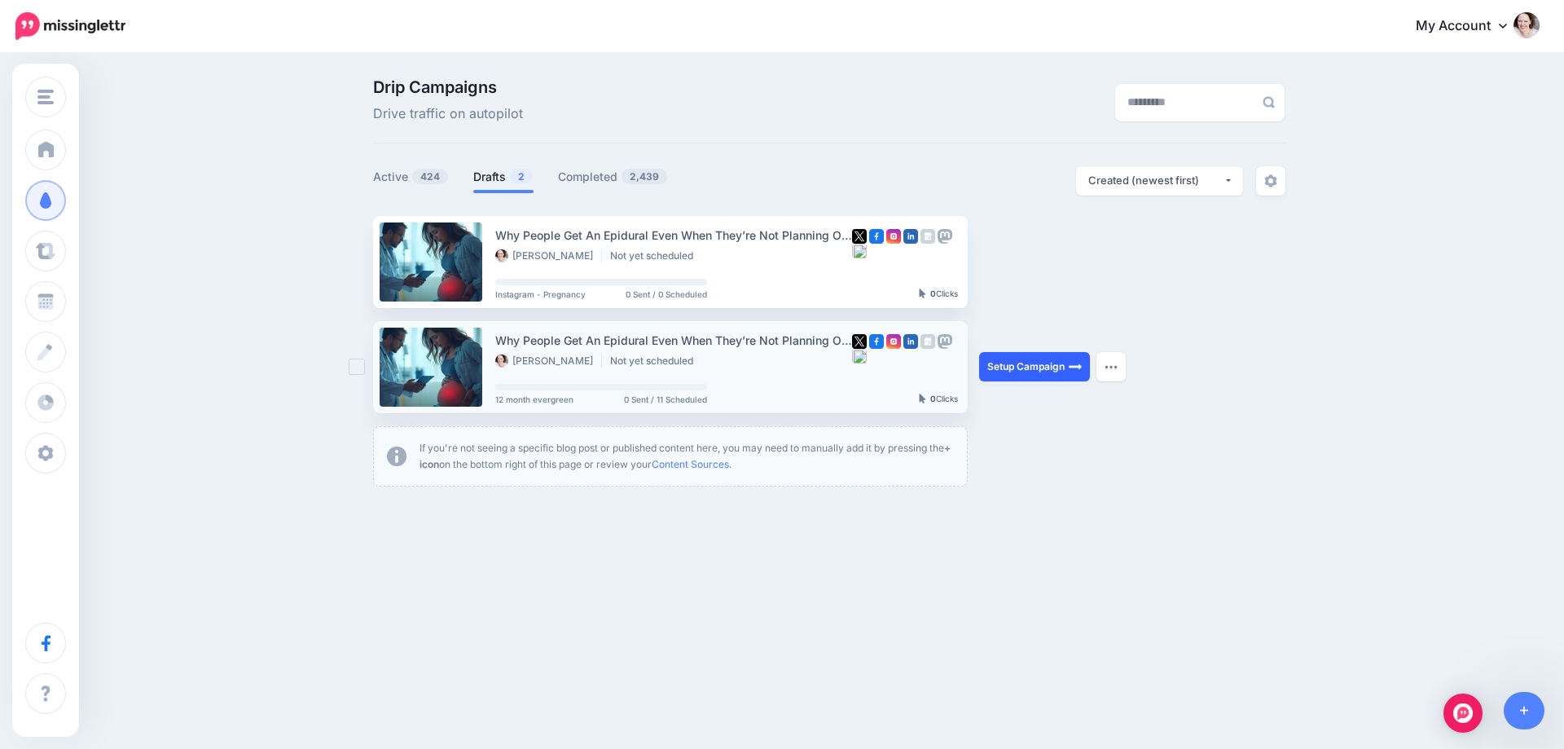
click at [1015, 364] on link "Setup Campaign" at bounding box center [1034, 366] width 111 height 29
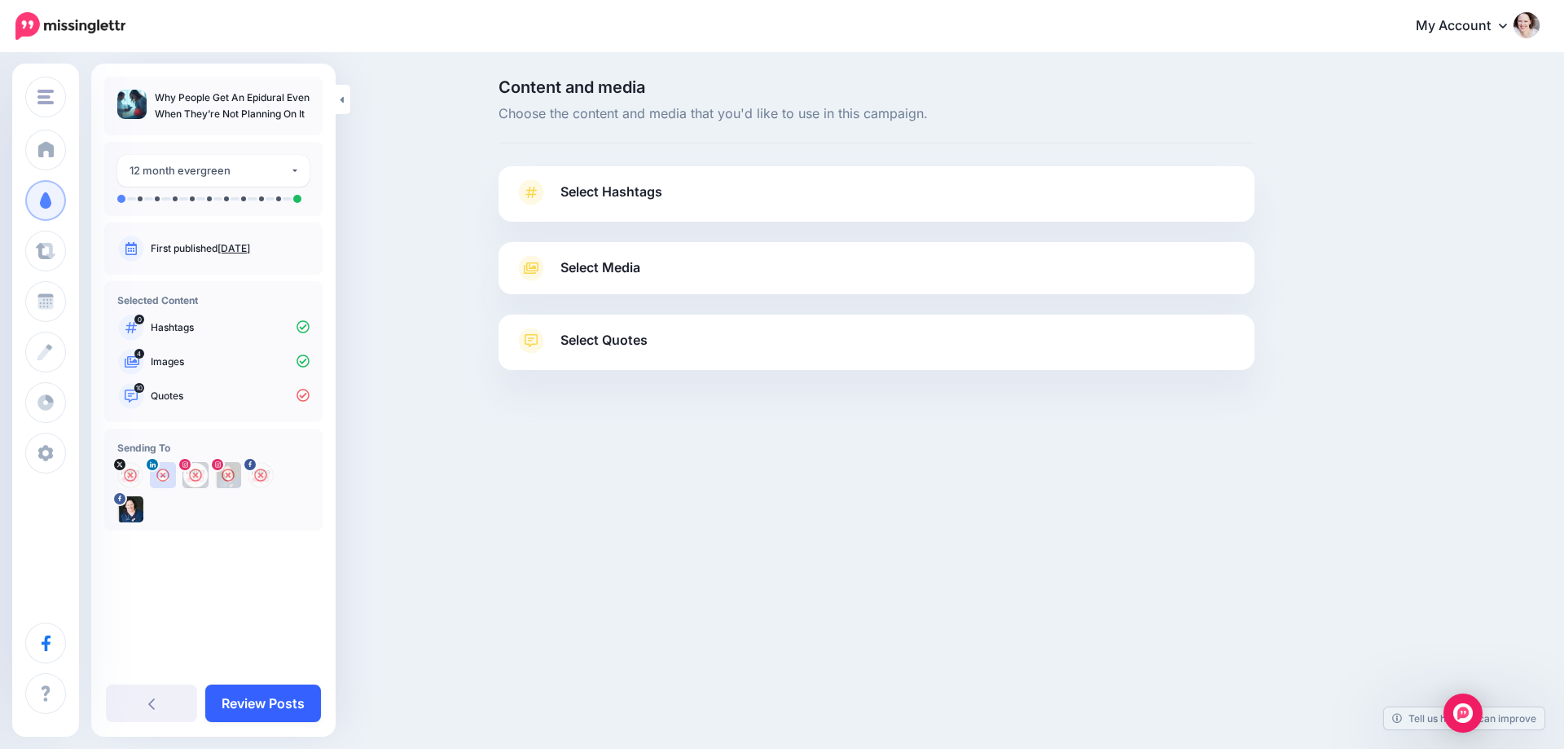
click at [257, 702] on link "Review Posts" at bounding box center [263, 702] width 116 height 37
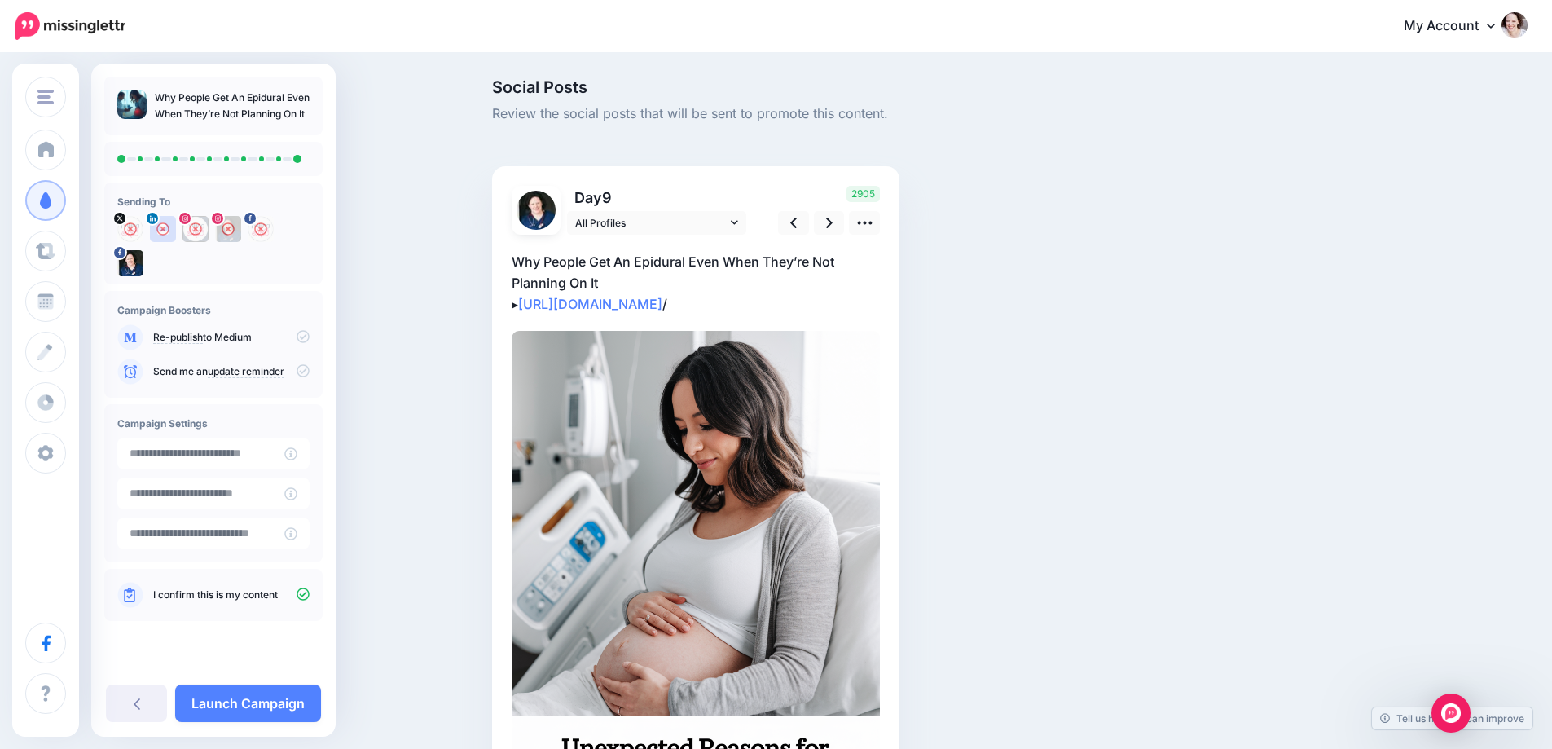
click at [257, 702] on link "Launch Campaign" at bounding box center [248, 702] width 146 height 37
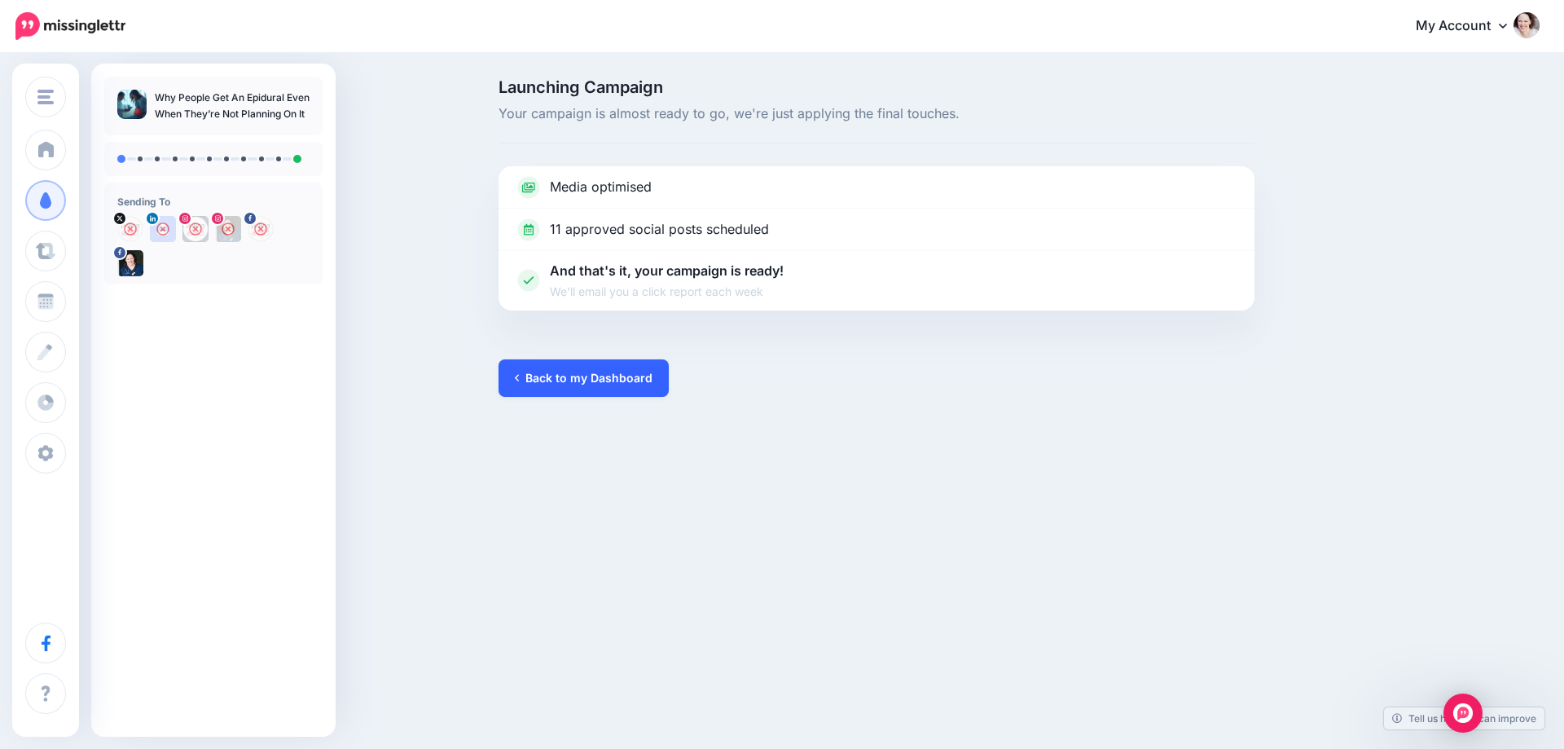
click at [591, 391] on link "Back to my Dashboard" at bounding box center [584, 377] width 170 height 37
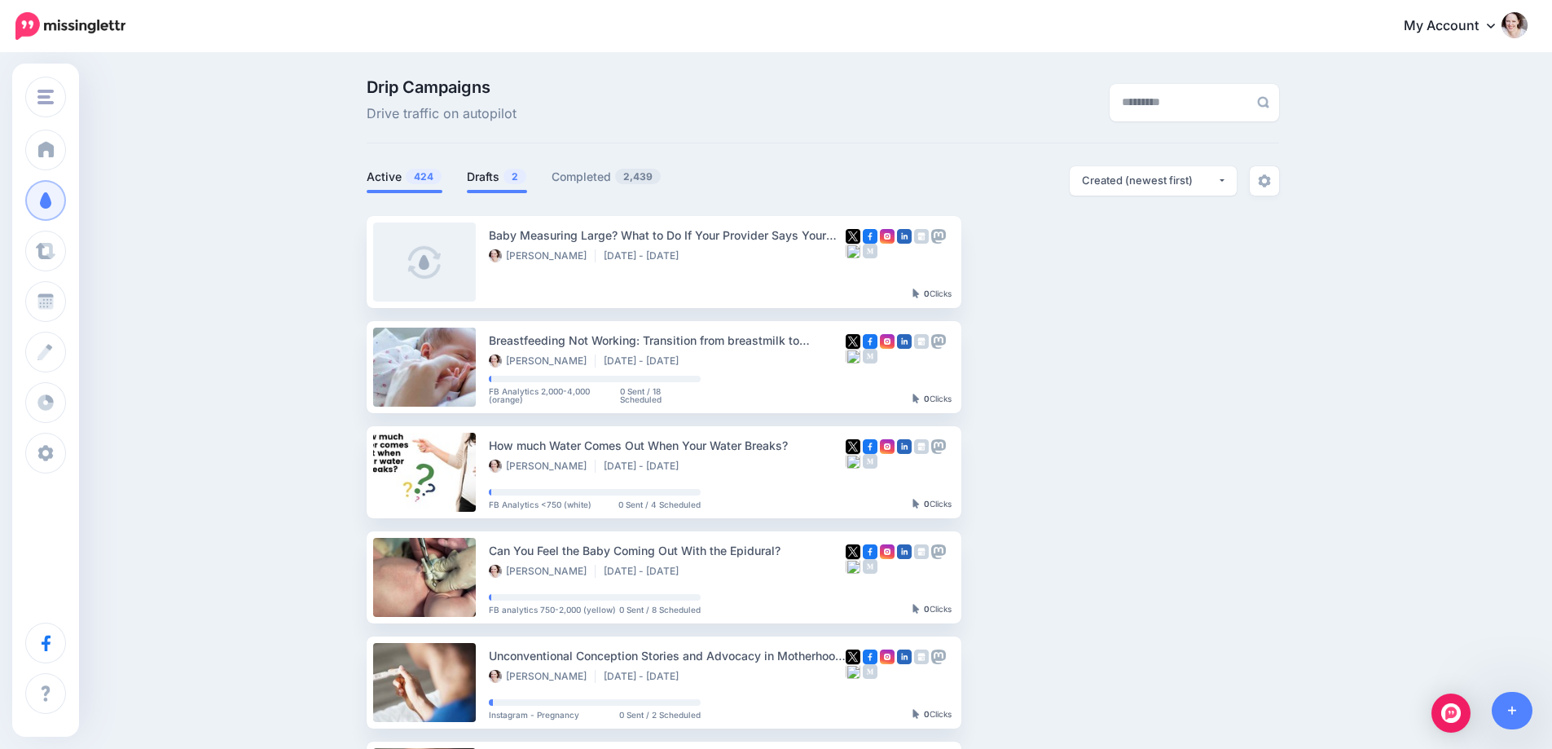
click at [495, 174] on link "Drafts 2" at bounding box center [497, 177] width 60 height 20
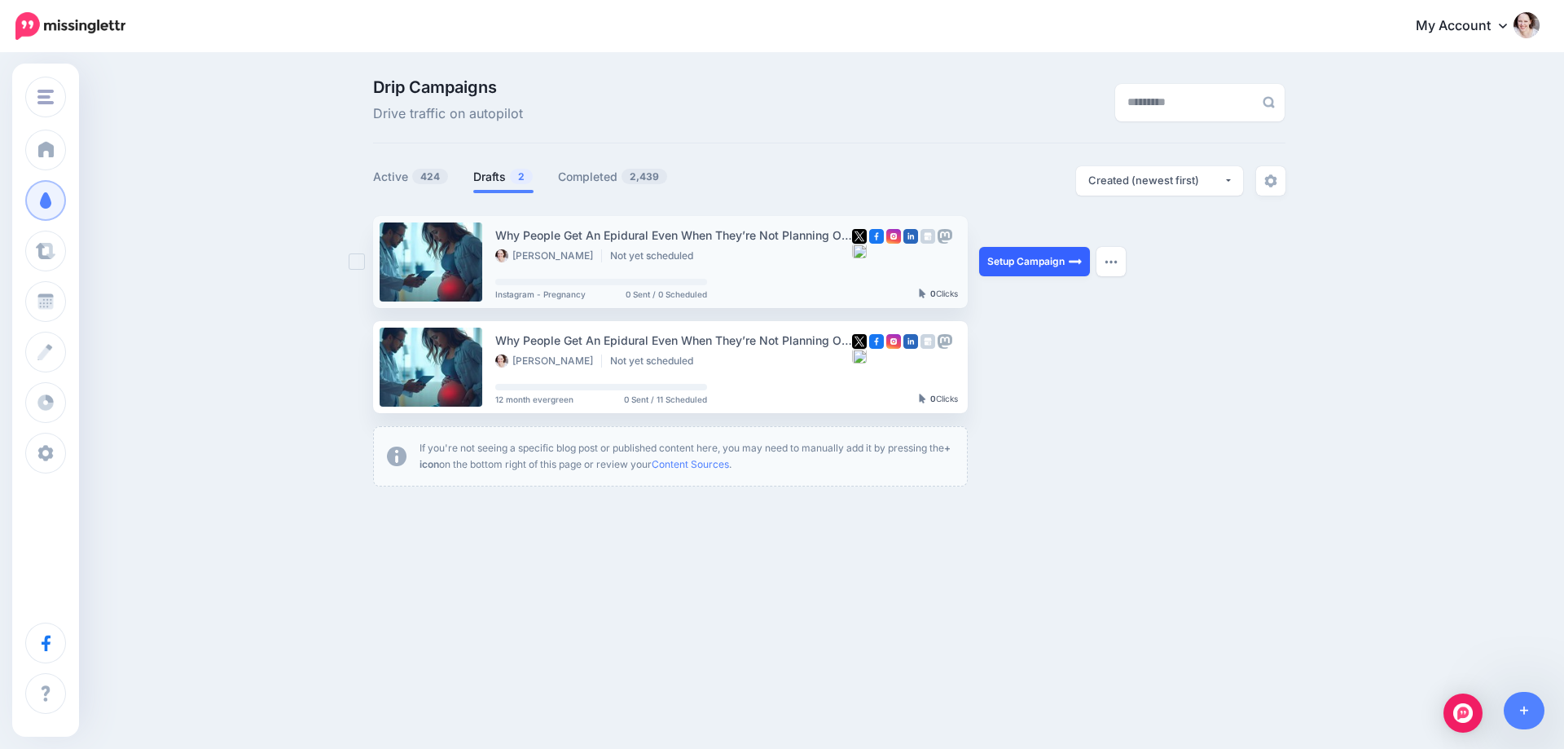
click at [1027, 262] on link "Setup Campaign" at bounding box center [1034, 261] width 111 height 29
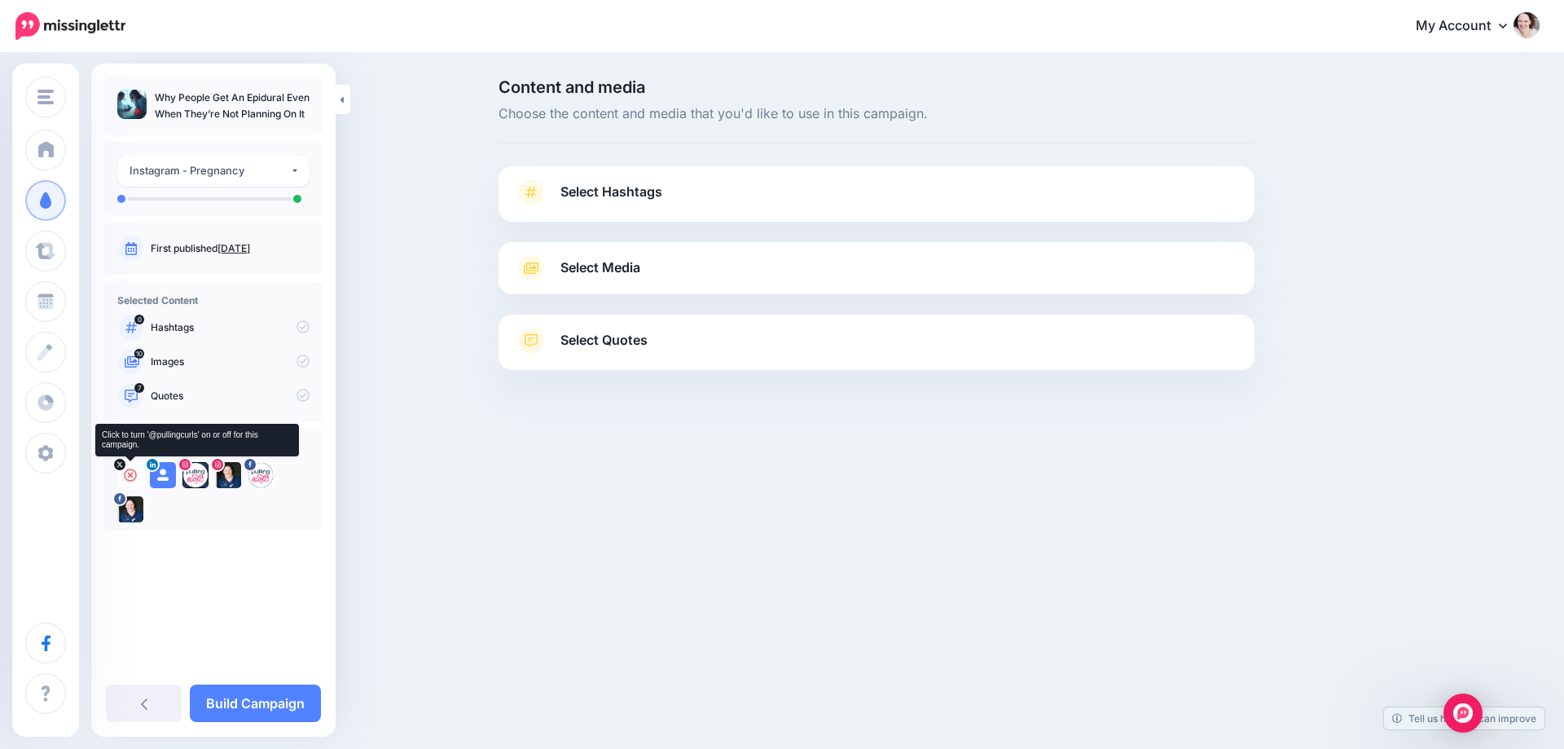
click at [127, 477] on icon at bounding box center [130, 474] width 13 height 13
click at [159, 475] on icon at bounding box center [162, 474] width 13 height 13
click at [201, 474] on icon at bounding box center [195, 474] width 13 height 13
click at [260, 474] on icon at bounding box center [260, 474] width 13 height 13
click at [652, 204] on link "Select Hashtags" at bounding box center [876, 200] width 723 height 42
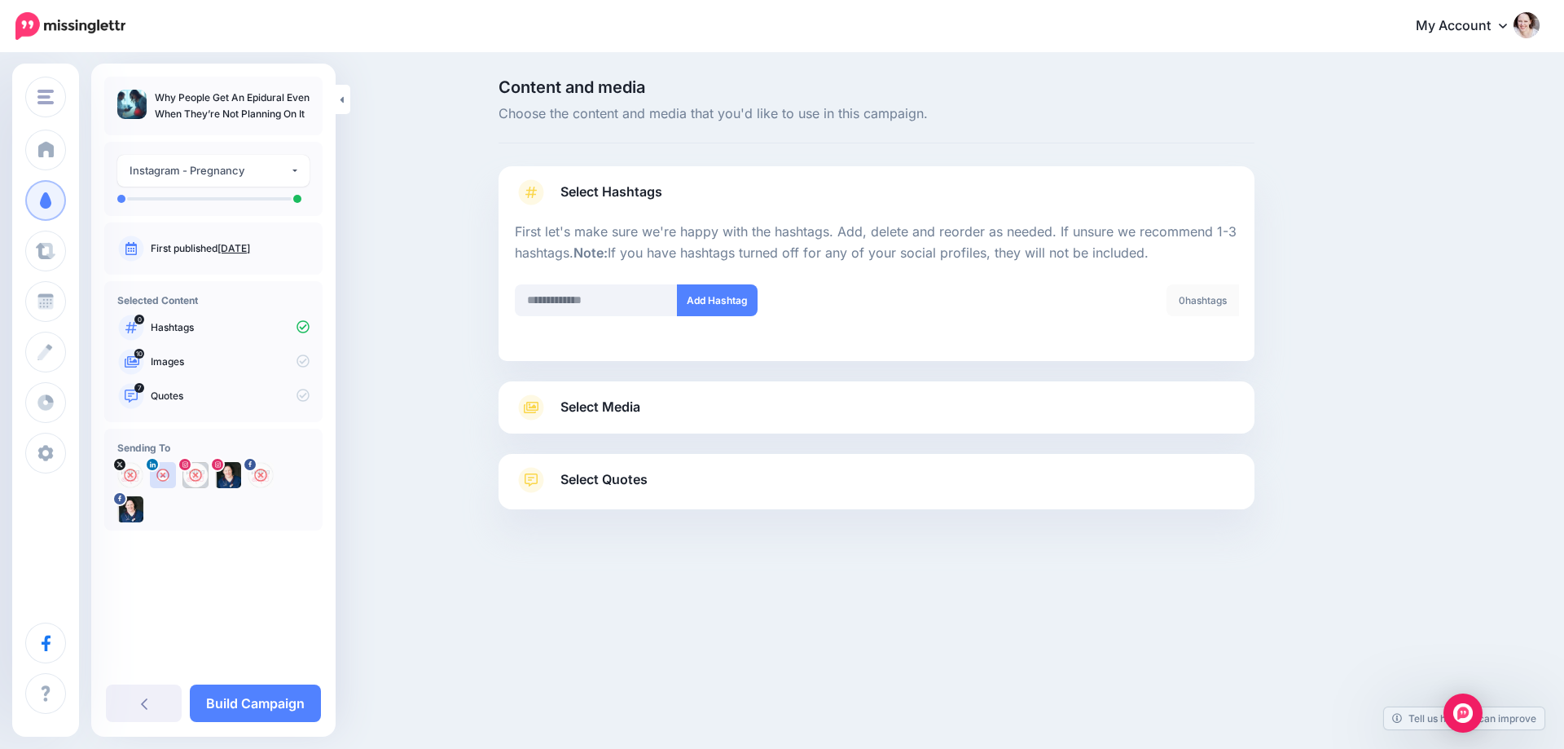
click at [626, 413] on span "Select Media" at bounding box center [600, 407] width 80 height 22
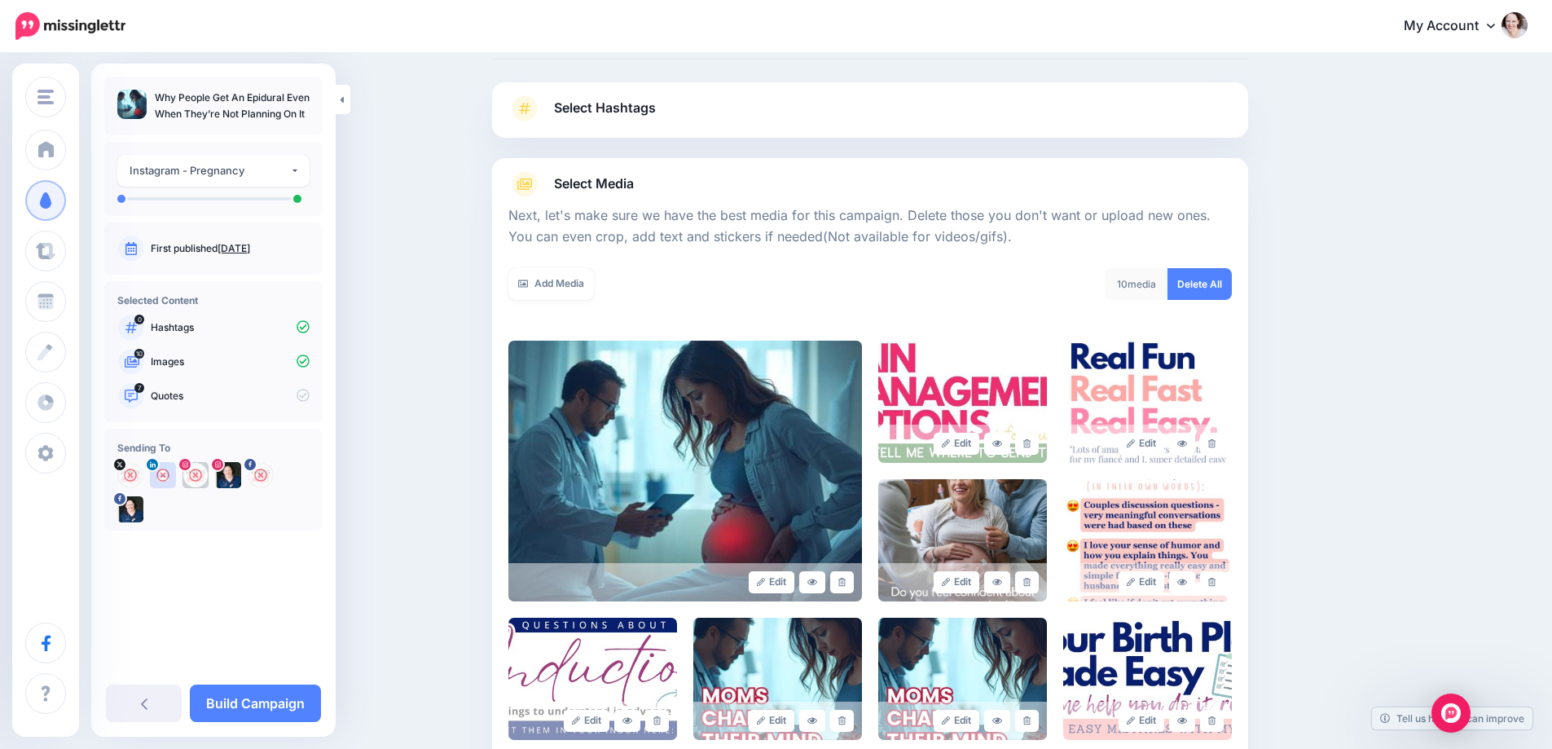
scroll to position [244, 0]
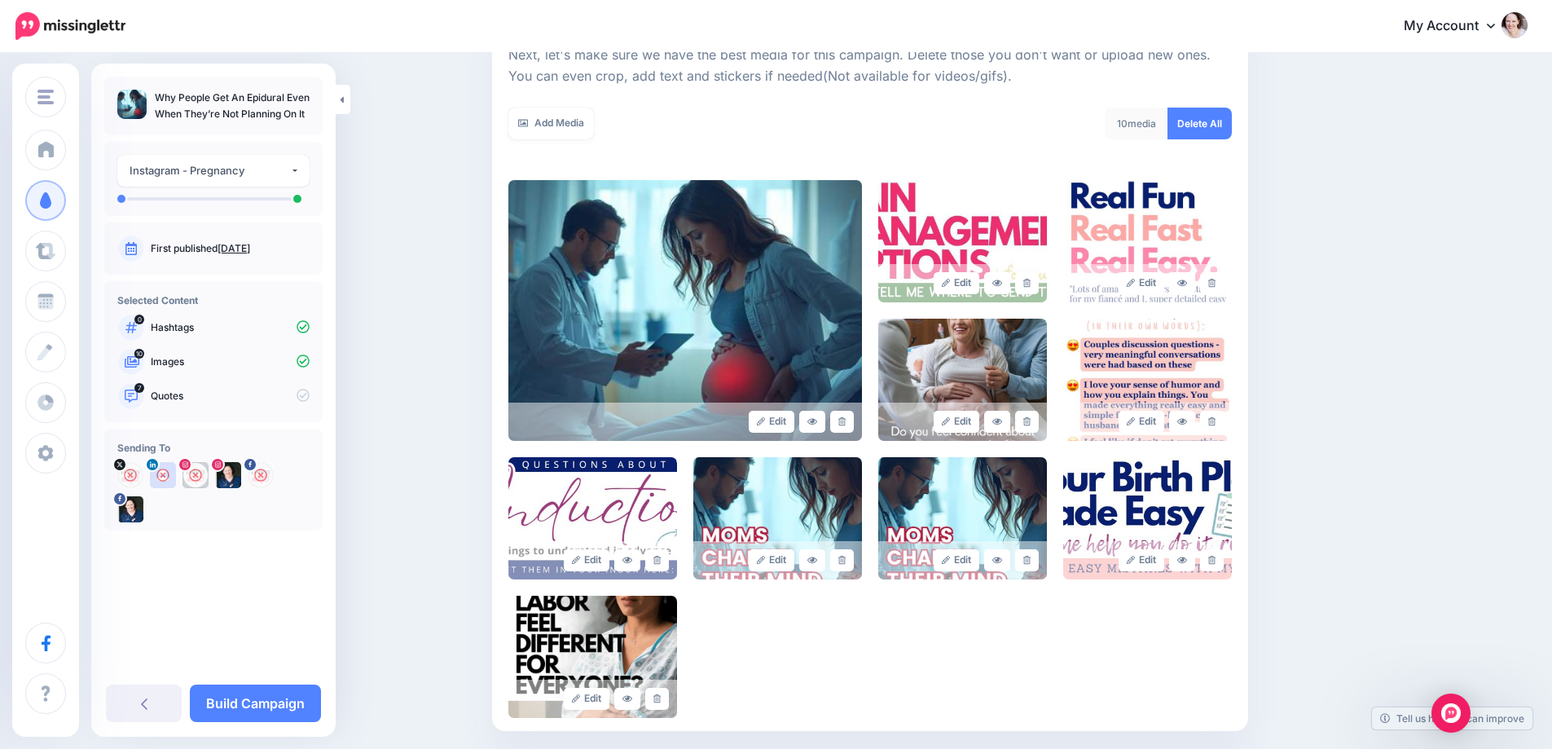
click at [1248, 134] on div "Select Media Next, let's make sure we have the best media for this campaign. De…" at bounding box center [870, 364] width 756 height 733
click at [551, 128] on link "Add Media" at bounding box center [551, 124] width 86 height 32
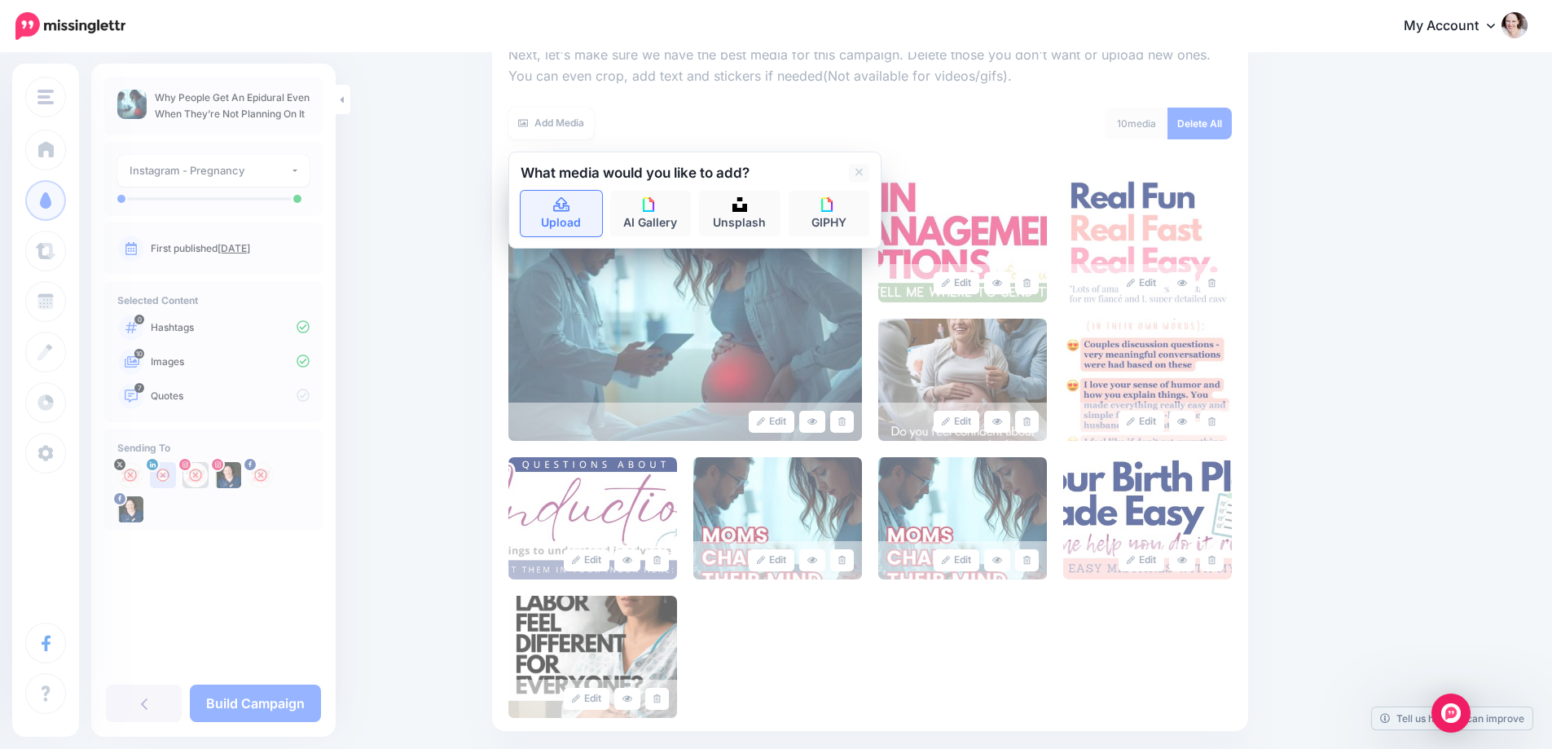
click at [571, 211] on icon at bounding box center [561, 205] width 19 height 15
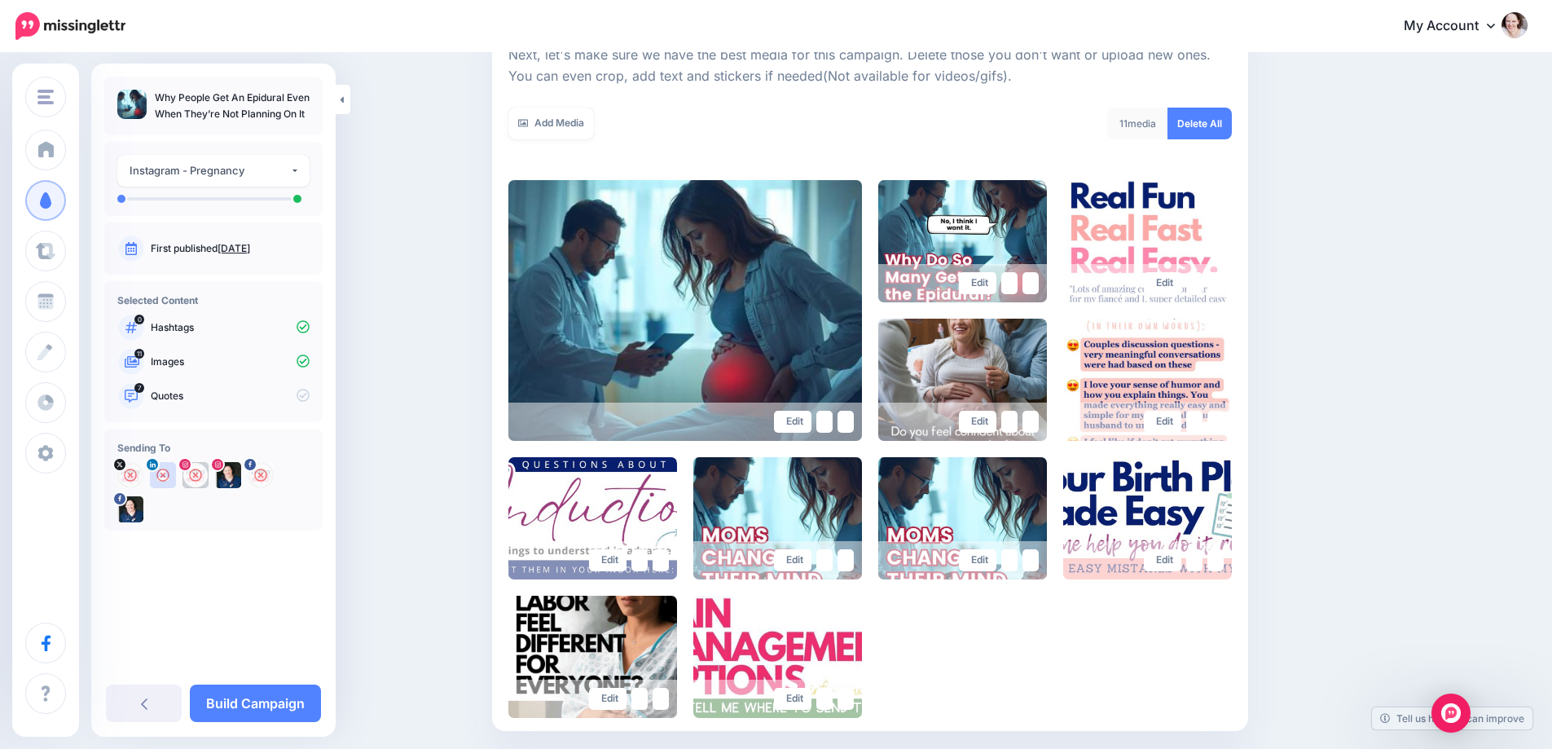
scroll to position [408, 0]
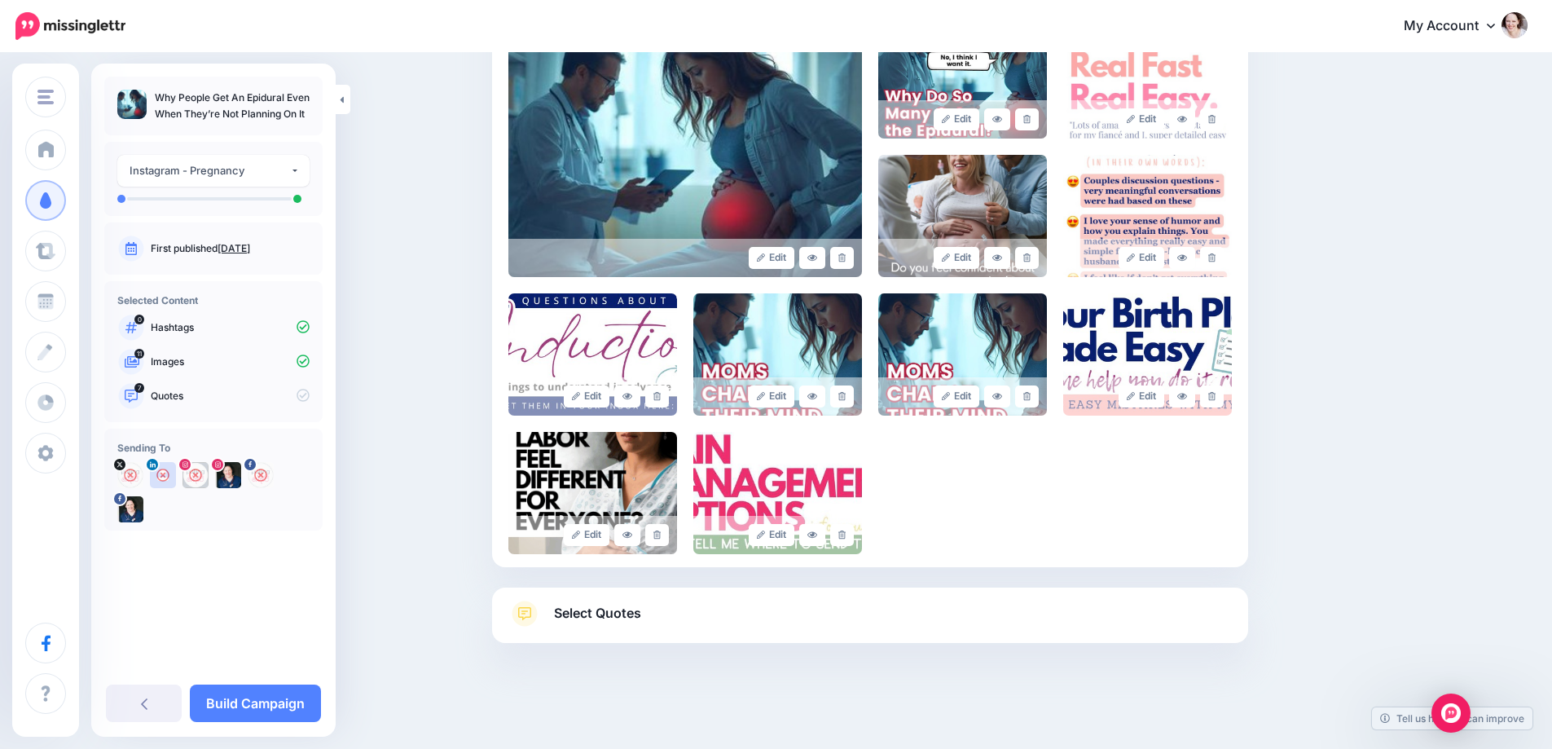
click at [576, 624] on span "Select Quotes" at bounding box center [597, 613] width 87 height 22
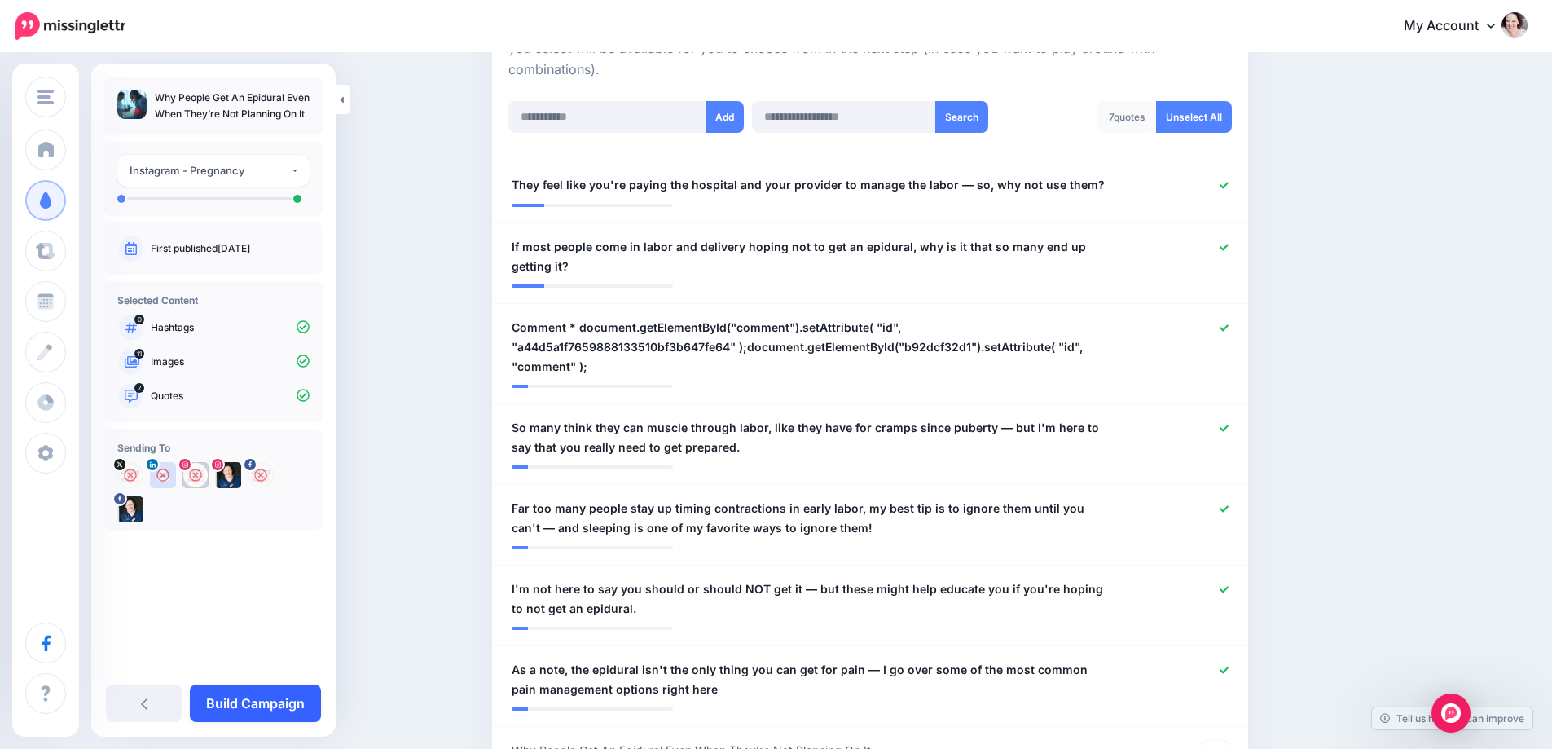
click at [260, 703] on link "Build Campaign" at bounding box center [255, 702] width 131 height 37
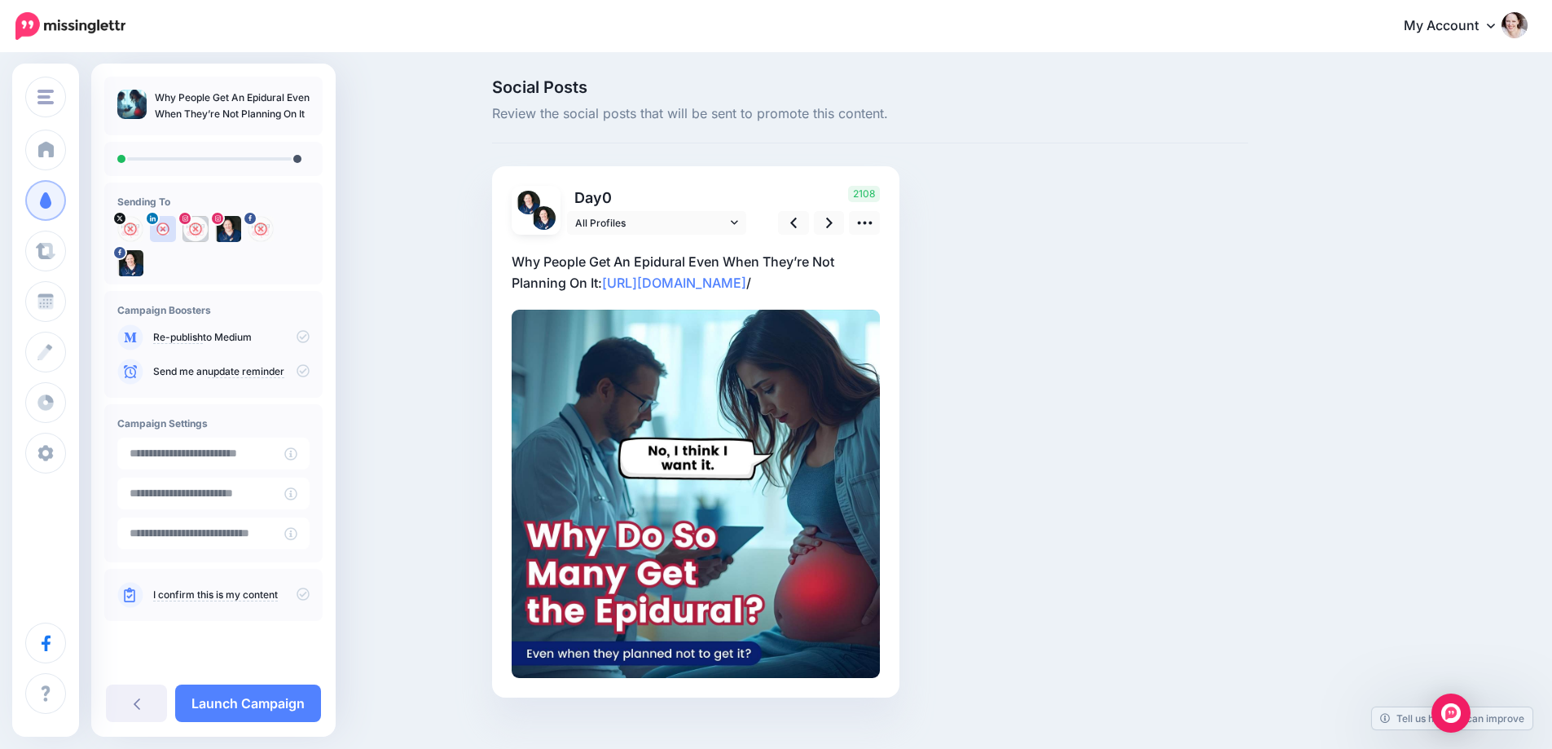
click at [523, 255] on p "Why People Get An Epidural Even When They’re Not Planning On It: [URL][DOMAIN_N…" at bounding box center [696, 272] width 368 height 42
click at [517, 257] on textarea "**********" at bounding box center [696, 272] width 368 height 42
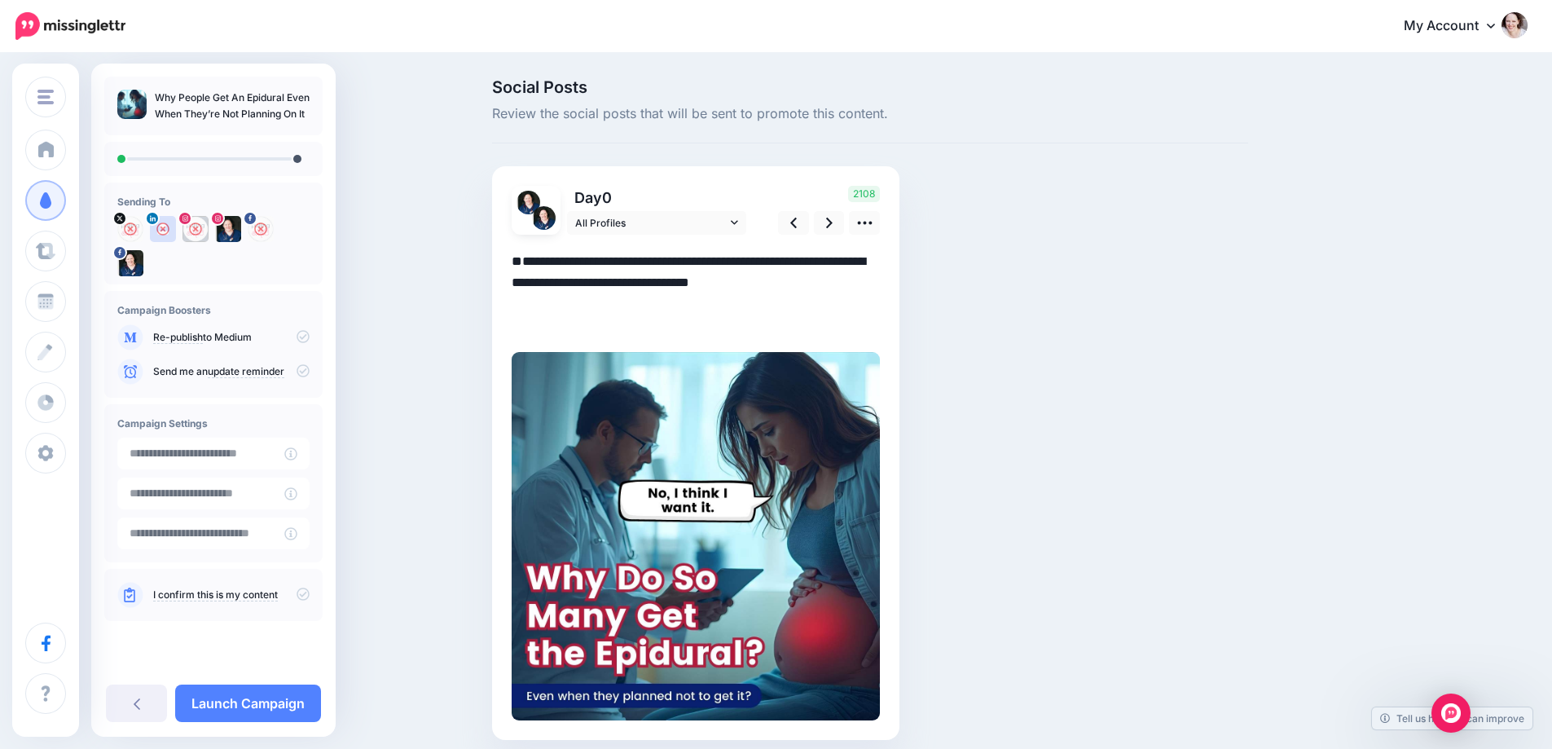
paste textarea "**********"
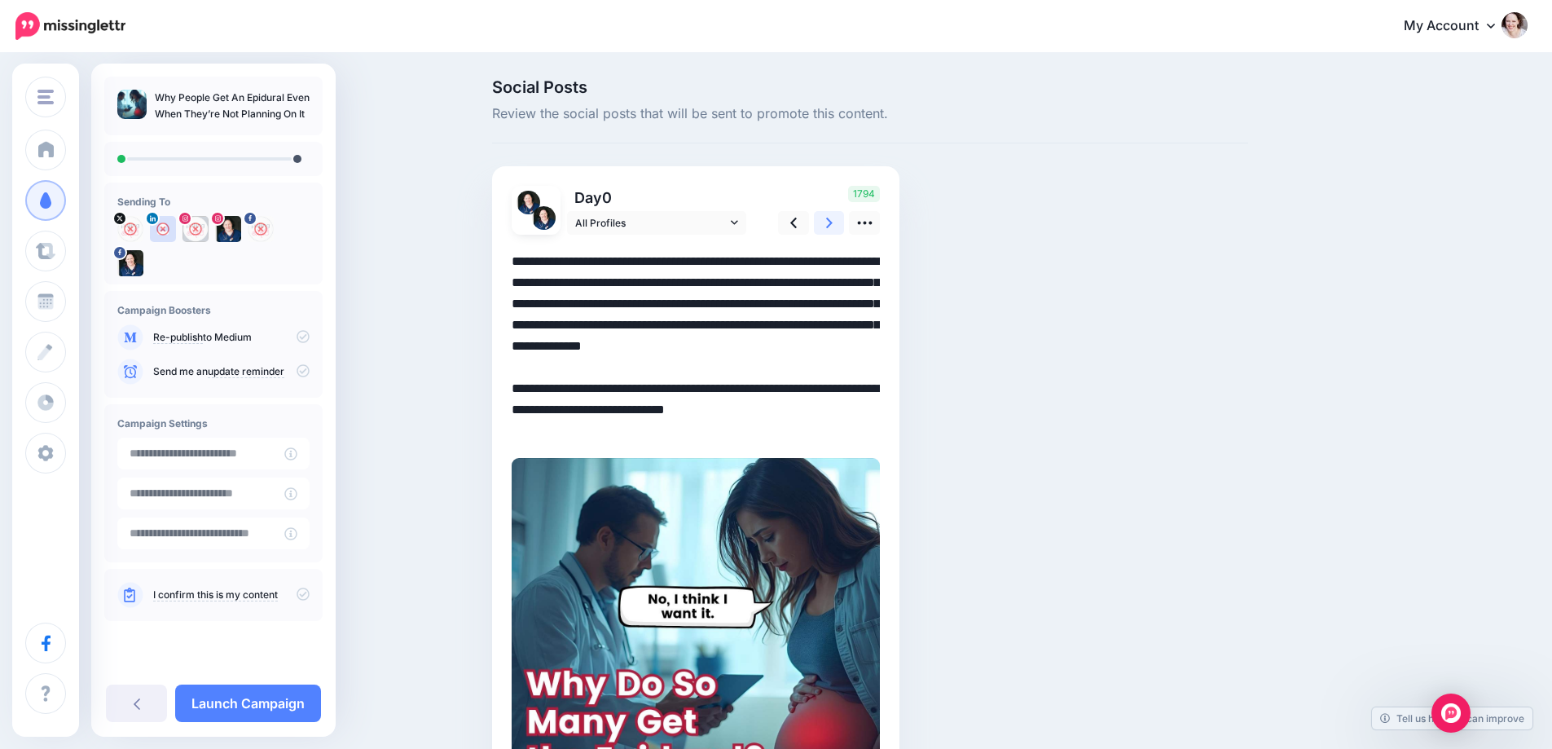
click at [833, 231] on icon at bounding box center [829, 222] width 7 height 17
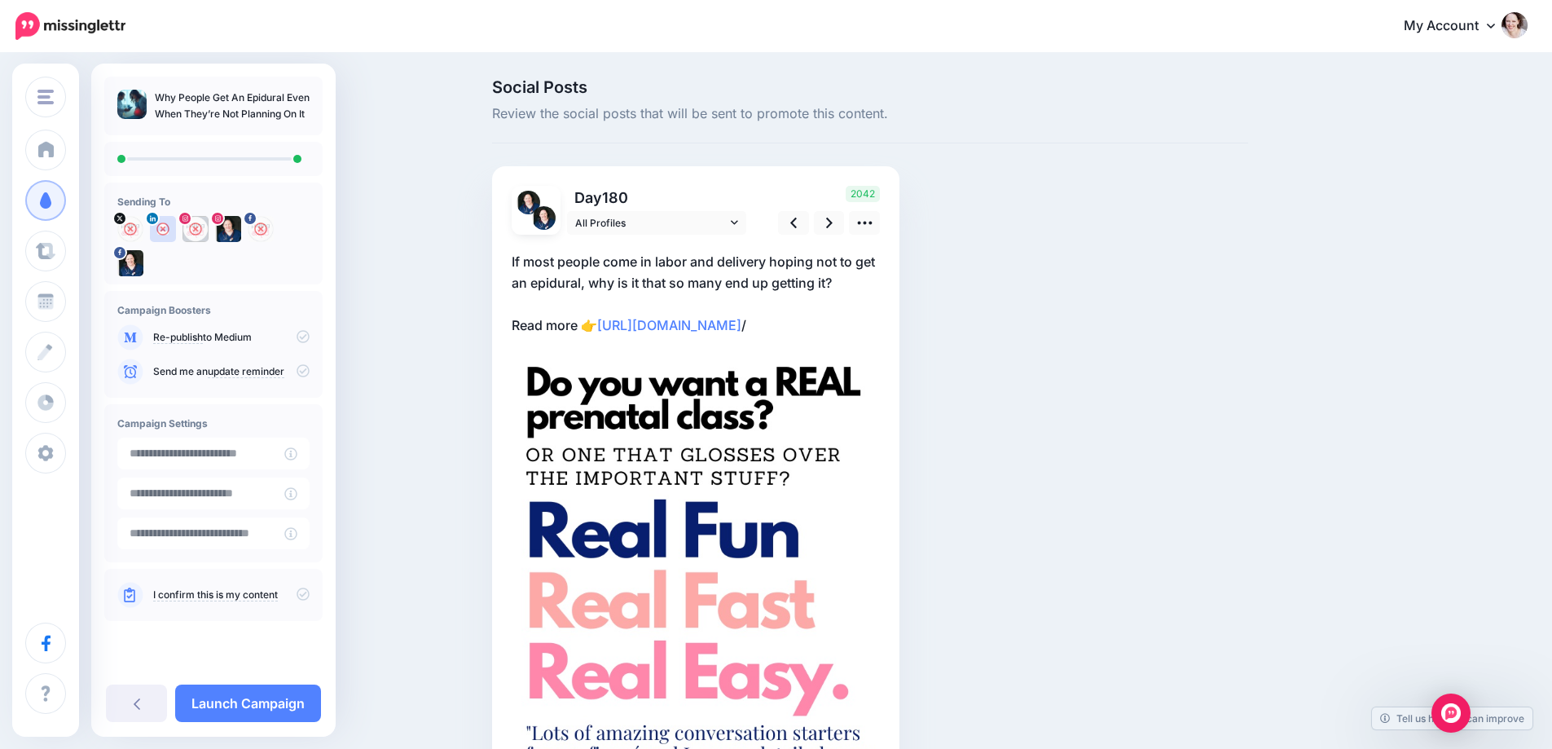
click at [838, 264] on p "If most people come in labor and delivery hoping not to get an epidural, why is…" at bounding box center [696, 293] width 368 height 85
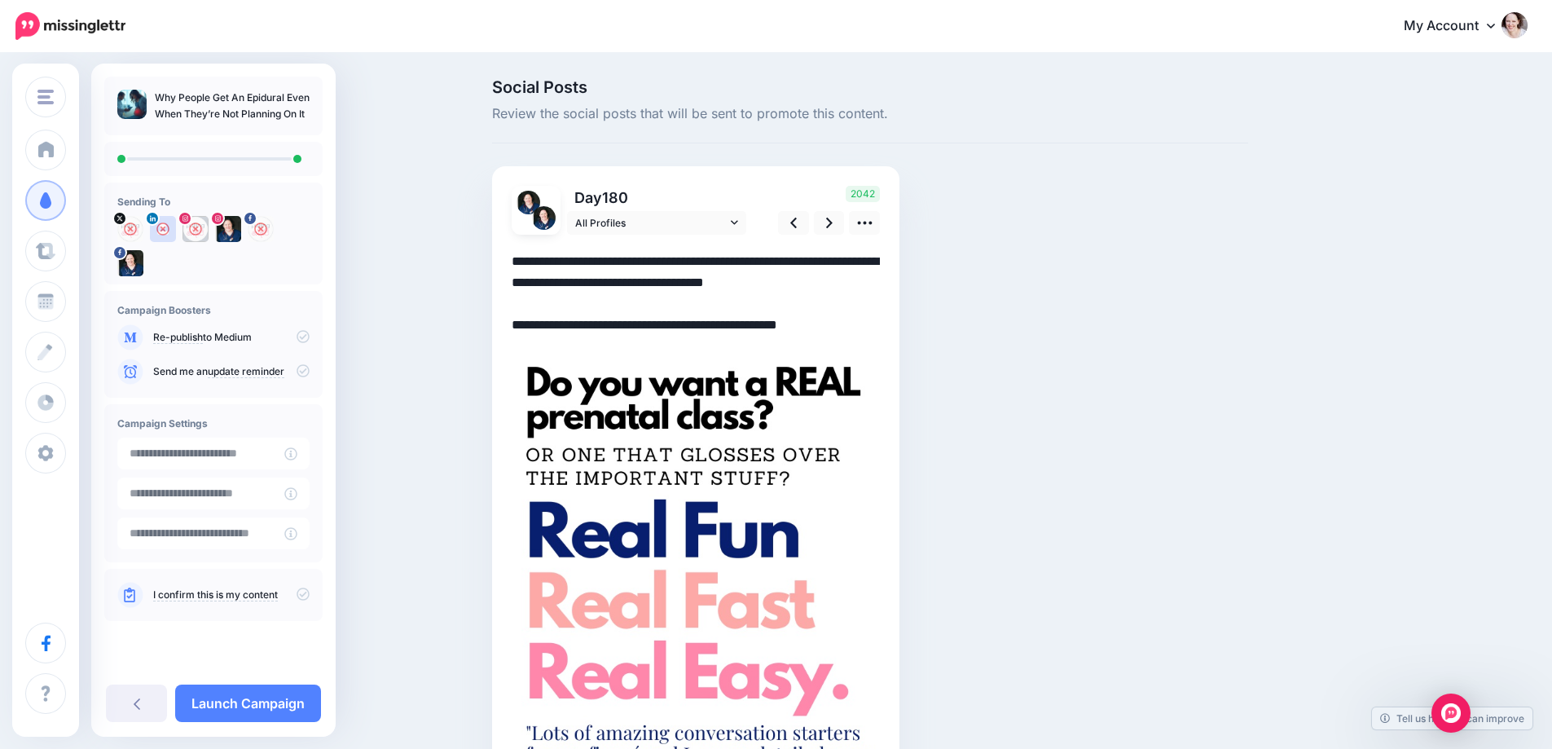
drag, startPoint x: 849, startPoint y: 279, endPoint x: 187, endPoint y: 197, distance: 667.3
click at [187, 197] on div "Pulling Curls Pulling Curls Add Workspace Dashboard Campaigns Curate Schedule C…" at bounding box center [776, 526] width 1552 height 943
paste textarea "**********"
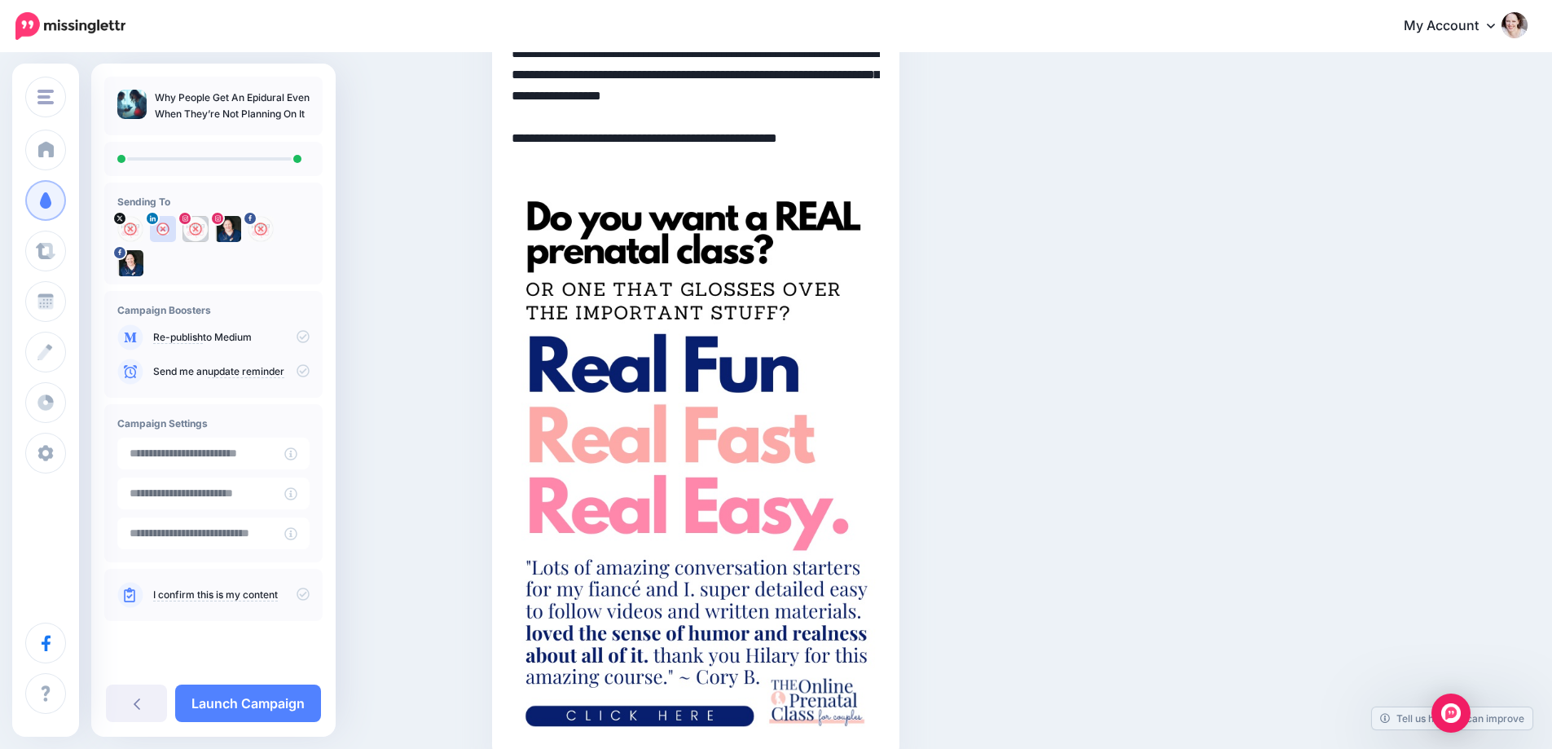
scroll to position [661, 0]
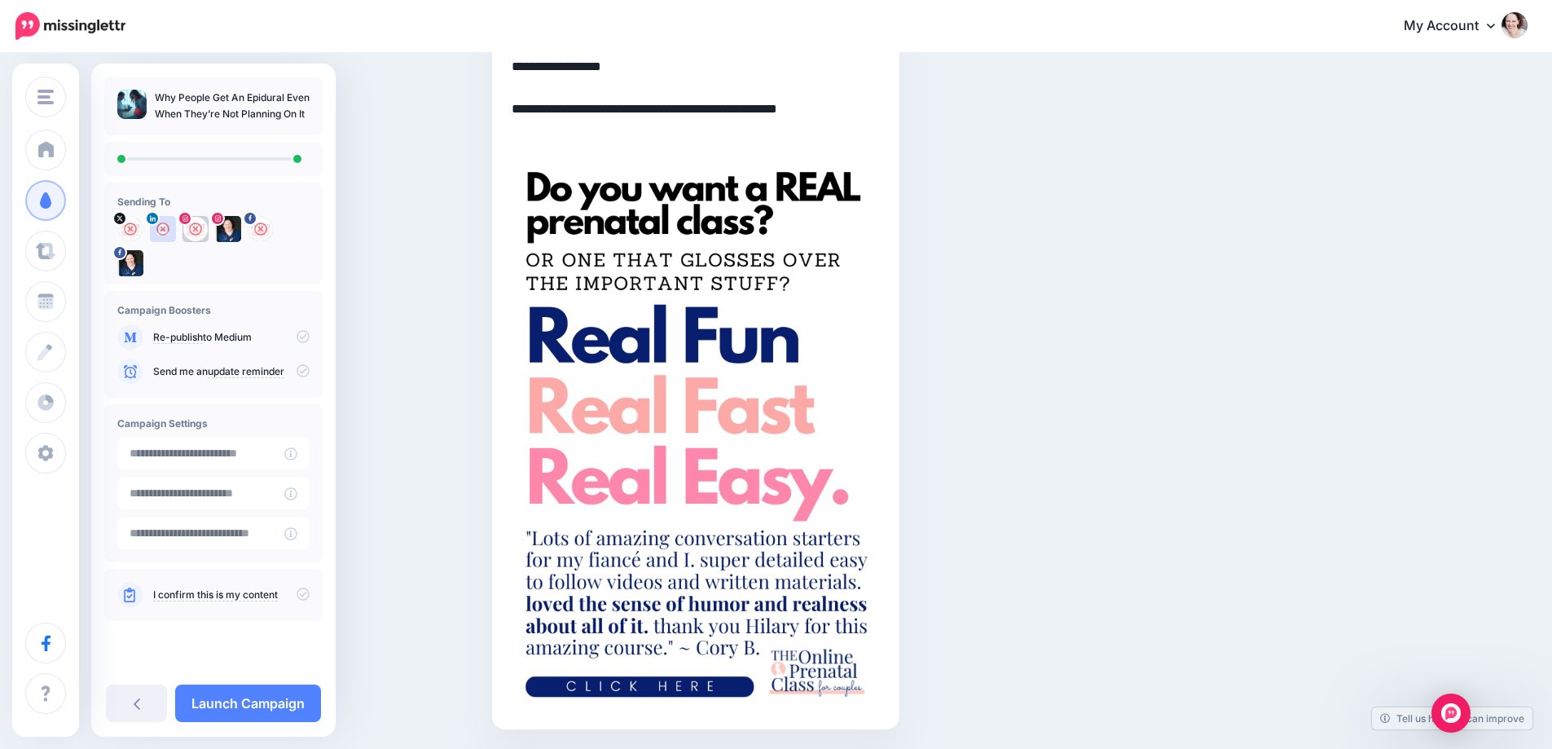
type textarea "**********"
click at [727, 397] on img at bounding box center [696, 433] width 368 height 552
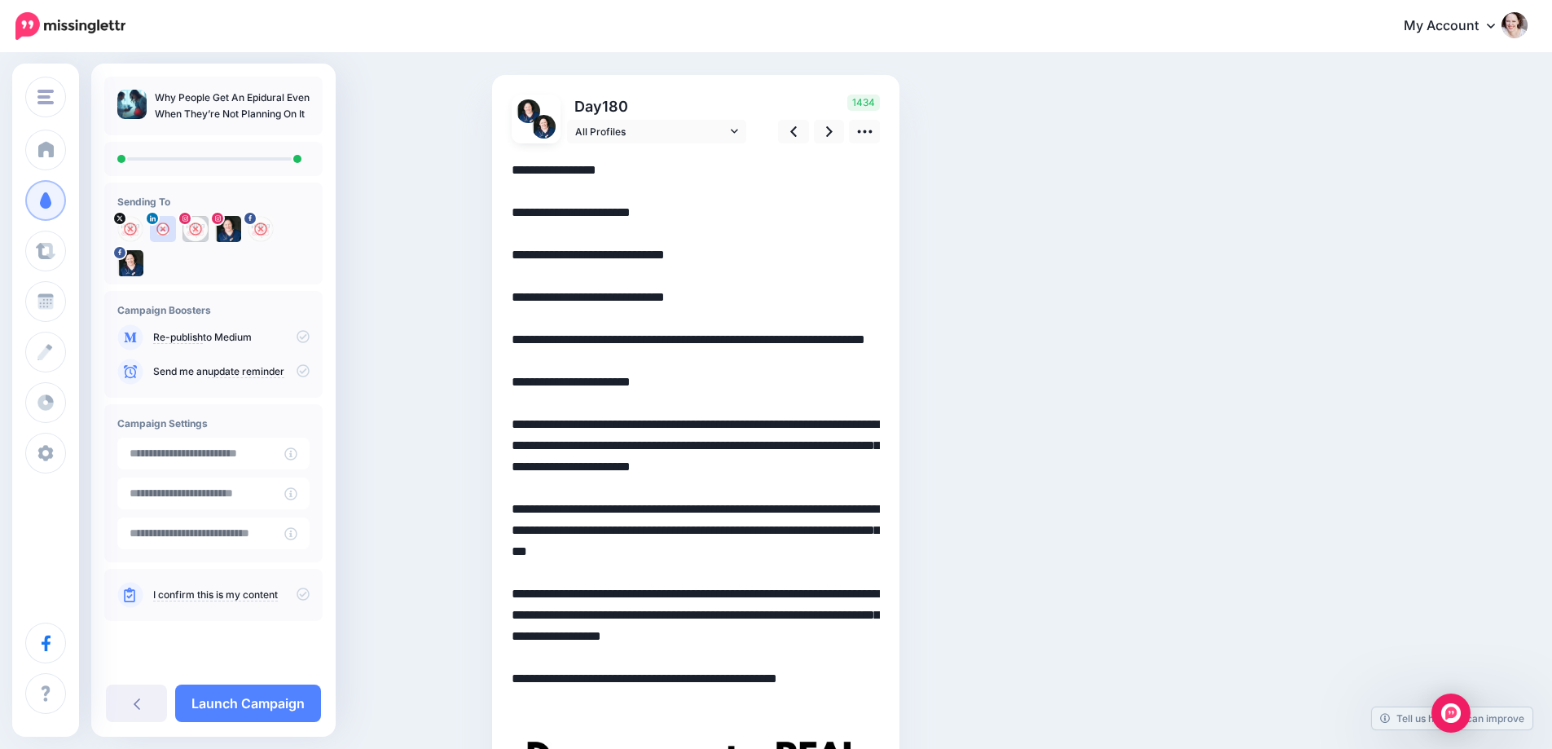
scroll to position [0, 0]
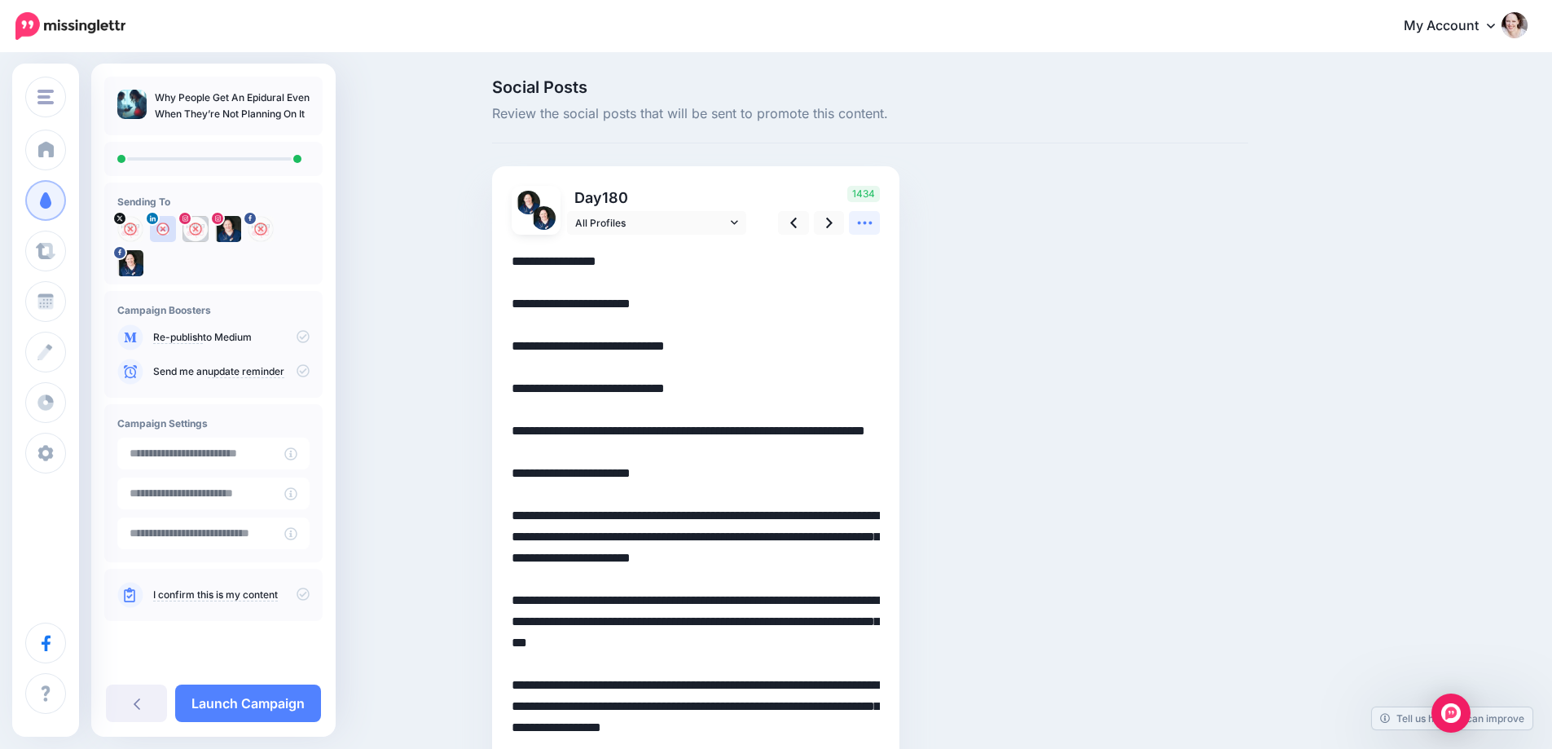
click at [873, 217] on icon at bounding box center [864, 222] width 17 height 17
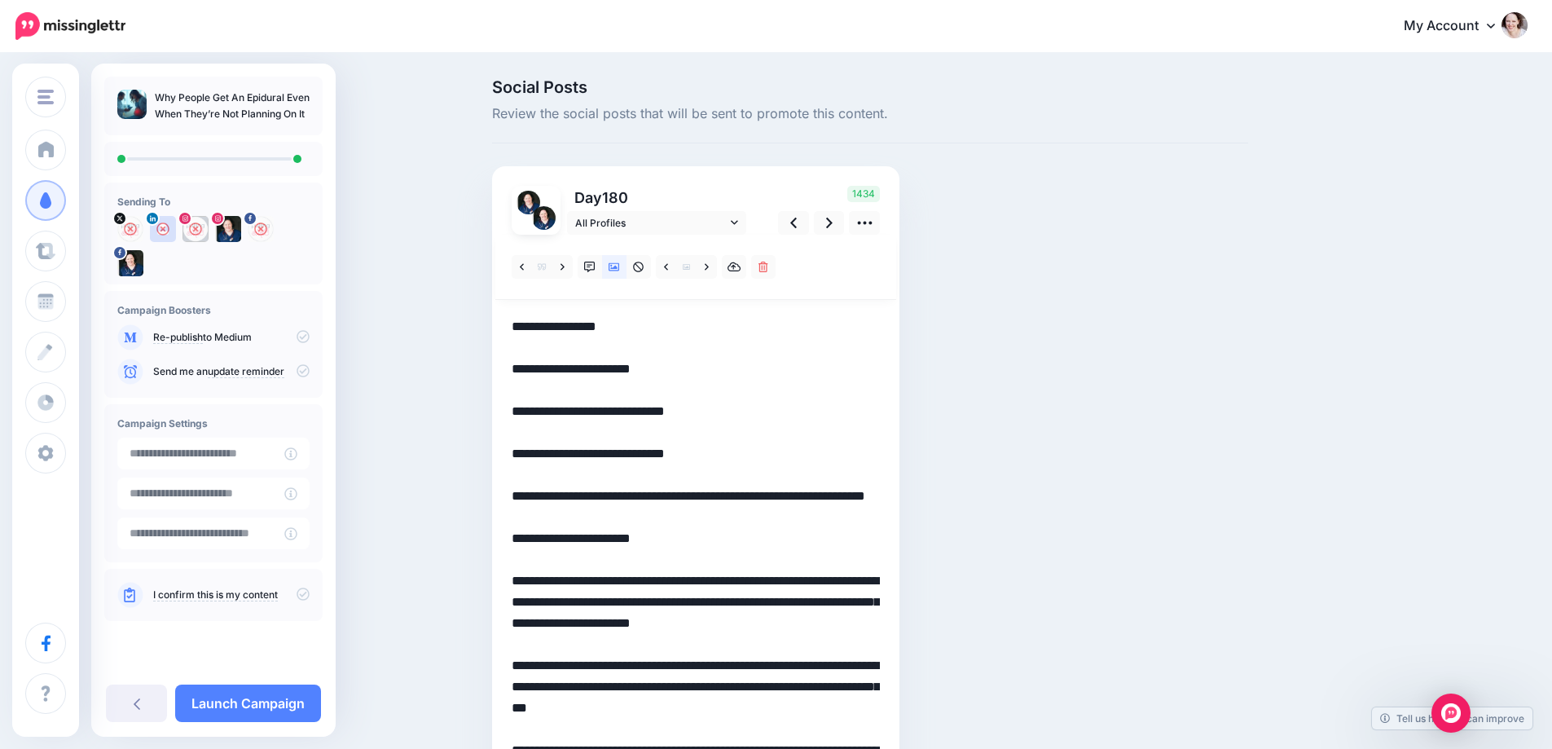
click at [725, 267] on div at bounding box center [646, 267] width 269 height 24
click at [709, 267] on icon at bounding box center [707, 267] width 4 height 11
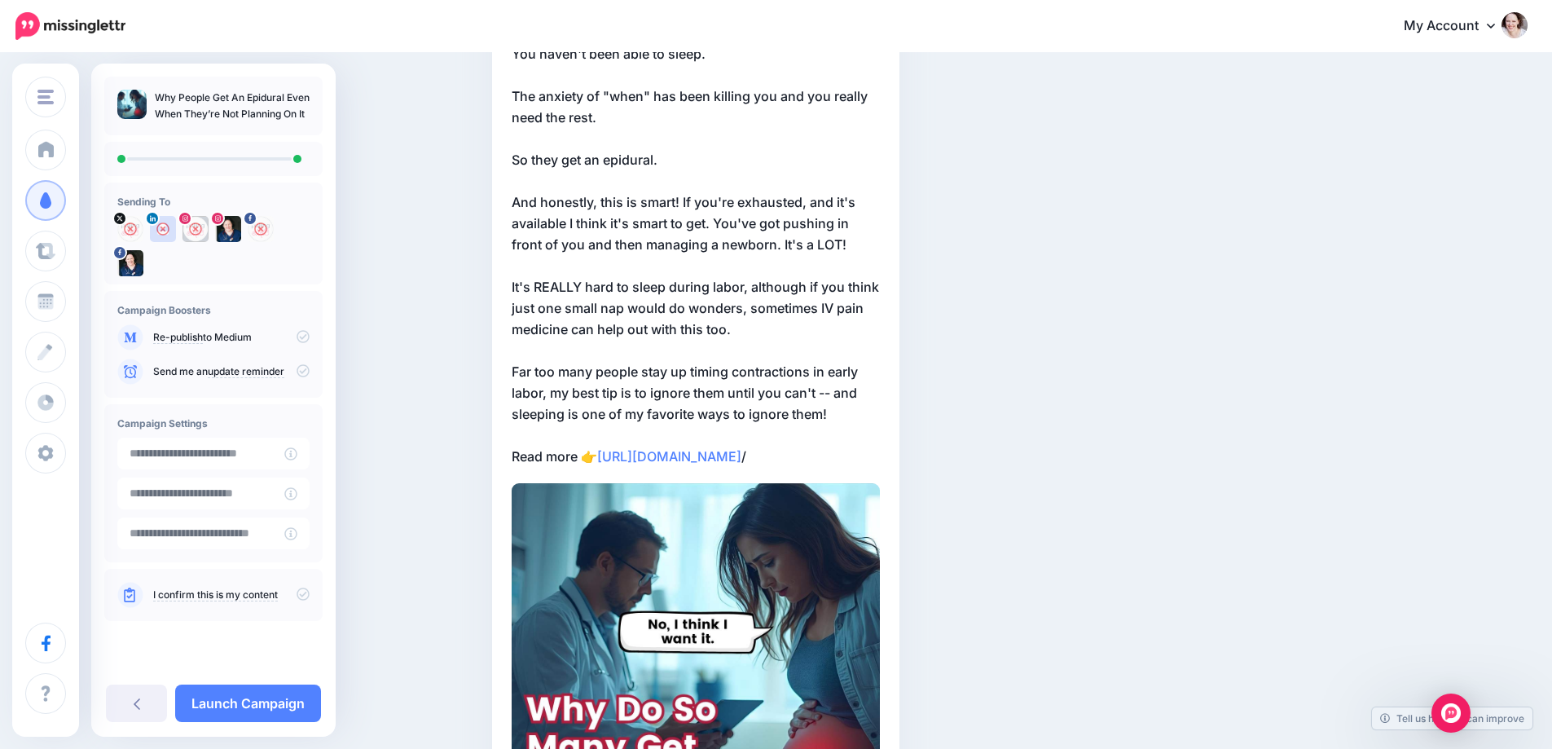
scroll to position [407, 0]
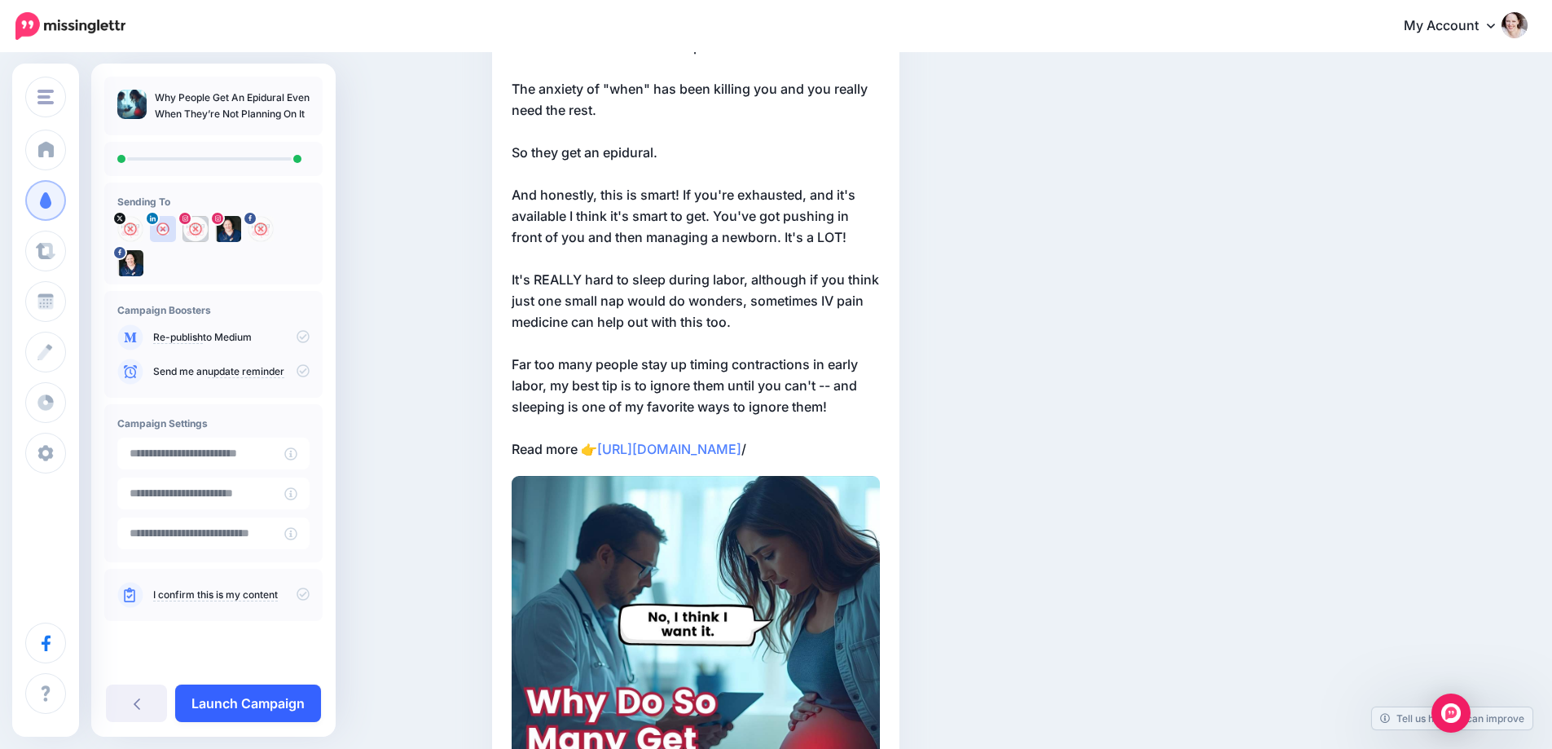
click at [207, 697] on link "Launch Campaign" at bounding box center [248, 702] width 146 height 37
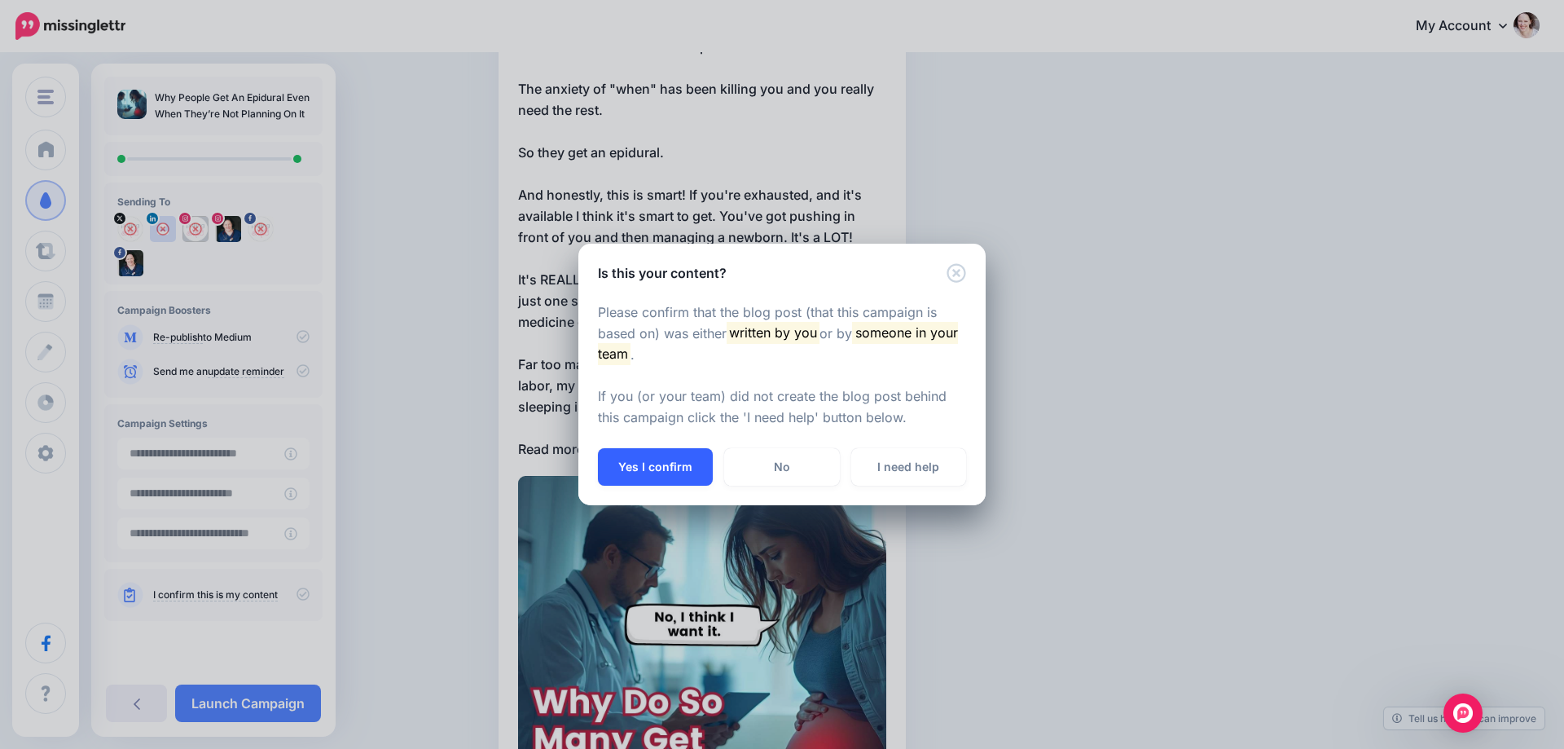
click at [666, 462] on button "Yes I confirm" at bounding box center [655, 466] width 115 height 37
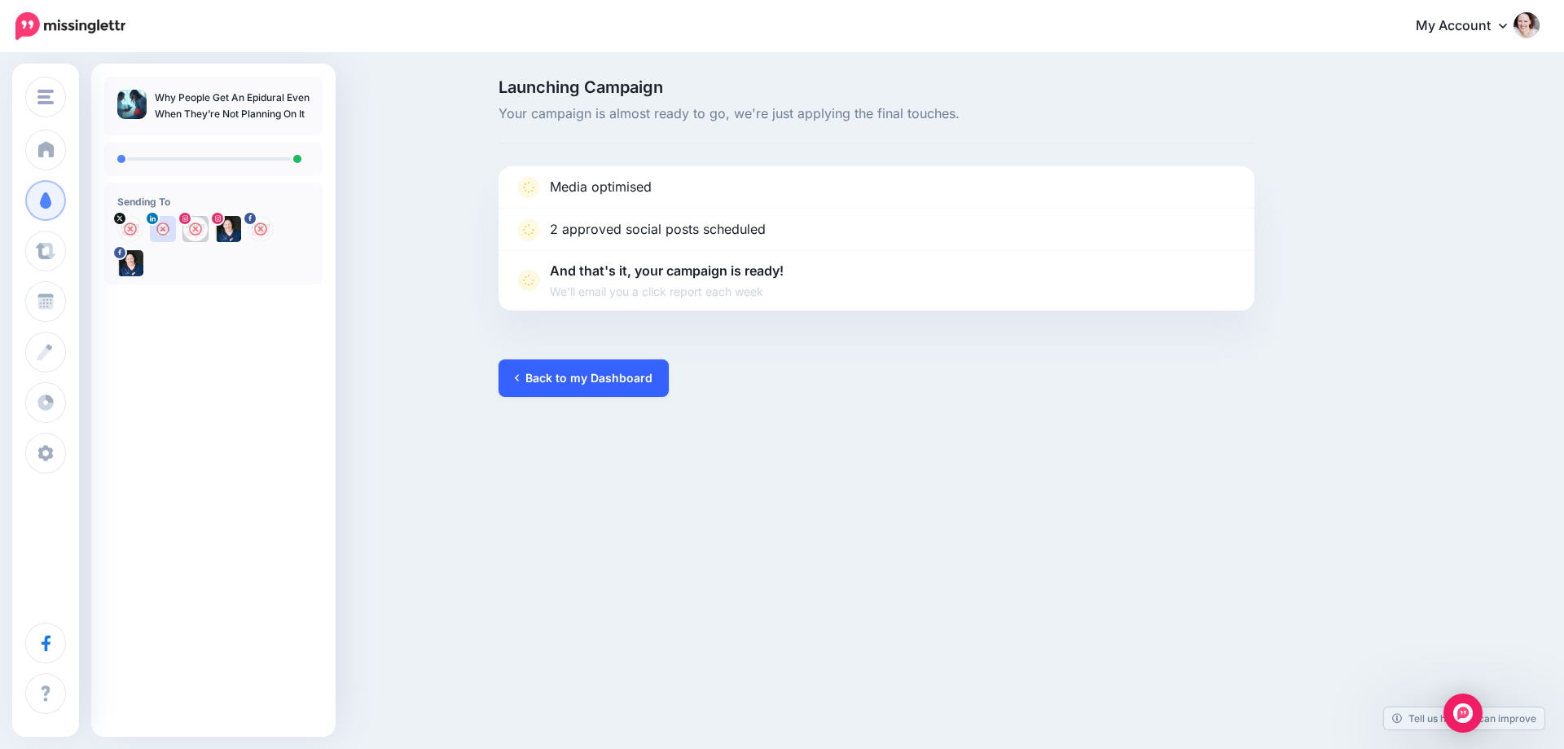
click at [591, 389] on link "Back to my Dashboard" at bounding box center [584, 377] width 170 height 37
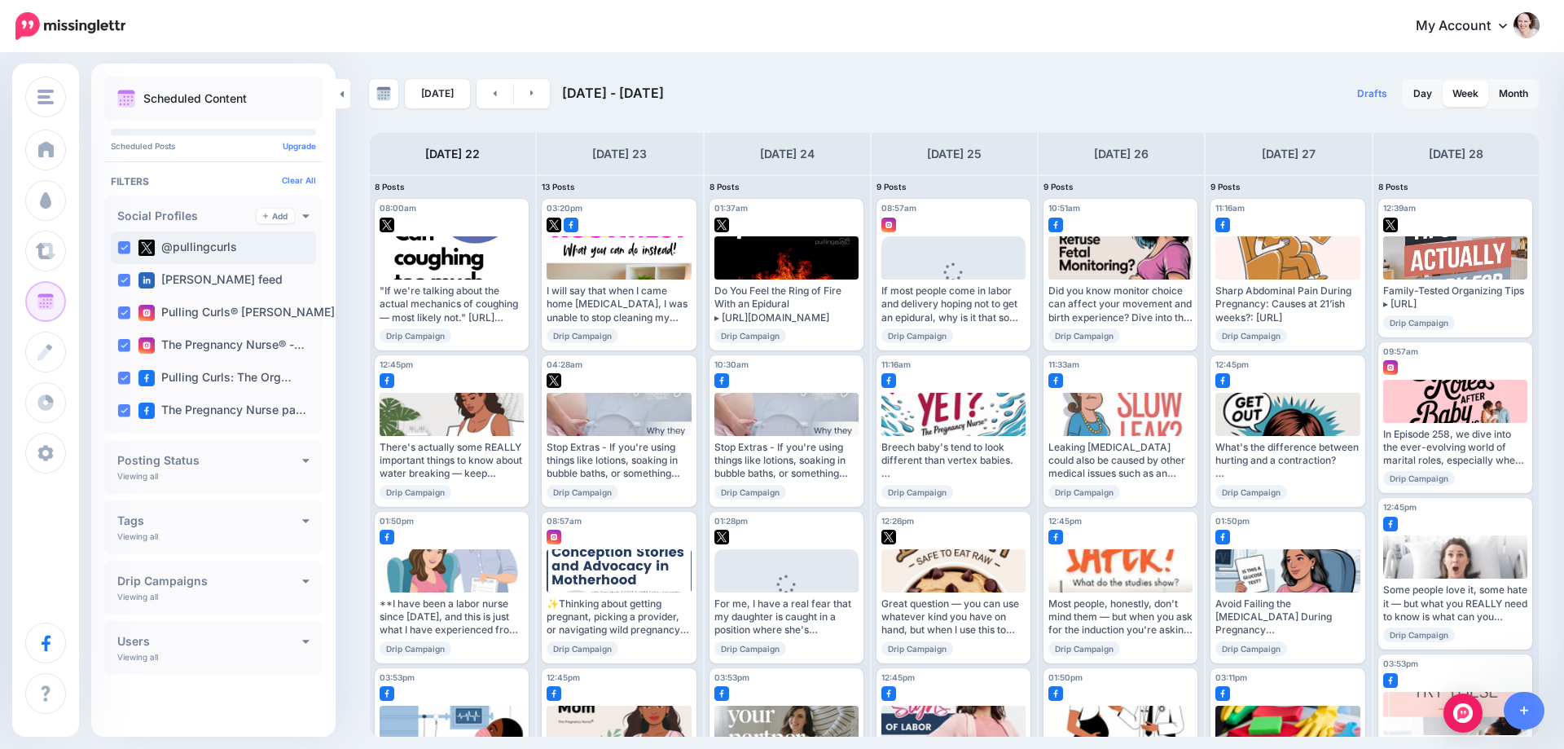
click at [118, 244] on ins at bounding box center [123, 247] width 13 height 13
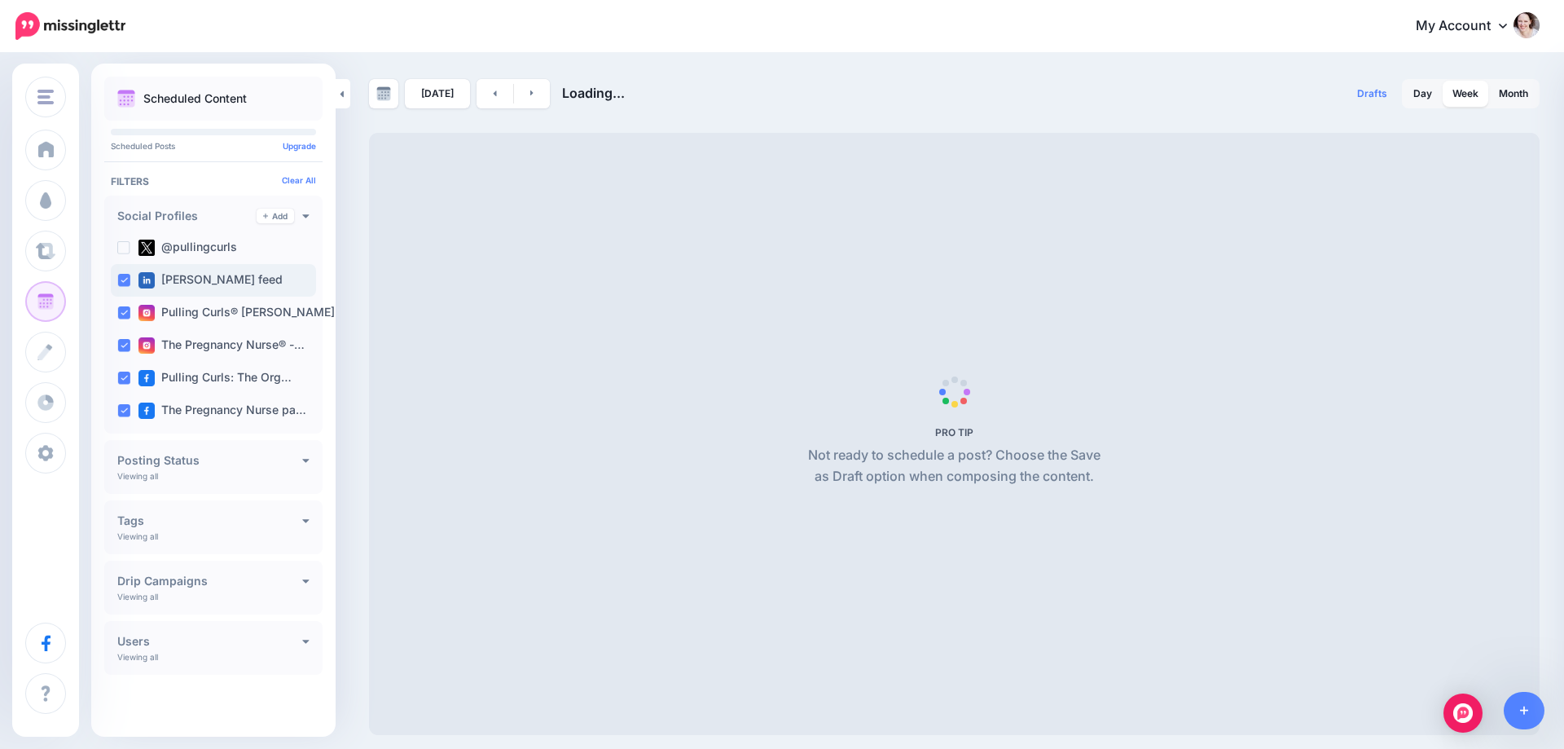
click at [127, 282] on ins at bounding box center [123, 280] width 13 height 13
click at [120, 307] on ins at bounding box center [123, 312] width 13 height 13
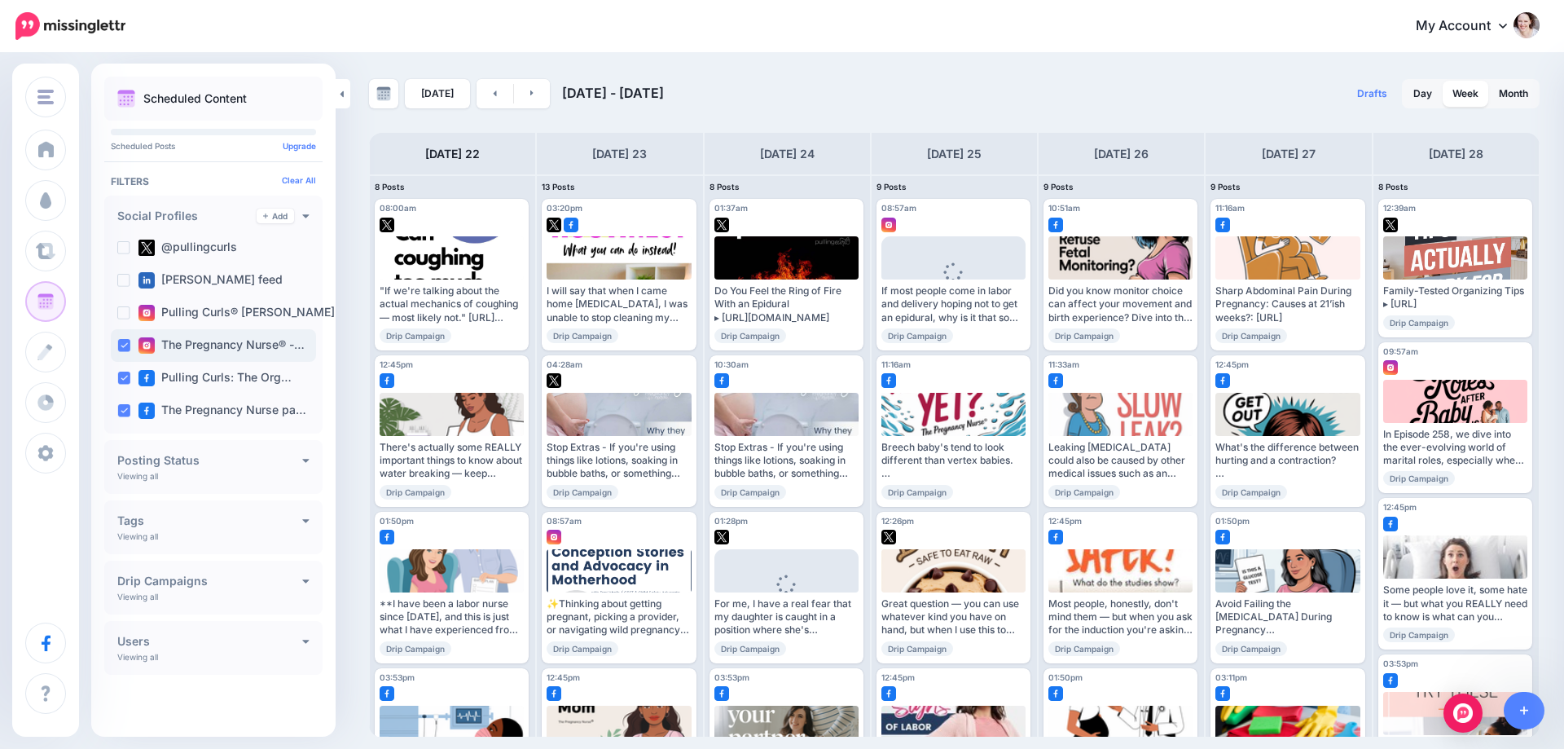
click at [121, 351] on ins at bounding box center [123, 345] width 13 height 13
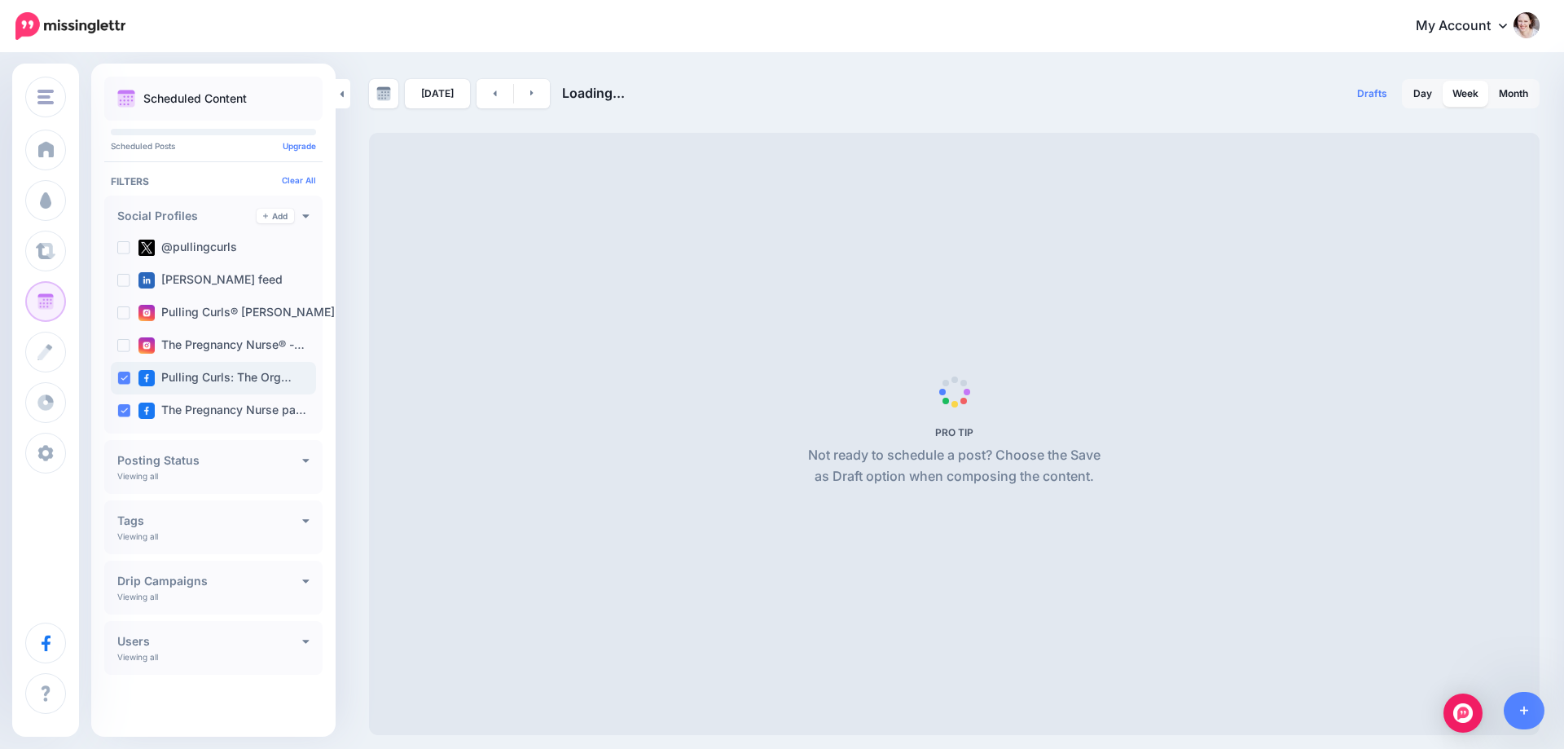
click at [121, 378] on ins at bounding box center [123, 377] width 13 height 13
